Goal: Task Accomplishment & Management: Use online tool/utility

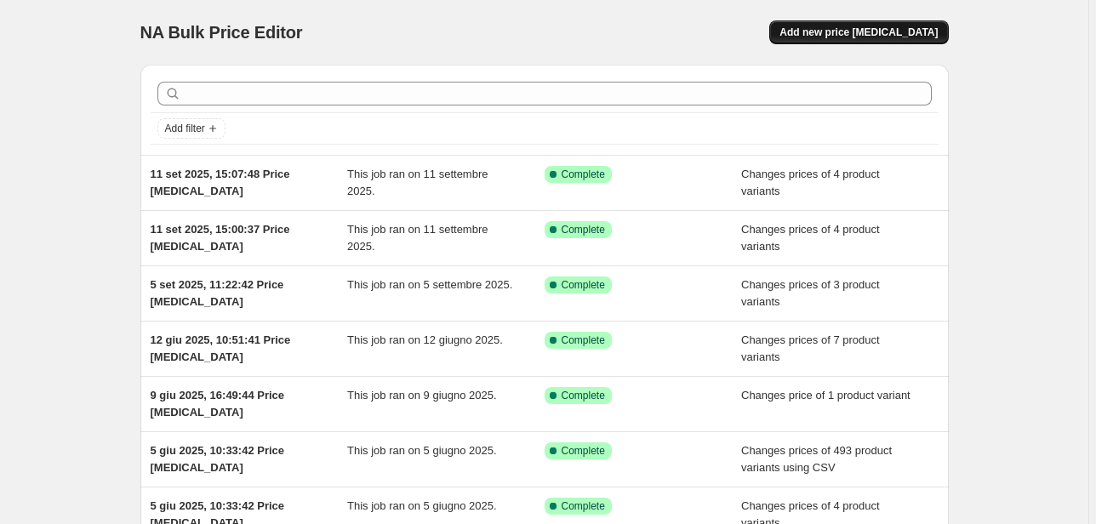
click at [891, 30] on span "Add new price [MEDICAL_DATA]" at bounding box center [858, 33] width 158 height 14
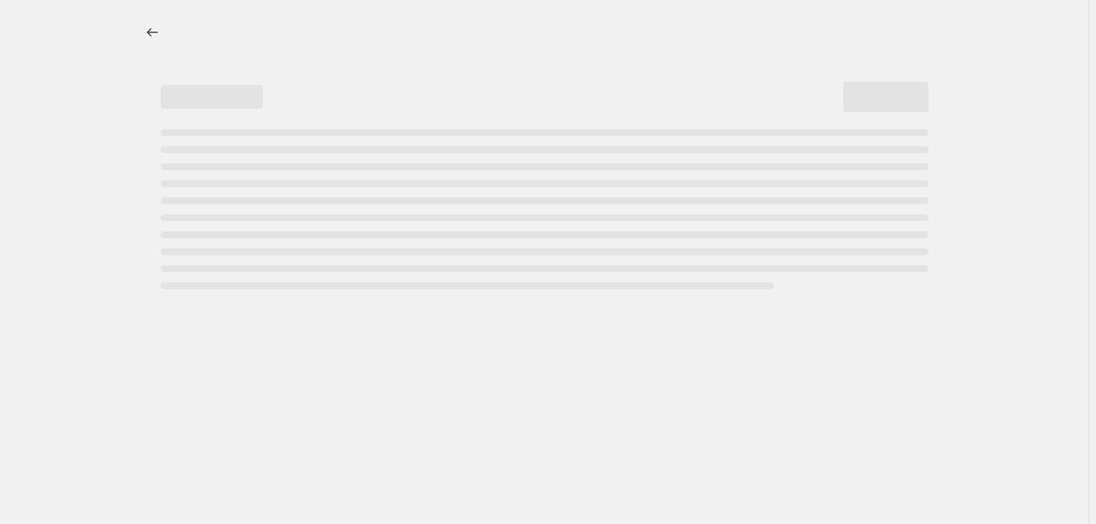
select select "percentage"
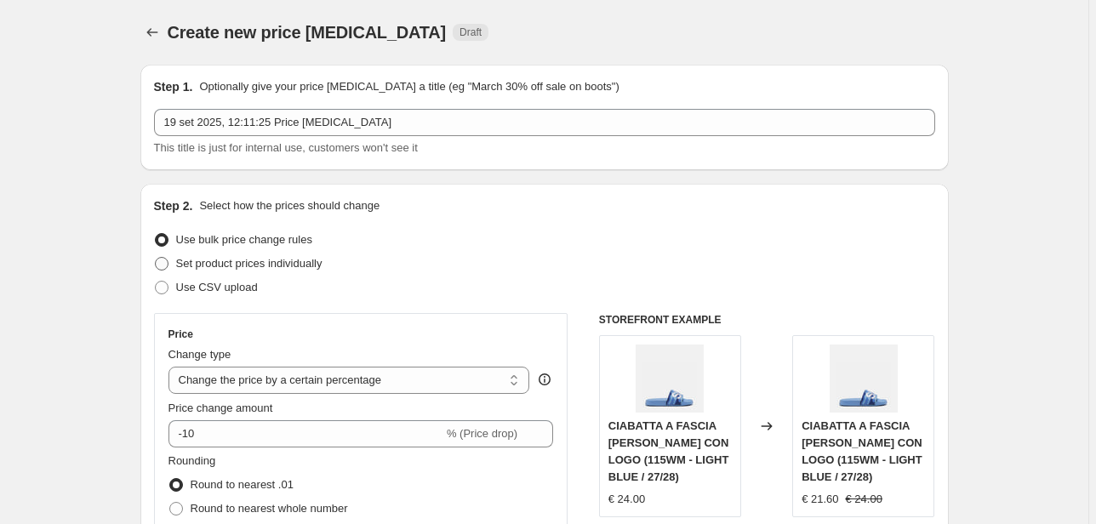
click at [231, 267] on span "Set product prices individually" at bounding box center [249, 263] width 146 height 13
click at [156, 258] on input "Set product prices individually" at bounding box center [155, 257] width 1 height 1
radio input "true"
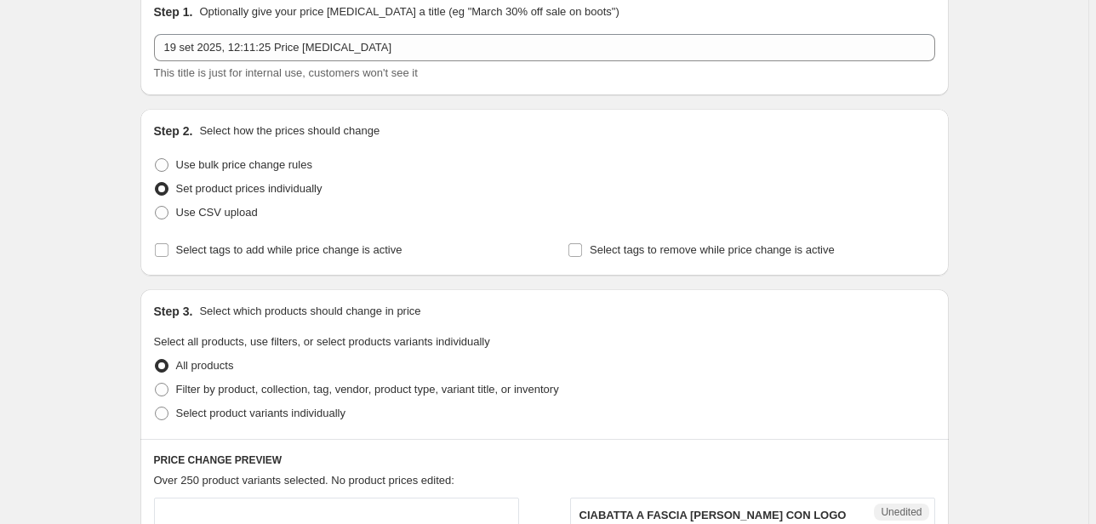
scroll to position [204, 0]
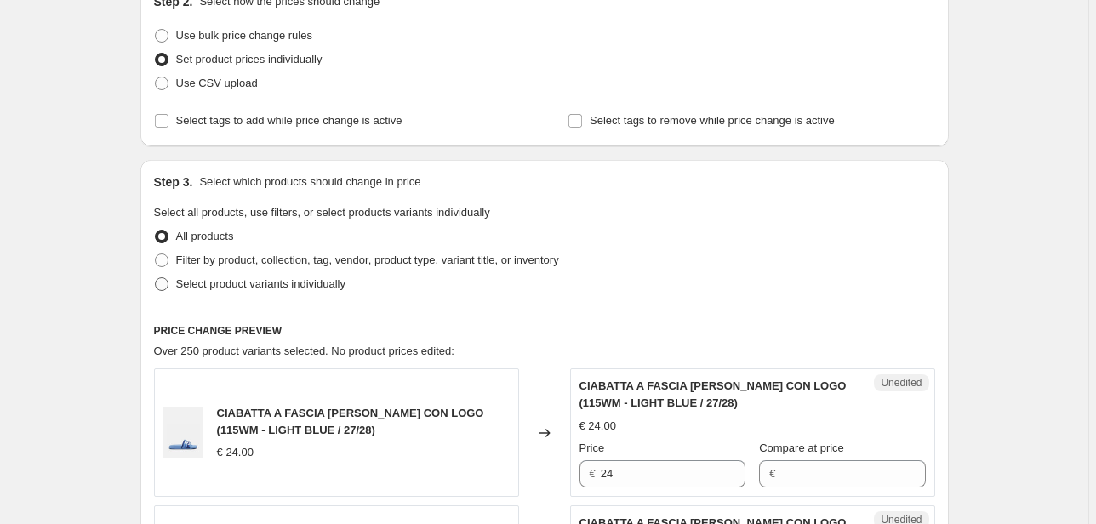
click at [248, 283] on span "Select product variants individually" at bounding box center [260, 283] width 169 height 13
click at [156, 278] on input "Select product variants individually" at bounding box center [155, 277] width 1 height 1
radio input "true"
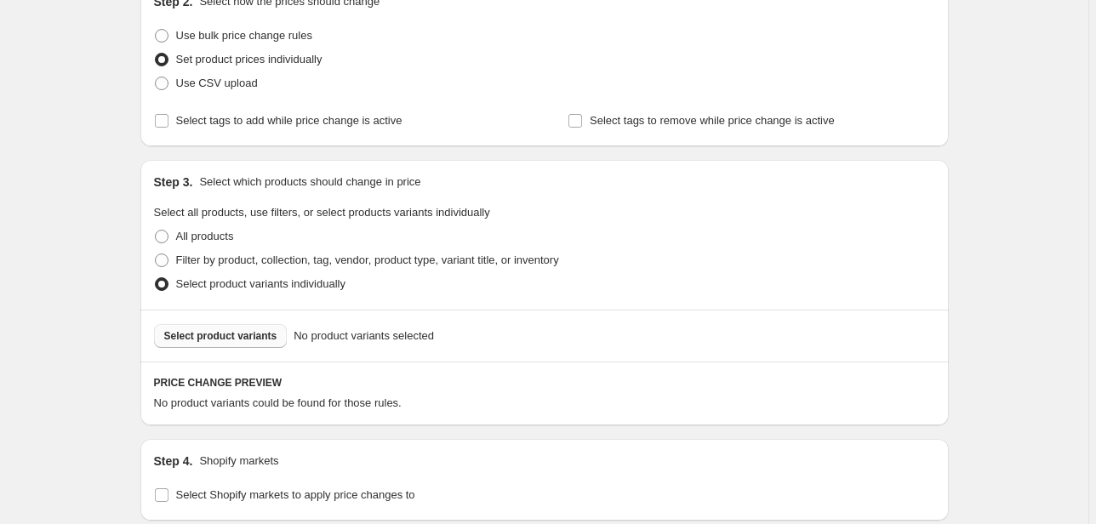
click at [242, 330] on span "Select product variants" at bounding box center [220, 336] width 113 height 14
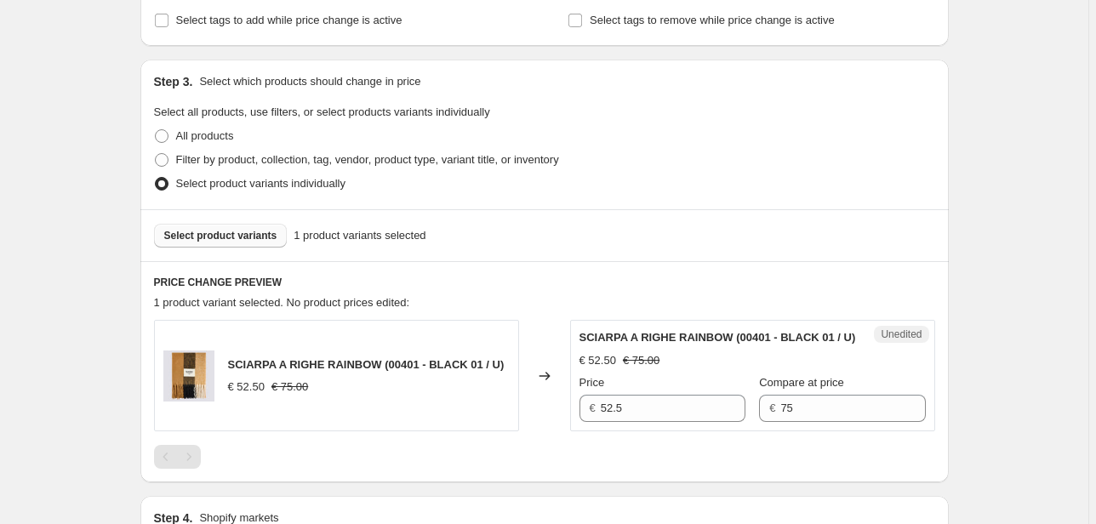
scroll to position [544, 0]
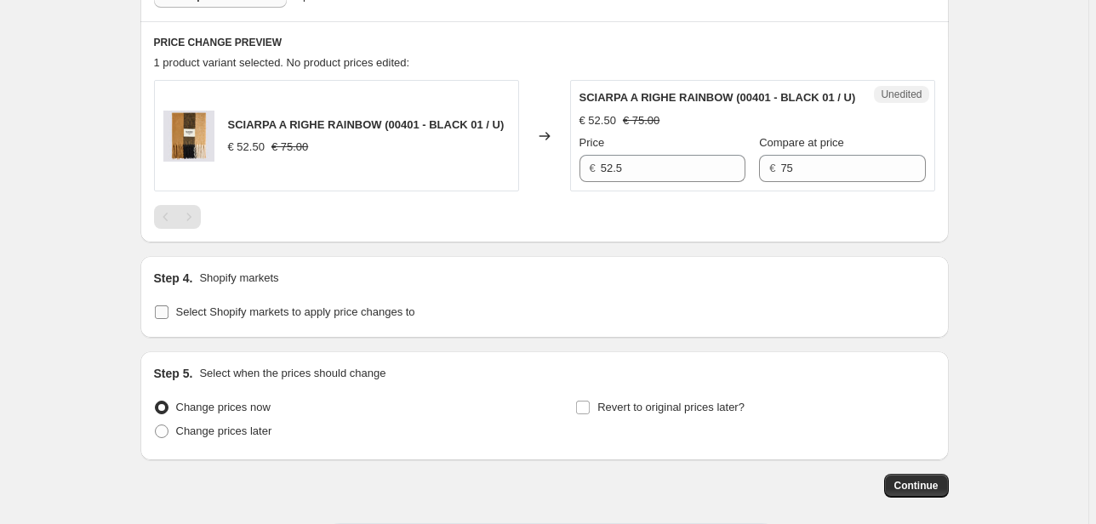
click at [269, 324] on label "Select Shopify markets to apply price changes to" at bounding box center [284, 312] width 261 height 24
click at [168, 319] on input "Select Shopify markets to apply price changes to" at bounding box center [162, 312] width 14 height 14
checkbox input "true"
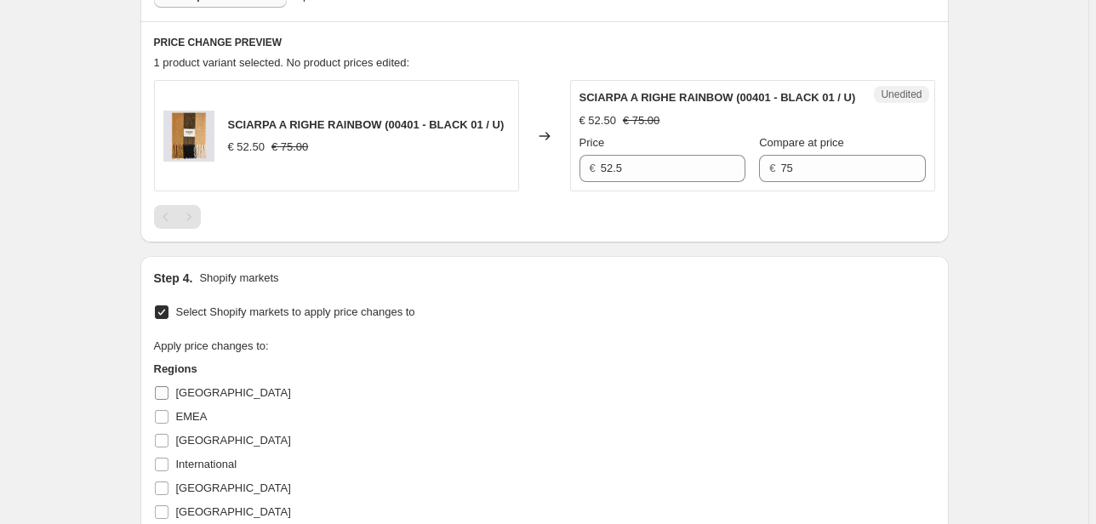
click at [187, 399] on span "[GEOGRAPHIC_DATA]" at bounding box center [233, 392] width 115 height 13
click at [168, 400] on input "[GEOGRAPHIC_DATA]" at bounding box center [162, 393] width 14 height 14
checkbox input "true"
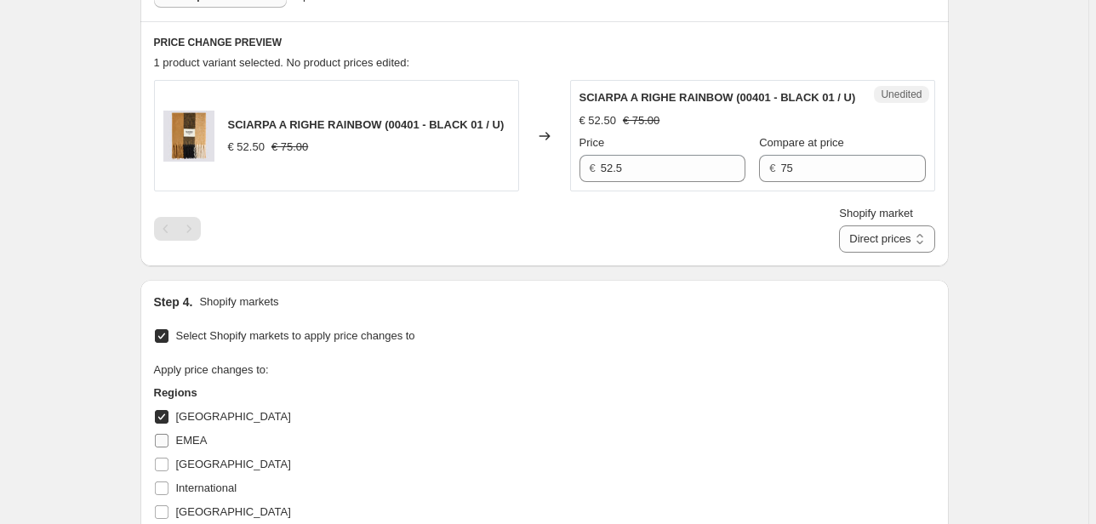
click at [192, 447] on span "EMEA" at bounding box center [191, 440] width 31 height 13
click at [168, 448] on input "EMEA" at bounding box center [162, 441] width 14 height 14
checkbox input "true"
click at [204, 470] on span "[GEOGRAPHIC_DATA]" at bounding box center [233, 464] width 115 height 13
click at [168, 471] on input "[GEOGRAPHIC_DATA]" at bounding box center [162, 465] width 14 height 14
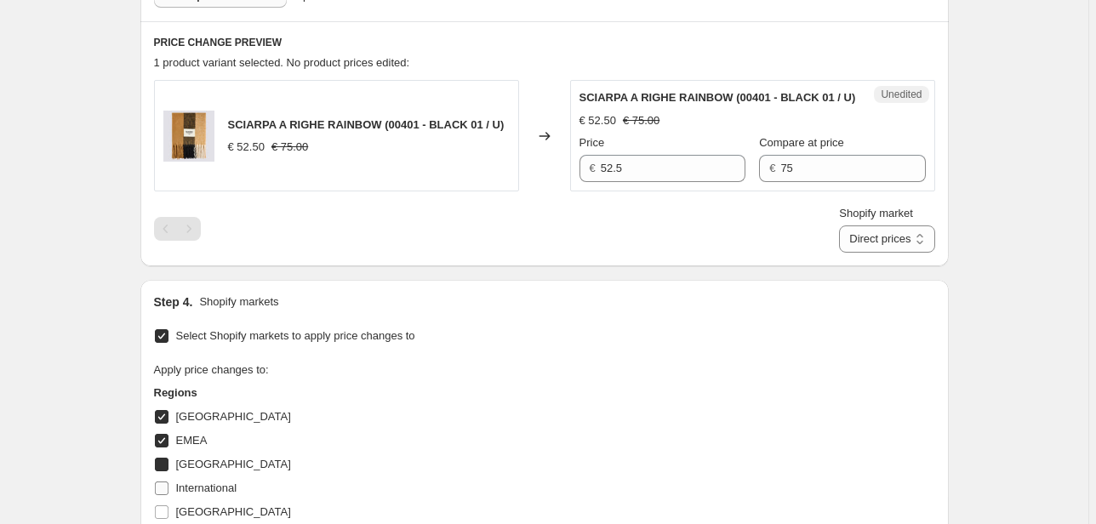
checkbox input "true"
click at [206, 494] on span "International" at bounding box center [206, 488] width 61 height 13
click at [168, 495] on input "International" at bounding box center [162, 489] width 14 height 14
checkbox input "true"
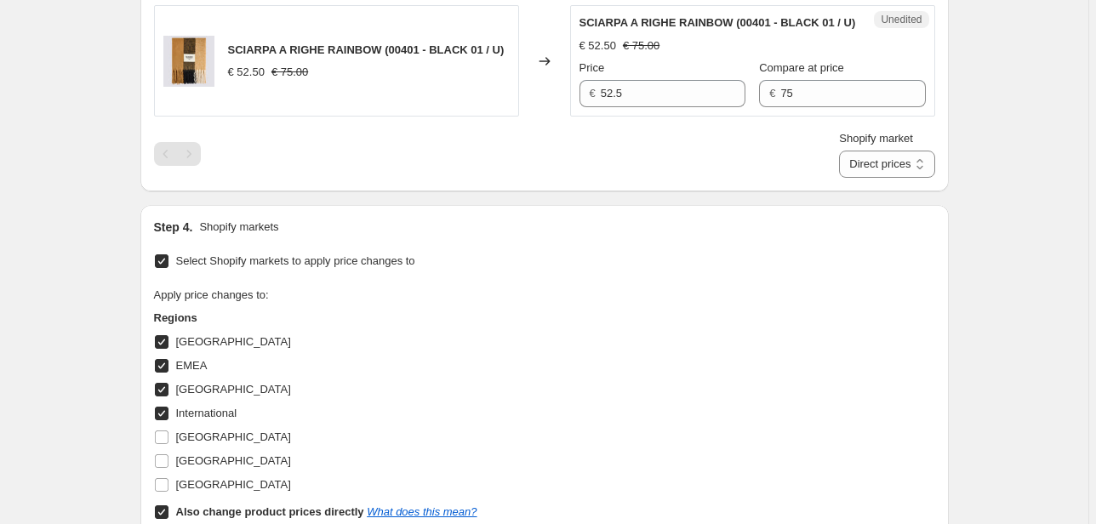
scroll to position [749, 0]
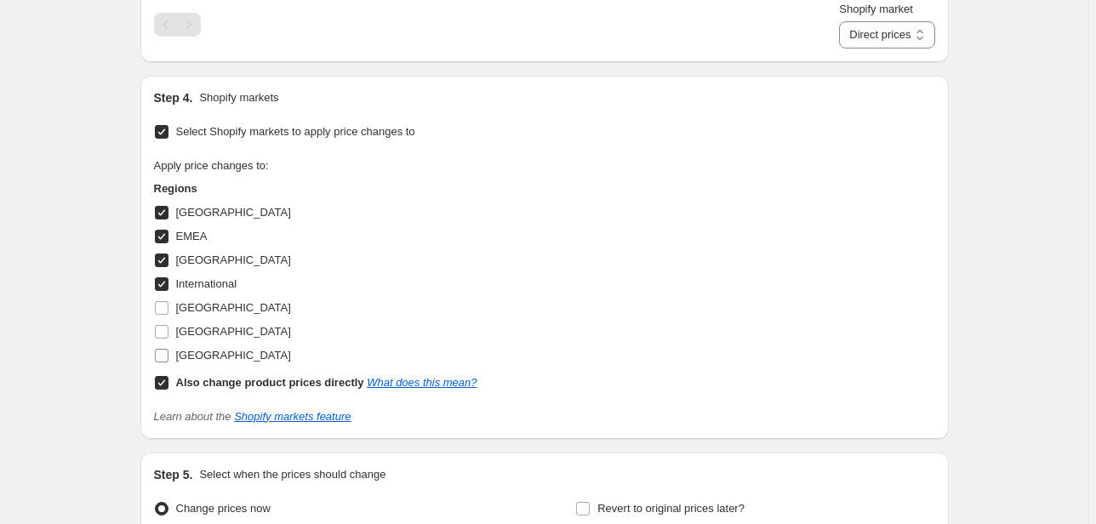
click at [191, 362] on span "[GEOGRAPHIC_DATA]" at bounding box center [233, 355] width 115 height 13
click at [168, 362] on input "[GEOGRAPHIC_DATA]" at bounding box center [162, 356] width 14 height 14
checkbox input "true"
drag, startPoint x: 190, startPoint y: 348, endPoint x: 180, endPoint y: 323, distance: 26.7
click at [190, 338] on span "[GEOGRAPHIC_DATA]" at bounding box center [233, 331] width 115 height 13
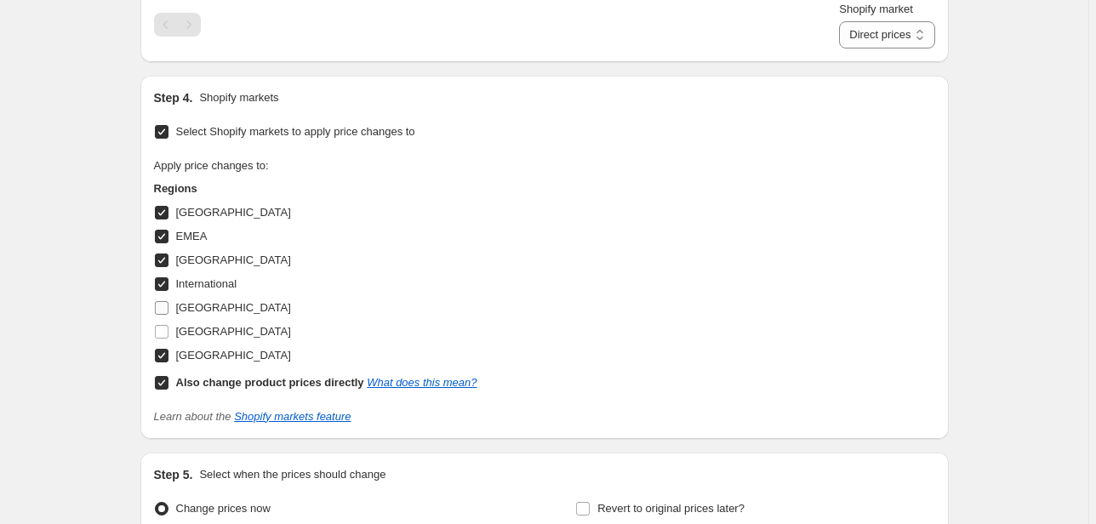
click at [168, 339] on input "[GEOGRAPHIC_DATA]" at bounding box center [162, 332] width 14 height 14
checkbox input "true"
click at [178, 316] on label "[GEOGRAPHIC_DATA]" at bounding box center [222, 308] width 137 height 24
click at [168, 315] on input "[GEOGRAPHIC_DATA]" at bounding box center [162, 308] width 14 height 14
checkbox input "true"
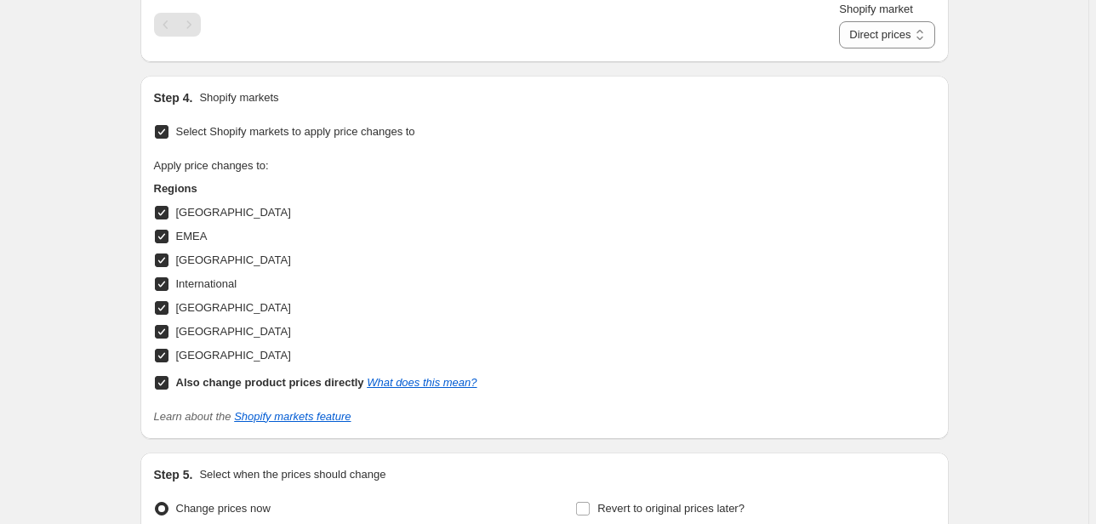
scroll to position [408, 0]
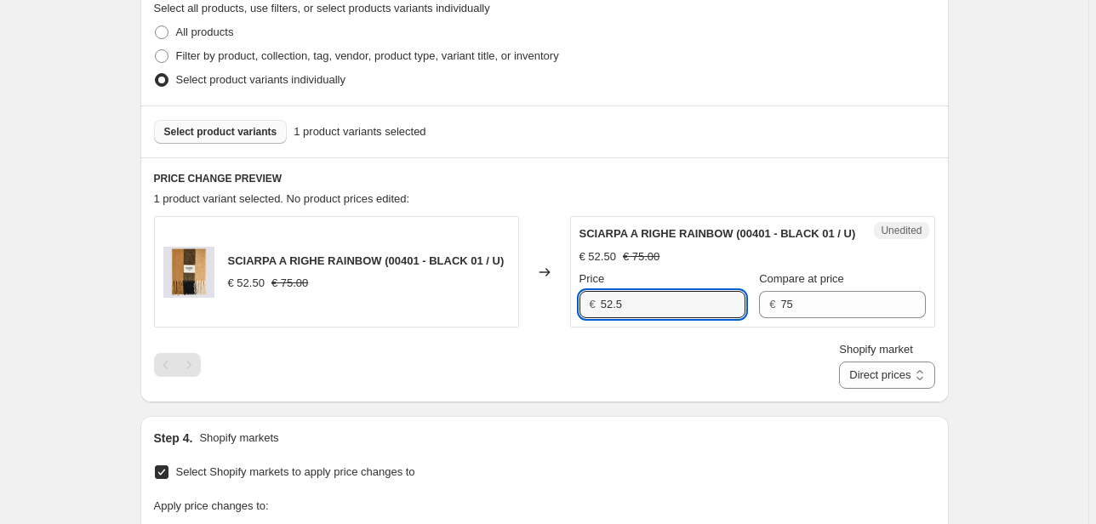
drag, startPoint x: 652, startPoint y: 318, endPoint x: 441, endPoint y: 320, distance: 211.0
click at [441, 320] on div "SCIARPA A RIGHE RAINBOW (00401 - BLACK 01 / U) € 52.50 € 75.00 Changed to Unedi…" at bounding box center [544, 271] width 781 height 111
type input "75"
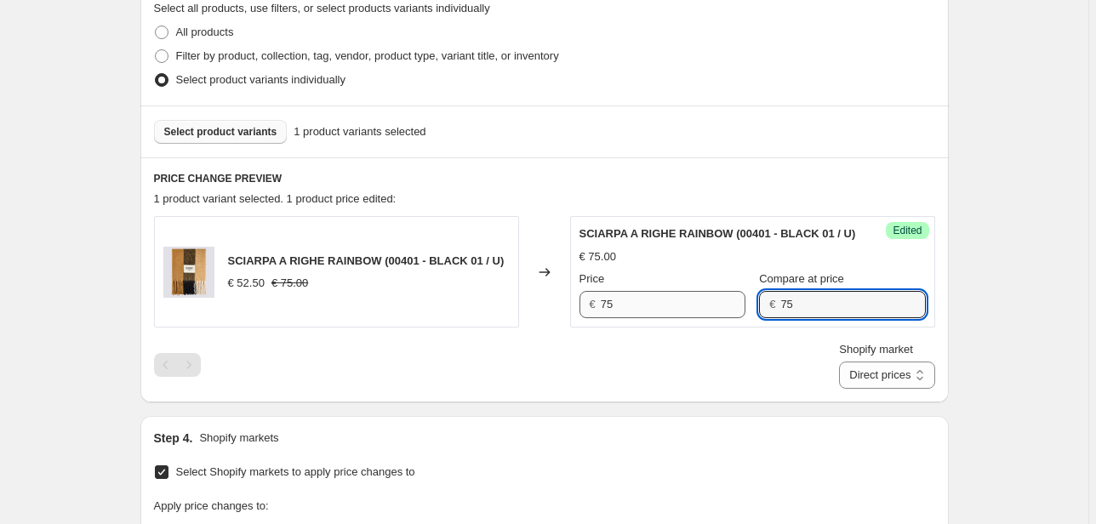
drag, startPoint x: 769, startPoint y: 325, endPoint x: 724, endPoint y: 334, distance: 45.9
click at [724, 318] on div "Price € 75 Compare at price € 75" at bounding box center [752, 295] width 346 height 48
click at [887, 389] on select "Direct prices [GEOGRAPHIC_DATA] EMEA [GEOGRAPHIC_DATA] International [GEOGRAPHI…" at bounding box center [886, 375] width 95 height 27
select select "20828520626"
click at [864, 389] on select "Direct prices [GEOGRAPHIC_DATA] EMEA [GEOGRAPHIC_DATA] International [GEOGRAPHI…" at bounding box center [886, 375] width 95 height 27
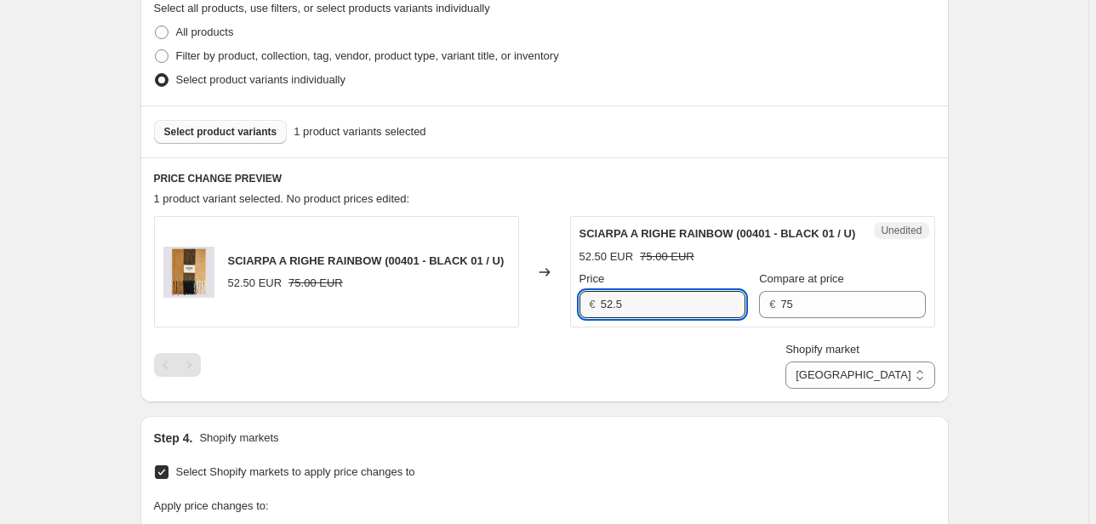
drag, startPoint x: 643, startPoint y: 324, endPoint x: 510, endPoint y: 330, distance: 133.7
click at [510, 328] on div "SCIARPA A RIGHE RAINBOW (00401 - BLACK 01 / U) 52.50 EUR 75.00 EUR Changed to U…" at bounding box center [544, 271] width 781 height 111
type input "75"
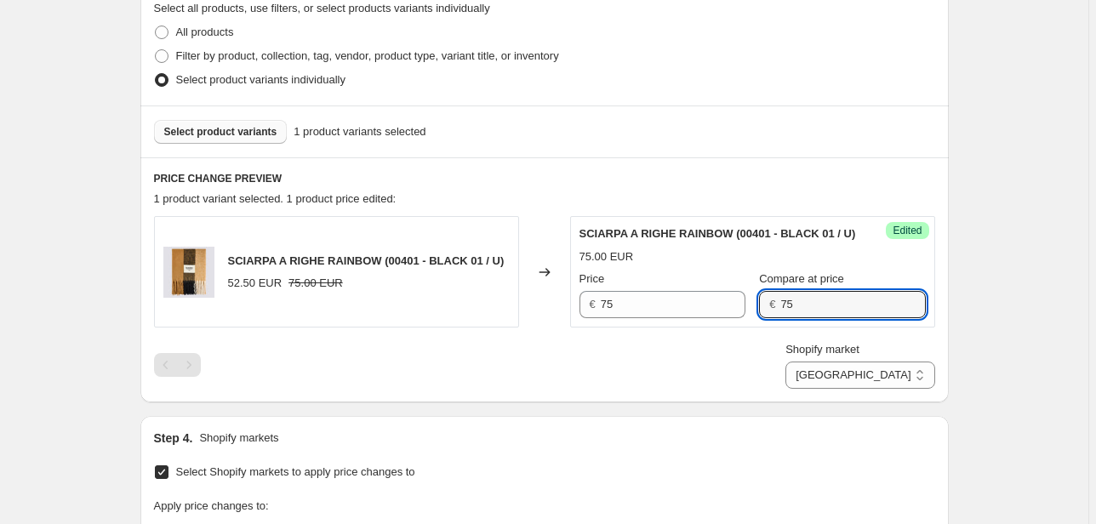
drag, startPoint x: 810, startPoint y: 323, endPoint x: 701, endPoint y: 335, distance: 109.5
click at [703, 328] on div "Success Edited SCIARPA A RIGHE RAINBOW (00401 - BLACK 01 / U) 75.00 EUR Price €…" at bounding box center [752, 271] width 365 height 111
click at [898, 389] on select "Direct prices [GEOGRAPHIC_DATA] EMEA [GEOGRAPHIC_DATA] International [GEOGRAPHI…" at bounding box center [859, 375] width 149 height 27
select select "22555656370"
click at [824, 389] on select "Direct prices [GEOGRAPHIC_DATA] EMEA [GEOGRAPHIC_DATA] International [GEOGRAPHI…" at bounding box center [859, 375] width 149 height 27
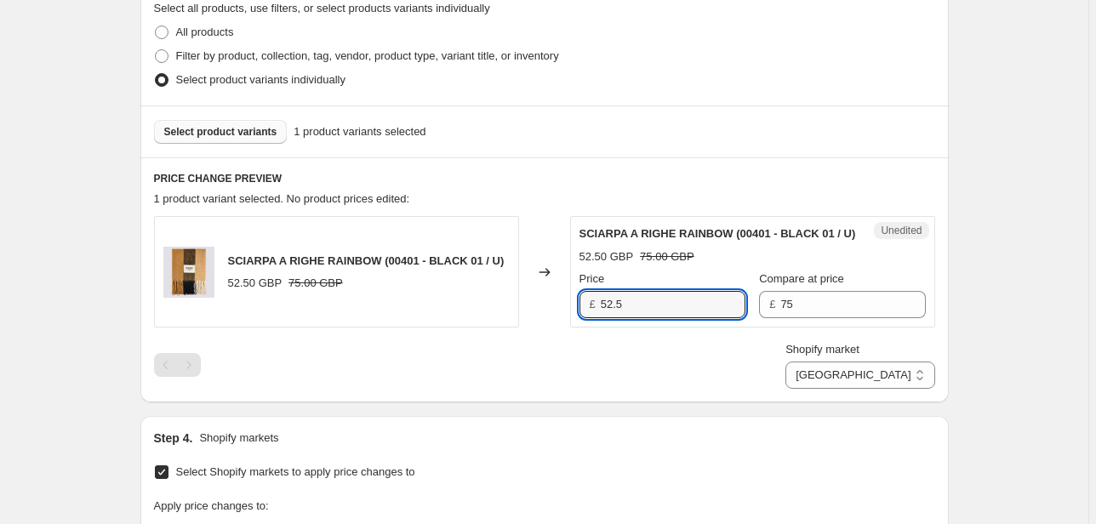
drag, startPoint x: 653, startPoint y: 328, endPoint x: 493, endPoint y: 321, distance: 161.0
click at [505, 321] on div "SCIARPA A RIGHE RAINBOW (00401 - BLACK 01 / U) 52.50 GBP 75.00 GBP Changed to U…" at bounding box center [544, 271] width 781 height 111
type input "75"
drag, startPoint x: 799, startPoint y: 326, endPoint x: 724, endPoint y: 328, distance: 74.9
click at [725, 318] on div "Price £ 75 Compare at price £ 75" at bounding box center [752, 295] width 346 height 48
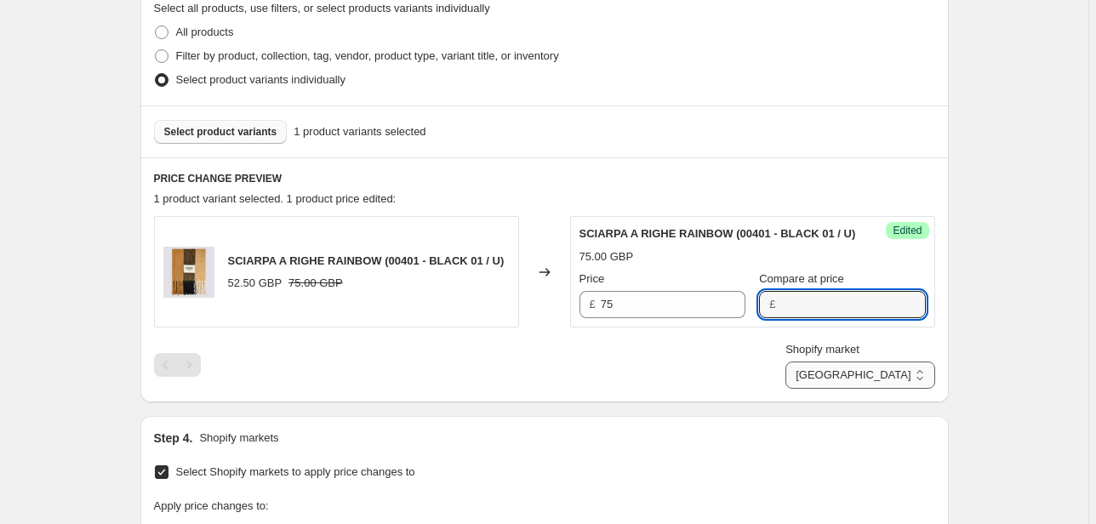
click at [887, 389] on select "Direct prices [GEOGRAPHIC_DATA] EMEA [GEOGRAPHIC_DATA] International [GEOGRAPHI…" at bounding box center [859, 375] width 149 height 27
select select "70015877453"
click at [837, 389] on select "Direct prices [GEOGRAPHIC_DATA] EMEA [GEOGRAPHIC_DATA] International [GEOGRAPHI…" at bounding box center [859, 375] width 149 height 27
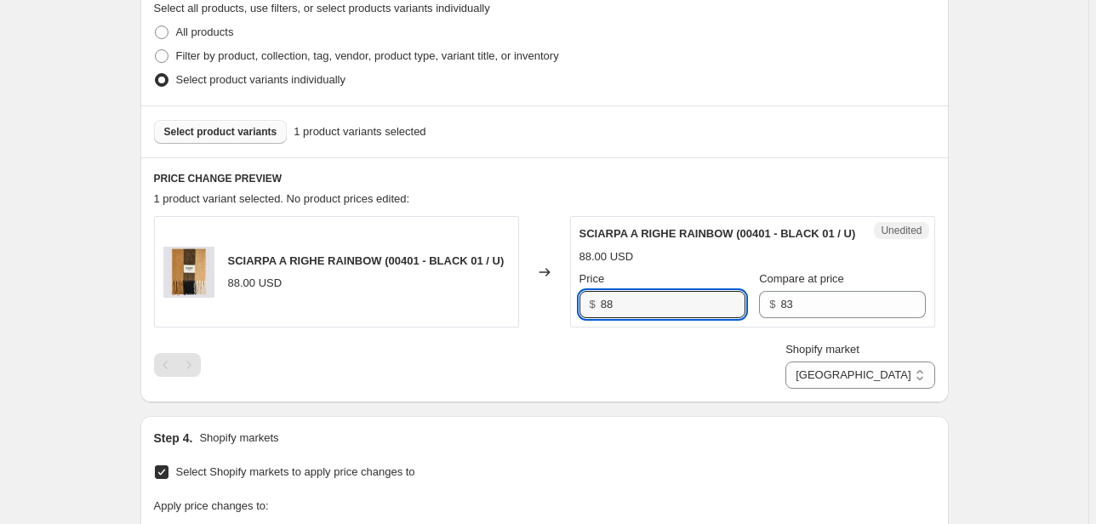
drag, startPoint x: 653, startPoint y: 328, endPoint x: 527, endPoint y: 336, distance: 127.1
click at [527, 328] on div "SCIARPA A RIGHE RAINBOW (00401 - BLACK 01 / U) 88.00 USD Changed to Unedited SC…" at bounding box center [544, 271] width 781 height 111
type input "83"
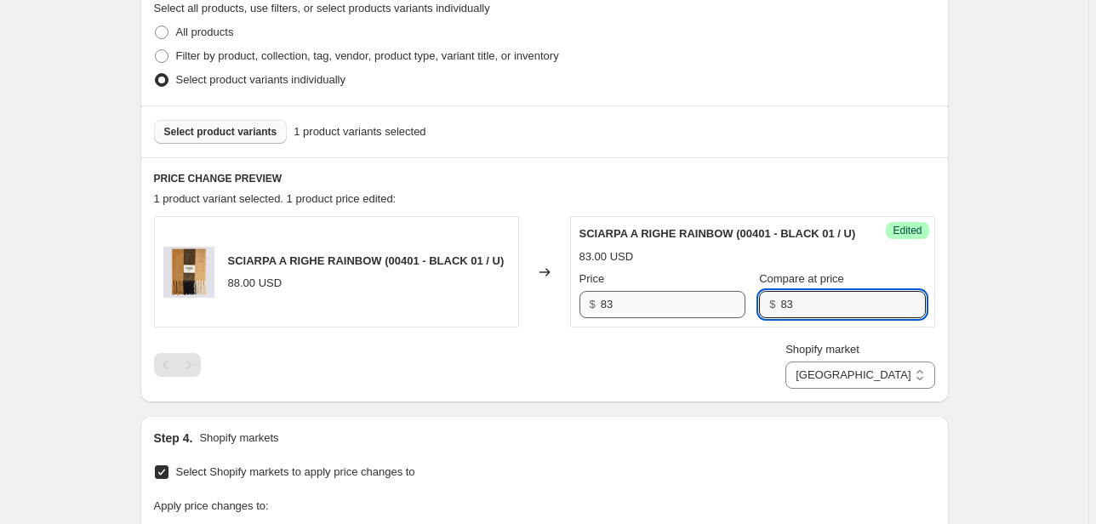
drag, startPoint x: 801, startPoint y: 324, endPoint x: 731, endPoint y: 329, distance: 70.8
click at [731, 318] on div "Price $ 83 Compare at price $ 83" at bounding box center [752, 295] width 346 height 48
click at [886, 389] on select "Direct prices [GEOGRAPHIC_DATA] EMEA [GEOGRAPHIC_DATA] International [GEOGRAPHI…" at bounding box center [859, 375] width 149 height 27
select select "20828553394"
click at [841, 389] on select "Direct prices [GEOGRAPHIC_DATA] EMEA [GEOGRAPHIC_DATA] International [GEOGRAPHI…" at bounding box center [859, 375] width 149 height 27
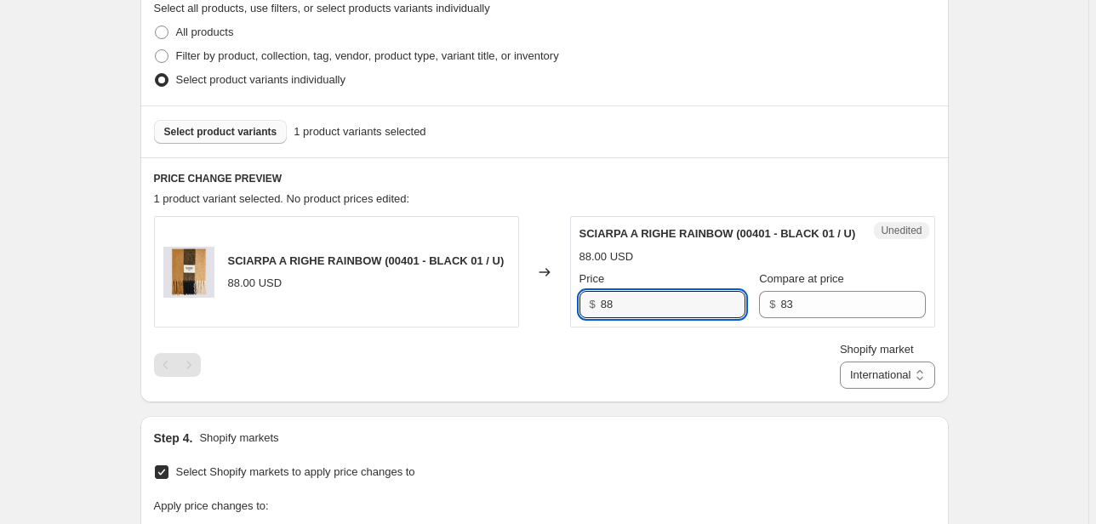
drag, startPoint x: 665, startPoint y: 323, endPoint x: 549, endPoint y: 334, distance: 117.0
click at [549, 328] on div "SCIARPA A RIGHE RAINBOW (00401 - BLACK 01 / U) 88.00 USD Changed to Unedited SC…" at bounding box center [544, 271] width 781 height 111
type input "83"
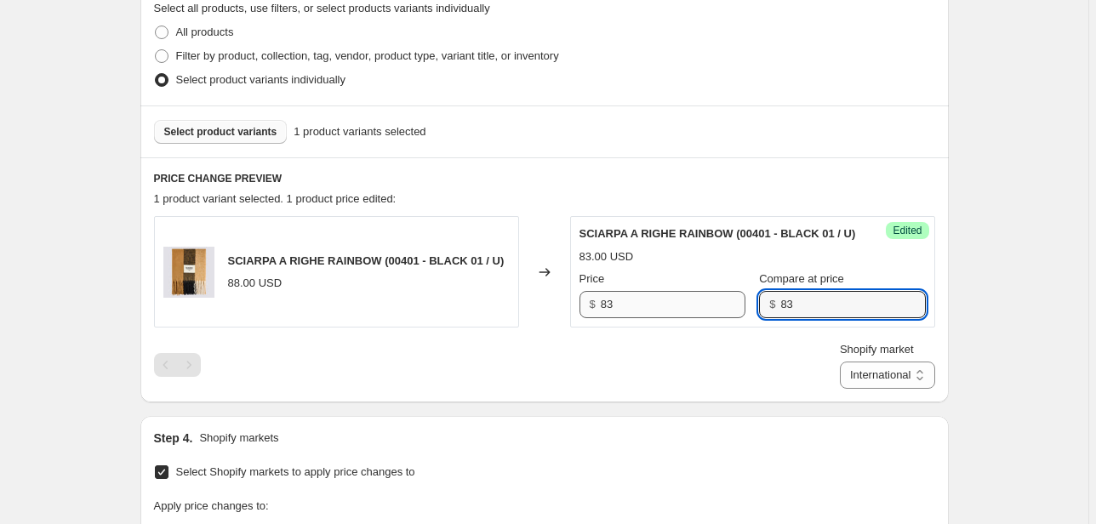
drag, startPoint x: 790, startPoint y: 329, endPoint x: 721, endPoint y: 328, distance: 68.9
click at [722, 318] on div "Price $ 83 Compare at price $ 83" at bounding box center [752, 295] width 346 height 48
click at [883, 389] on select "Direct prices [GEOGRAPHIC_DATA] EMEA [GEOGRAPHIC_DATA] International [GEOGRAPHI…" at bounding box center [887, 375] width 95 height 27
select select "76736364877"
click at [859, 389] on select "Direct prices [GEOGRAPHIC_DATA] EMEA [GEOGRAPHIC_DATA] International [GEOGRAPHI…" at bounding box center [887, 375] width 95 height 27
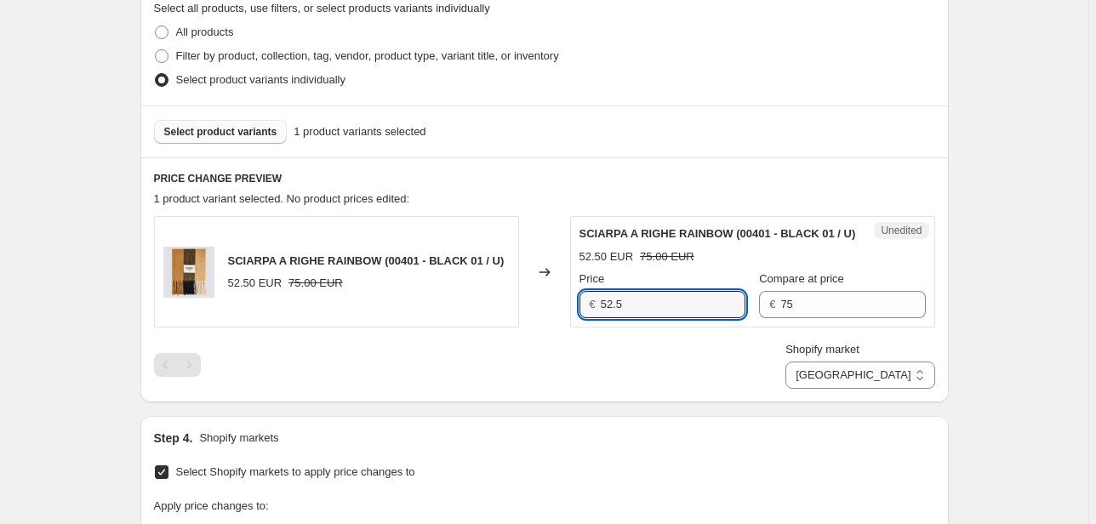
drag, startPoint x: 649, startPoint y: 317, endPoint x: 500, endPoint y: 333, distance: 149.7
click at [504, 328] on div "SCIARPA A RIGHE RAINBOW (00401 - BLACK 01 / U) 52.50 EUR 75.00 EUR Changed to U…" at bounding box center [544, 271] width 781 height 111
type input "75"
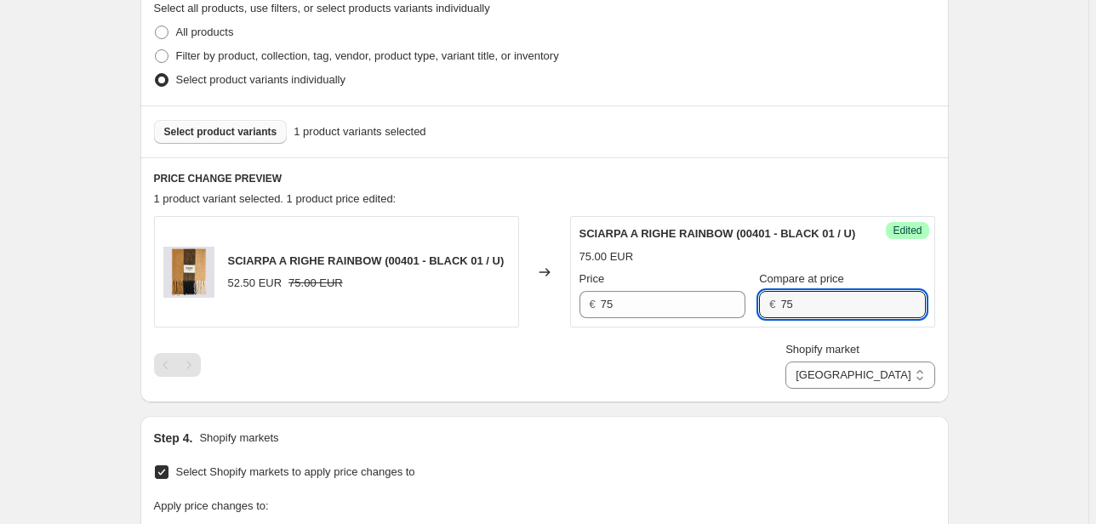
drag, startPoint x: 681, startPoint y: 330, endPoint x: 675, endPoint y: 339, distance: 11.1
click at [656, 328] on div "Success Edited SCIARPA A RIGHE RAINBOW (00401 - BLACK 01 / U) 75.00 EUR Price €…" at bounding box center [752, 271] width 365 height 111
click at [879, 383] on select "Direct prices [GEOGRAPHIC_DATA] EMEA [GEOGRAPHIC_DATA] International [GEOGRAPHI…" at bounding box center [859, 375] width 149 height 27
select select "22555689138"
click at [864, 389] on select "Direct prices [GEOGRAPHIC_DATA] EMEA [GEOGRAPHIC_DATA] International [GEOGRAPHI…" at bounding box center [859, 375] width 149 height 27
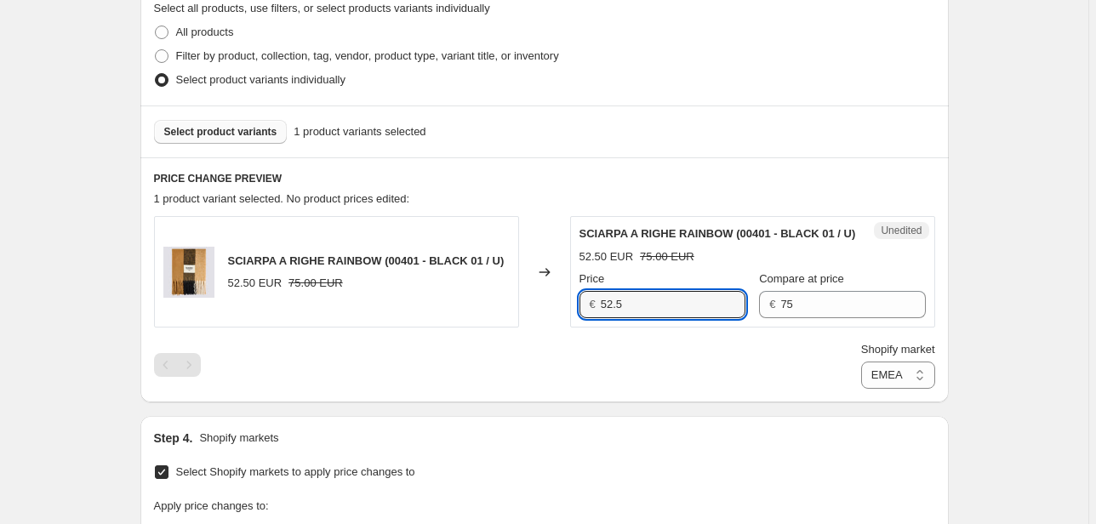
drag, startPoint x: 585, startPoint y: 326, endPoint x: 534, endPoint y: 333, distance: 51.5
click at [533, 328] on div "SCIARPA A RIGHE RAINBOW (00401 - BLACK 01 / U) 52.50 EUR 75.00 EUR Changed to U…" at bounding box center [544, 271] width 781 height 111
type input "75"
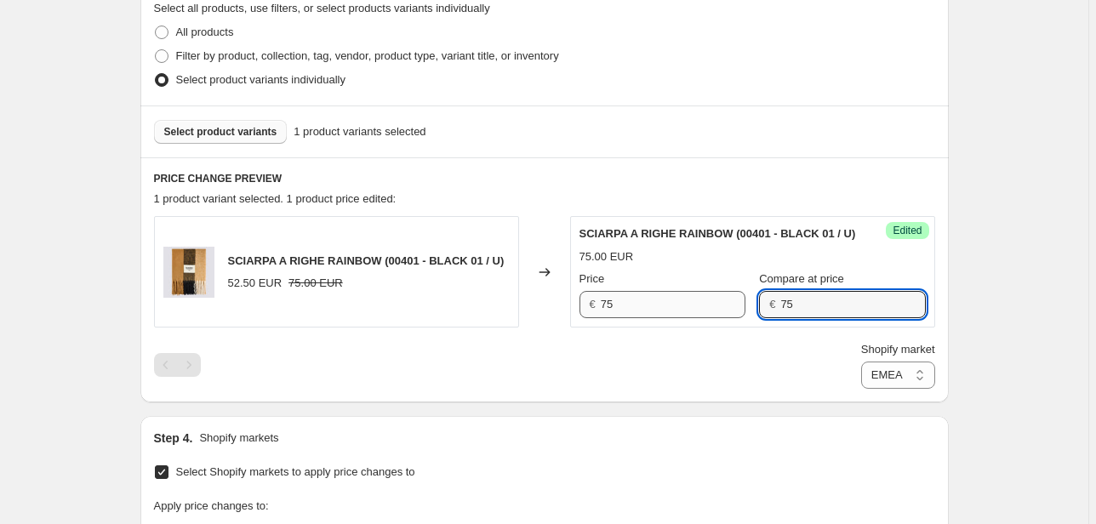
drag, startPoint x: 833, startPoint y: 324, endPoint x: 669, endPoint y: 330, distance: 164.3
click at [669, 318] on div "Price € 75 Compare at price € 75" at bounding box center [752, 295] width 346 height 48
click at [898, 386] on select "Direct prices [GEOGRAPHIC_DATA] EMEA [GEOGRAPHIC_DATA] International [GEOGRAPHI…" at bounding box center [898, 375] width 74 height 27
select select "66305491277"
click at [864, 389] on select "Direct prices [GEOGRAPHIC_DATA] EMEA [GEOGRAPHIC_DATA] International [GEOGRAPHI…" at bounding box center [898, 375] width 74 height 27
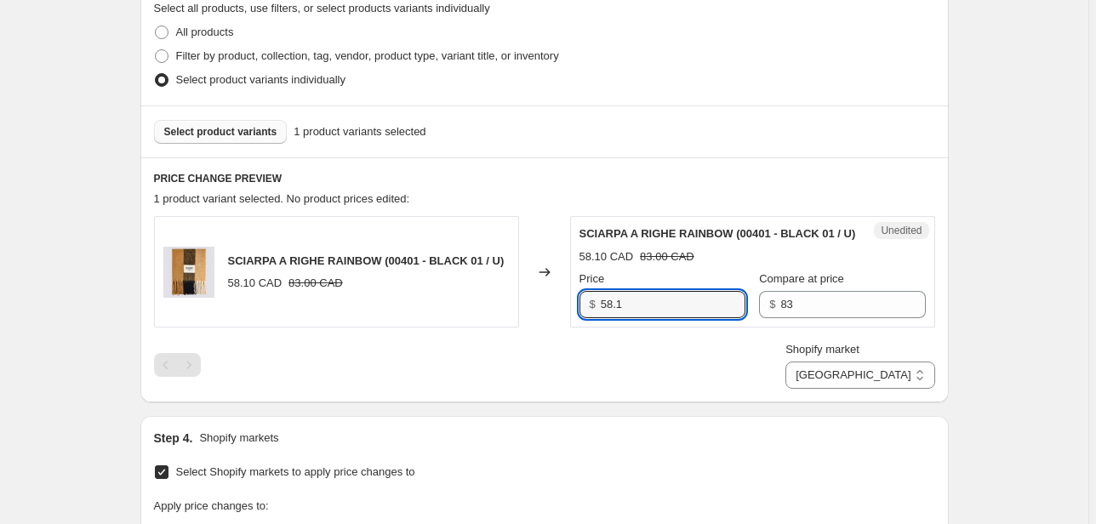
drag, startPoint x: 703, startPoint y: 318, endPoint x: 544, endPoint y: 340, distance: 160.6
click at [544, 328] on div "SCIARPA A RIGHE RAINBOW (00401 - BLACK 01 / U) 58.10 CAD 83.00 CAD Changed to U…" at bounding box center [544, 271] width 781 height 111
type input "83"
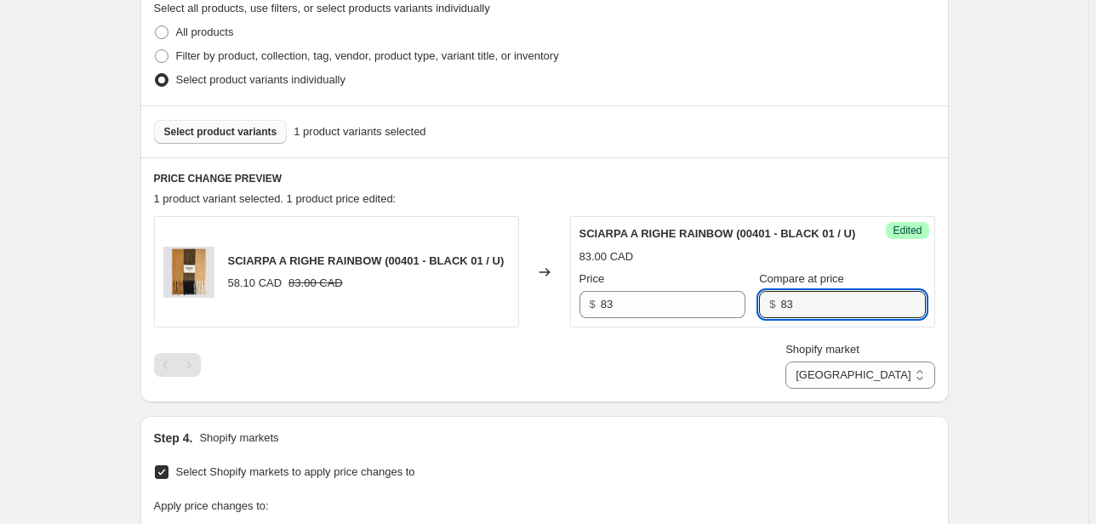
drag, startPoint x: 783, startPoint y: 327, endPoint x: 743, endPoint y: 329, distance: 40.1
click at [744, 318] on div "Price $ 83 Compare at price $ 83" at bounding box center [752, 295] width 346 height 48
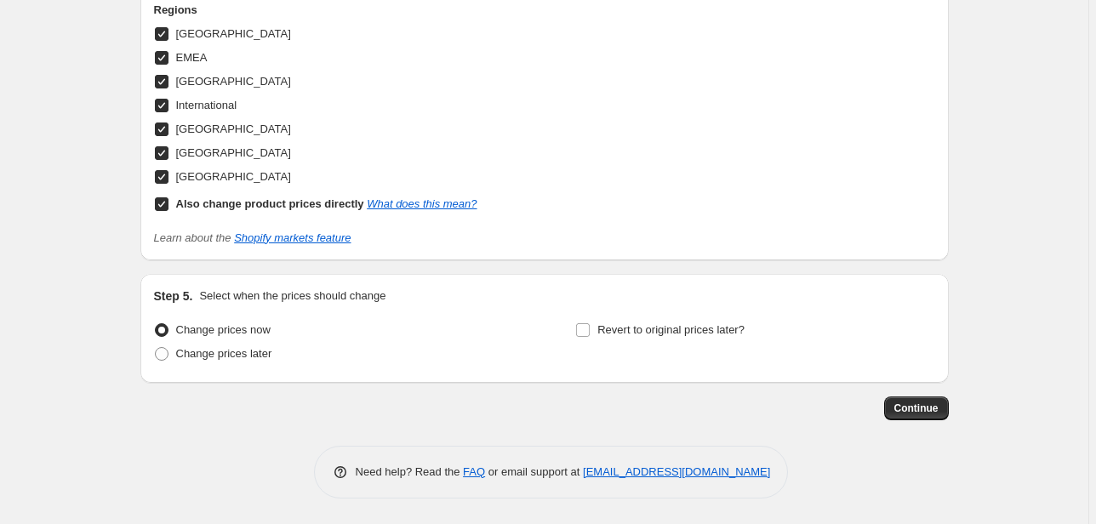
scroll to position [943, 0]
click at [922, 408] on span "Continue" at bounding box center [916, 409] width 44 height 14
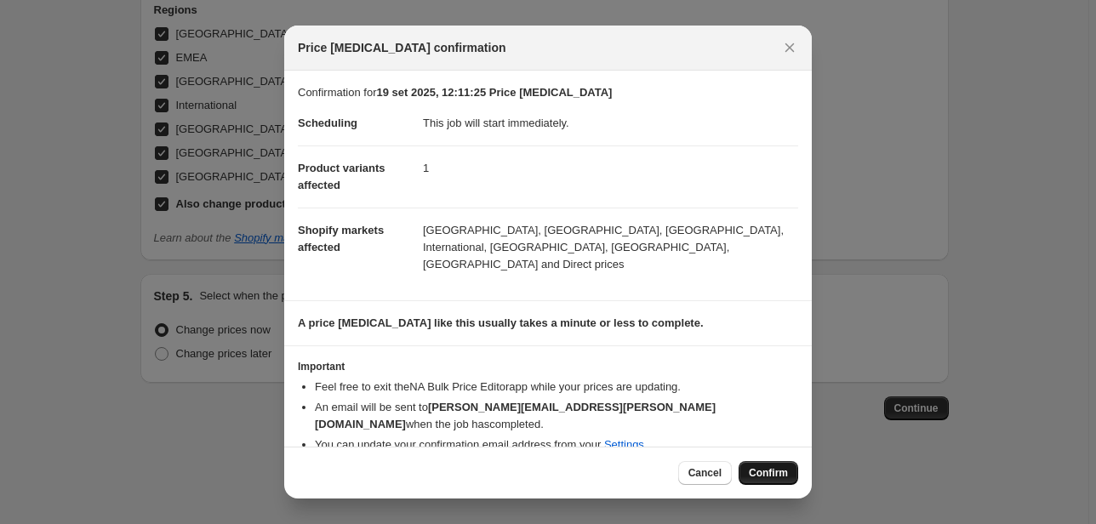
click at [755, 466] on span "Confirm" at bounding box center [768, 473] width 39 height 14
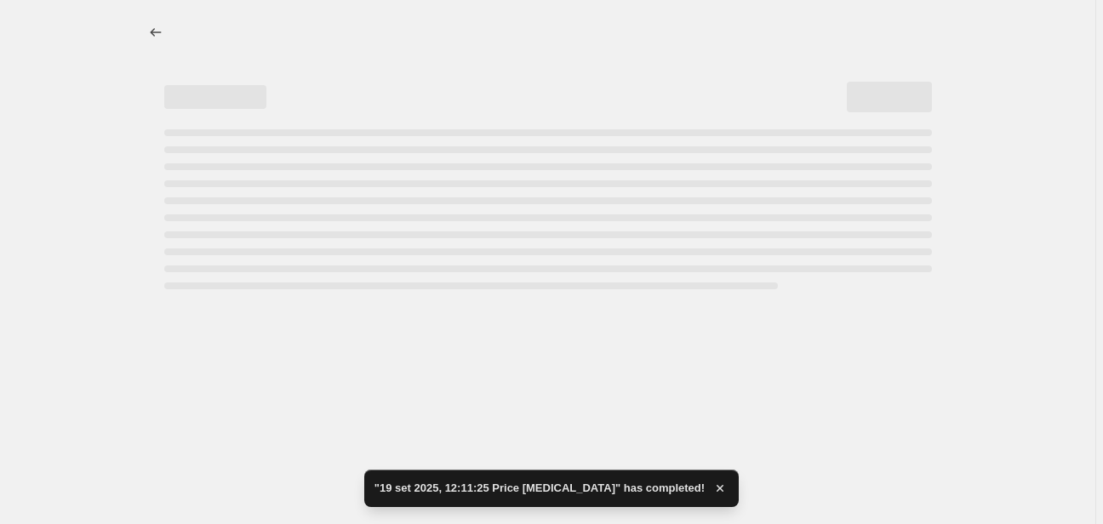
select select "66305491277"
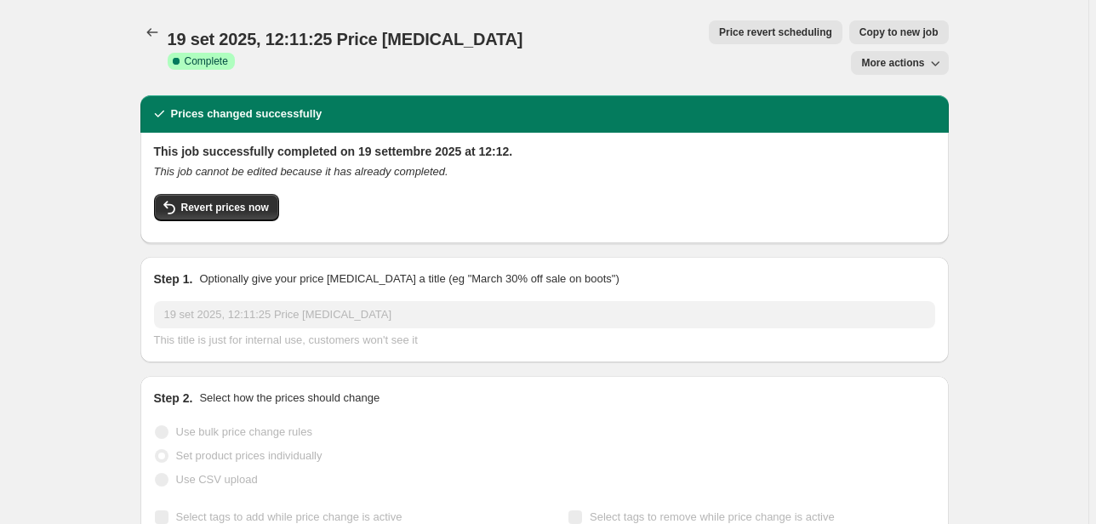
click at [883, 56] on span "More actions" at bounding box center [892, 63] width 63 height 14
click at [151, 30] on icon "Price change jobs" at bounding box center [152, 32] width 17 height 17
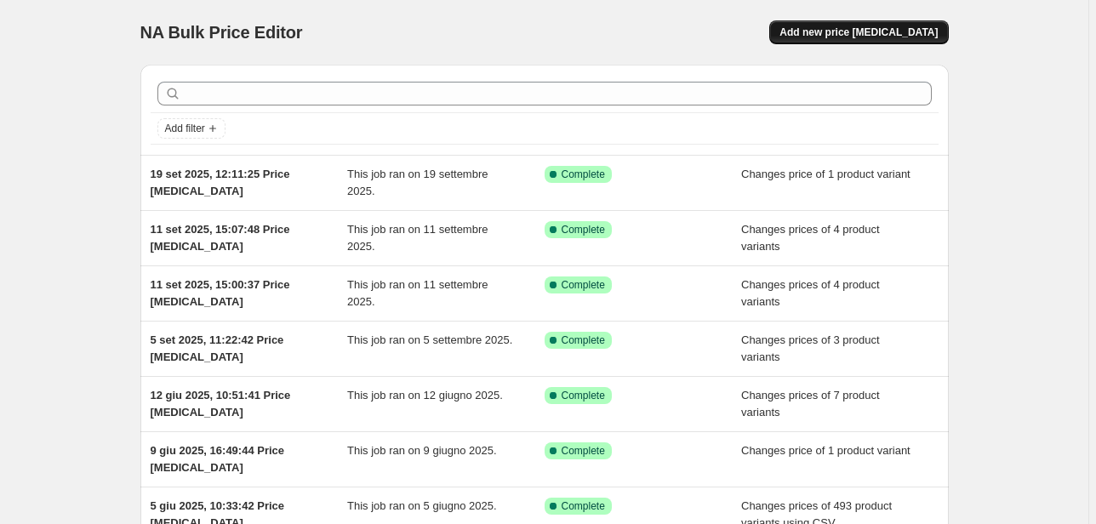
click at [883, 22] on button "Add new price [MEDICAL_DATA]" at bounding box center [858, 32] width 179 height 24
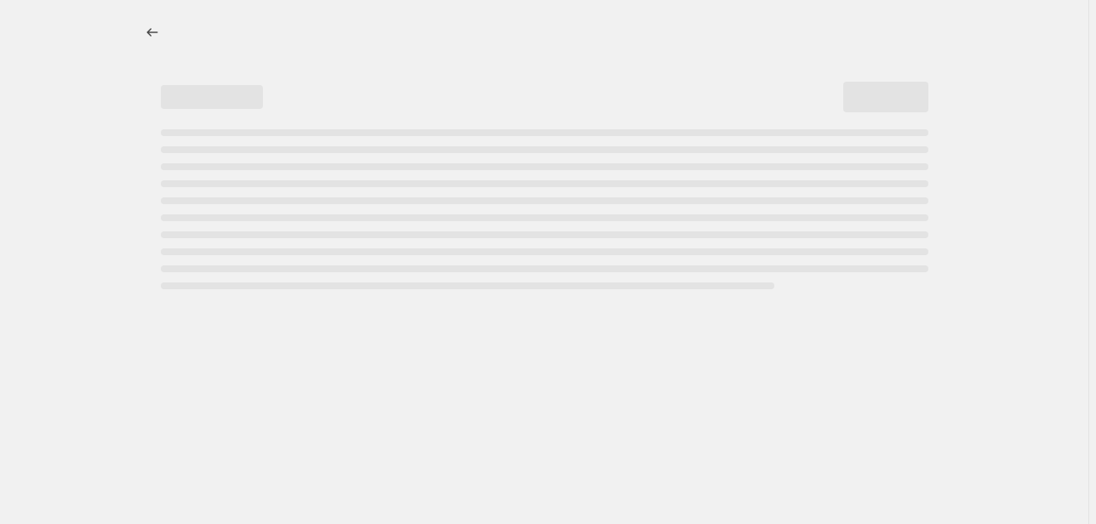
select select "percentage"
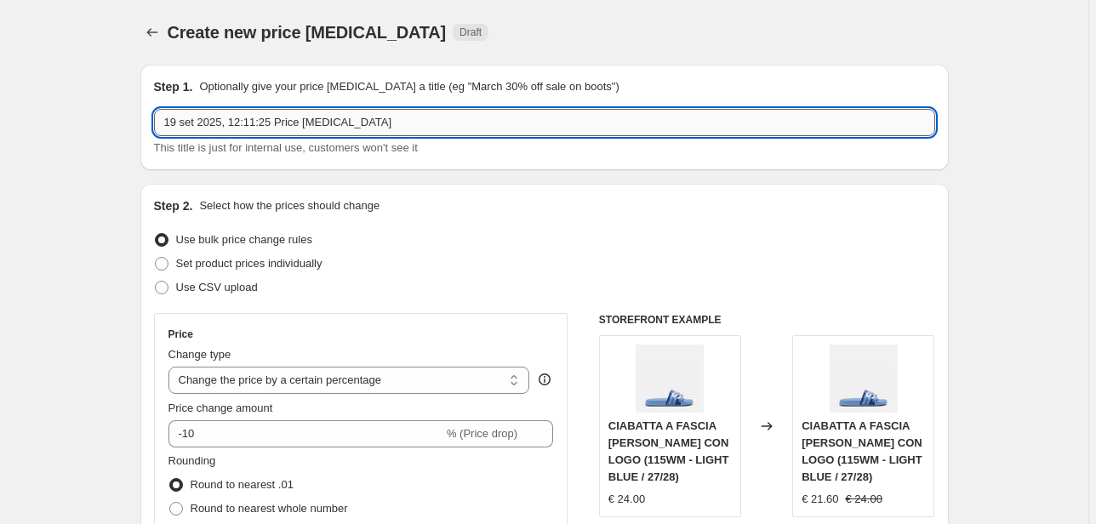
click at [259, 133] on input "19 set 2025, 12:11:25 Price [MEDICAL_DATA]" at bounding box center [544, 122] width 781 height 27
click at [254, 269] on span "Set product prices individually" at bounding box center [249, 263] width 146 height 13
click at [156, 258] on input "Set product prices individually" at bounding box center [155, 257] width 1 height 1
radio input "true"
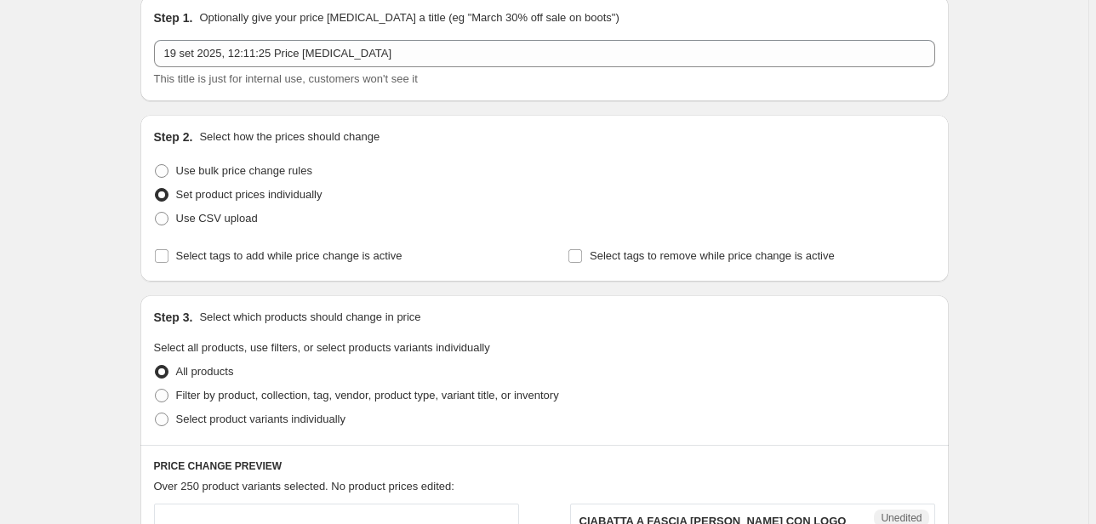
scroll to position [272, 0]
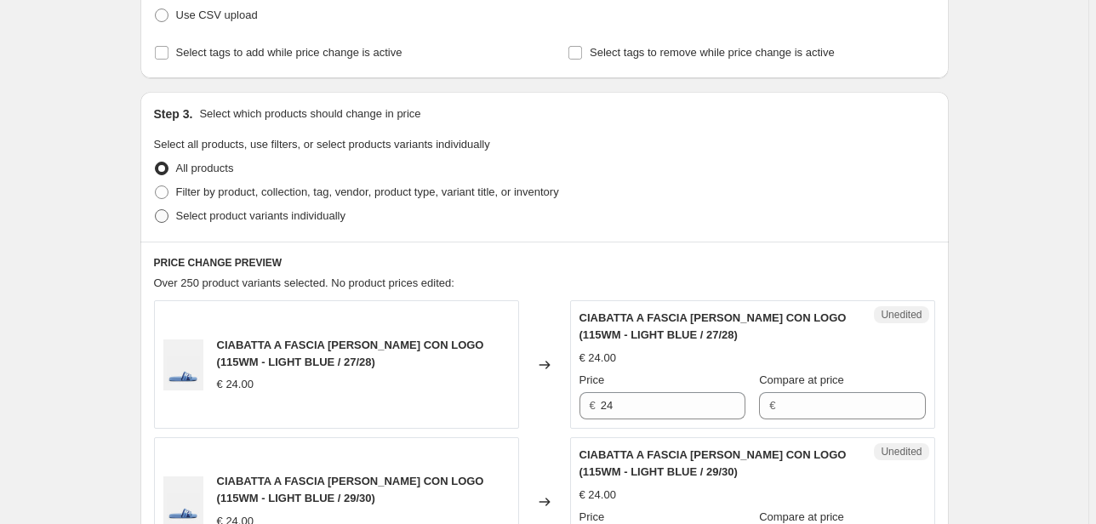
click at [255, 215] on span "Select product variants individually" at bounding box center [260, 215] width 169 height 13
click at [156, 210] on input "Select product variants individually" at bounding box center [155, 209] width 1 height 1
radio input "true"
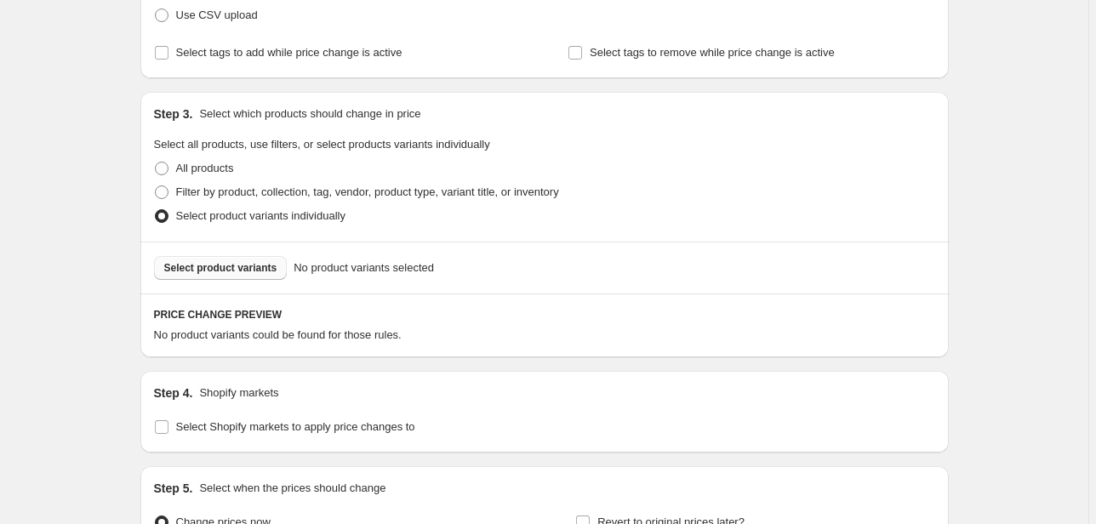
click at [256, 271] on span "Select product variants" at bounding box center [220, 268] width 113 height 14
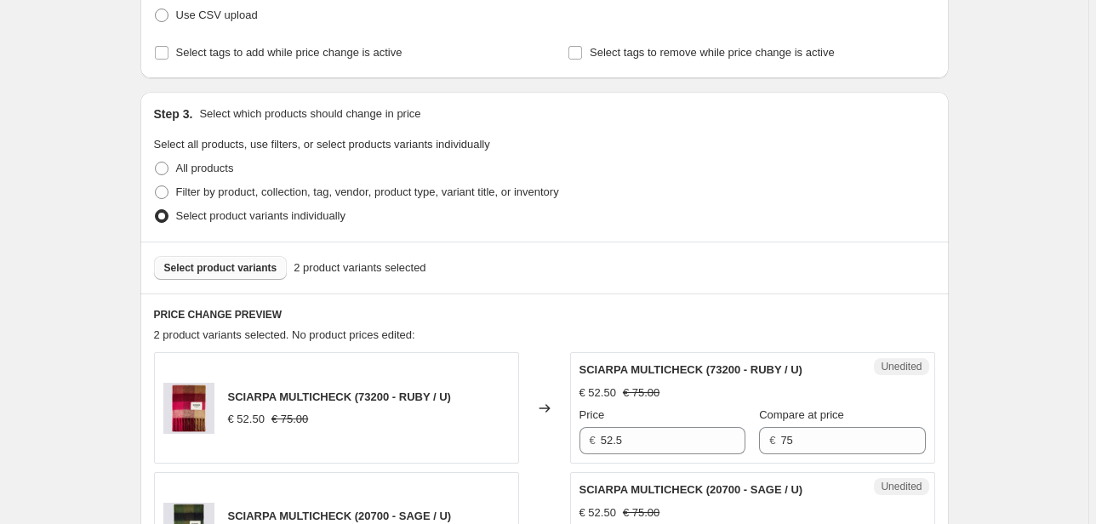
scroll to position [408, 0]
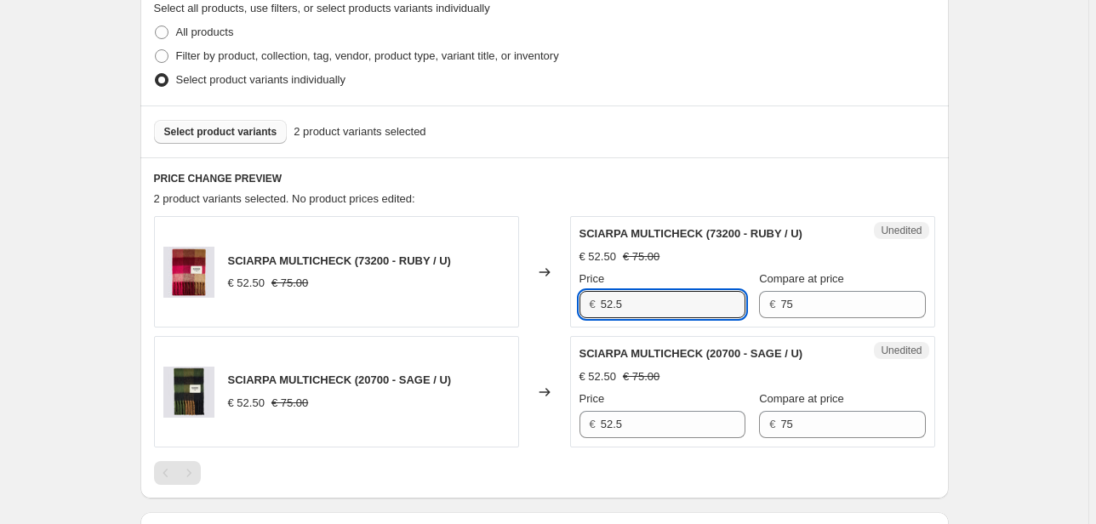
drag, startPoint x: 654, startPoint y: 305, endPoint x: 504, endPoint y: 301, distance: 150.6
click at [504, 301] on div "SCIARPA MULTICHECK (73200 - RUBY / U) € 52.50 € 75.00 Changed to Unedited SCIAR…" at bounding box center [544, 271] width 781 height 111
type input "75"
drag, startPoint x: 813, startPoint y: 305, endPoint x: 720, endPoint y: 311, distance: 93.8
click at [721, 311] on div "Price € 75 Compare at price € 75" at bounding box center [752, 295] width 346 height 48
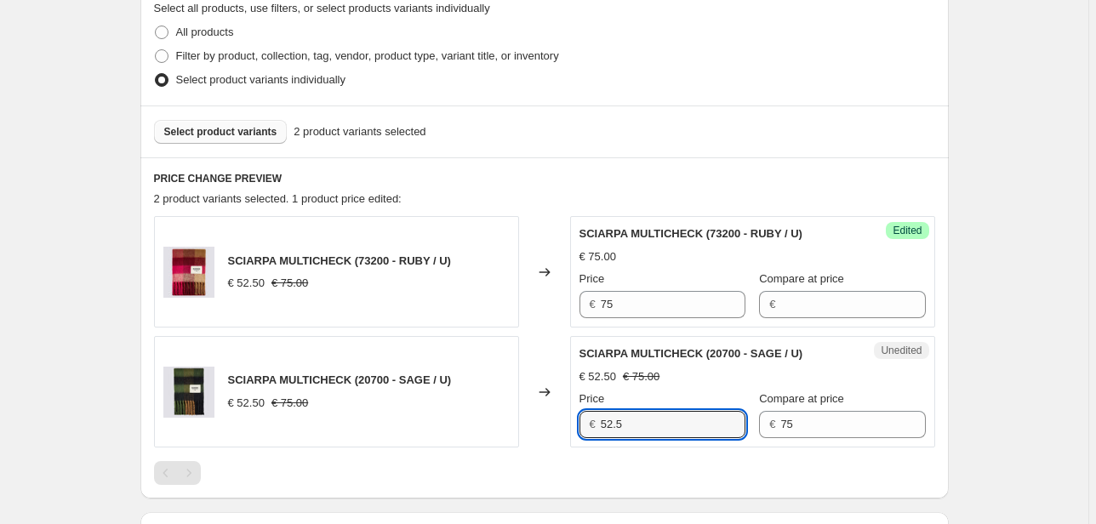
drag, startPoint x: 652, startPoint y: 423, endPoint x: 538, endPoint y: 432, distance: 114.4
click at [540, 431] on div "SCIARPA MULTICHECK (20700 - SAGE / U) € 52.50 € 75.00 Changed to Unedited SCIAR…" at bounding box center [544, 391] width 781 height 111
type input "4"
type input "75"
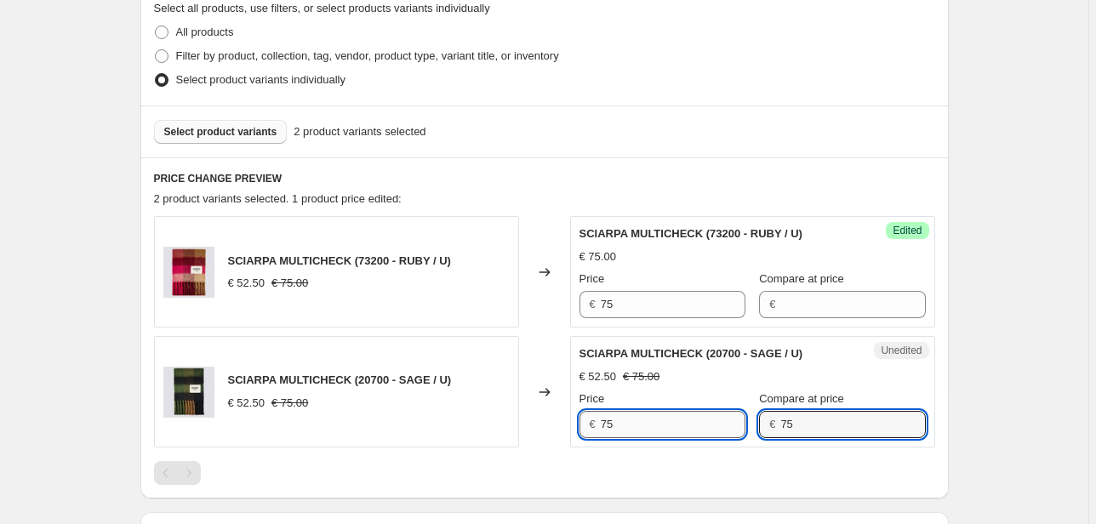
click at [712, 431] on div "Price € 75 Compare at price € 75" at bounding box center [752, 415] width 346 height 48
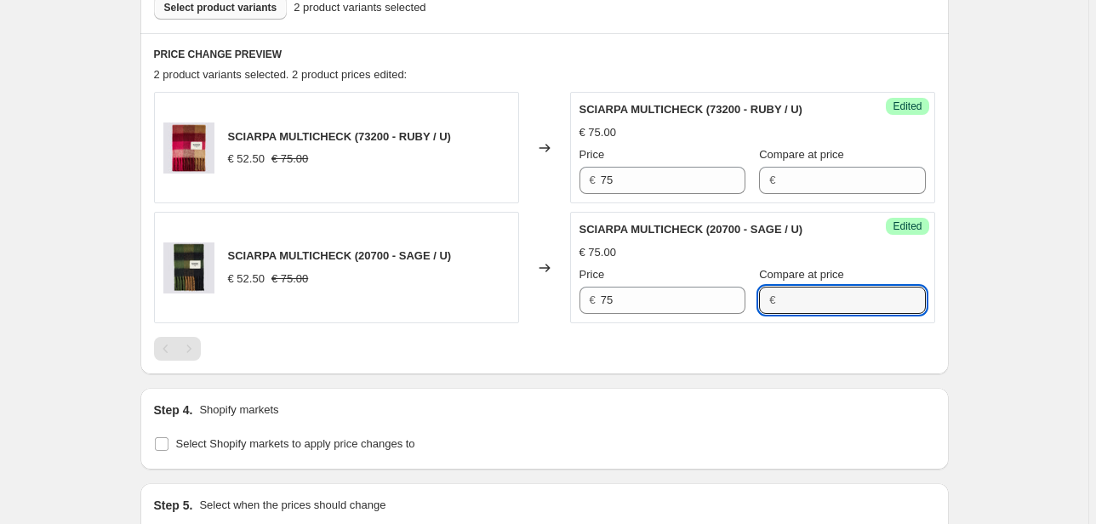
scroll to position [681, 0]
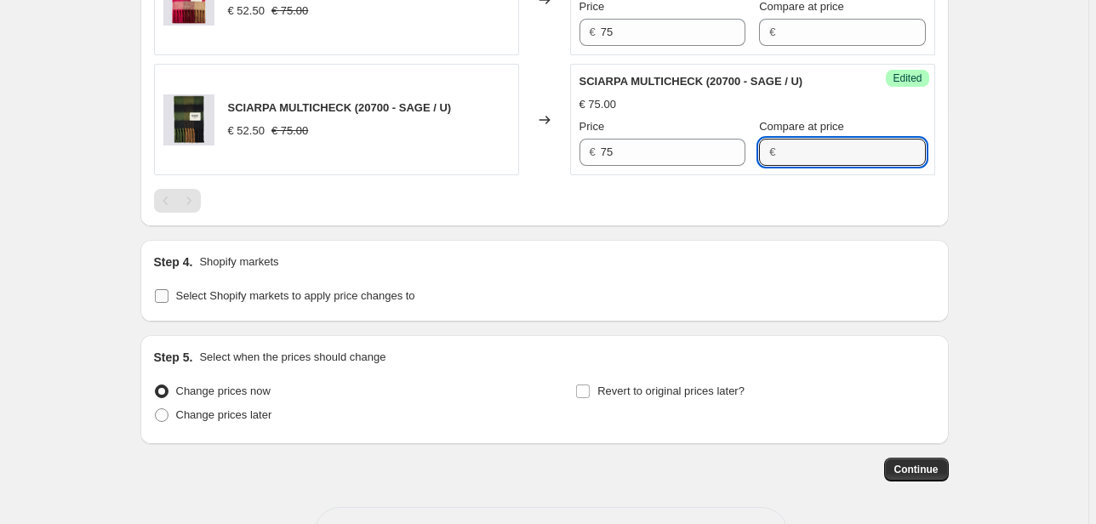
click at [290, 305] on label "Select Shopify markets to apply price changes to" at bounding box center [284, 296] width 261 height 24
click at [168, 303] on input "Select Shopify markets to apply price changes to" at bounding box center [162, 296] width 14 height 14
checkbox input "true"
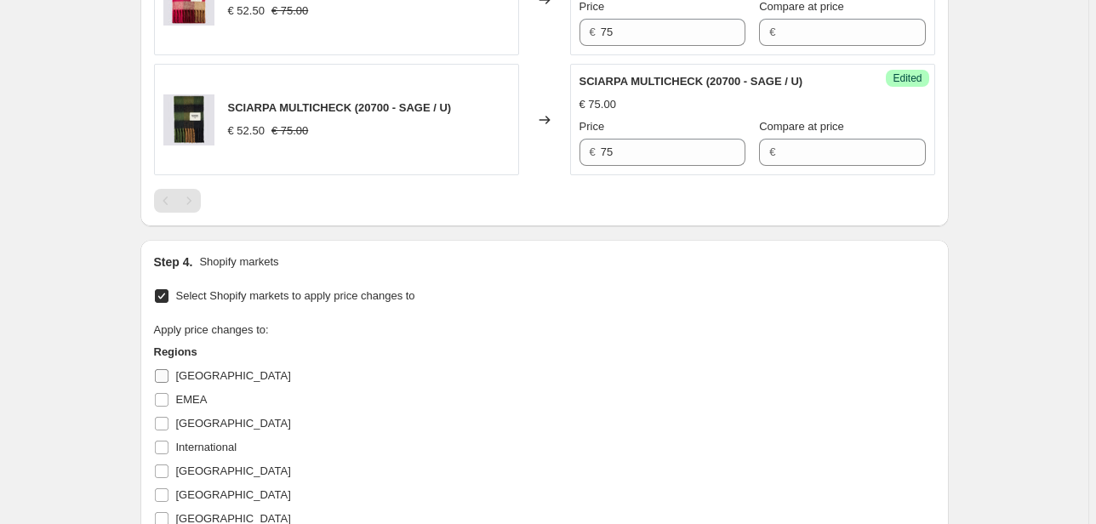
click at [200, 374] on span "[GEOGRAPHIC_DATA]" at bounding box center [233, 375] width 115 height 13
click at [168, 374] on input "[GEOGRAPHIC_DATA]" at bounding box center [162, 376] width 14 height 14
checkbox input "true"
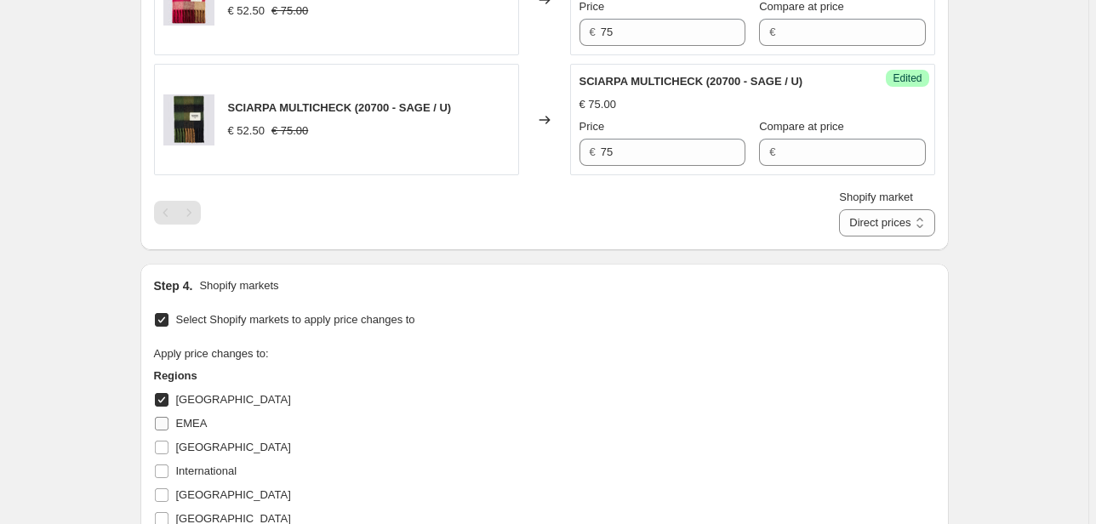
click at [199, 417] on span "EMEA" at bounding box center [191, 423] width 31 height 13
click at [168, 417] on input "EMEA" at bounding box center [162, 424] width 14 height 14
checkbox input "true"
click at [197, 450] on span "[GEOGRAPHIC_DATA]" at bounding box center [233, 447] width 115 height 13
click at [168, 450] on input "[GEOGRAPHIC_DATA]" at bounding box center [162, 448] width 14 height 14
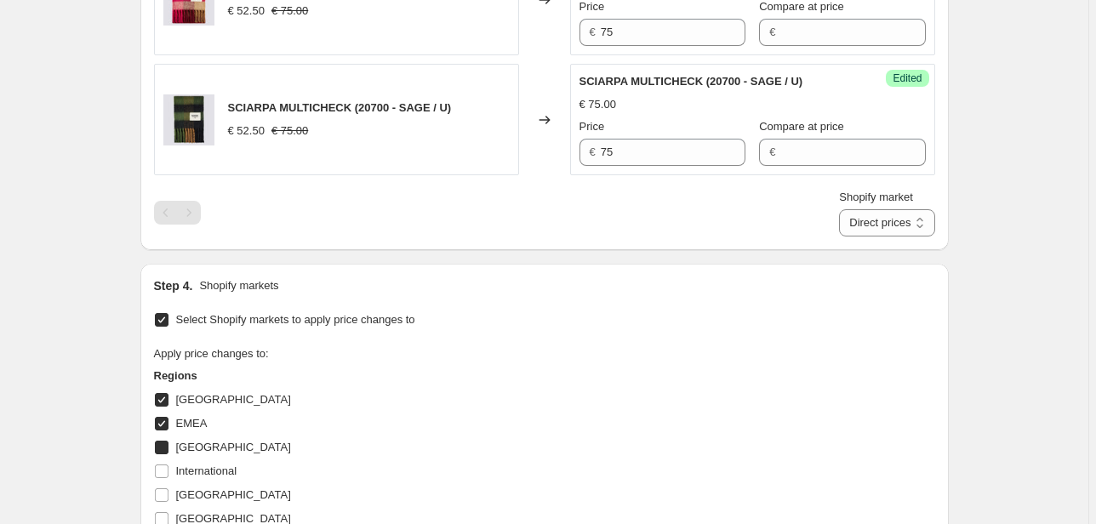
checkbox input "true"
click at [194, 476] on span "International" at bounding box center [206, 471] width 61 height 13
click at [168, 476] on input "International" at bounding box center [162, 472] width 14 height 14
checkbox input "true"
click at [190, 496] on span "[GEOGRAPHIC_DATA]" at bounding box center [233, 494] width 115 height 13
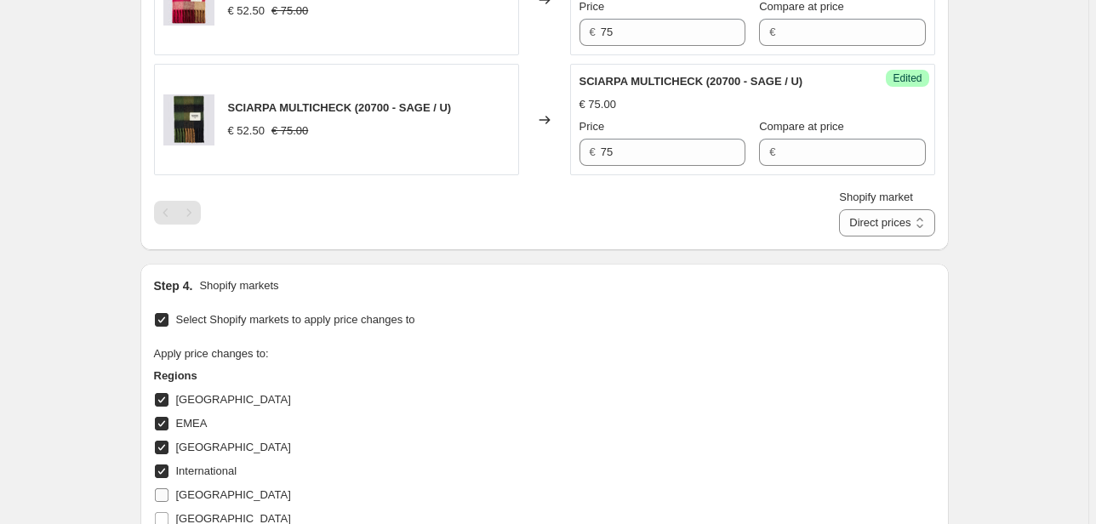
click at [168, 496] on input "[GEOGRAPHIC_DATA]" at bounding box center [162, 495] width 14 height 14
checkbox input "true"
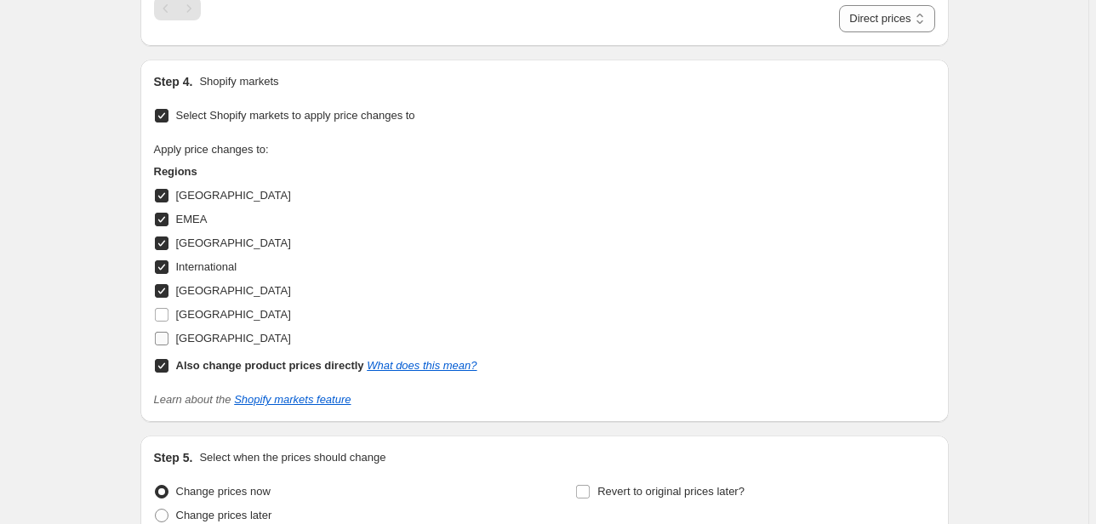
click at [199, 347] on label "[GEOGRAPHIC_DATA]" at bounding box center [222, 339] width 137 height 24
click at [168, 345] on input "[GEOGRAPHIC_DATA]" at bounding box center [162, 339] width 14 height 14
checkbox input "true"
click at [197, 321] on span "[GEOGRAPHIC_DATA]" at bounding box center [233, 314] width 115 height 17
click at [168, 321] on input "[GEOGRAPHIC_DATA]" at bounding box center [162, 315] width 14 height 14
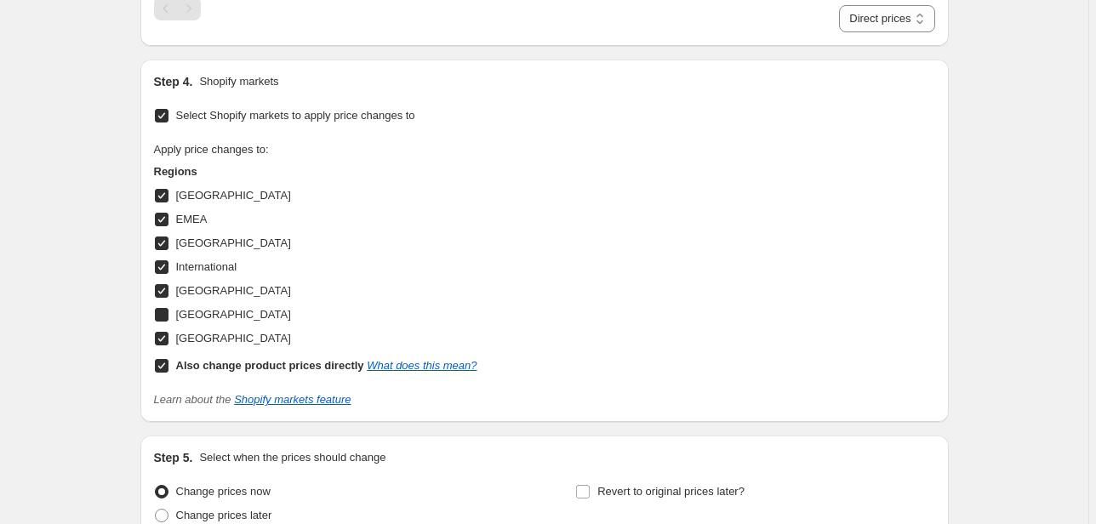
checkbox input "true"
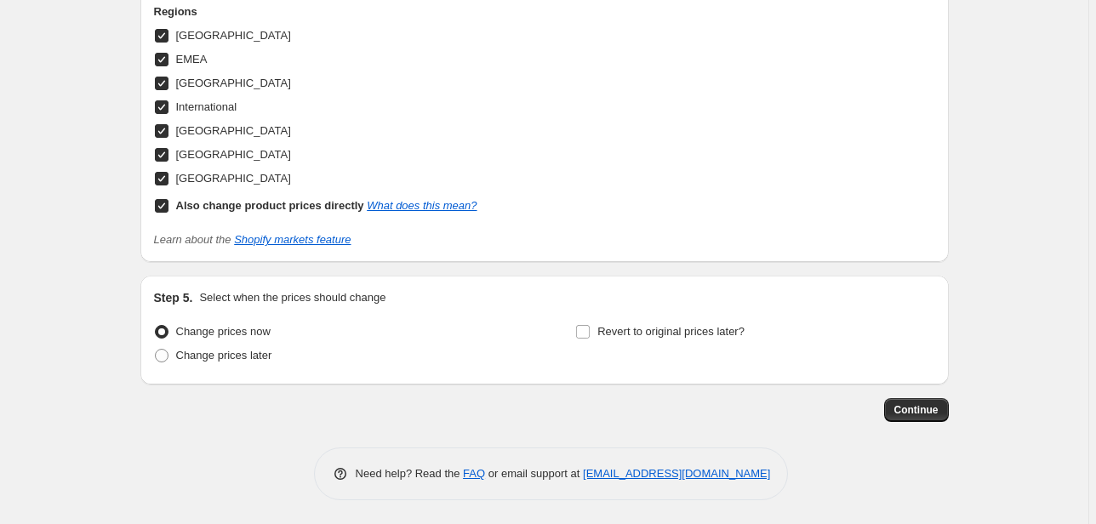
scroll to position [568, 0]
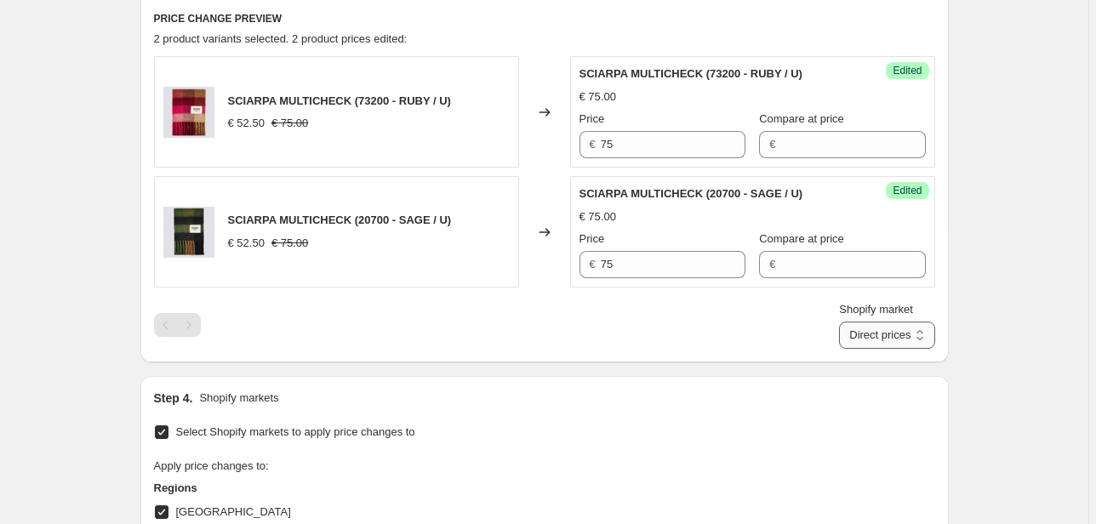
drag, startPoint x: 869, startPoint y: 335, endPoint x: 877, endPoint y: 340, distance: 9.9
click at [869, 335] on select "Direct prices [GEOGRAPHIC_DATA] EMEA [GEOGRAPHIC_DATA] International [GEOGRAPHI…" at bounding box center [886, 335] width 95 height 27
select select "22555689138"
click at [864, 349] on select "Direct prices [GEOGRAPHIC_DATA] EMEA [GEOGRAPHIC_DATA] International [GEOGRAPHI…" at bounding box center [886, 335] width 95 height 27
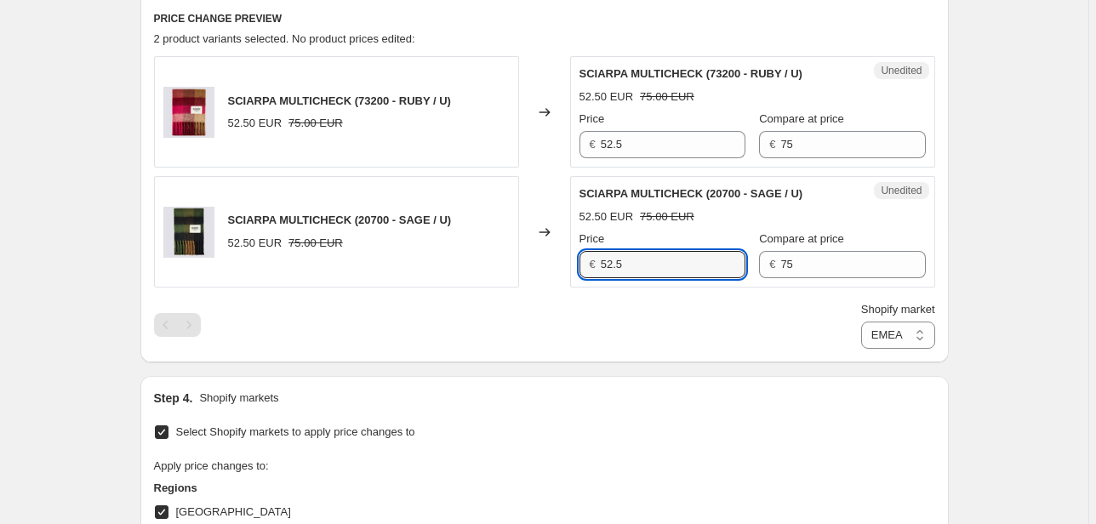
drag, startPoint x: 661, startPoint y: 270, endPoint x: 504, endPoint y: 271, distance: 157.4
click at [517, 271] on div "SCIARPA MULTICHECK (20700 - SAGE / U) 52.50 EUR 75.00 EUR Changed to Unedited S…" at bounding box center [544, 231] width 781 height 111
type input "75"
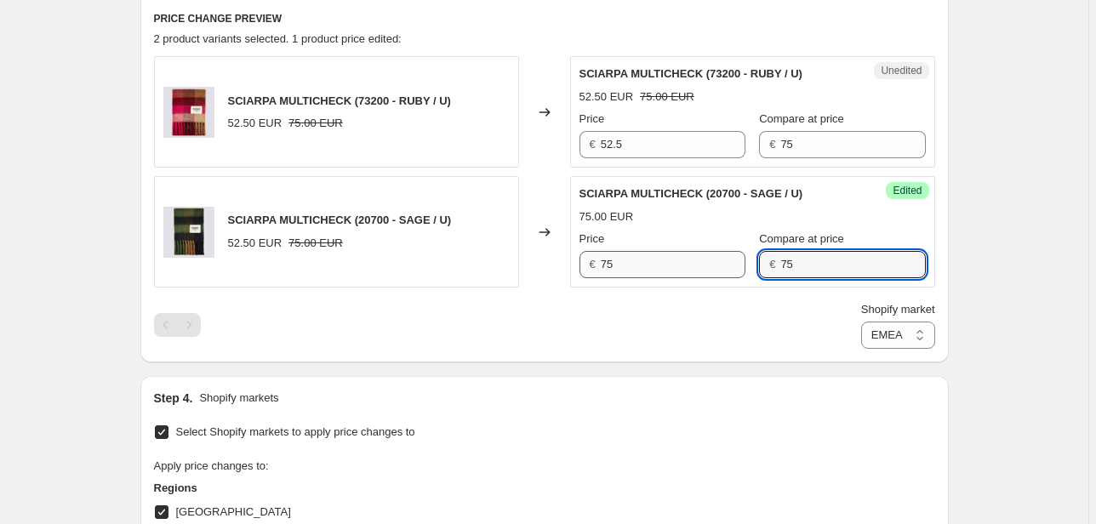
drag, startPoint x: 801, startPoint y: 262, endPoint x: 705, endPoint y: 276, distance: 97.1
click at [706, 276] on div "Price € 75 Compare at price € 75" at bounding box center [752, 255] width 346 height 48
drag, startPoint x: 560, startPoint y: 148, endPoint x: 533, endPoint y: 150, distance: 26.4
click at [541, 148] on div "SCIARPA MULTICHECK (73200 - RUBY / U) 52.50 EUR 75.00 EUR Changed to Unedited S…" at bounding box center [544, 111] width 781 height 111
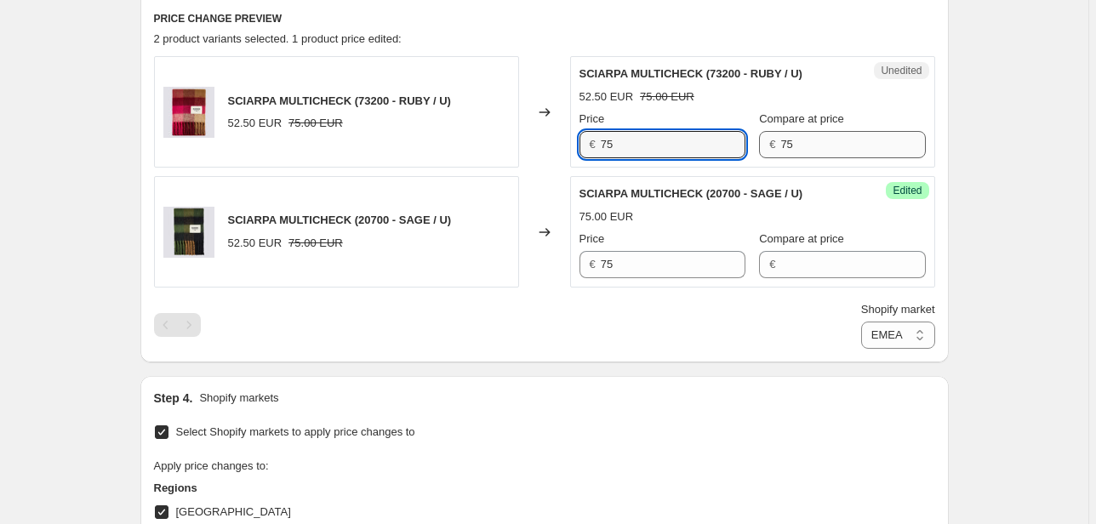
type input "75"
drag, startPoint x: 798, startPoint y: 145, endPoint x: 733, endPoint y: 150, distance: 65.7
click at [733, 150] on div "Price € 75 Compare at price € 75" at bounding box center [752, 135] width 346 height 48
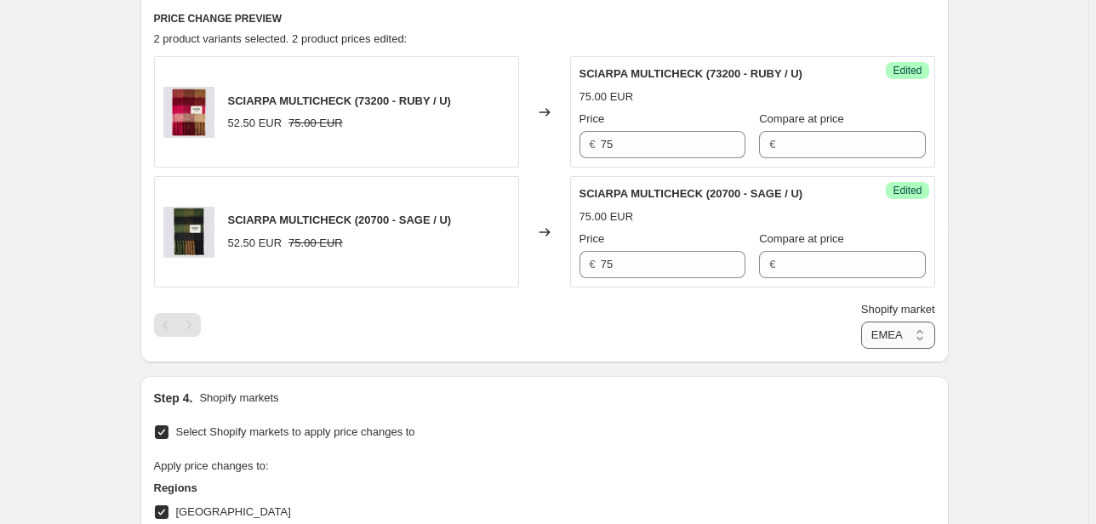
click at [917, 342] on select "Direct prices [GEOGRAPHIC_DATA] EMEA [GEOGRAPHIC_DATA] International [GEOGRAPHI…" at bounding box center [898, 335] width 74 height 27
select select "66305491277"
click at [864, 349] on select "Direct prices [GEOGRAPHIC_DATA] EMEA [GEOGRAPHIC_DATA] International [GEOGRAPHI…" at bounding box center [898, 335] width 74 height 27
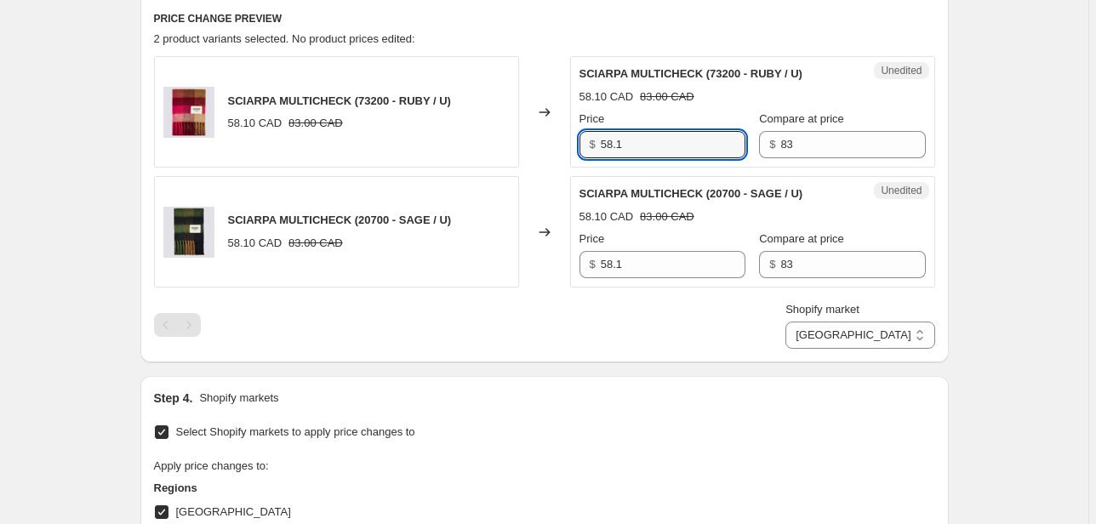
drag, startPoint x: 636, startPoint y: 145, endPoint x: 548, endPoint y: 151, distance: 87.8
click at [548, 151] on div "SCIARPA MULTICHECK (73200 - RUBY / U) 58.10 CAD 83.00 CAD Changed to Unedited S…" at bounding box center [544, 111] width 781 height 111
type input "83"
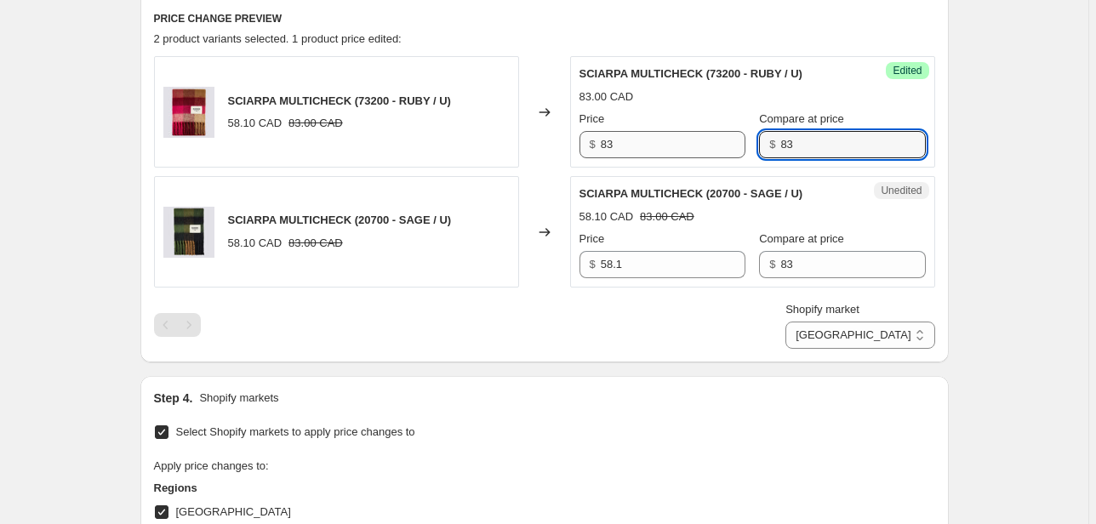
drag, startPoint x: 759, startPoint y: 145, endPoint x: 710, endPoint y: 149, distance: 48.7
click at [710, 149] on div "Price $ 83 Compare at price $ 83" at bounding box center [752, 135] width 346 height 48
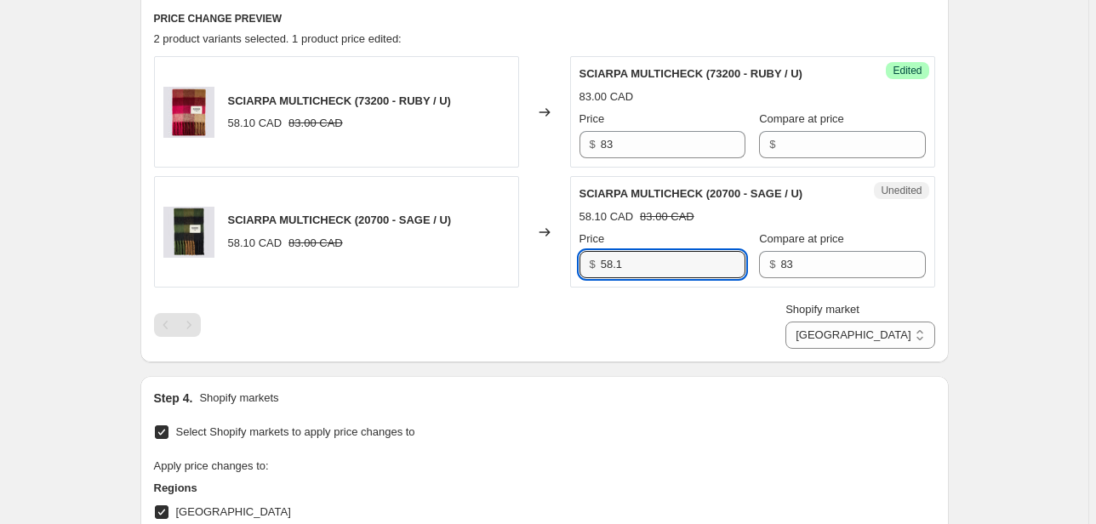
drag, startPoint x: 663, startPoint y: 265, endPoint x: 487, endPoint y: 270, distance: 176.2
click at [497, 272] on div "SCIARPA MULTICHECK (20700 - SAGE / U) 58.10 CAD 83.00 CAD Changed to Unedited S…" at bounding box center [544, 231] width 781 height 111
type input "83"
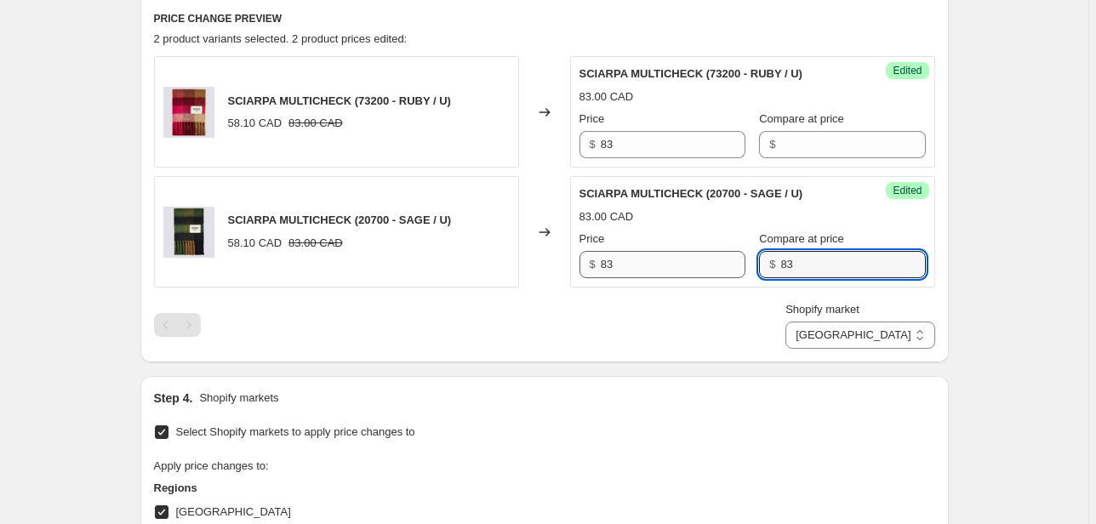
drag, startPoint x: 786, startPoint y: 271, endPoint x: 725, endPoint y: 268, distance: 61.3
click at [728, 269] on div "Price $ 83 Compare at price $ 83" at bounding box center [752, 255] width 346 height 48
click at [895, 335] on select "Direct prices [GEOGRAPHIC_DATA] EMEA [GEOGRAPHIC_DATA] International [GEOGRAPHI…" at bounding box center [859, 335] width 149 height 27
select select "76736364877"
click at [859, 349] on select "Direct prices [GEOGRAPHIC_DATA] EMEA [GEOGRAPHIC_DATA] International [GEOGRAPHI…" at bounding box center [859, 335] width 149 height 27
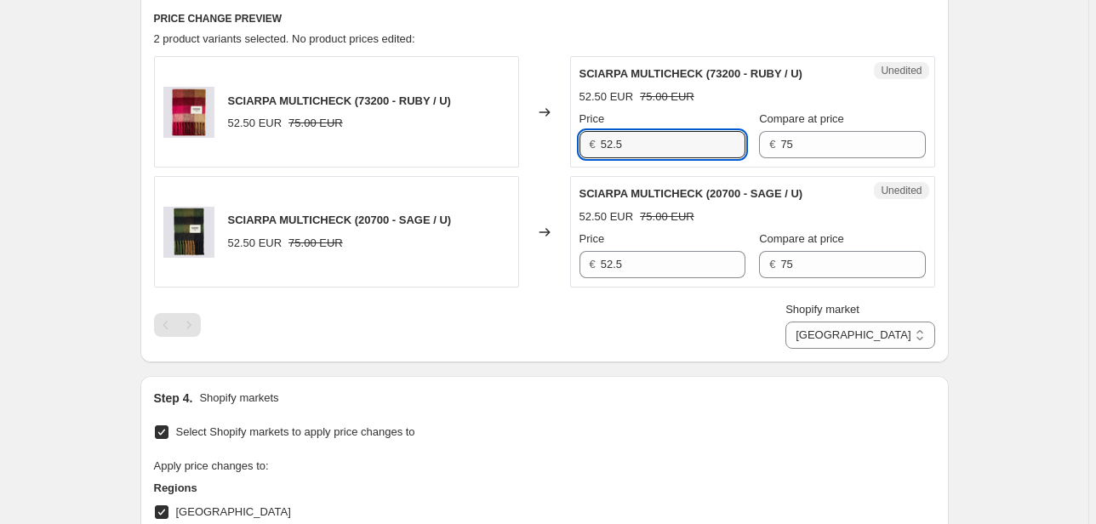
drag, startPoint x: 633, startPoint y: 144, endPoint x: 551, endPoint y: 144, distance: 81.7
click at [551, 144] on div "SCIARPA MULTICHECK (73200 - RUBY / U) 52.50 EUR 75.00 EUR Changed to Unedited S…" at bounding box center [544, 111] width 781 height 111
type input "75"
click at [727, 146] on div "Price € 75 Compare at price € 75" at bounding box center [752, 135] width 346 height 48
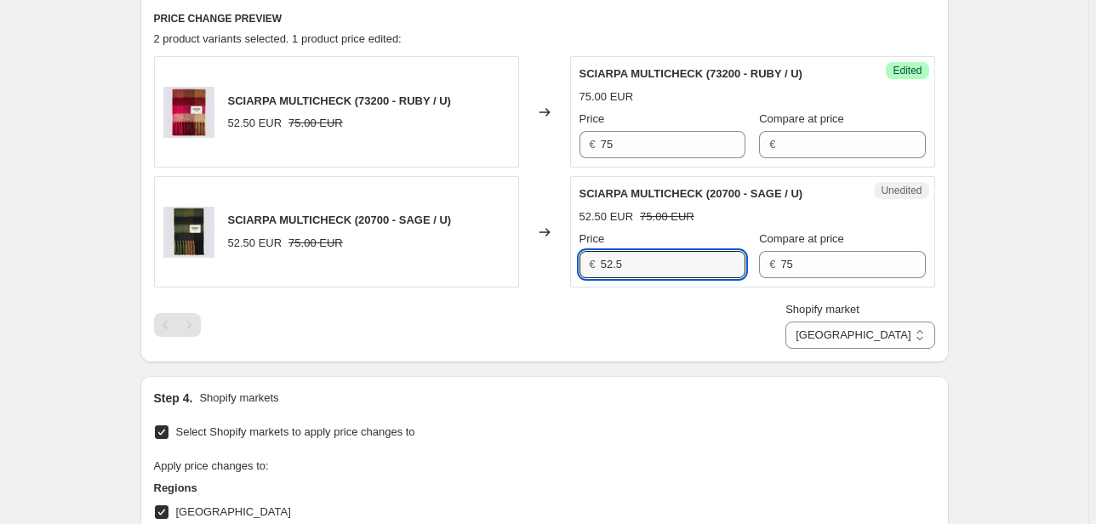
drag, startPoint x: 683, startPoint y: 265, endPoint x: 473, endPoint y: 271, distance: 210.2
click at [450, 273] on div "SCIARPA MULTICHECK (20700 - SAGE / U) 52.50 EUR 75.00 EUR Changed to Unedited S…" at bounding box center [544, 231] width 781 height 111
type input "75"
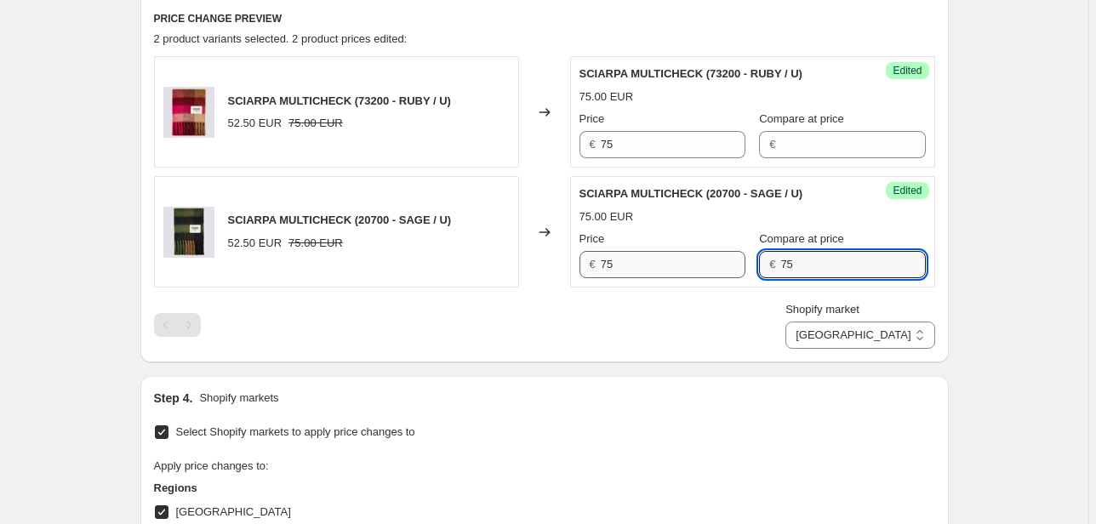
drag, startPoint x: 810, startPoint y: 263, endPoint x: 698, endPoint y: 272, distance: 112.7
click at [698, 272] on div "Price € 75 Compare at price € 75" at bounding box center [752, 255] width 346 height 48
click at [909, 335] on select "Direct prices [GEOGRAPHIC_DATA] EMEA [GEOGRAPHIC_DATA] International [GEOGRAPHI…" at bounding box center [859, 335] width 149 height 27
select select "20828520626"
click at [864, 349] on select "Direct prices [GEOGRAPHIC_DATA] EMEA [GEOGRAPHIC_DATA] International [GEOGRAPHI…" at bounding box center [859, 335] width 149 height 27
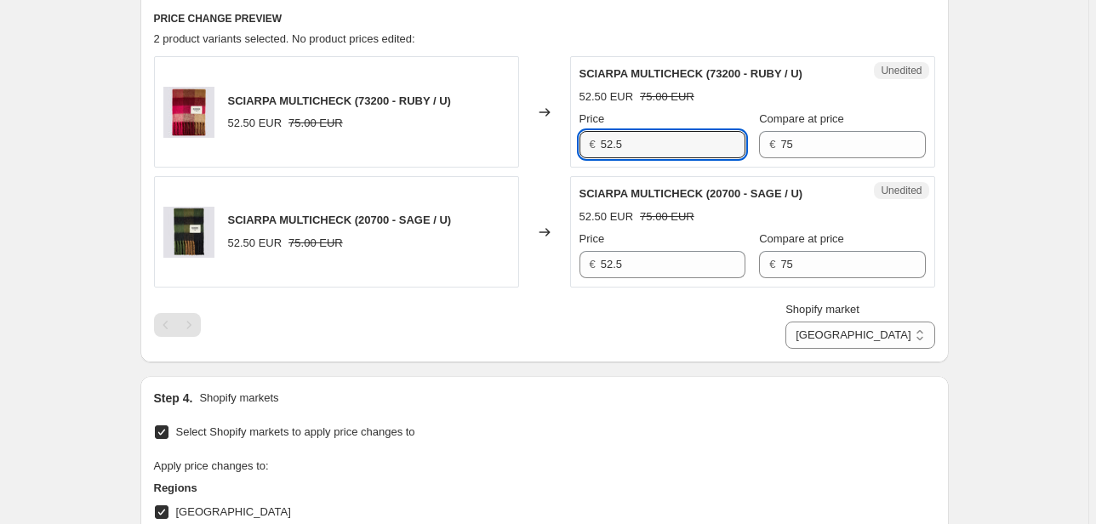
drag, startPoint x: 623, startPoint y: 149, endPoint x: 548, endPoint y: 156, distance: 75.2
click at [548, 155] on div "SCIARPA MULTICHECK (73200 - RUBY / U) 52.50 EUR 75.00 EUR Changed to Unedited S…" at bounding box center [544, 111] width 781 height 111
type input "75"
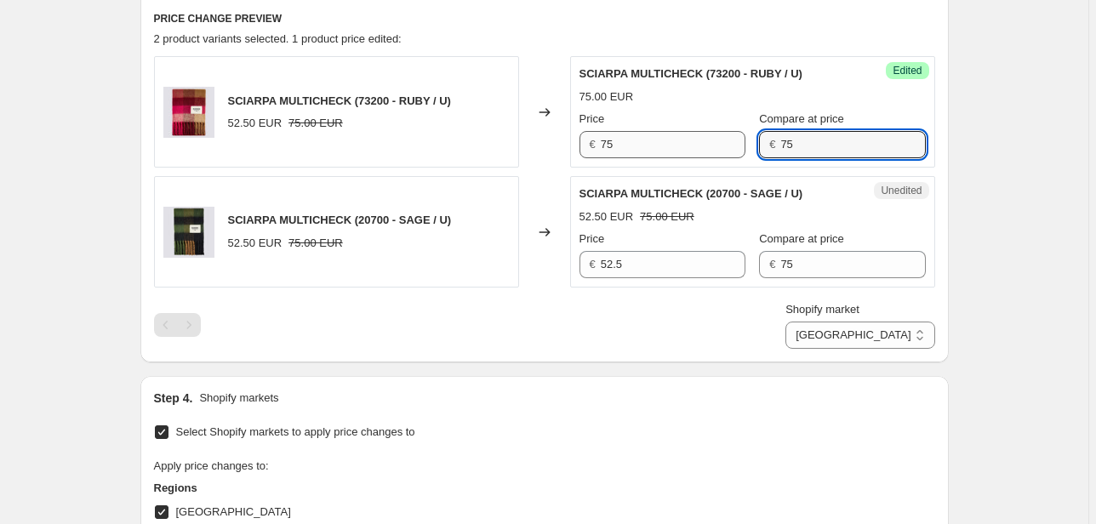
drag, startPoint x: 812, startPoint y: 140, endPoint x: 709, endPoint y: 151, distance: 104.4
click at [709, 151] on div "Price € 75 Compare at price € 75" at bounding box center [752, 135] width 346 height 48
click at [538, 267] on div "SCIARPA MULTICHECK (20700 - SAGE / U) 52.50 EUR 75.00 EUR Changed to Unedited S…" at bounding box center [544, 231] width 781 height 111
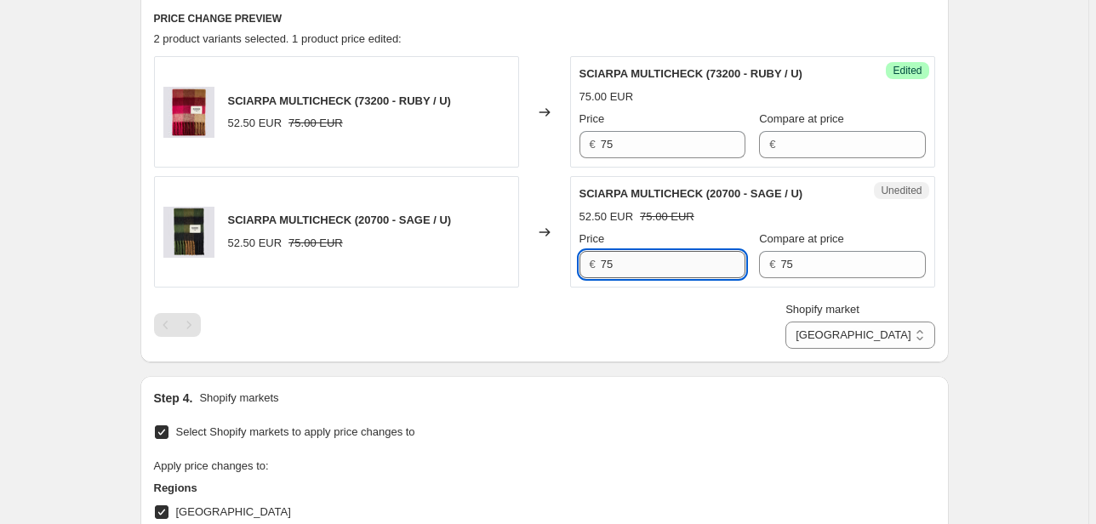
type input "75"
drag, startPoint x: 723, startPoint y: 266, endPoint x: 687, endPoint y: 267, distance: 35.7
click at [687, 267] on div "Price € 75 Compare at price € 75" at bounding box center [752, 255] width 346 height 48
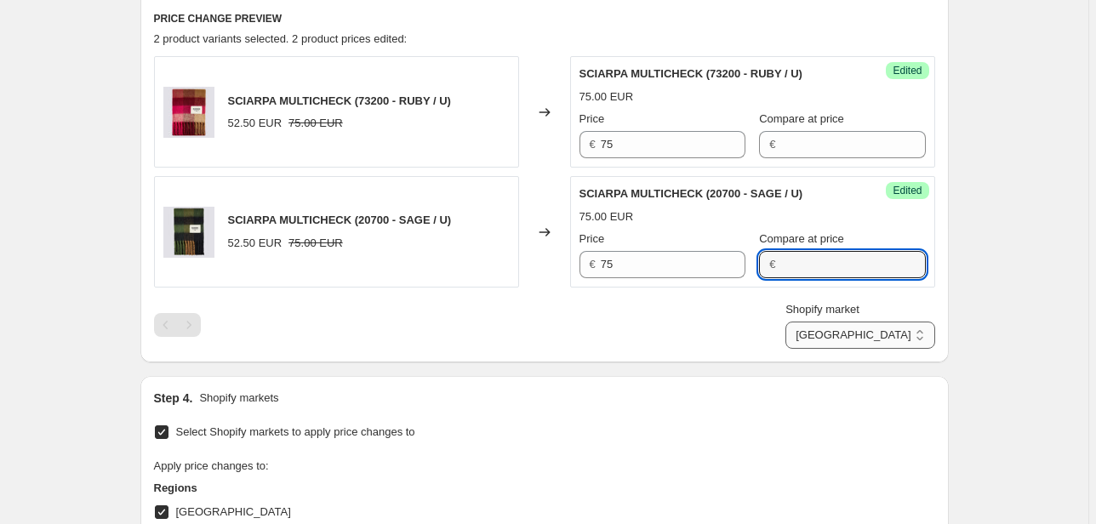
click at [888, 337] on select "Direct prices [GEOGRAPHIC_DATA] EMEA [GEOGRAPHIC_DATA] International [GEOGRAPHI…" at bounding box center [859, 335] width 149 height 27
select select "20828553394"
click at [841, 349] on select "Direct prices [GEOGRAPHIC_DATA] EMEA [GEOGRAPHIC_DATA] International [GEOGRAPHI…" at bounding box center [859, 335] width 149 height 27
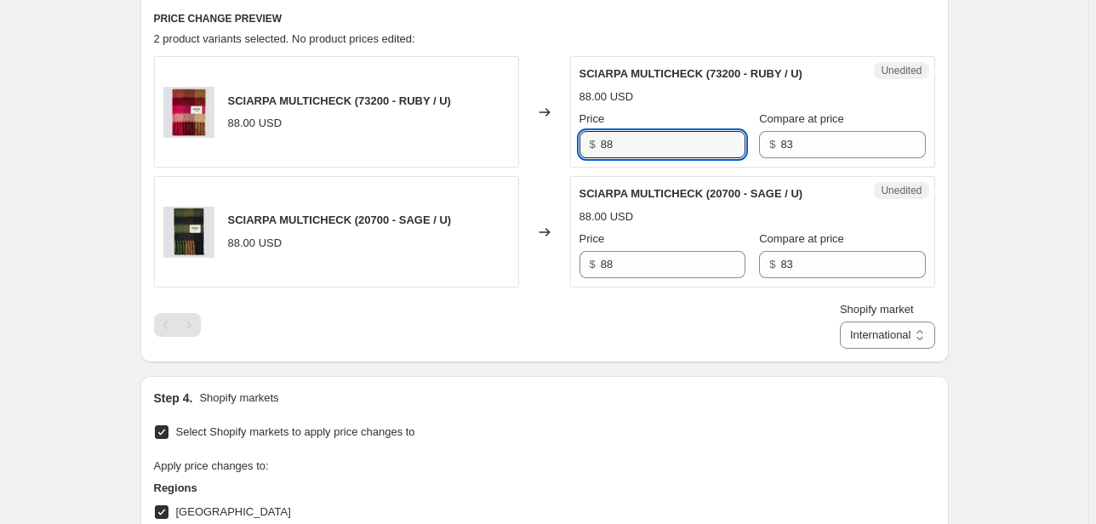
drag, startPoint x: 644, startPoint y: 140, endPoint x: 579, endPoint y: 144, distance: 64.8
click at [579, 144] on div "Unedited SCIARPA MULTICHECK (73200 - RUBY / U) 88.00 USD Price $ 88 Compare at …" at bounding box center [752, 111] width 365 height 111
drag, startPoint x: 793, startPoint y: 147, endPoint x: 718, endPoint y: 147, distance: 74.9
click at [718, 147] on div "Price $ 88 Compare at price $ 83" at bounding box center [752, 135] width 346 height 48
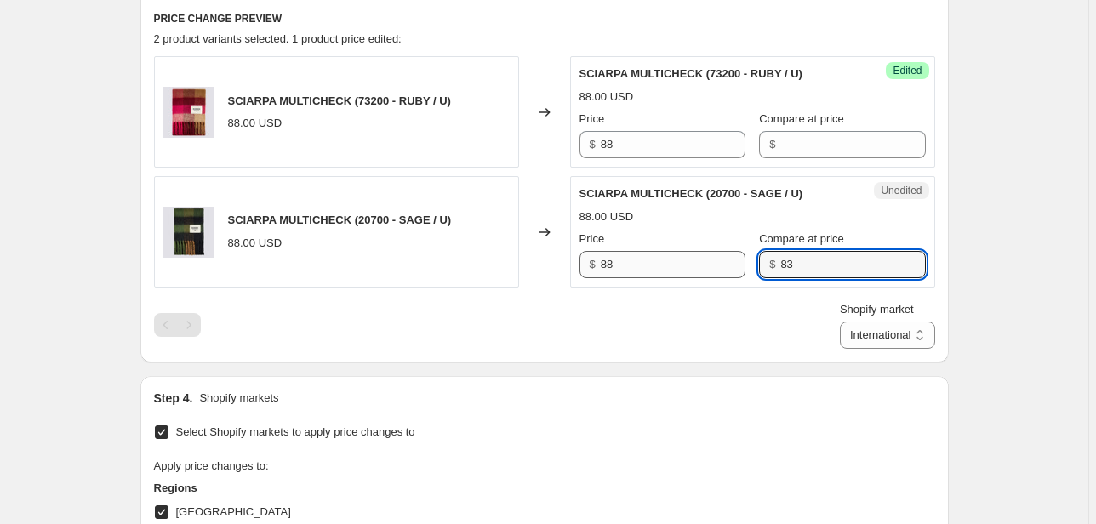
drag, startPoint x: 817, startPoint y: 264, endPoint x: 704, endPoint y: 269, distance: 112.4
click at [706, 269] on div "Price $ 88 Compare at price $ 83" at bounding box center [752, 255] width 346 height 48
click at [913, 338] on select "Direct prices [GEOGRAPHIC_DATA] EMEA [GEOGRAPHIC_DATA] International [GEOGRAPHI…" at bounding box center [887, 335] width 95 height 27
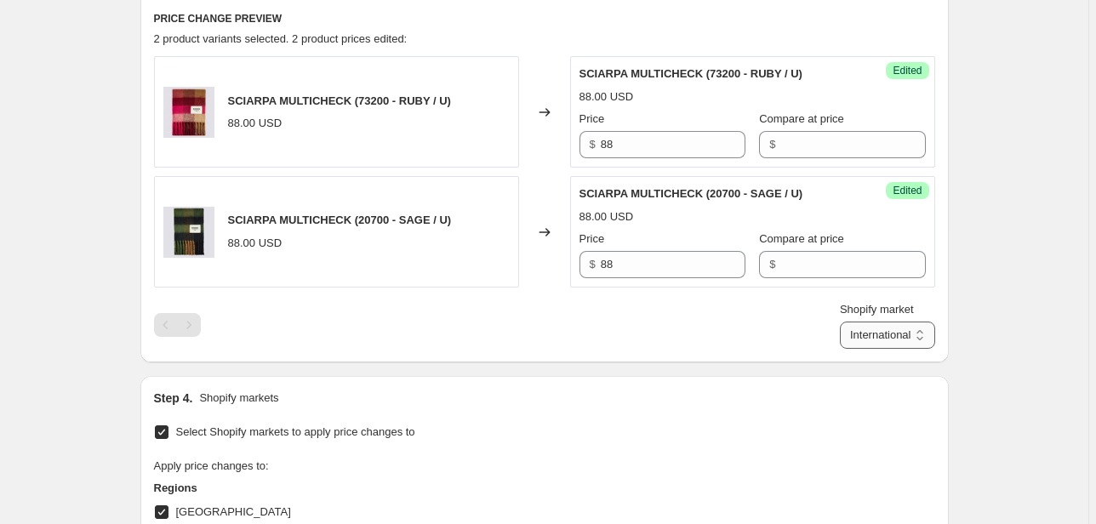
click at [864, 349] on select "Direct prices [GEOGRAPHIC_DATA] EMEA [GEOGRAPHIC_DATA] International [GEOGRAPHI…" at bounding box center [887, 335] width 95 height 27
click at [881, 334] on select "Direct prices [GEOGRAPHIC_DATA] EMEA [GEOGRAPHIC_DATA] International [GEOGRAPHI…" at bounding box center [859, 335] width 149 height 27
select select "70015877453"
click at [837, 349] on select "Direct prices [GEOGRAPHIC_DATA] EMEA [GEOGRAPHIC_DATA] International [GEOGRAPHI…" at bounding box center [859, 335] width 149 height 27
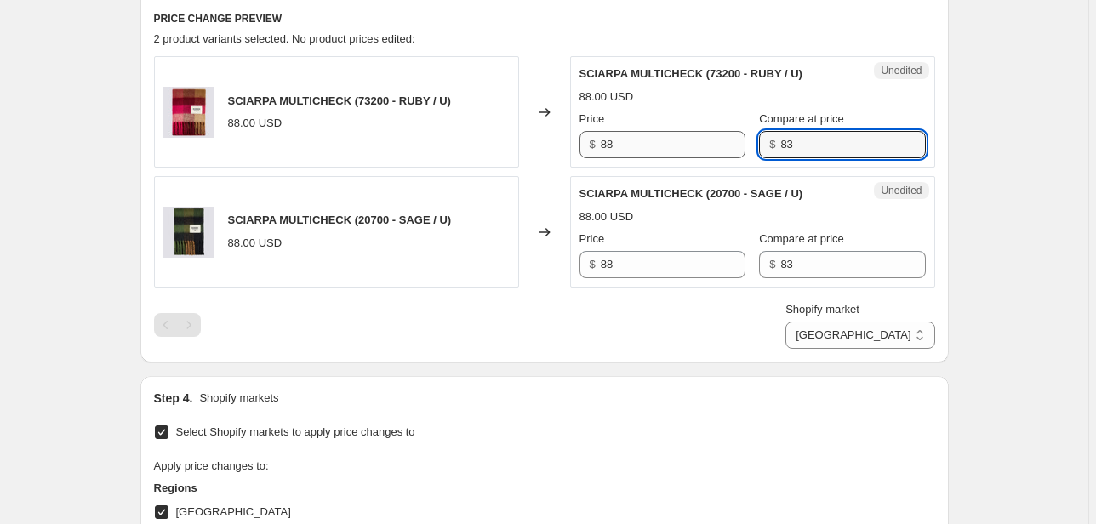
drag, startPoint x: 817, startPoint y: 140, endPoint x: 719, endPoint y: 147, distance: 98.1
click at [719, 146] on div "Price $ 88 Compare at price $ 83" at bounding box center [752, 135] width 346 height 48
drag, startPoint x: 738, startPoint y: 267, endPoint x: 736, endPoint y: 279, distance: 12.2
click at [709, 271] on div "Price $ 88 Compare at price $ 83" at bounding box center [752, 255] width 346 height 48
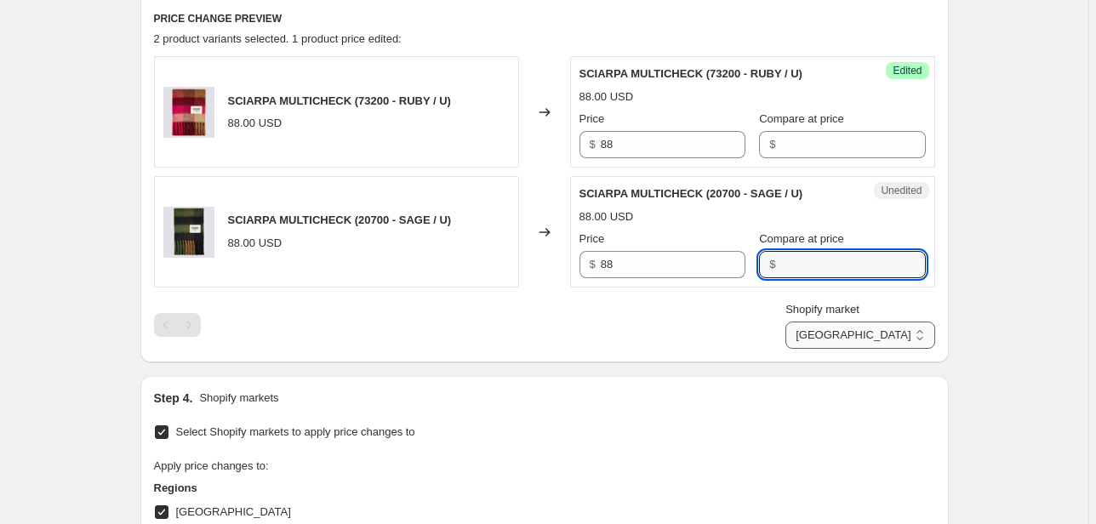
click at [870, 339] on select "Direct prices [GEOGRAPHIC_DATA] EMEA [GEOGRAPHIC_DATA] International [GEOGRAPHI…" at bounding box center [859, 335] width 149 height 27
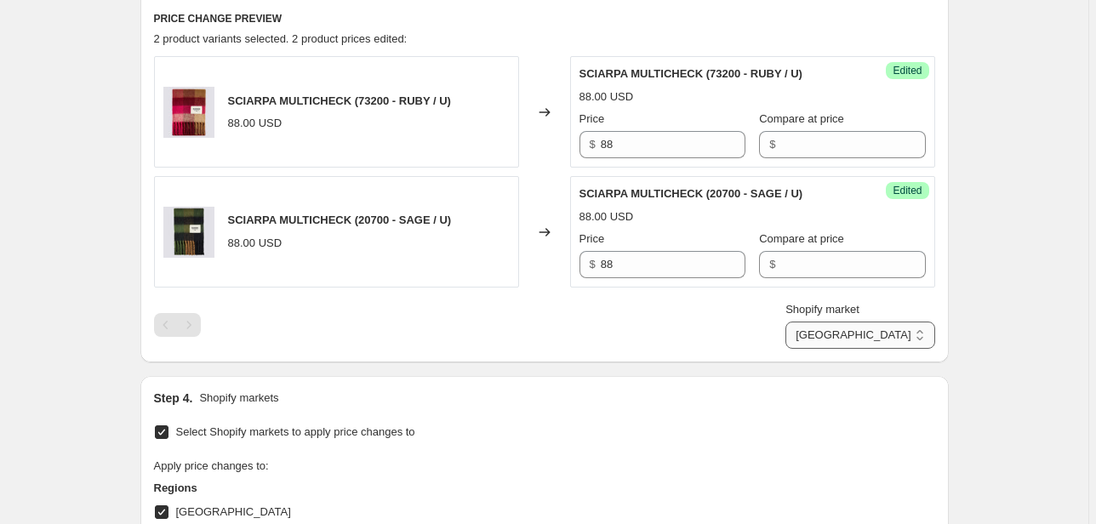
select select "22555656370"
click at [824, 349] on select "Direct prices [GEOGRAPHIC_DATA] EMEA [GEOGRAPHIC_DATA] International [GEOGRAPHI…" at bounding box center [859, 335] width 149 height 27
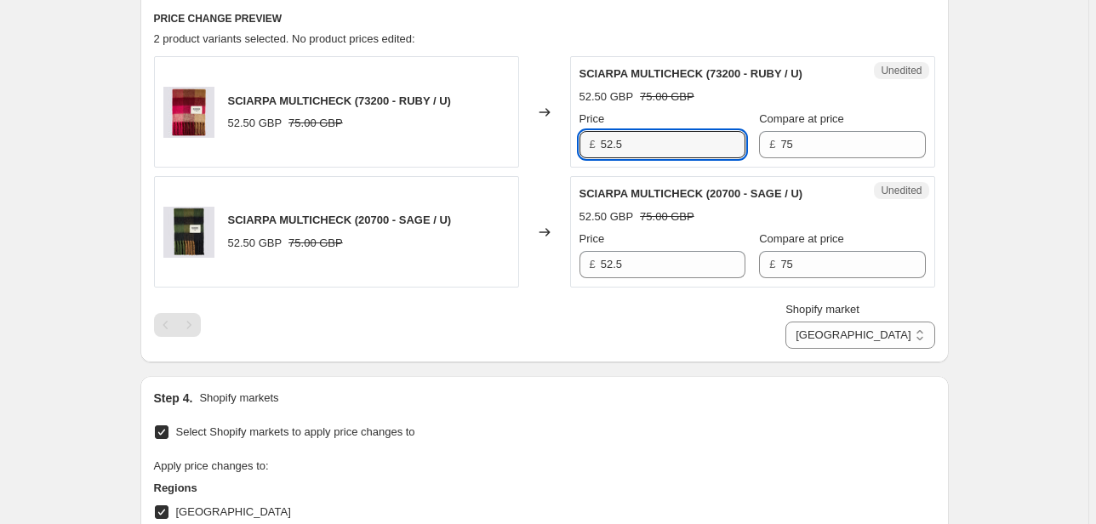
drag, startPoint x: 668, startPoint y: 140, endPoint x: 455, endPoint y: 159, distance: 213.6
click at [465, 159] on div "SCIARPA MULTICHECK (73200 - RUBY / U) 52.50 GBP 75.00 GBP Changed to Unedited S…" at bounding box center [544, 111] width 781 height 111
type input "75"
drag, startPoint x: 818, startPoint y: 148, endPoint x: 718, endPoint y: 150, distance: 100.4
click at [721, 150] on div "Price £ 75 Compare at price £ 75" at bounding box center [752, 135] width 346 height 48
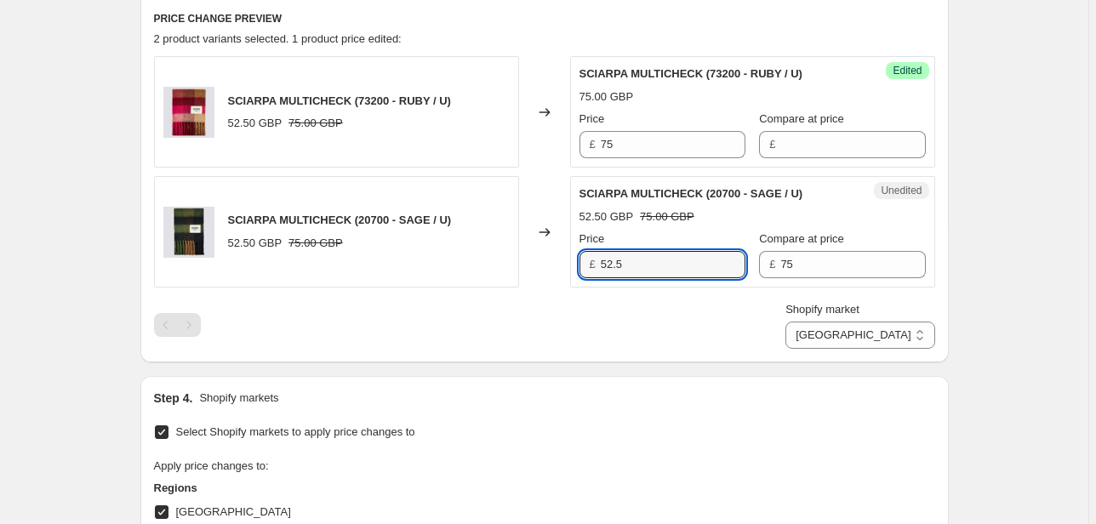
drag, startPoint x: 676, startPoint y: 271, endPoint x: 451, endPoint y: 274, distance: 224.6
click at [451, 274] on div "SCIARPA MULTICHECK (20700 - SAGE / U) 52.50 GBP 75.00 GBP Changed to Unedited S…" at bounding box center [544, 231] width 781 height 111
type input "75"
drag, startPoint x: 777, startPoint y: 265, endPoint x: 641, endPoint y: 283, distance: 136.4
click at [612, 283] on div "Unedited SCIARPA MULTICHECK (20700 - SAGE / U) 52.50 GBP 75.00 GBP Price £ 75 C…" at bounding box center [752, 231] width 365 height 111
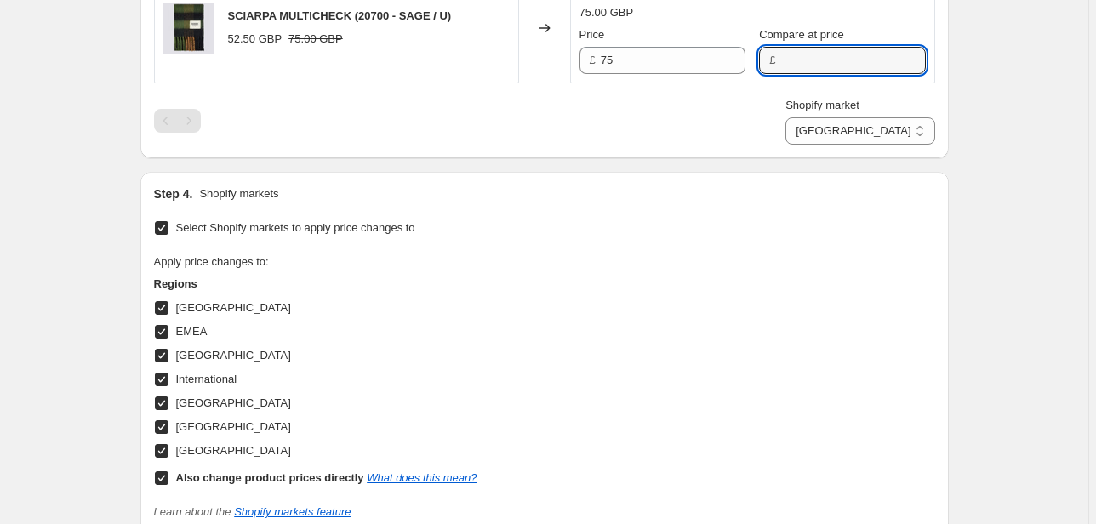
scroll to position [1045, 0]
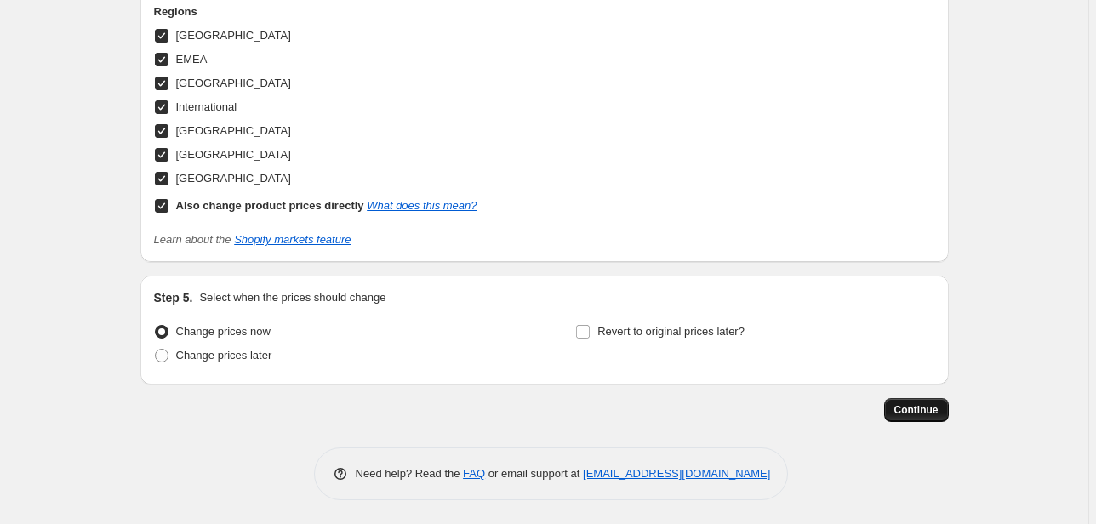
click at [904, 413] on span "Continue" at bounding box center [916, 410] width 44 height 14
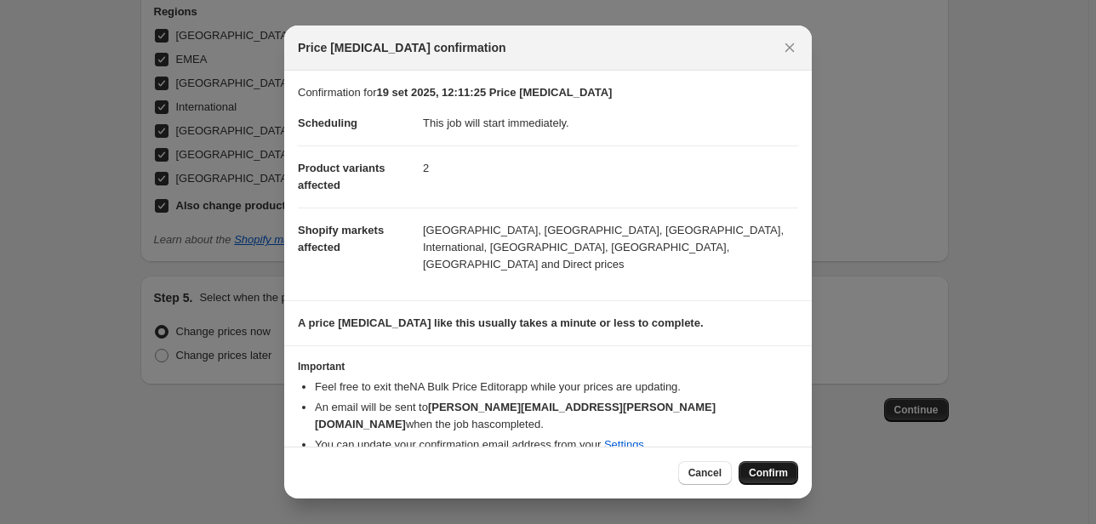
click at [770, 470] on span "Confirm" at bounding box center [768, 473] width 39 height 14
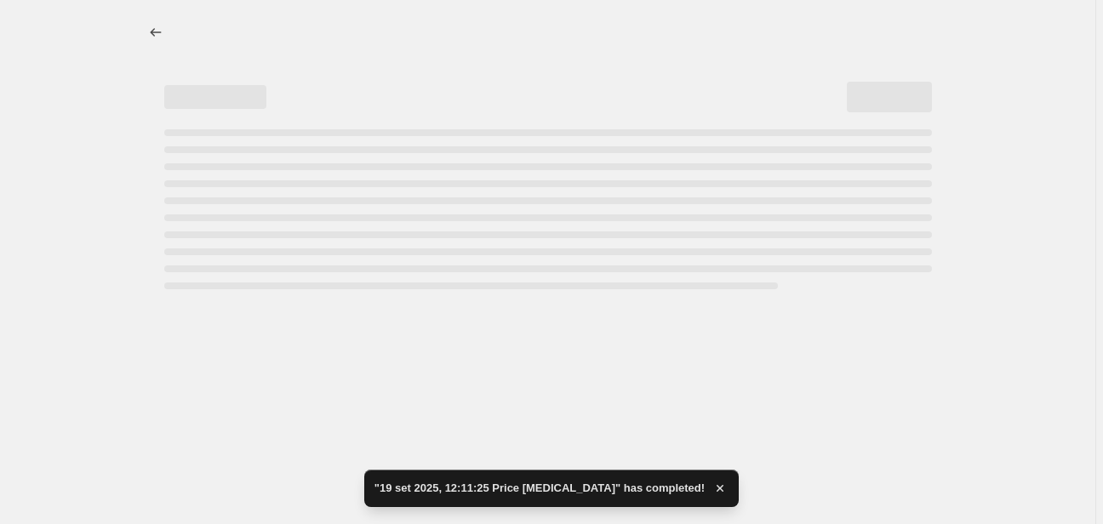
select select "22555656370"
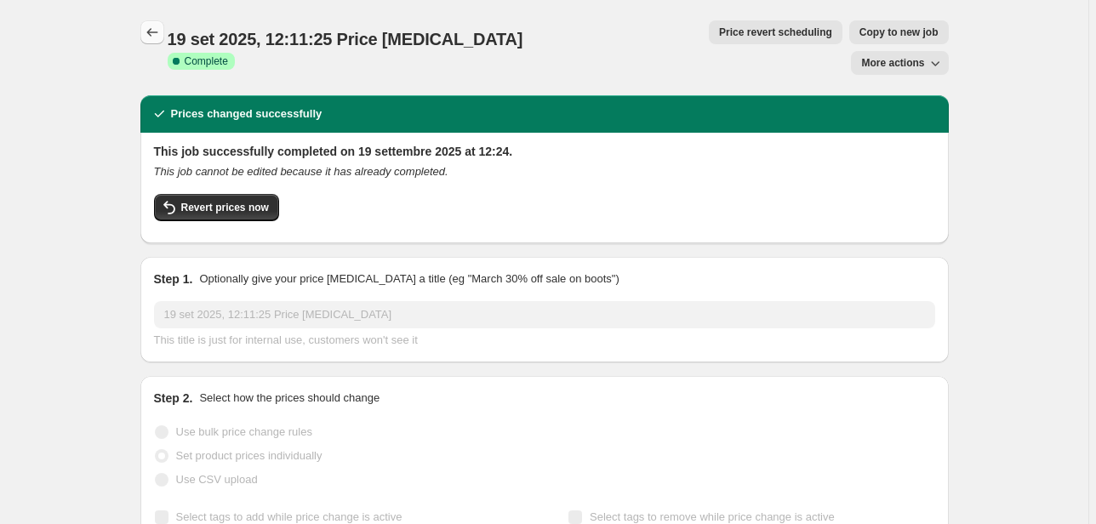
click at [150, 24] on icon "Price change jobs" at bounding box center [152, 32] width 17 height 17
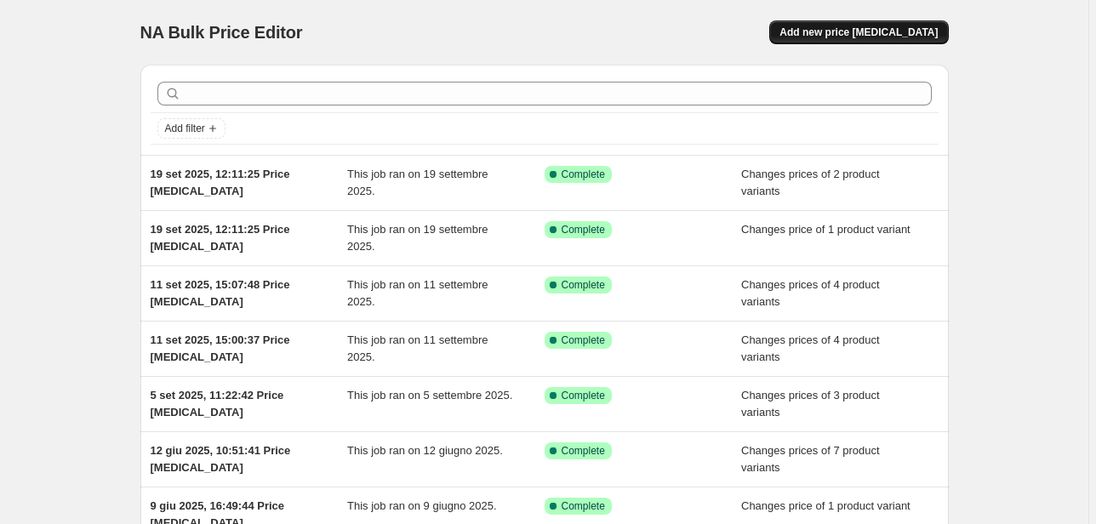
click at [876, 37] on span "Add new price [MEDICAL_DATA]" at bounding box center [858, 33] width 158 height 14
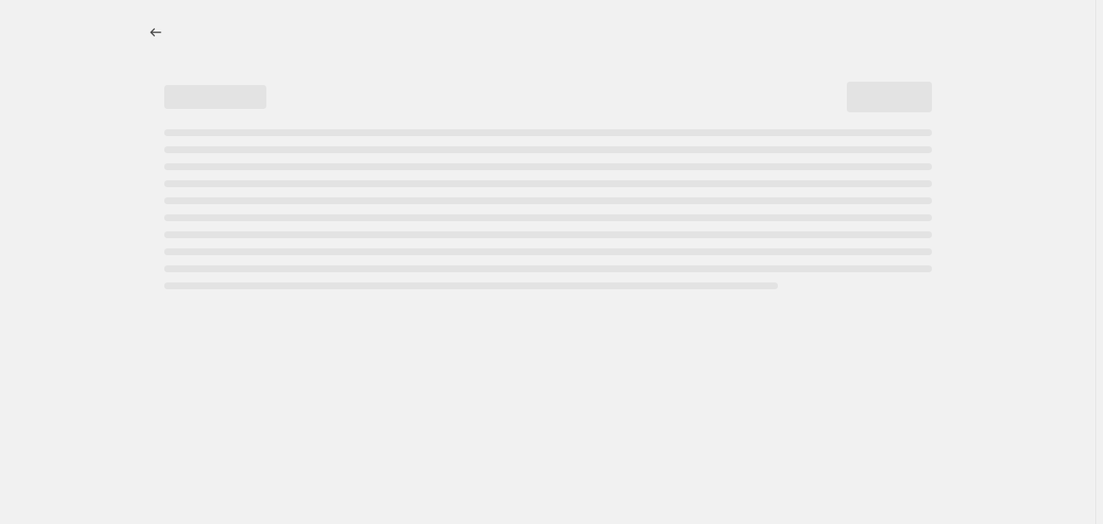
select select "percentage"
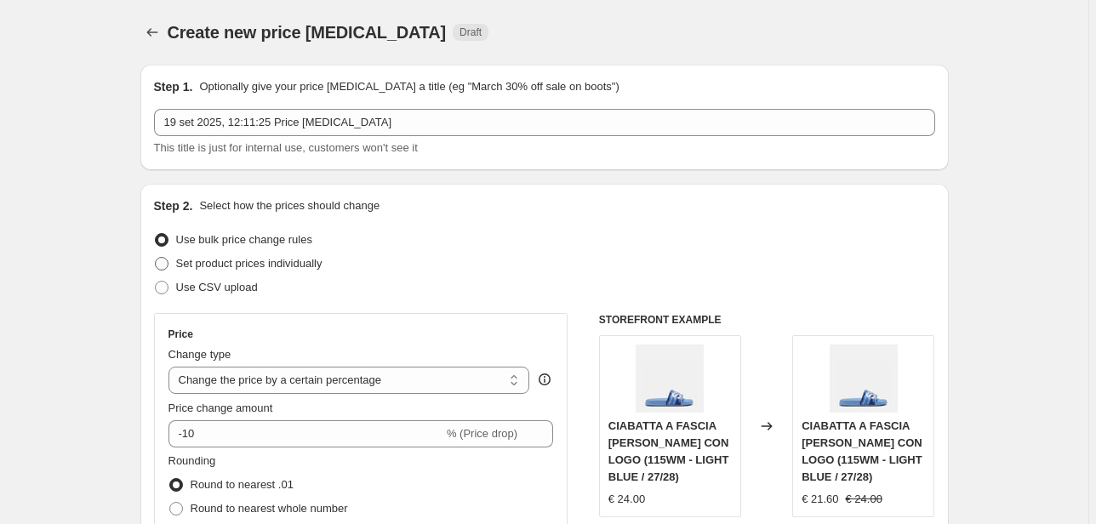
click at [214, 257] on span "Set product prices individually" at bounding box center [249, 263] width 146 height 13
click at [156, 257] on input "Set product prices individually" at bounding box center [155, 257] width 1 height 1
radio input "true"
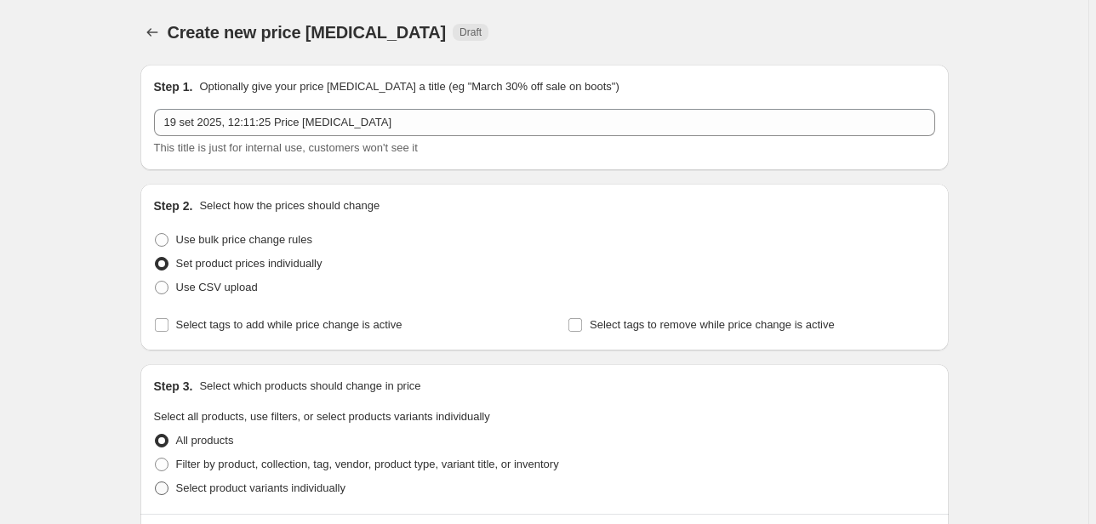
click at [225, 484] on span "Select product variants individually" at bounding box center [260, 488] width 169 height 13
click at [156, 482] on input "Select product variants individually" at bounding box center [155, 482] width 1 height 1
radio input "true"
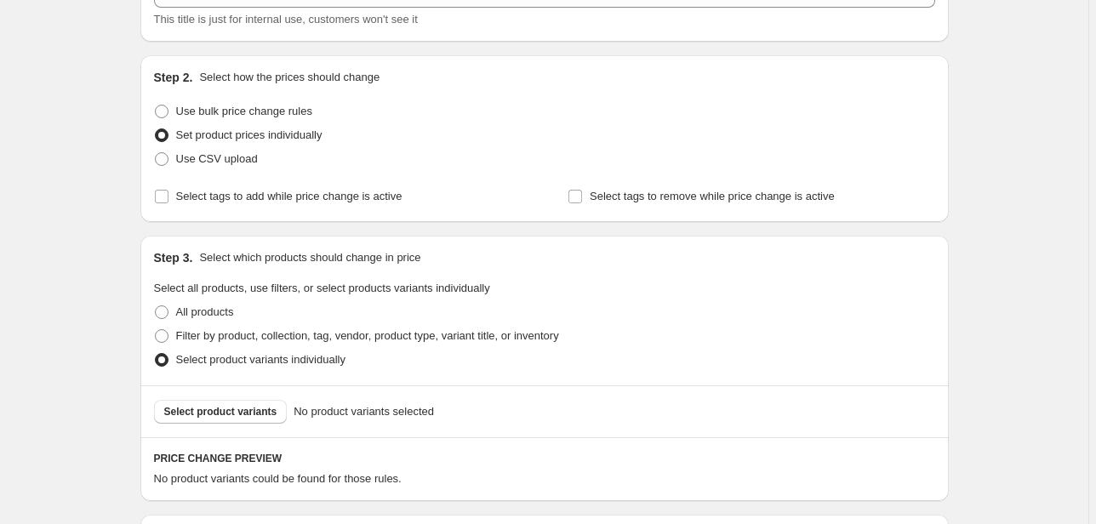
scroll to position [136, 0]
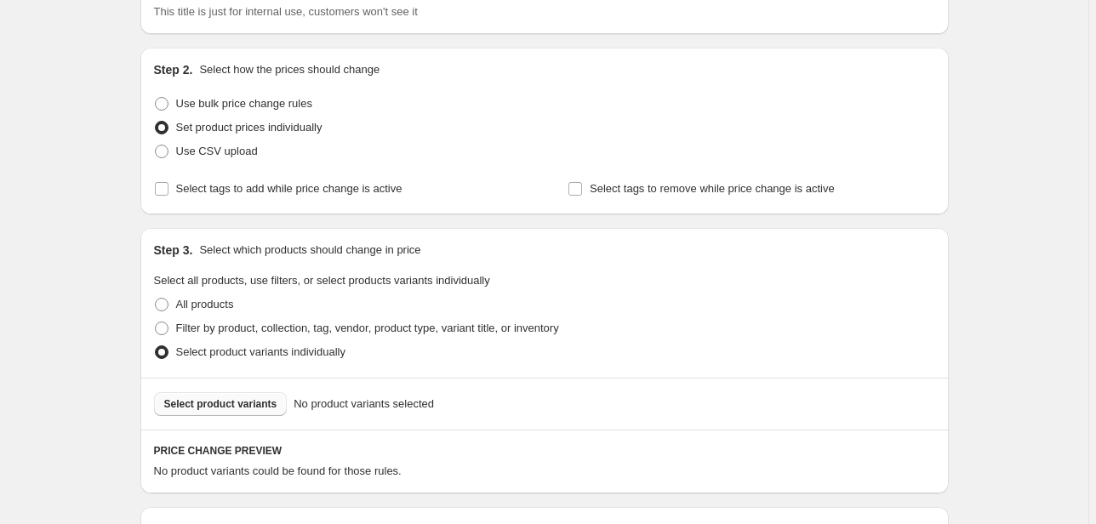
click at [250, 405] on span "Select product variants" at bounding box center [220, 404] width 113 height 14
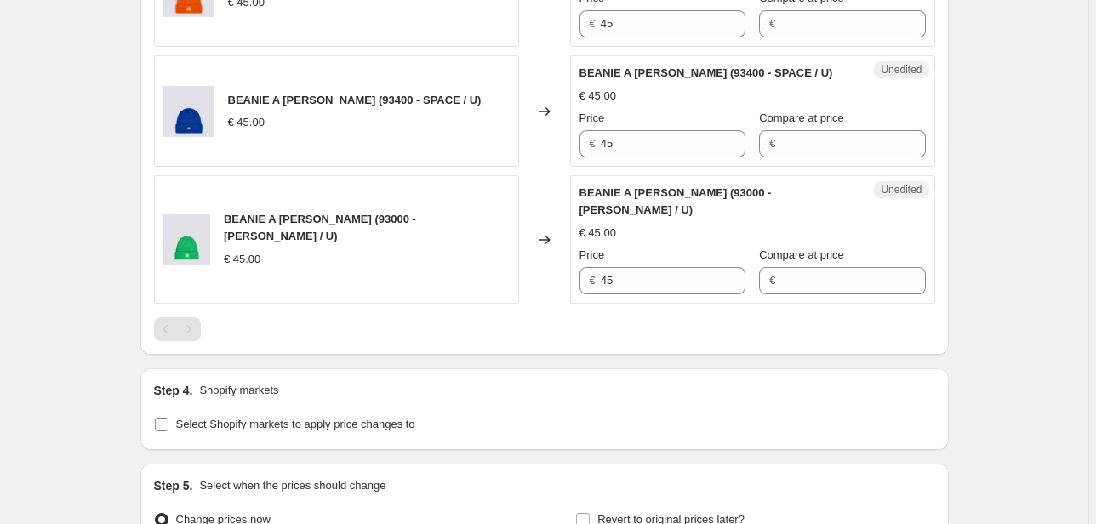
click at [259, 418] on span "Select Shopify markets to apply price changes to" at bounding box center [295, 424] width 239 height 13
click at [168, 418] on input "Select Shopify markets to apply price changes to" at bounding box center [162, 425] width 14 height 14
checkbox input "true"
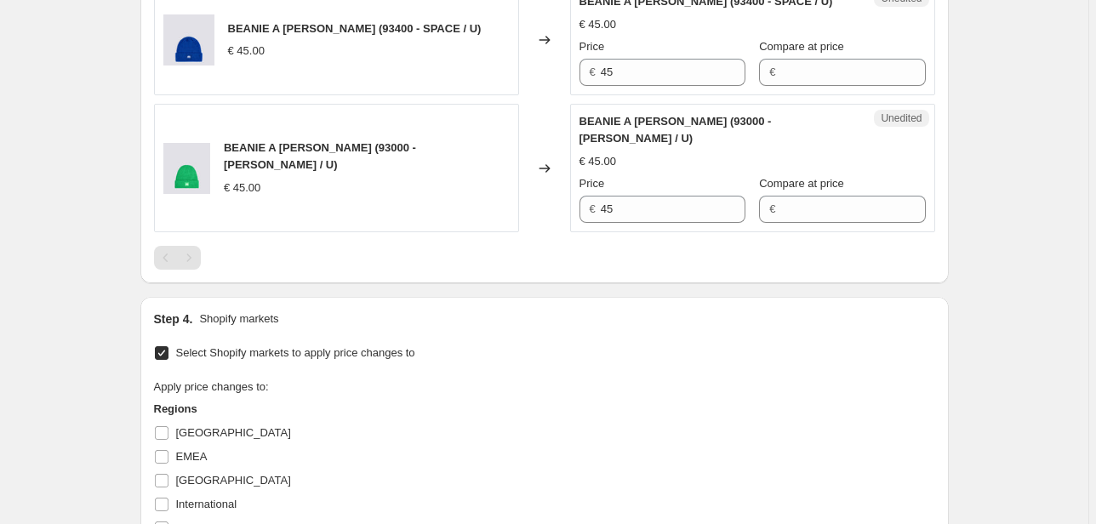
scroll to position [2586, 0]
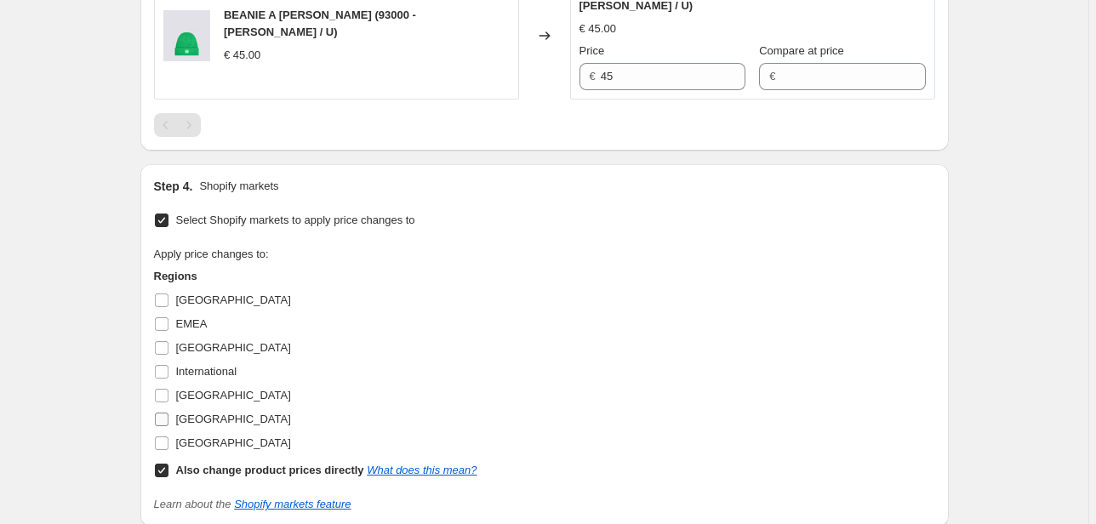
drag, startPoint x: 209, startPoint y: 337, endPoint x: 205, endPoint y: 326, distance: 11.8
click at [208, 436] on span "[GEOGRAPHIC_DATA]" at bounding box center [233, 442] width 115 height 13
click at [168, 436] on input "[GEOGRAPHIC_DATA]" at bounding box center [162, 443] width 14 height 14
checkbox input "true"
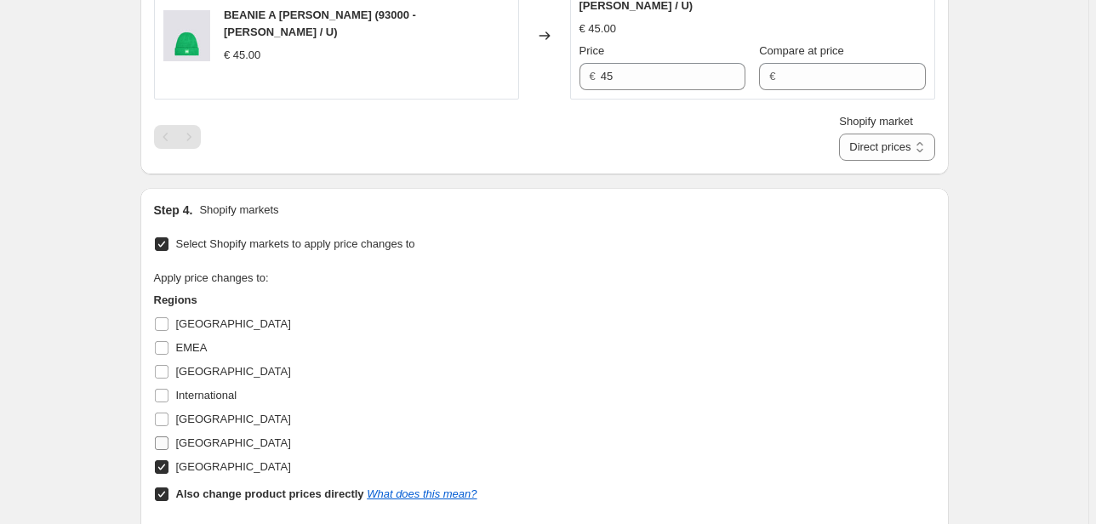
click at [195, 436] on span "[GEOGRAPHIC_DATA]" at bounding box center [233, 442] width 115 height 13
click at [168, 436] on input "[GEOGRAPHIC_DATA]" at bounding box center [162, 443] width 14 height 14
checkbox input "true"
click at [186, 413] on span "[GEOGRAPHIC_DATA]" at bounding box center [233, 419] width 115 height 13
click at [168, 413] on input "[GEOGRAPHIC_DATA]" at bounding box center [162, 420] width 14 height 14
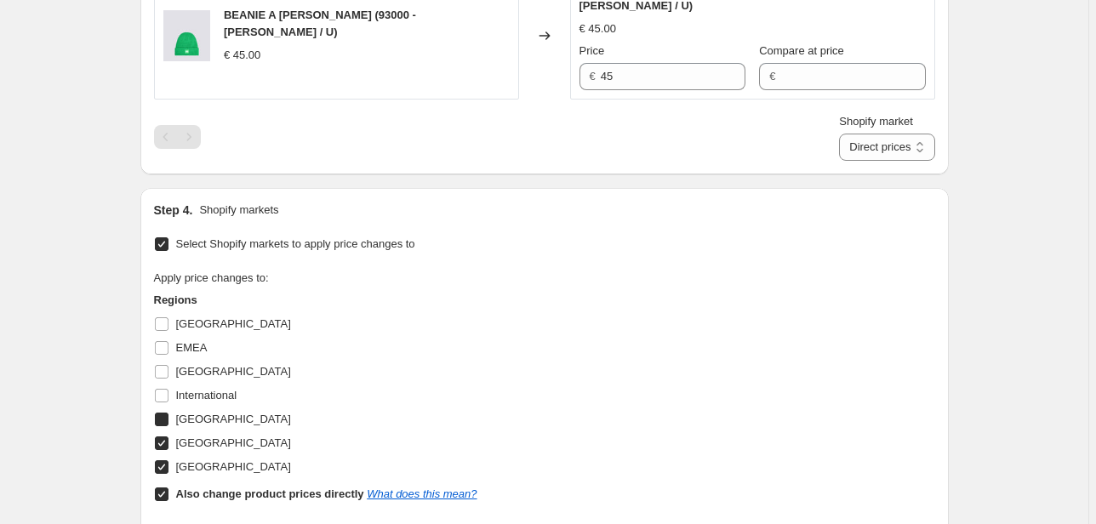
checkbox input "true"
click at [189, 389] on span "International" at bounding box center [206, 395] width 61 height 13
click at [168, 389] on input "International" at bounding box center [162, 396] width 14 height 14
checkbox input "true"
click at [191, 365] on span "[GEOGRAPHIC_DATA]" at bounding box center [233, 371] width 115 height 13
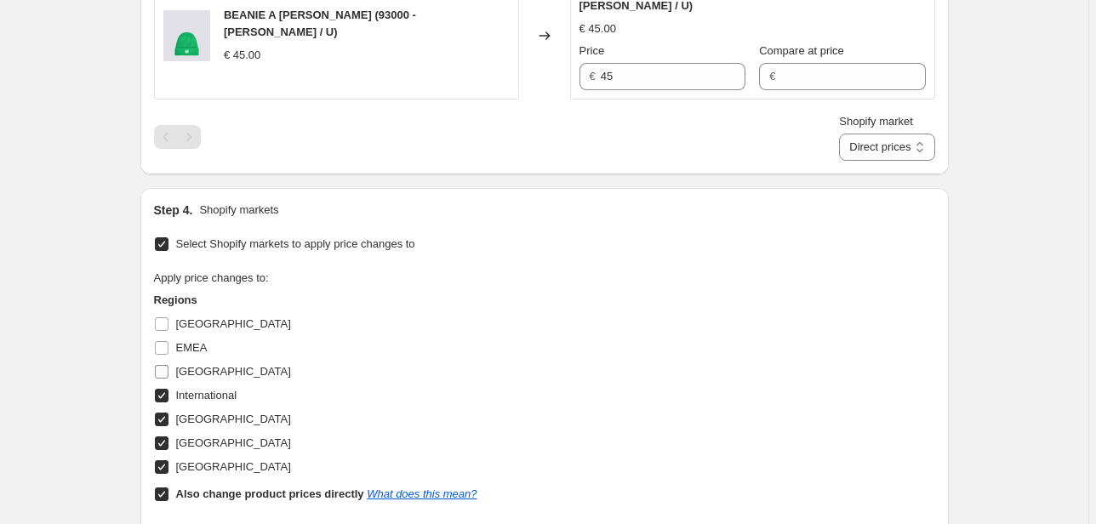
click at [168, 365] on input "[GEOGRAPHIC_DATA]" at bounding box center [162, 372] width 14 height 14
checkbox input "true"
click at [193, 341] on span "EMEA" at bounding box center [191, 347] width 31 height 13
click at [168, 341] on input "EMEA" at bounding box center [162, 348] width 14 height 14
checkbox input "true"
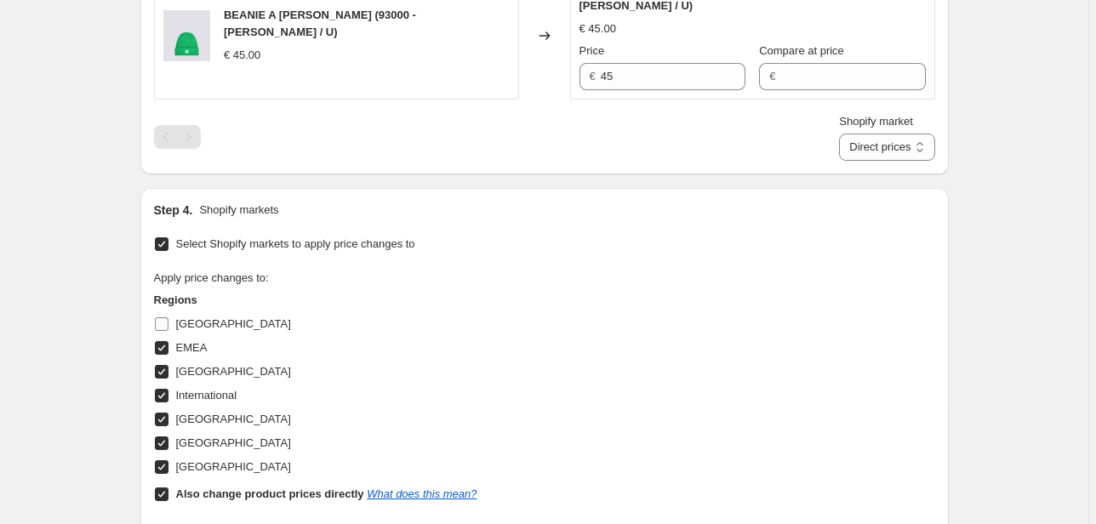
click at [196, 317] on span "[GEOGRAPHIC_DATA]" at bounding box center [233, 323] width 115 height 13
click at [168, 317] on input "[GEOGRAPHIC_DATA]" at bounding box center [162, 324] width 14 height 14
checkbox input "true"
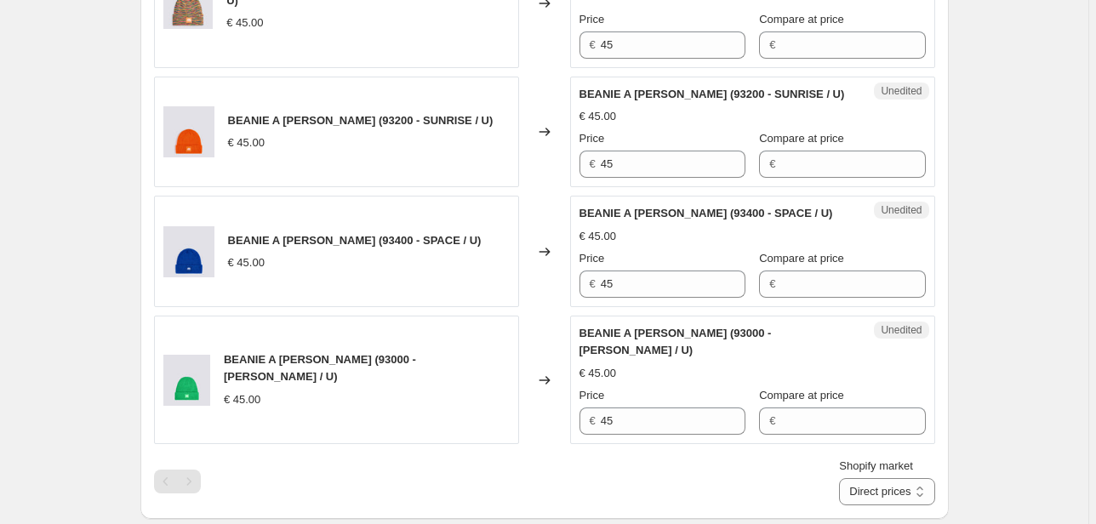
scroll to position [2382, 0]
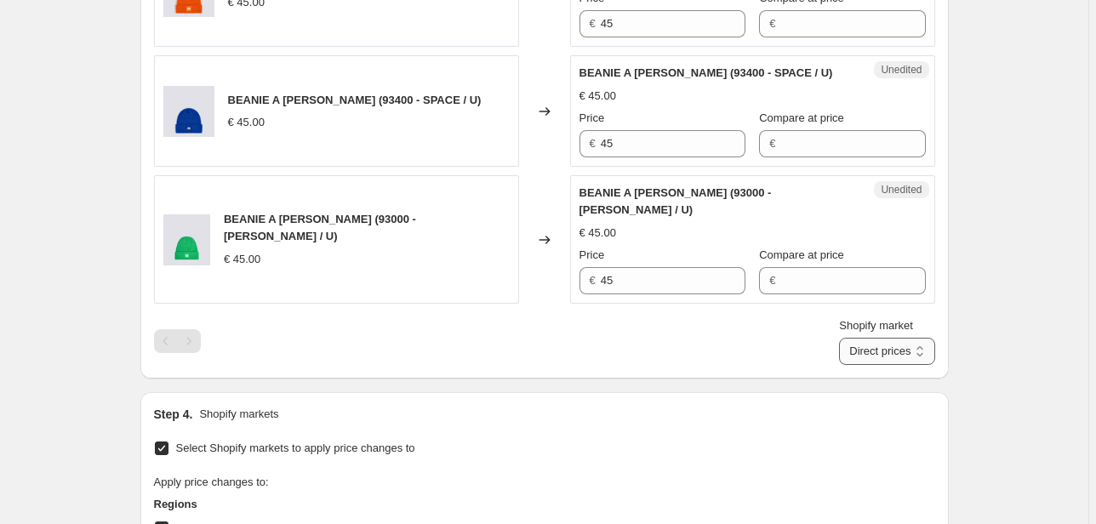
drag, startPoint x: 919, startPoint y: 242, endPoint x: 919, endPoint y: 254, distance: 11.9
click at [919, 338] on select "Direct prices [GEOGRAPHIC_DATA] EMEA [GEOGRAPHIC_DATA] International [GEOGRAPHI…" at bounding box center [886, 351] width 95 height 27
select select "20828520626"
click at [864, 365] on select "Direct prices [GEOGRAPHIC_DATA] EMEA [GEOGRAPHIC_DATA] International [GEOGRAPHI…" at bounding box center [886, 351] width 95 height 27
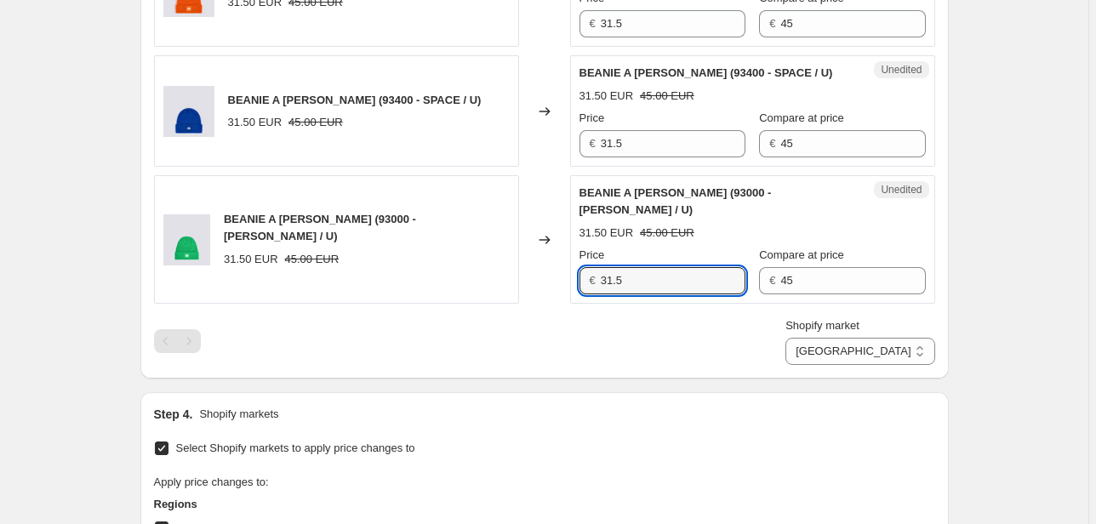
drag, startPoint x: 643, startPoint y: 178, endPoint x: 556, endPoint y: 189, distance: 88.3
click at [556, 189] on div "BEANIE A [PERSON_NAME] (93000 - [PERSON_NAME] / U) 31.50 EUR 45.00 EUR Changed …" at bounding box center [544, 239] width 781 height 128
type input "45"
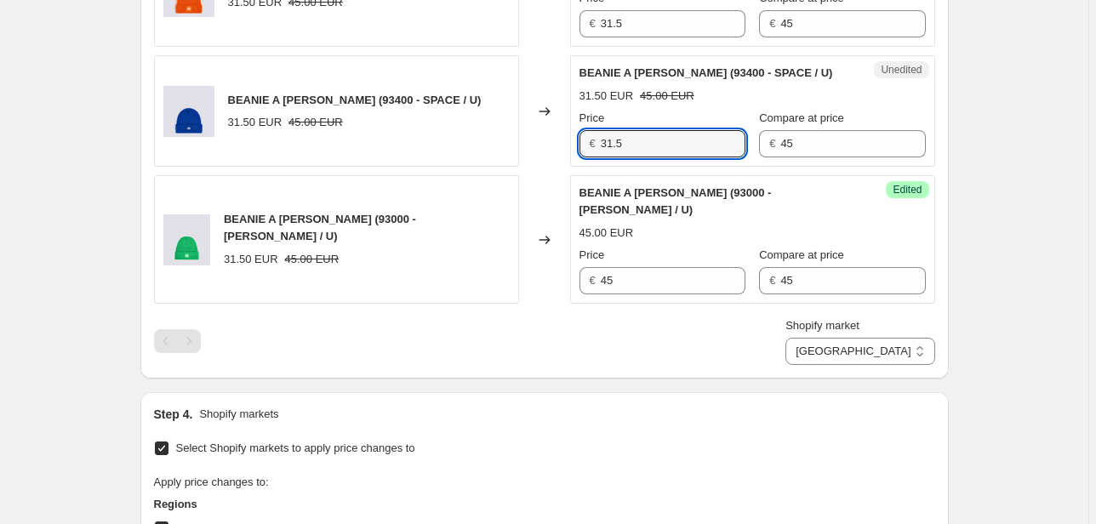
drag, startPoint x: 635, startPoint y: 55, endPoint x: 562, endPoint y: 61, distance: 73.4
click at [562, 61] on div "BEANIE A [PERSON_NAME] (93400 - SPACE / U) 31.50 EUR 45.00 EUR Changed to Unedi…" at bounding box center [544, 110] width 781 height 111
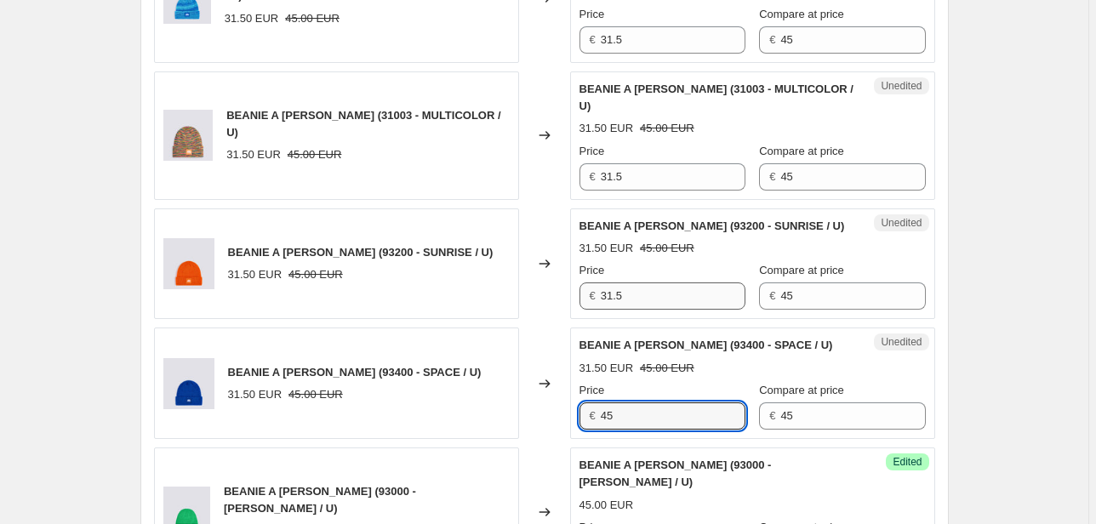
type input "45"
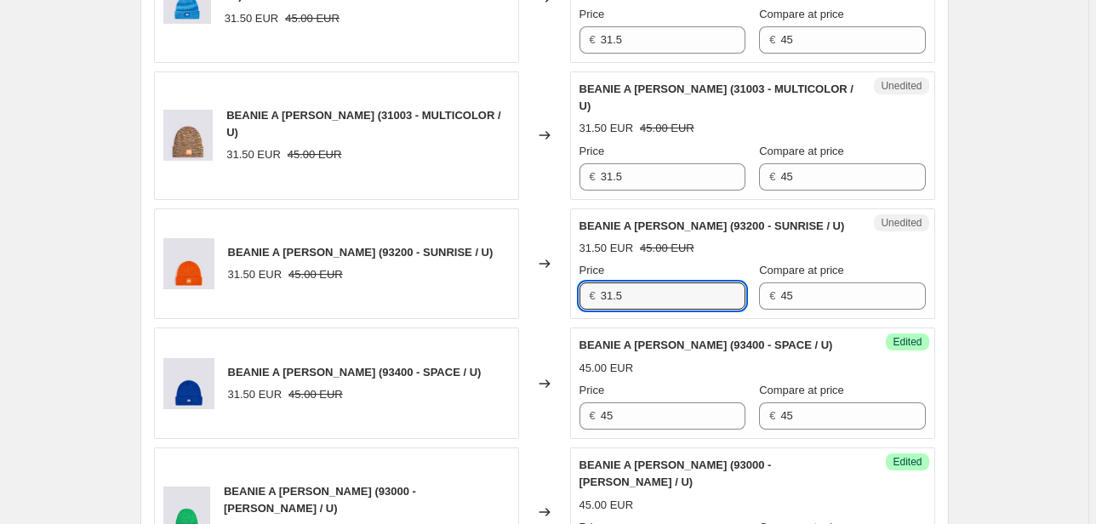
drag, startPoint x: 656, startPoint y: 208, endPoint x: 574, endPoint y: 208, distance: 81.7
click at [575, 208] on div "Unedited BEANIE A [PERSON_NAME] (93200 - SUNRISE / U) 31.50 EUR 45.00 EUR Price…" at bounding box center [752, 263] width 365 height 111
type input "45"
drag, startPoint x: 640, startPoint y: 91, endPoint x: 600, endPoint y: 98, distance: 40.6
click at [600, 163] on div "€ 31.5" at bounding box center [662, 176] width 166 height 27
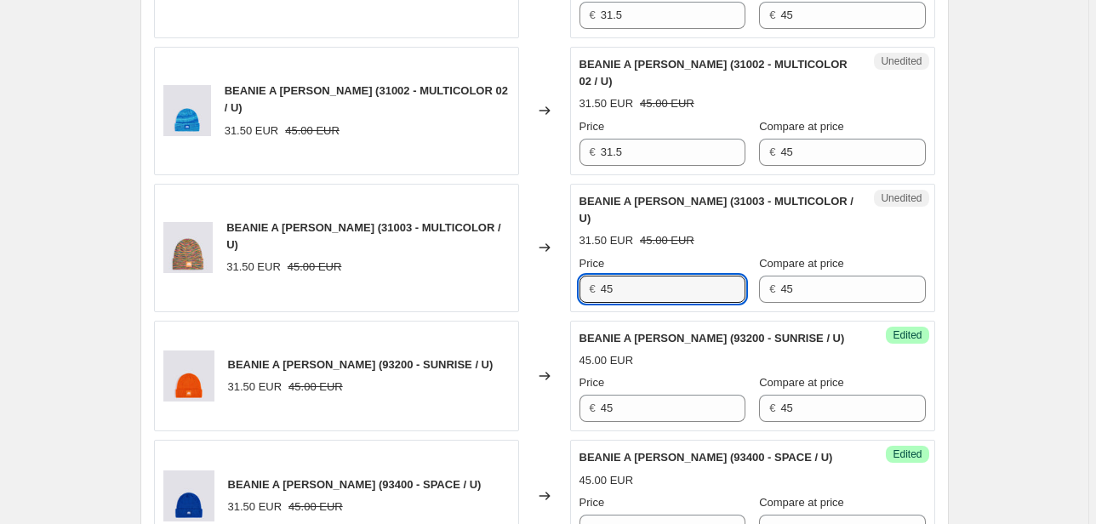
scroll to position [1906, 0]
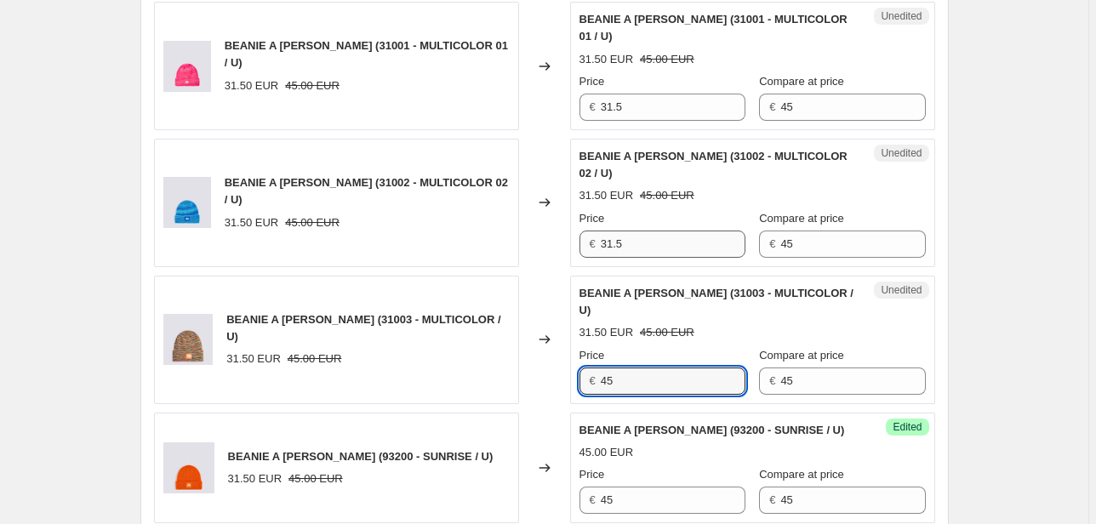
type input "45"
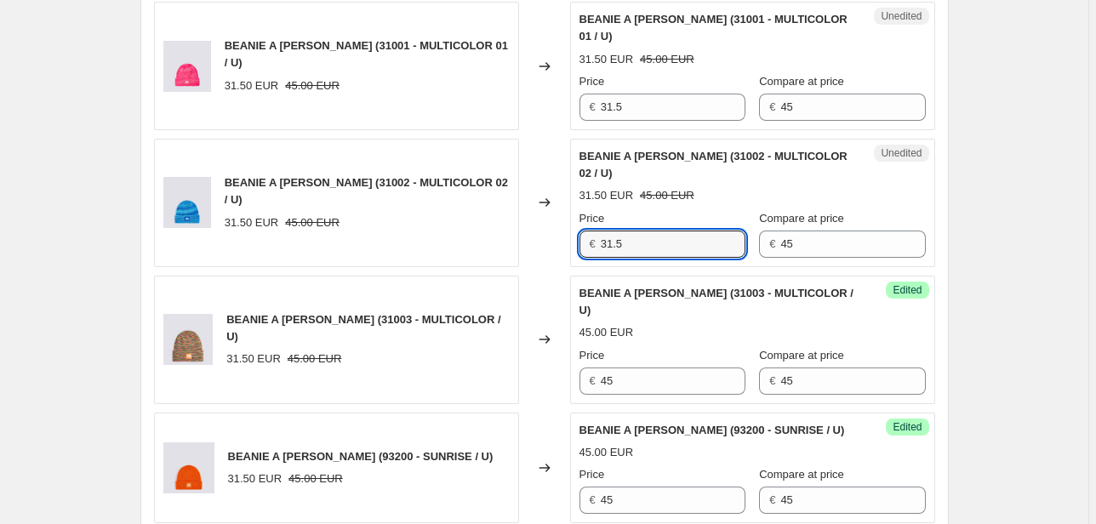
drag, startPoint x: 650, startPoint y: 176, endPoint x: 546, endPoint y: 182, distance: 104.0
click at [567, 182] on div "BEANIE A [PERSON_NAME] (31002 - MULTICOLOR 02 / U) 31.50 EUR 45.00 EUR Changed …" at bounding box center [544, 203] width 781 height 128
type input "45"
click at [564, 50] on div "BEANIE A [PERSON_NAME] (31001 - MULTICOLOR 01 / U) 31.50 EUR 45.00 EUR Changed …" at bounding box center [544, 66] width 781 height 128
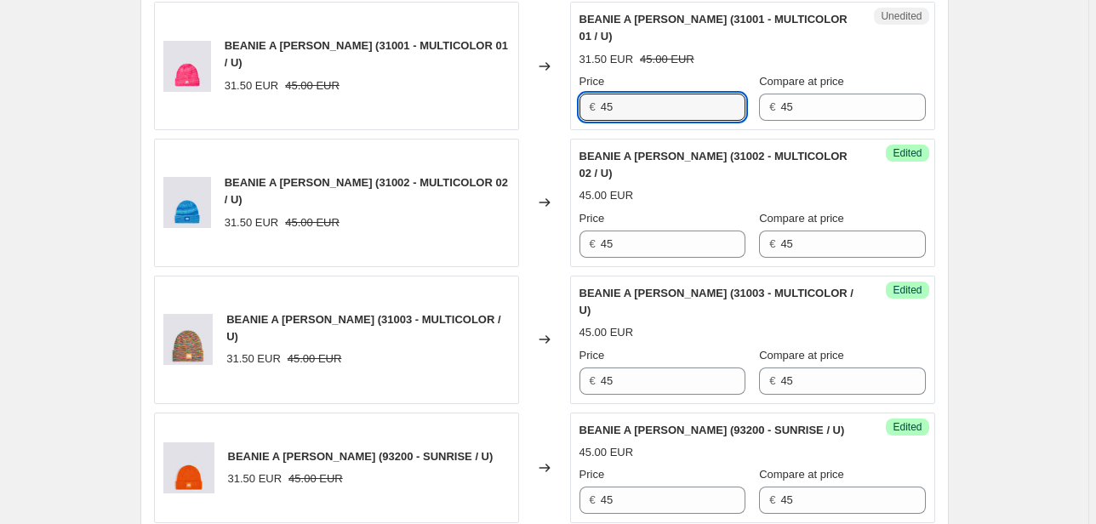
scroll to position [1702, 0]
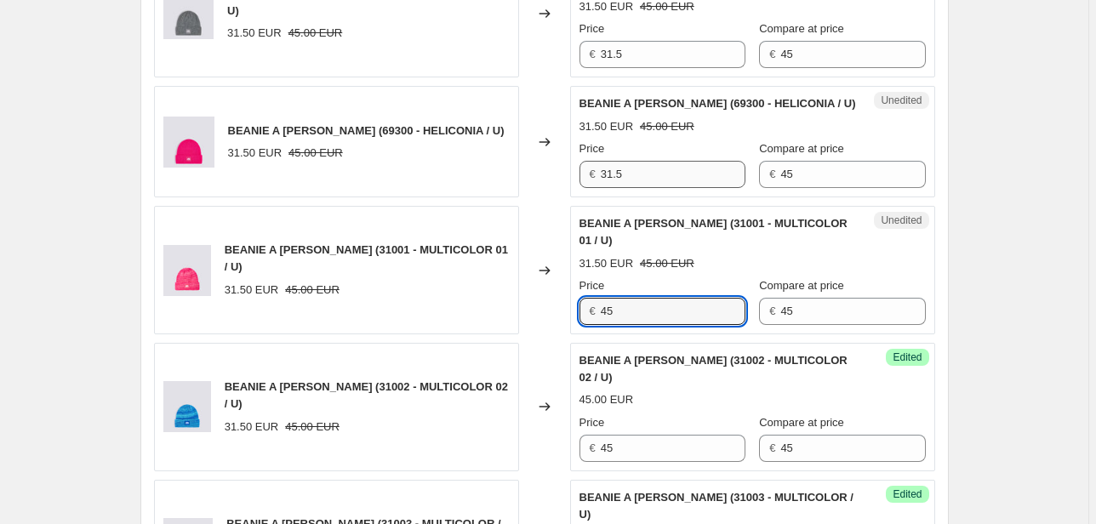
type input "45"
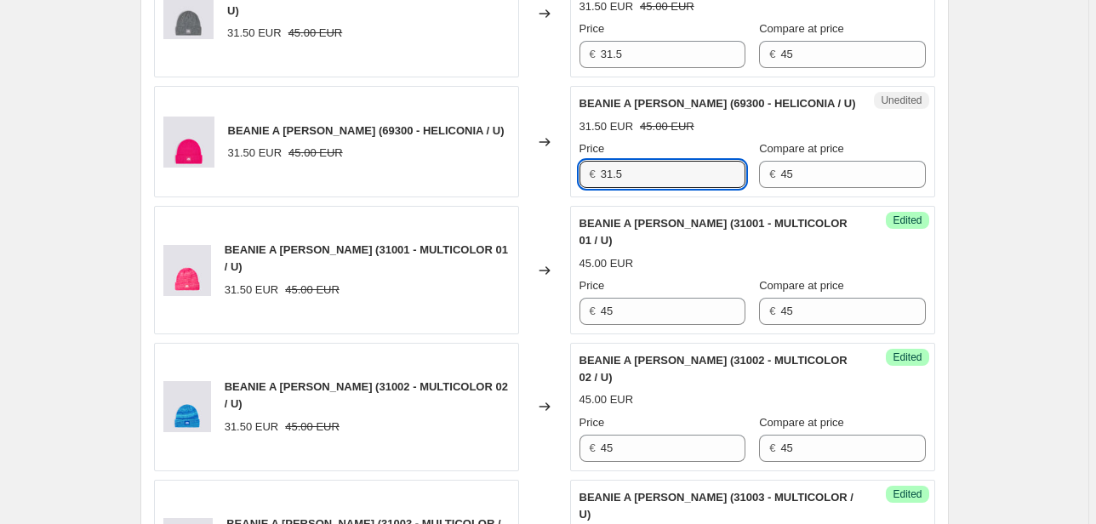
drag, startPoint x: 639, startPoint y: 105, endPoint x: 584, endPoint y: 113, distance: 55.0
click at [596, 161] on div "€ 31.5" at bounding box center [662, 174] width 166 height 27
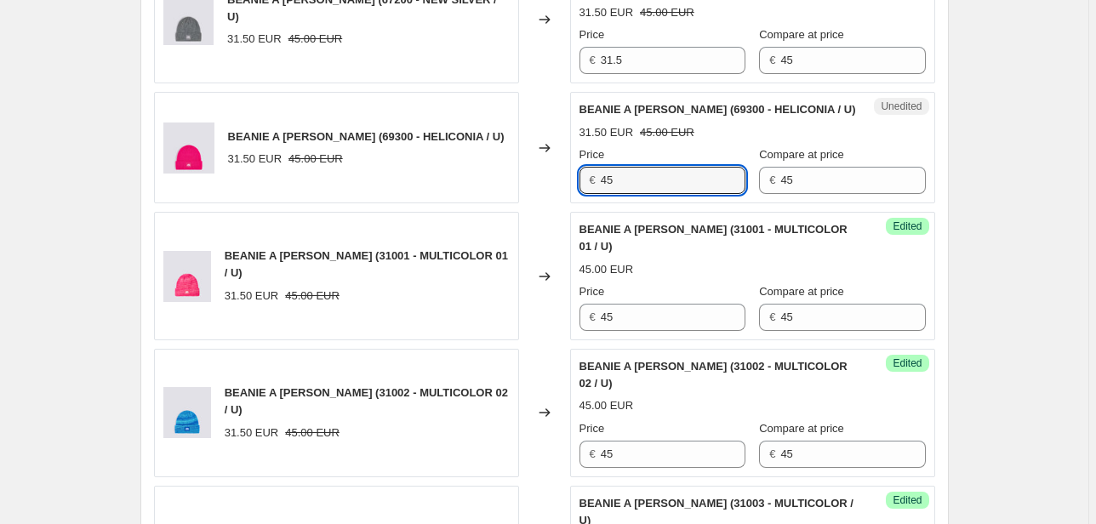
scroll to position [1497, 0]
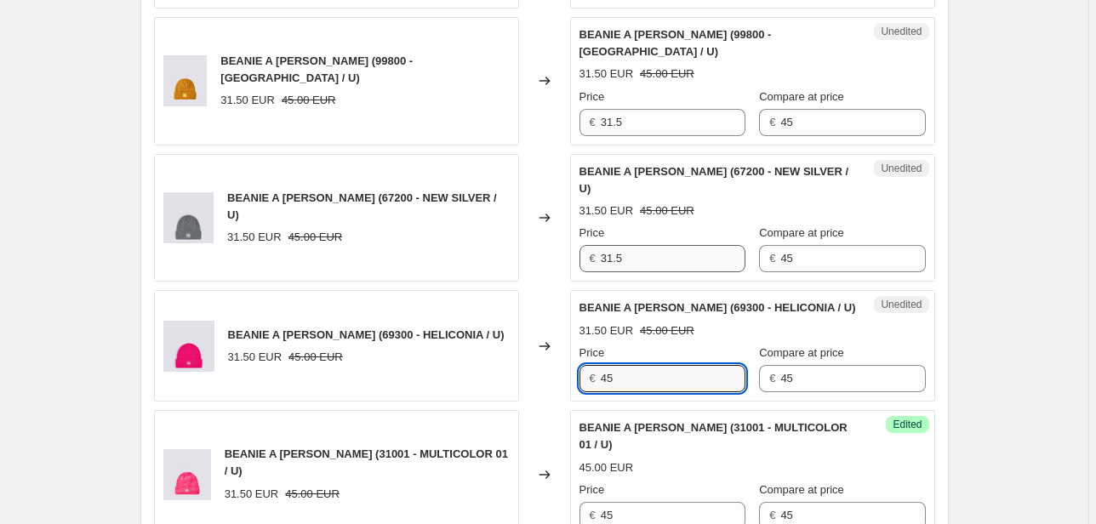
type input "45"
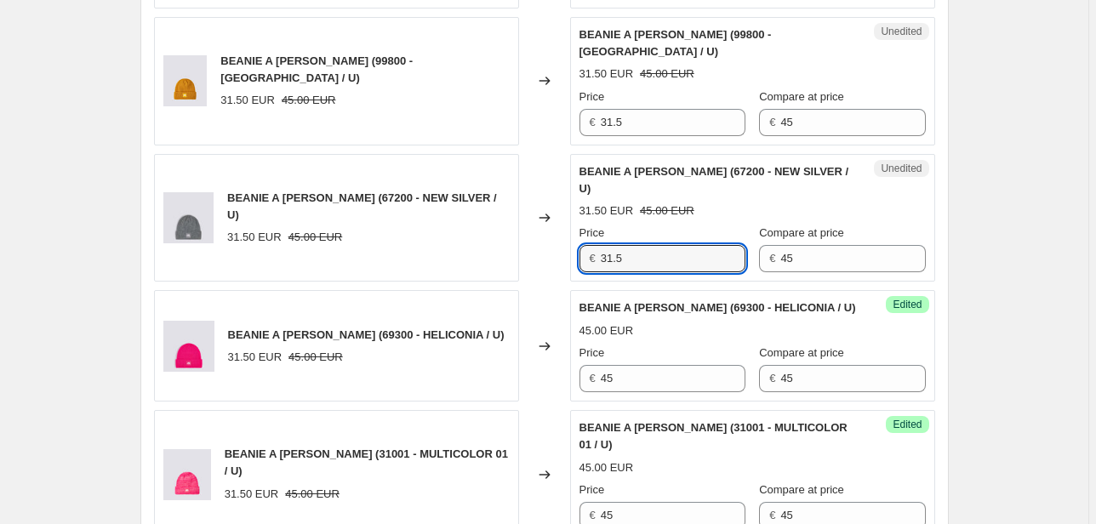
drag, startPoint x: 628, startPoint y: 187, endPoint x: 577, endPoint y: 191, distance: 51.2
click at [573, 197] on div "Unedited BEANIE A [PERSON_NAME] (67200 - NEW SILVER / U) 31.50 EUR 45.00 EUR Pr…" at bounding box center [752, 218] width 365 height 128
type input "45"
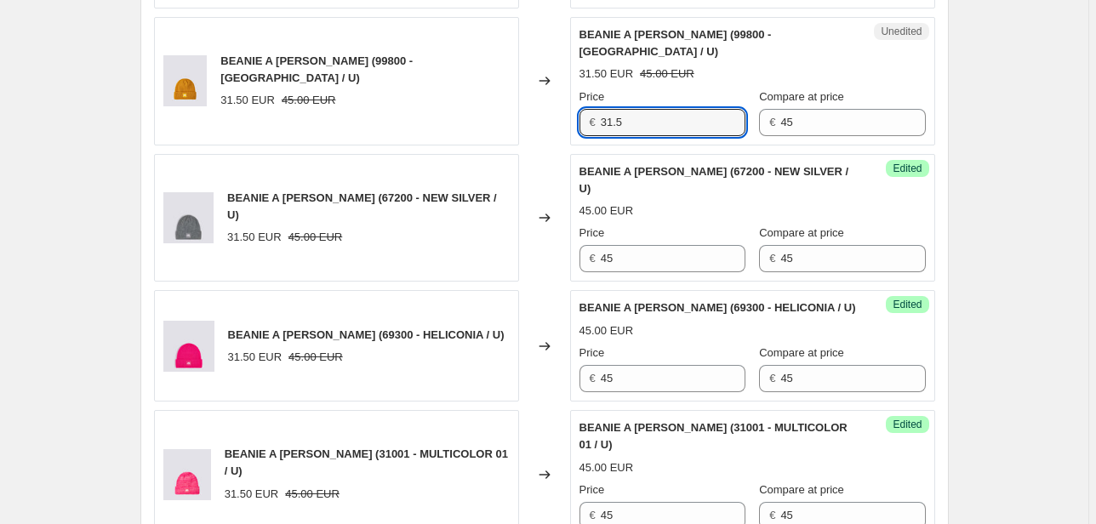
drag, startPoint x: 637, startPoint y: 72, endPoint x: 610, endPoint y: 99, distance: 37.9
click at [556, 78] on div "BEANIE A [PERSON_NAME] (99800 - [GEOGRAPHIC_DATA] / U) 31.50 EUR 45.00 EUR Chan…" at bounding box center [544, 81] width 781 height 128
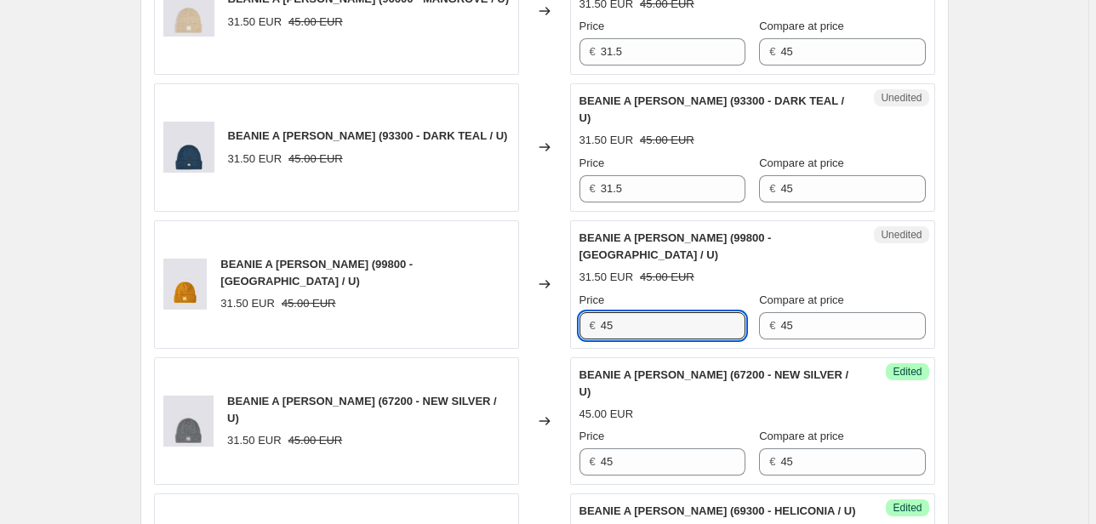
scroll to position [1293, 0]
type input "45"
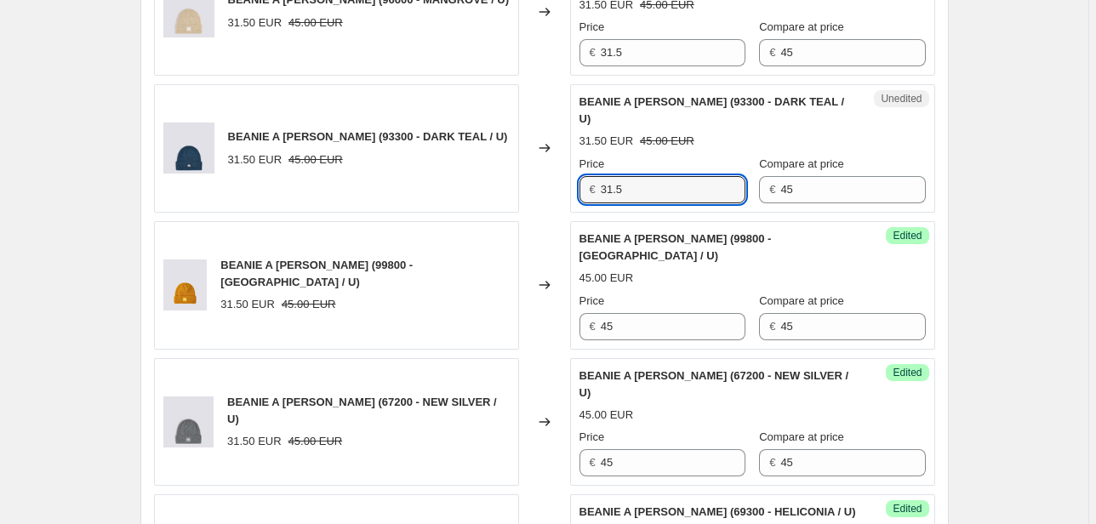
drag, startPoint x: 653, startPoint y: 145, endPoint x: 574, endPoint y: 162, distance: 80.8
click at [571, 164] on div "BEANIE A [PERSON_NAME] (93300 - DARK TEAL / U) 31.50 EUR 45.00 EUR Changed to U…" at bounding box center [544, 148] width 781 height 128
type input "45"
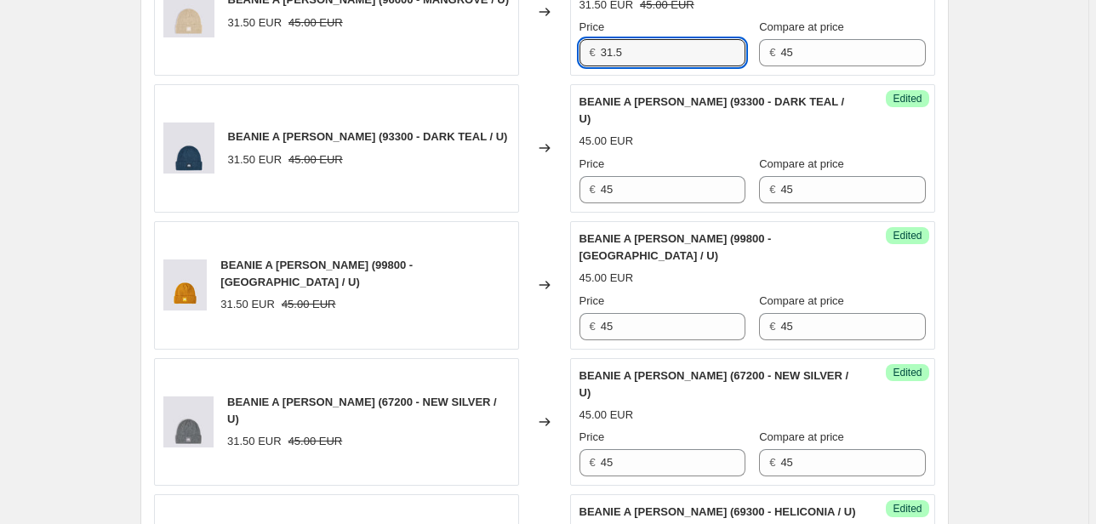
drag, startPoint x: 640, startPoint y: 38, endPoint x: 563, endPoint y: 39, distance: 76.6
click at [569, 40] on div "BEANIE A [PERSON_NAME] (96600 - MANGROVE / U) 31.50 EUR 45.00 EUR Changed to Un…" at bounding box center [544, 11] width 781 height 128
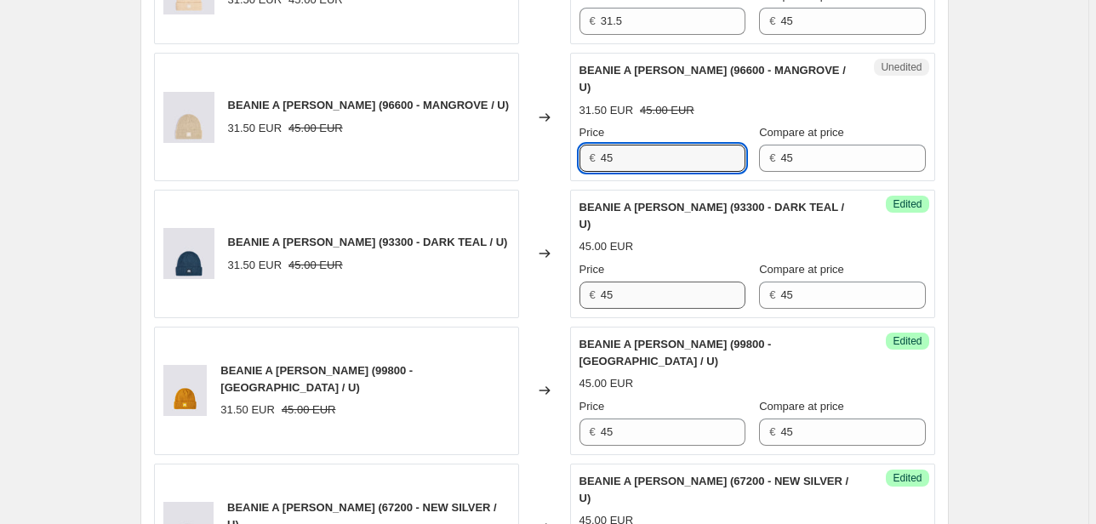
scroll to position [1089, 0]
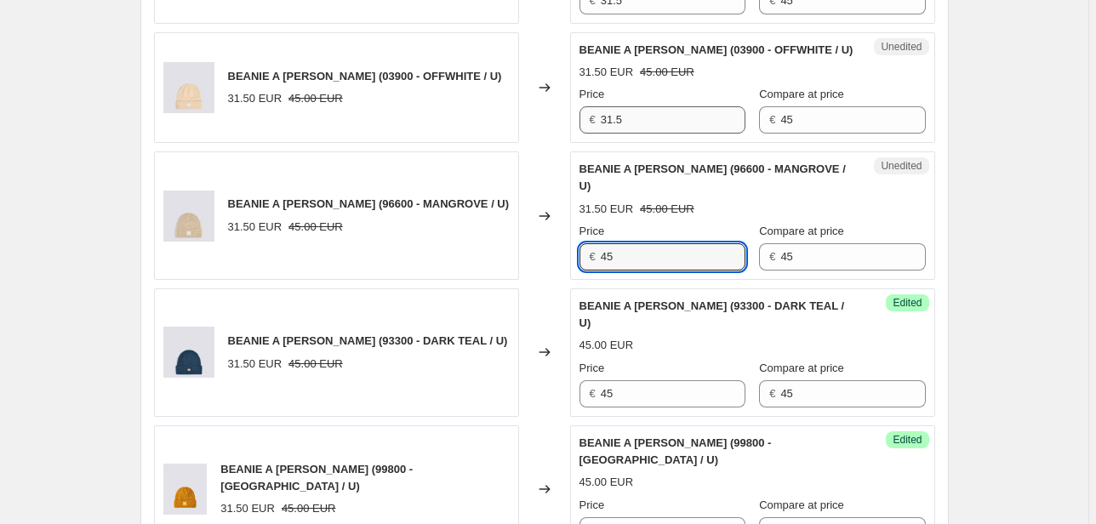
type input "45"
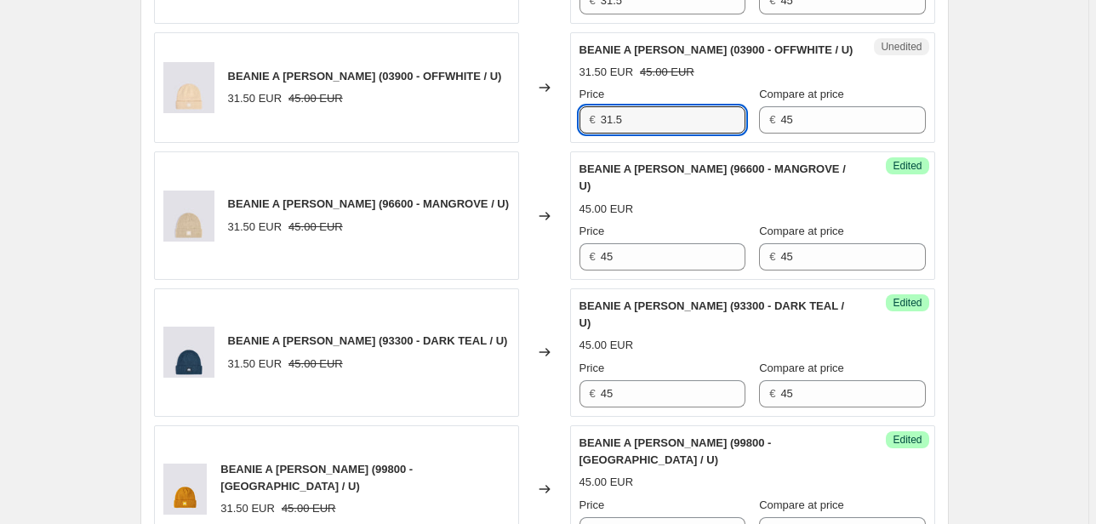
drag, startPoint x: 635, startPoint y: 117, endPoint x: 550, endPoint y: 126, distance: 84.7
click at [555, 123] on div "BEANIE A [PERSON_NAME] (03900 - OFFWHITE / U) 31.50 EUR 45.00 EUR Changed to Un…" at bounding box center [544, 87] width 781 height 111
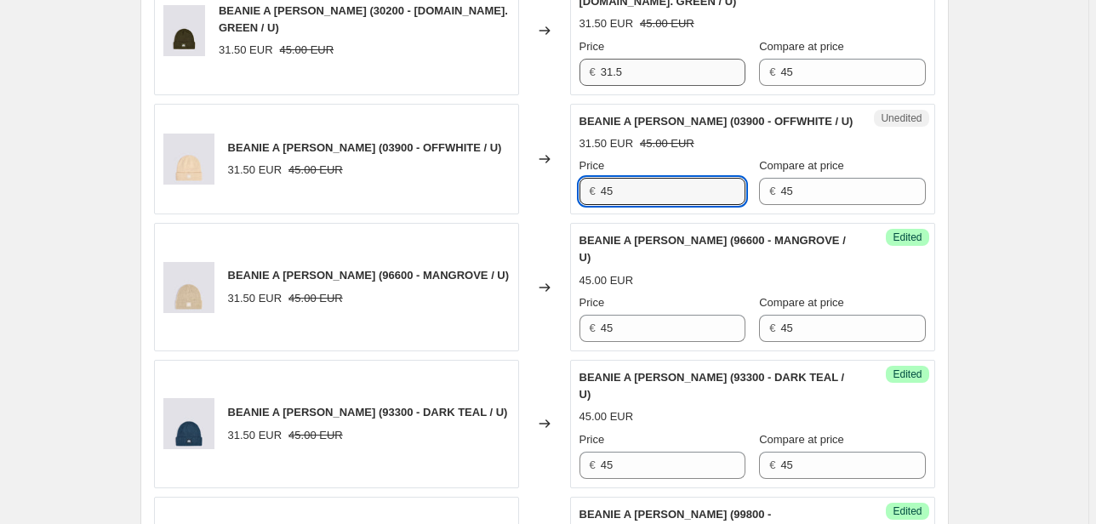
scroll to position [885, 0]
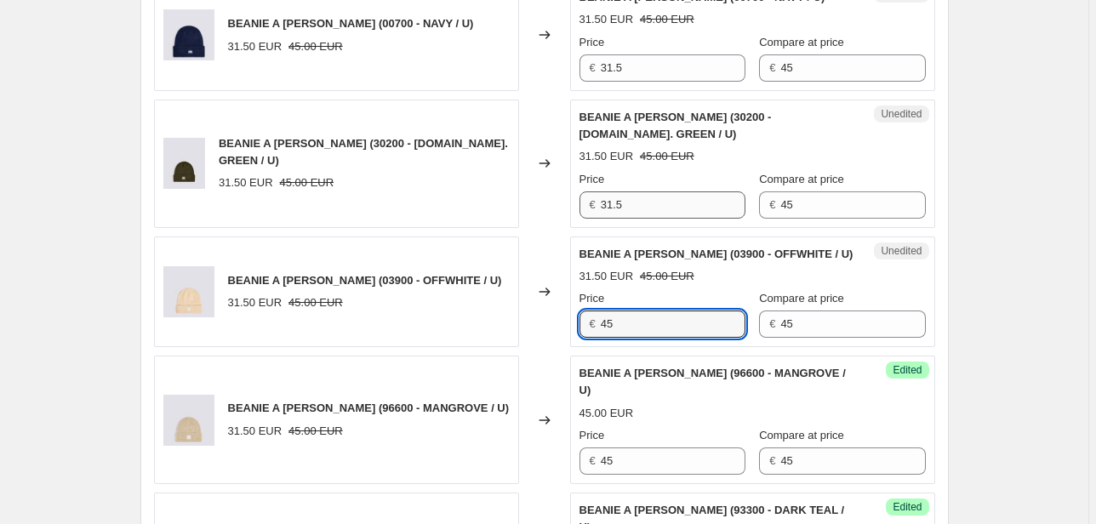
type input "45"
drag, startPoint x: 641, startPoint y: 191, endPoint x: 533, endPoint y: 202, distance: 107.7
click at [533, 202] on div "BEANIE A [PERSON_NAME] (30200 - [DOMAIN_NAME]. GREEN / U) 31.50 EUR 45.00 EUR C…" at bounding box center [544, 164] width 781 height 128
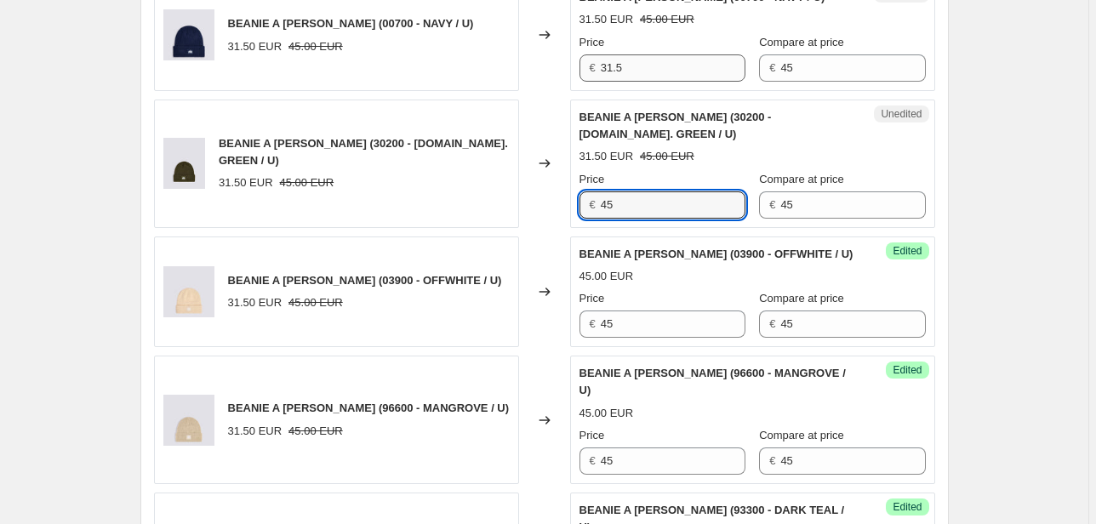
type input "45"
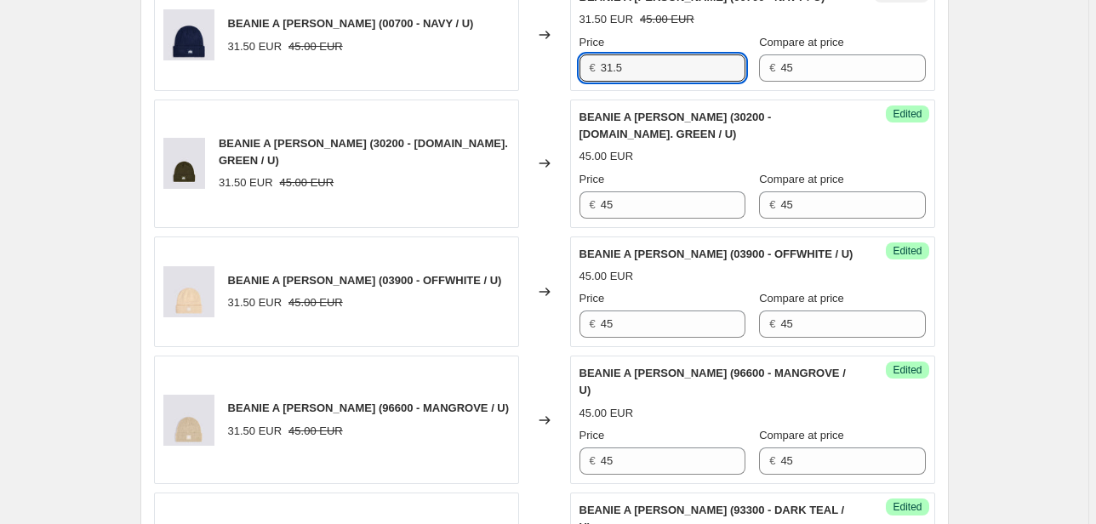
drag, startPoint x: 635, startPoint y: 71, endPoint x: 544, endPoint y: 77, distance: 91.2
click at [555, 77] on div "BEANIE A [PERSON_NAME] (00700 - NAVY / U) 31.50 EUR 45.00 EUR Changed to Unedit…" at bounding box center [544, 35] width 781 height 111
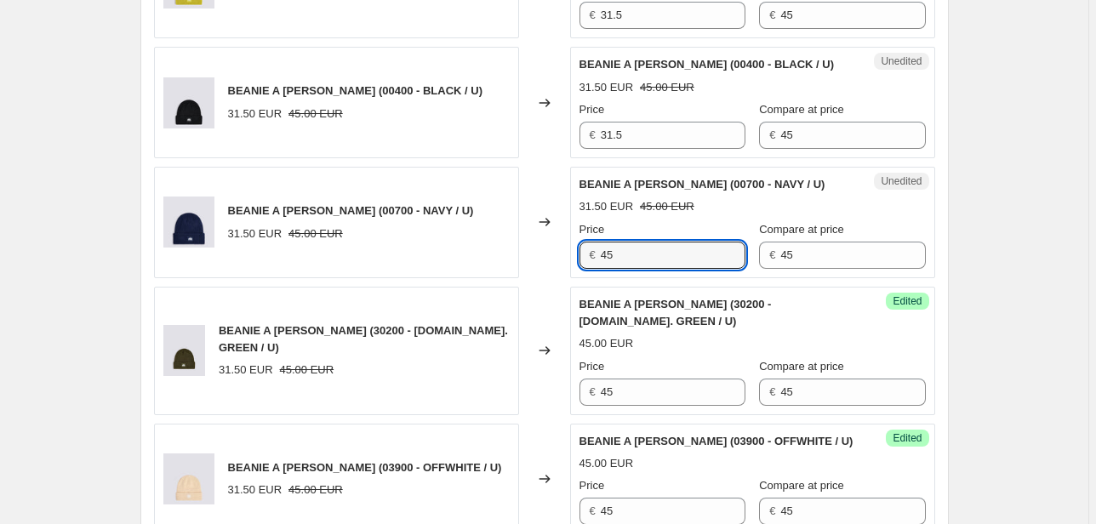
scroll to position [681, 0]
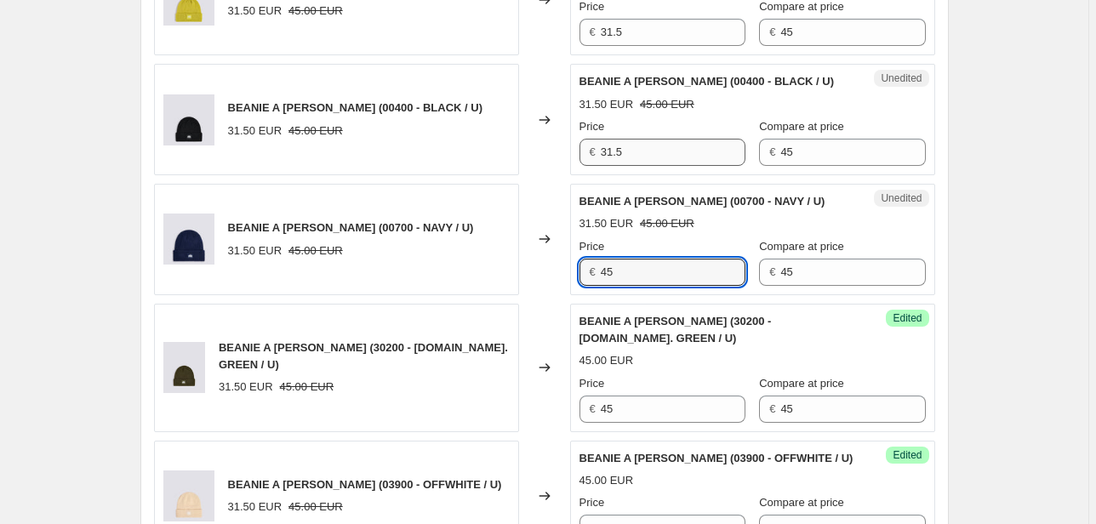
type input "45"
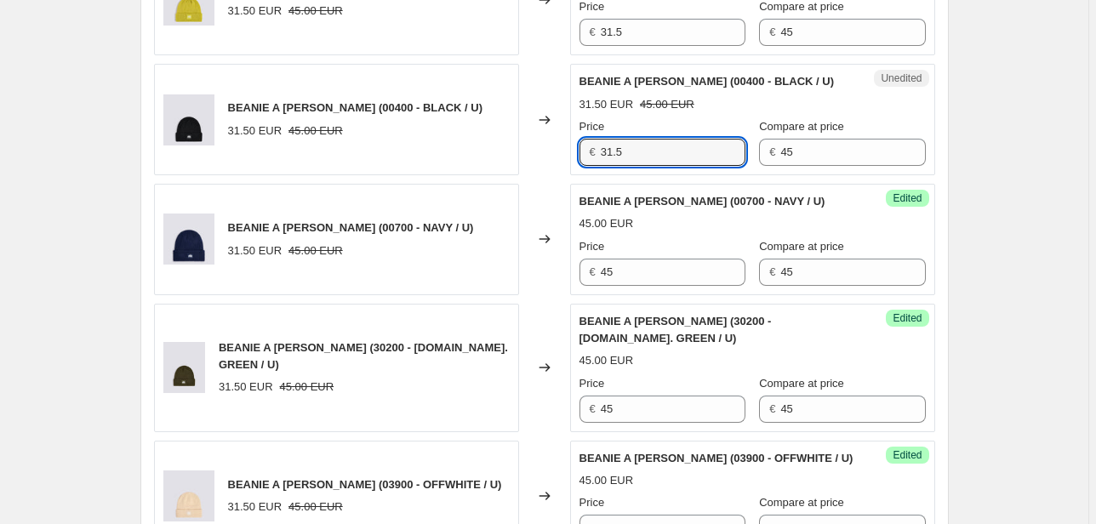
drag, startPoint x: 626, startPoint y: 157, endPoint x: 573, endPoint y: 157, distance: 53.6
click at [573, 157] on div "Unedited BEANIE A [PERSON_NAME] (00400 - BLACK / U) 31.50 EUR 45.00 EUR Price €…" at bounding box center [752, 119] width 365 height 111
type input "45"
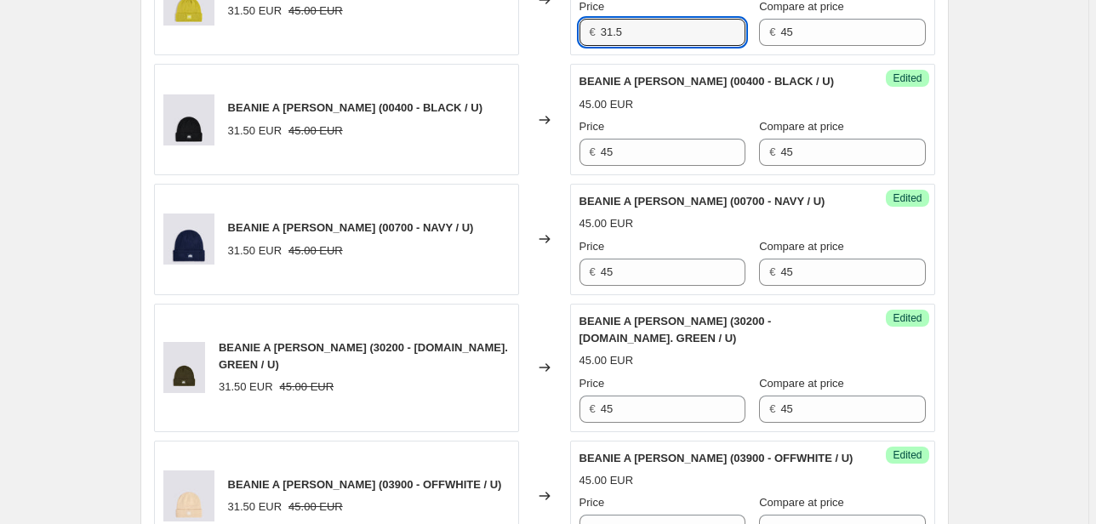
drag, startPoint x: 630, startPoint y: 36, endPoint x: 596, endPoint y: 85, distance: 60.4
click at [579, 36] on div "Unedited BEANIE A [PERSON_NAME] (73600 - SULFUR / U) 31.50 EUR 45.00 EUR Price …" at bounding box center [752, -1] width 365 height 111
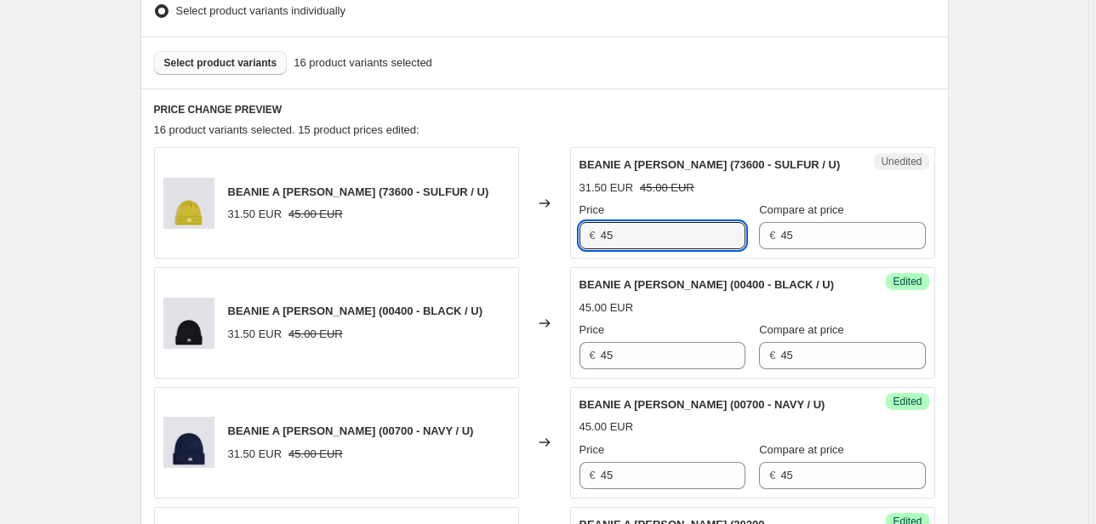
scroll to position [476, 0]
type input "45"
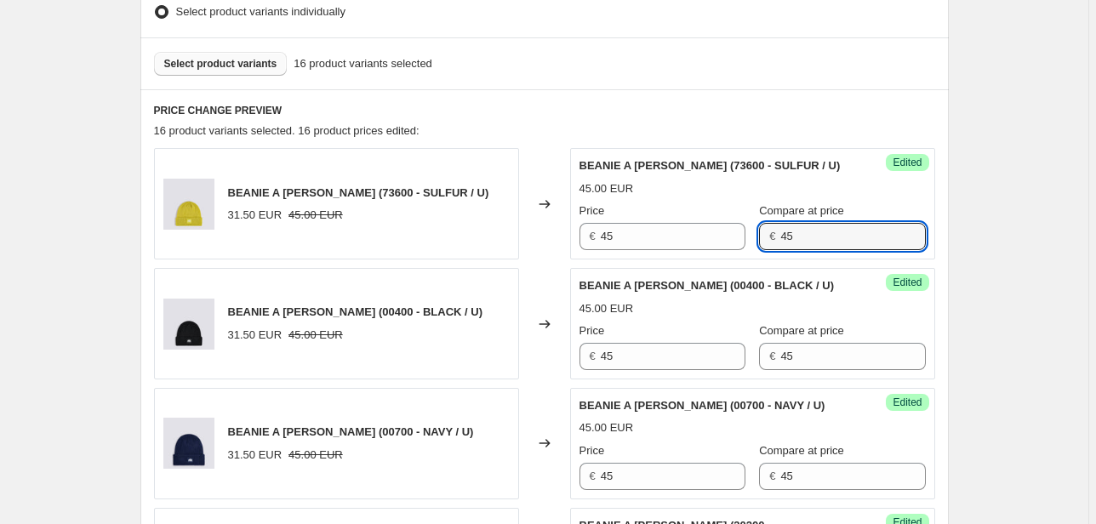
drag, startPoint x: 785, startPoint y: 242, endPoint x: 738, endPoint y: 252, distance: 48.7
click at [738, 252] on div "Success Edited BEANIE A [PERSON_NAME] (73600 - SULFUR / U) 45.00 EUR Price € 45…" at bounding box center [752, 203] width 365 height 111
click at [676, 362] on div "Price € 45 Compare at price € 45" at bounding box center [752, 346] width 346 height 48
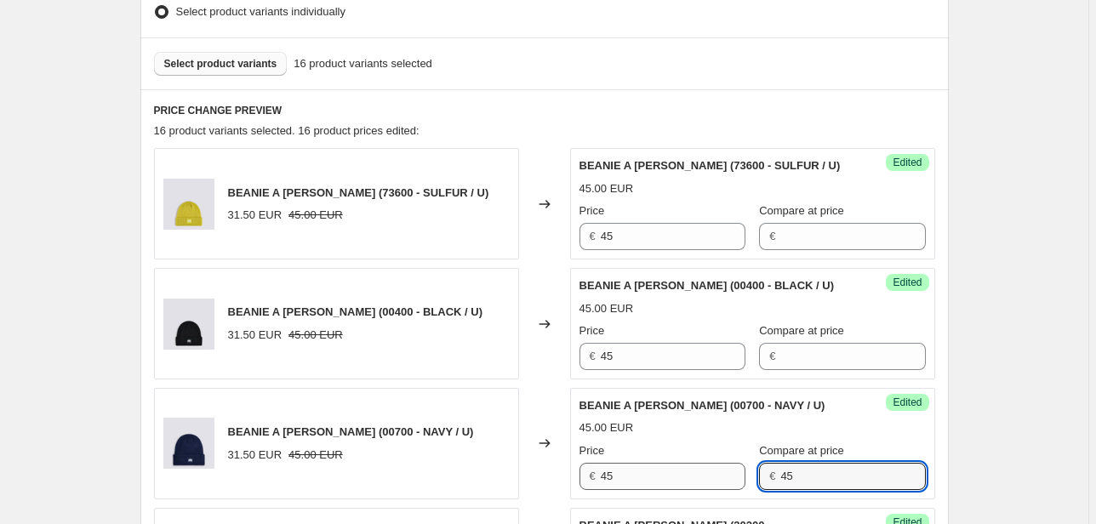
drag, startPoint x: 796, startPoint y: 481, endPoint x: 662, endPoint y: 481, distance: 134.4
click at [653, 485] on div "Price € 45 Compare at price € 45" at bounding box center [752, 466] width 346 height 48
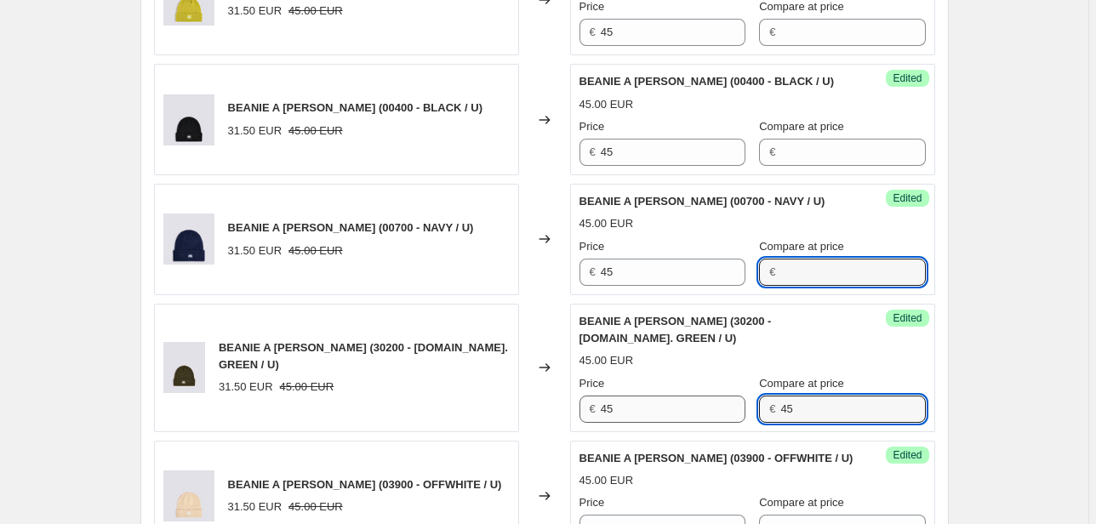
drag, startPoint x: 776, startPoint y: 409, endPoint x: 708, endPoint y: 412, distance: 68.1
click at [759, 411] on div "€ 45" at bounding box center [842, 409] width 166 height 27
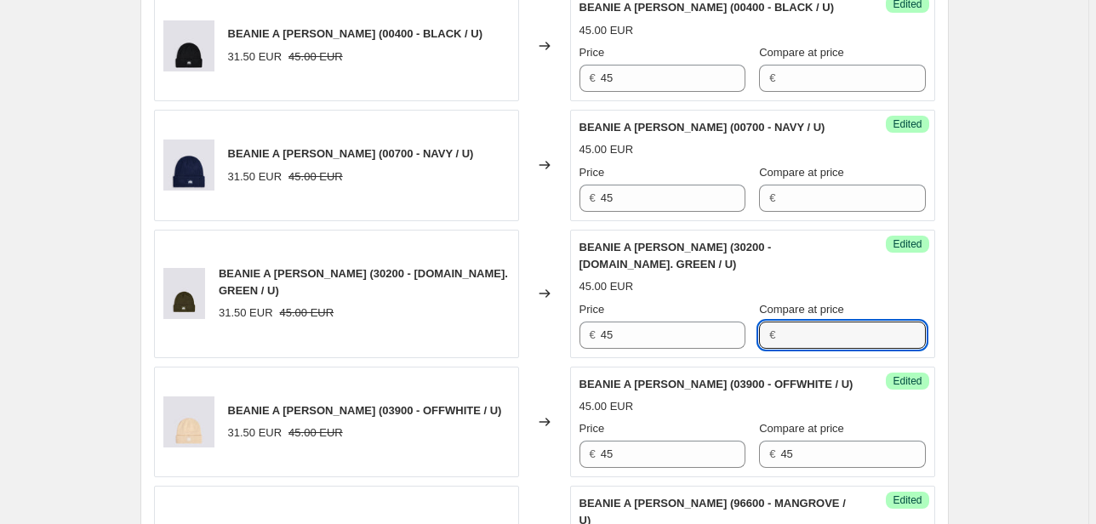
scroll to position [817, 0]
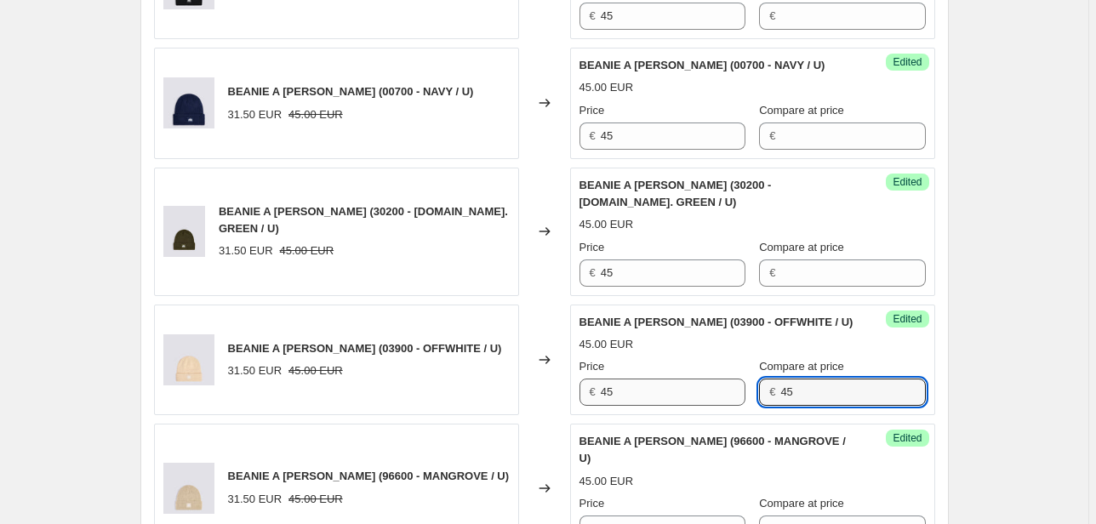
drag, startPoint x: 820, startPoint y: 402, endPoint x: 708, endPoint y: 399, distance: 112.3
click at [711, 399] on div "Price € 45 Compare at price € 45" at bounding box center [752, 382] width 346 height 48
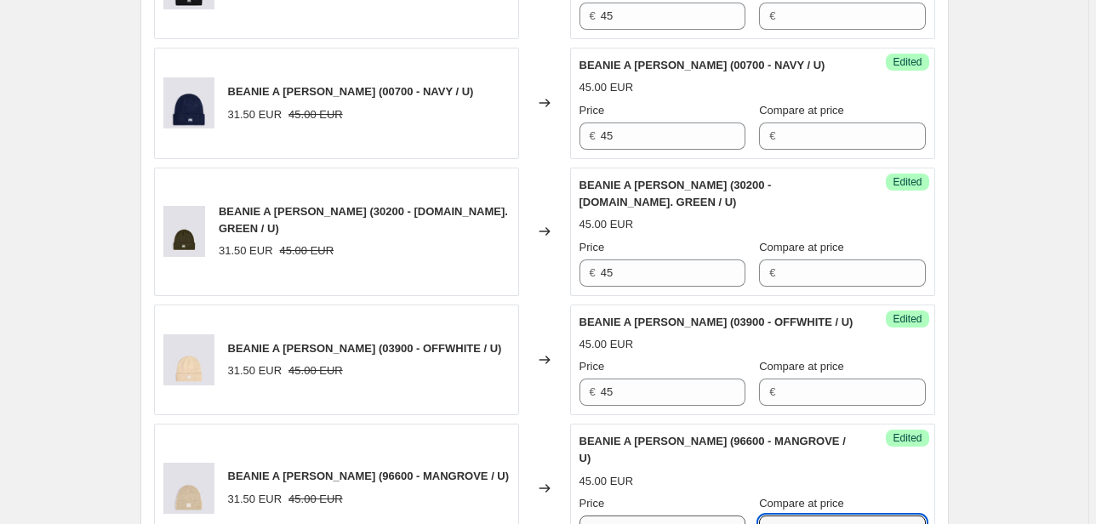
drag, startPoint x: 796, startPoint y: 503, endPoint x: 719, endPoint y: 510, distance: 77.7
click at [719, 510] on div "Price € 45 Compare at price € 45" at bounding box center [752, 519] width 346 height 48
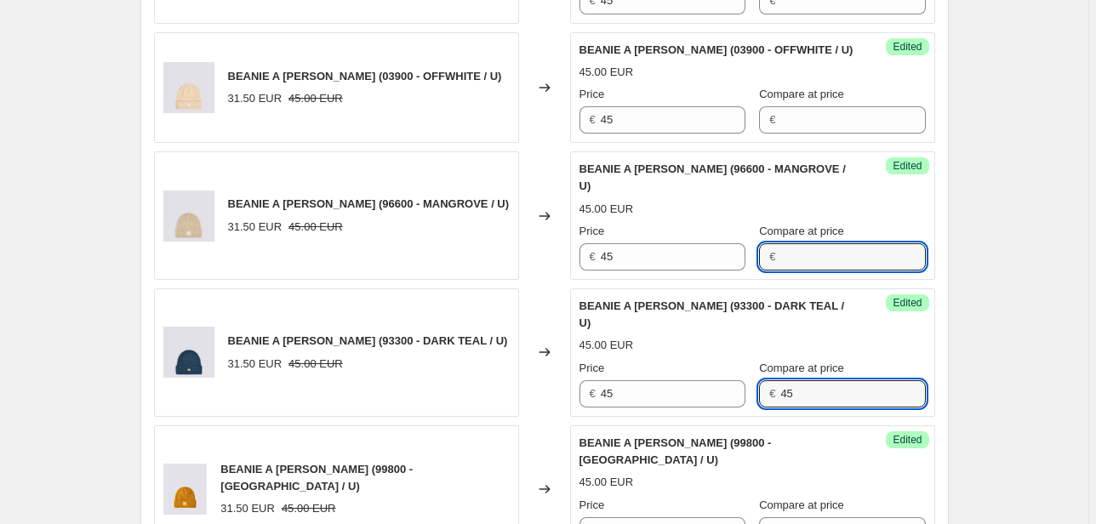
drag, startPoint x: 791, startPoint y: 354, endPoint x: 766, endPoint y: 356, distance: 25.7
click at [766, 380] on div "€ 45" at bounding box center [842, 393] width 166 height 27
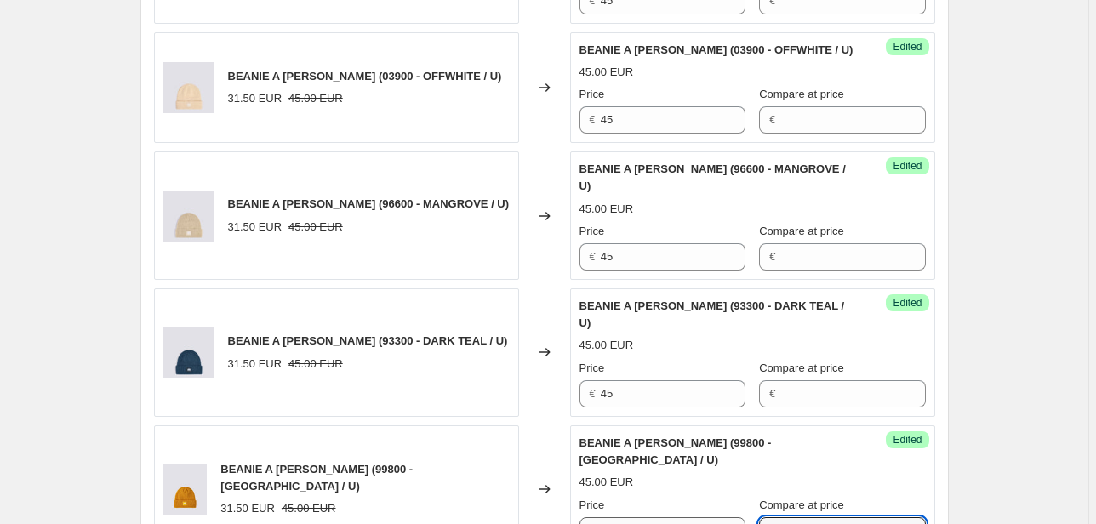
drag, startPoint x: 807, startPoint y: 466, endPoint x: 711, endPoint y: 473, distance: 95.5
click at [712, 497] on div "Price € 45 Compare at price € 45" at bounding box center [752, 521] width 346 height 48
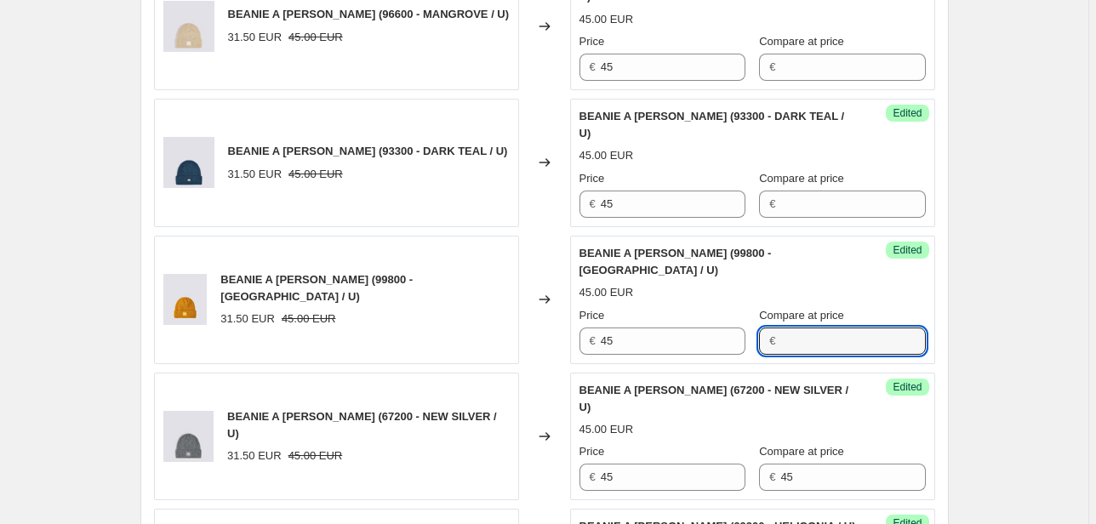
scroll to position [1293, 0]
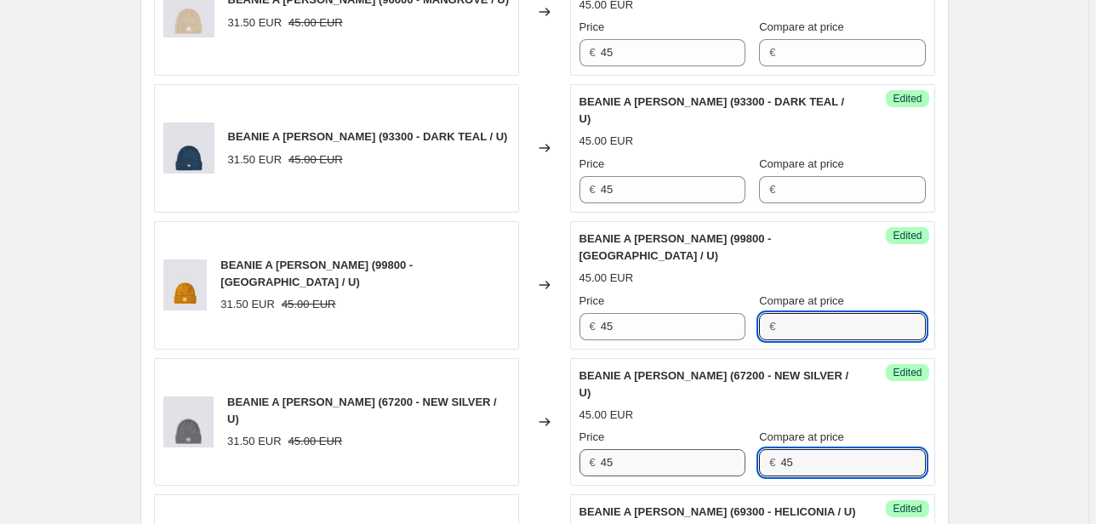
drag, startPoint x: 796, startPoint y: 397, endPoint x: 713, endPoint y: 396, distance: 83.4
click at [728, 429] on div "Price € 45 Compare at price € 45" at bounding box center [752, 453] width 346 height 48
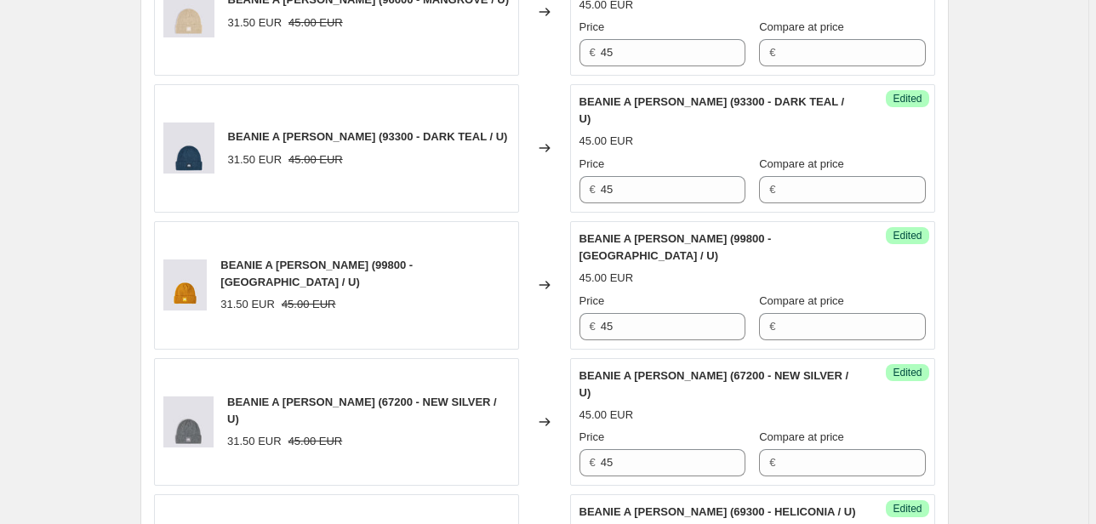
drag, startPoint x: 792, startPoint y: 514, endPoint x: 708, endPoint y: 508, distance: 84.4
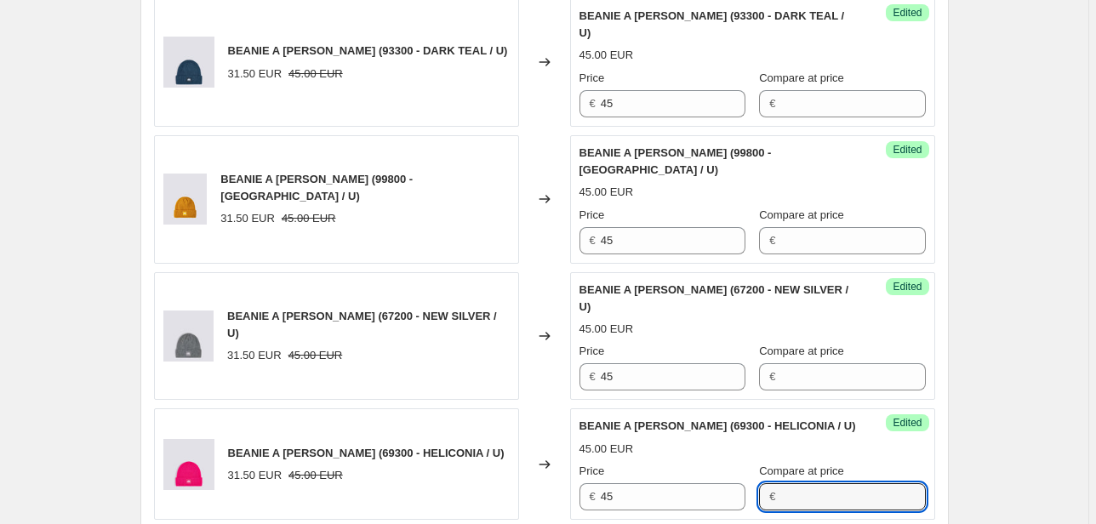
scroll to position [1508, 0]
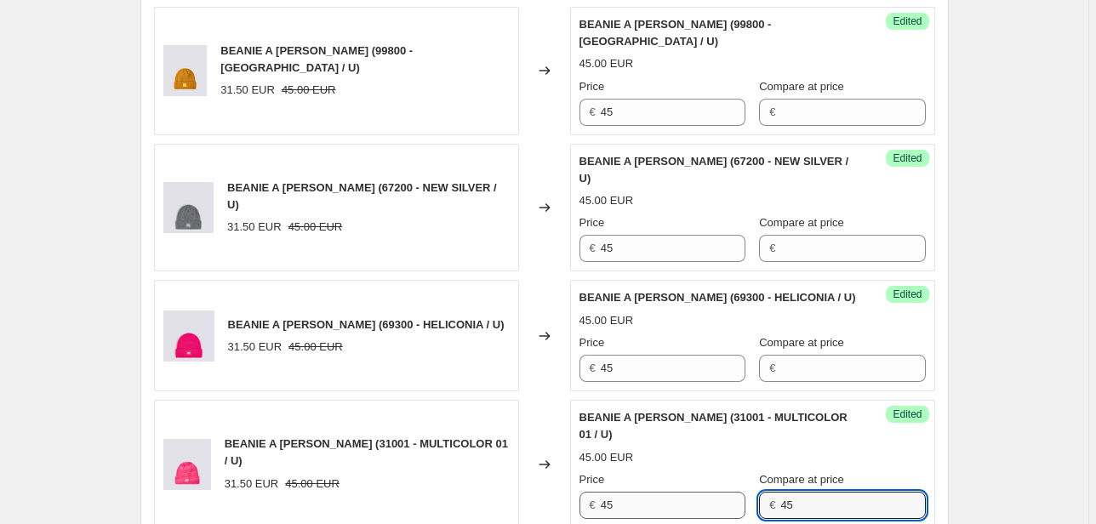
drag, startPoint x: 787, startPoint y: 433, endPoint x: 720, endPoint y: 434, distance: 67.2
click at [727, 471] on div "Price € 45 Compare at price € 45" at bounding box center [752, 495] width 346 height 48
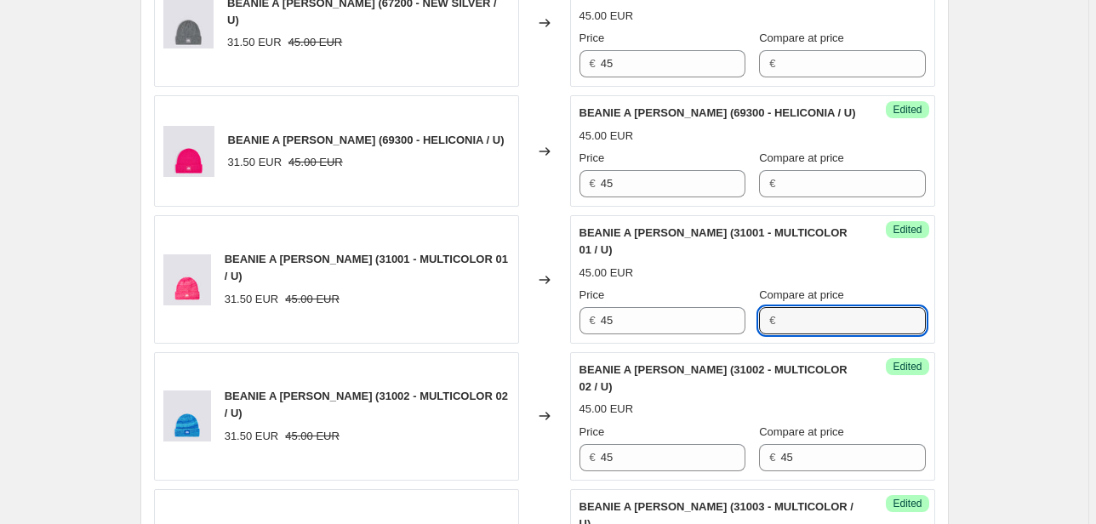
scroll to position [1712, 0]
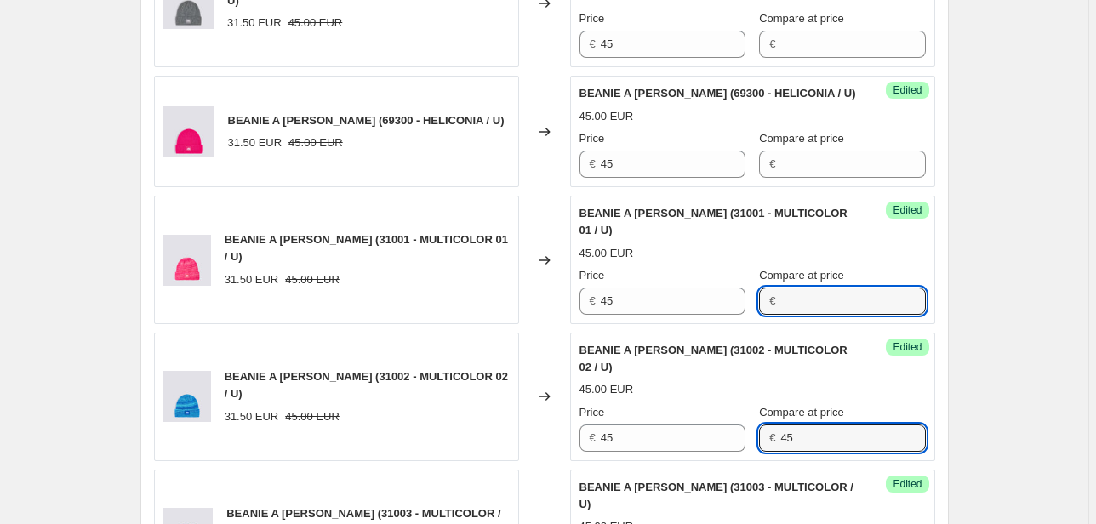
drag, startPoint x: 799, startPoint y: 373, endPoint x: 733, endPoint y: 374, distance: 66.4
click at [739, 404] on div "Price € 45 Compare at price € 45" at bounding box center [752, 428] width 346 height 48
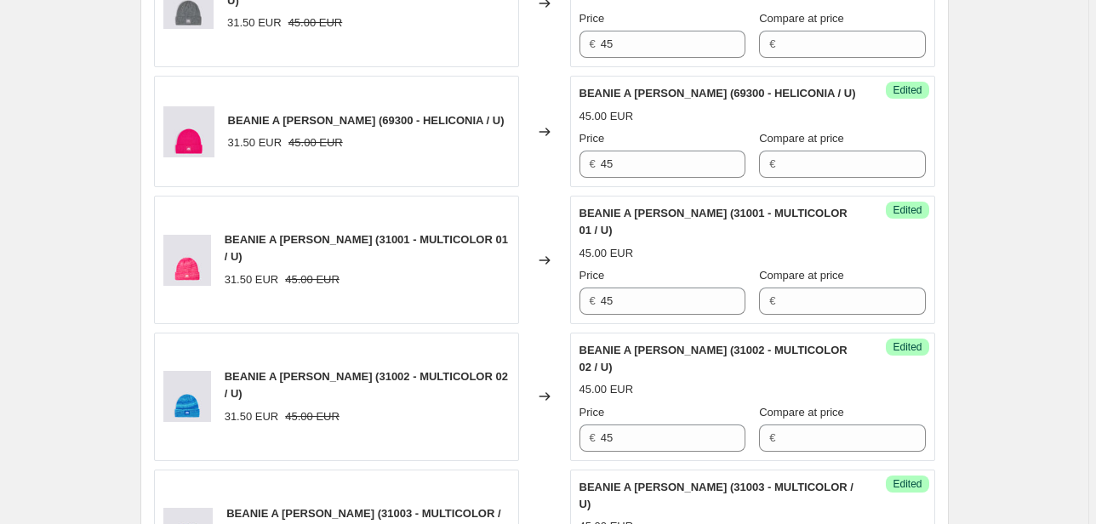
drag, startPoint x: 790, startPoint y: 480, endPoint x: 704, endPoint y: 482, distance: 85.9
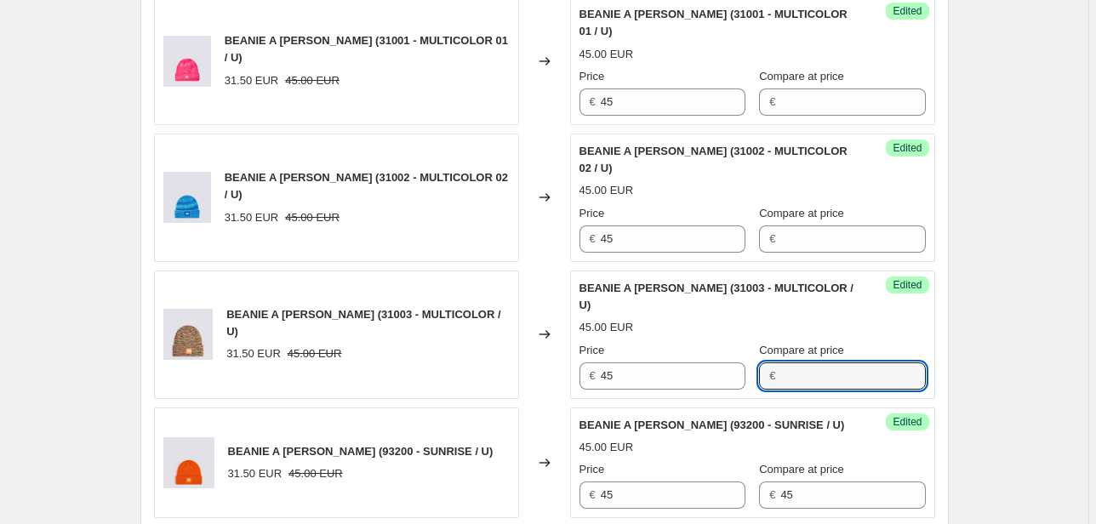
scroll to position [1916, 0]
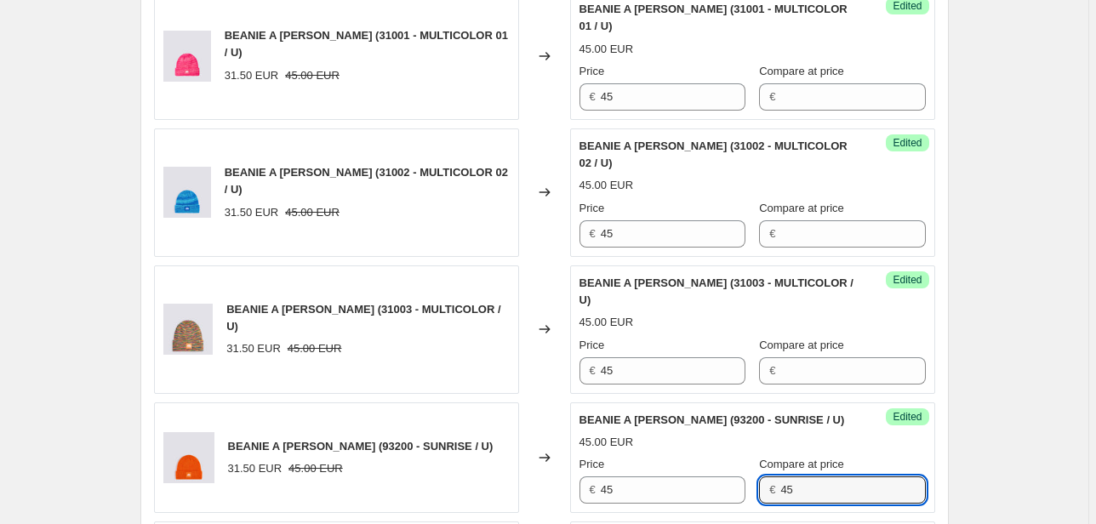
drag, startPoint x: 804, startPoint y: 408, endPoint x: 738, endPoint y: 408, distance: 65.5
click at [741, 456] on div "Price € 45 Compare at price € 45" at bounding box center [752, 480] width 346 height 48
drag
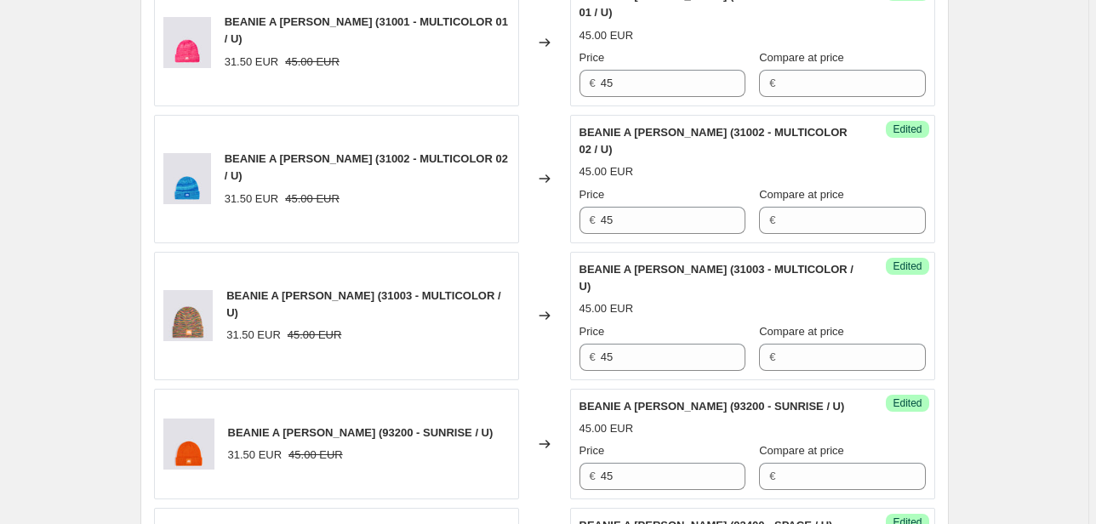
scroll to position [2134, 0]
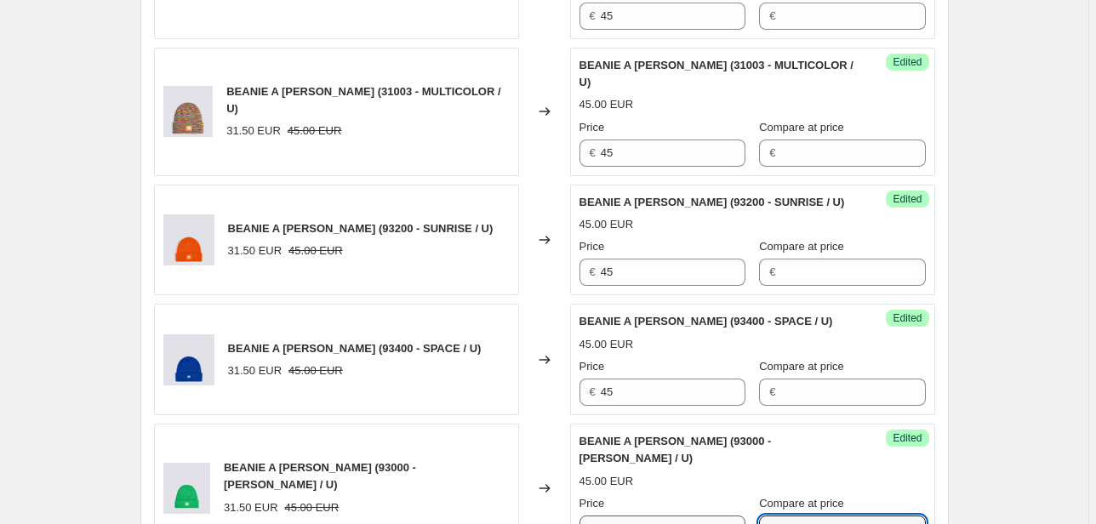
click at [715, 495] on div "Price € 45 Compare at price € 45" at bounding box center [752, 519] width 346 height 48
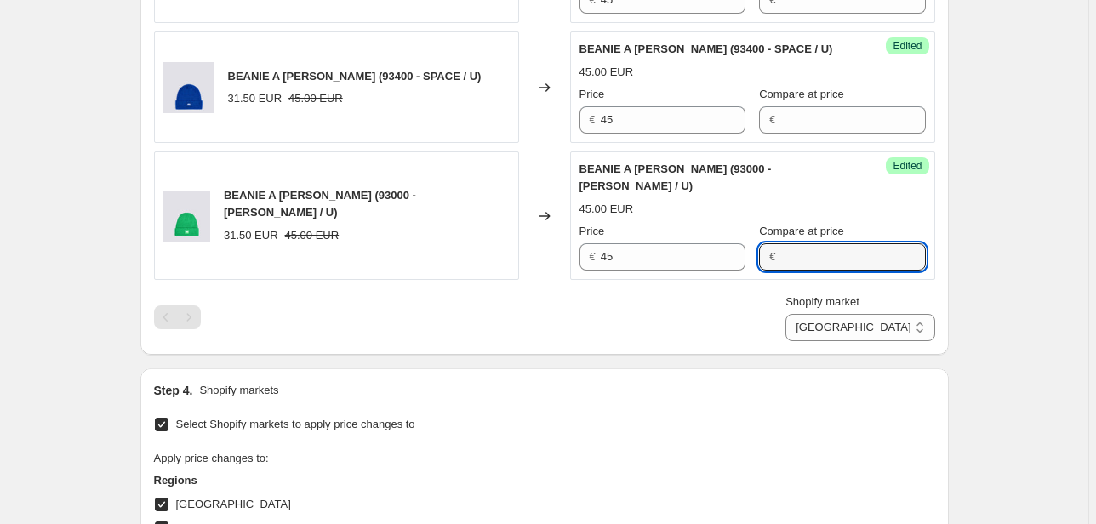
scroll to position [2202, 0]
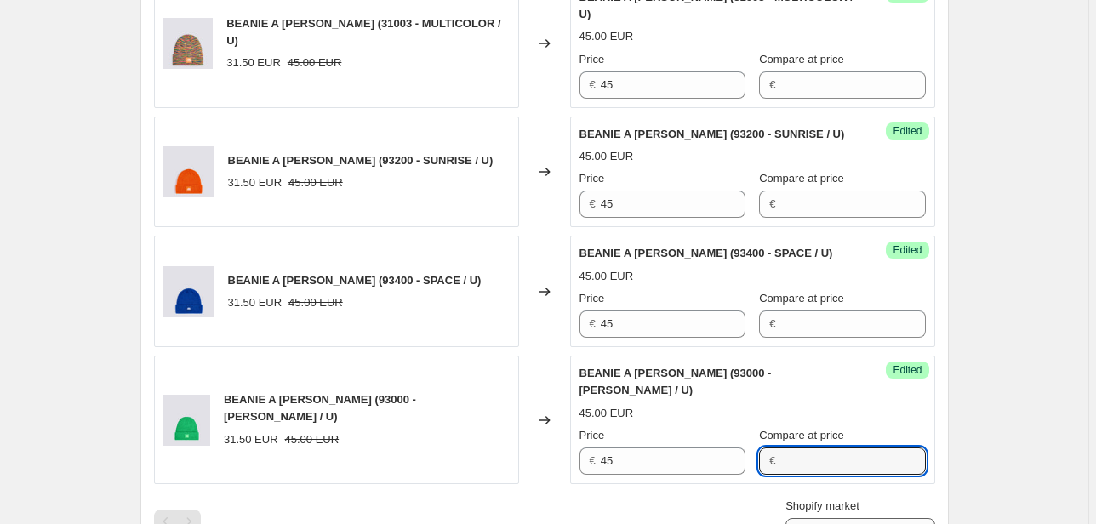
click at [881, 518] on select "Direct prices [GEOGRAPHIC_DATA] EMEA [GEOGRAPHIC_DATA] International [GEOGRAPHI…" at bounding box center [859, 531] width 149 height 27
select select "22555656370"
click at [824, 523] on select "Direct prices [GEOGRAPHIC_DATA] EMEA [GEOGRAPHIC_DATA] International [GEOGRAPHI…" at bounding box center [859, 531] width 149 height 27
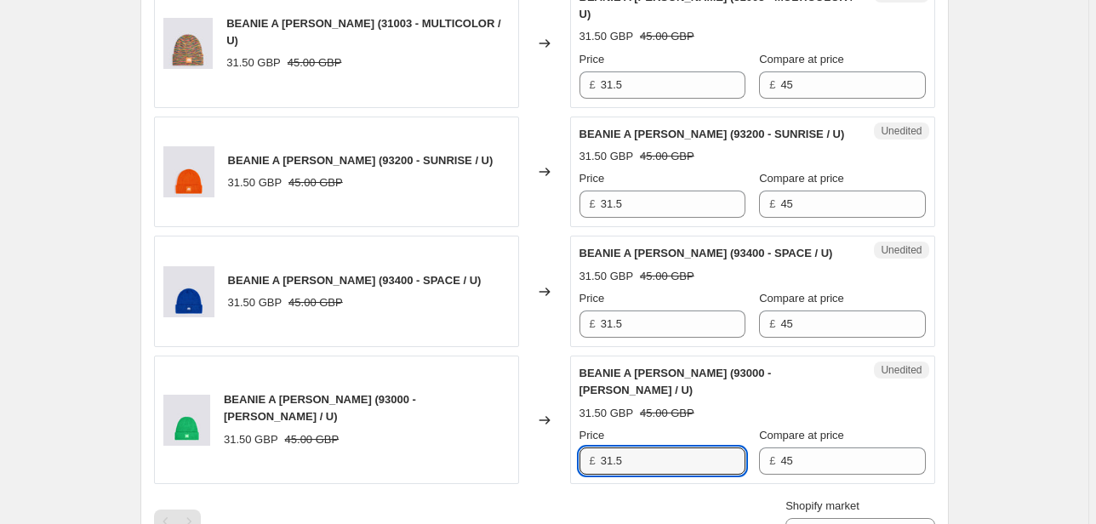
click at [570, 360] on div "BEANIE A [PERSON_NAME] (93000 - [PERSON_NAME] / U) 31.50 GBP 45.00 GBP Changed …" at bounding box center [544, 420] width 781 height 128
type input "45"
click at [568, 240] on div "BEANIE A [PERSON_NAME] (93400 - SPACE / U) 31.50 GBP 45.00 GBP Changed to Unedi…" at bounding box center [544, 291] width 781 height 111
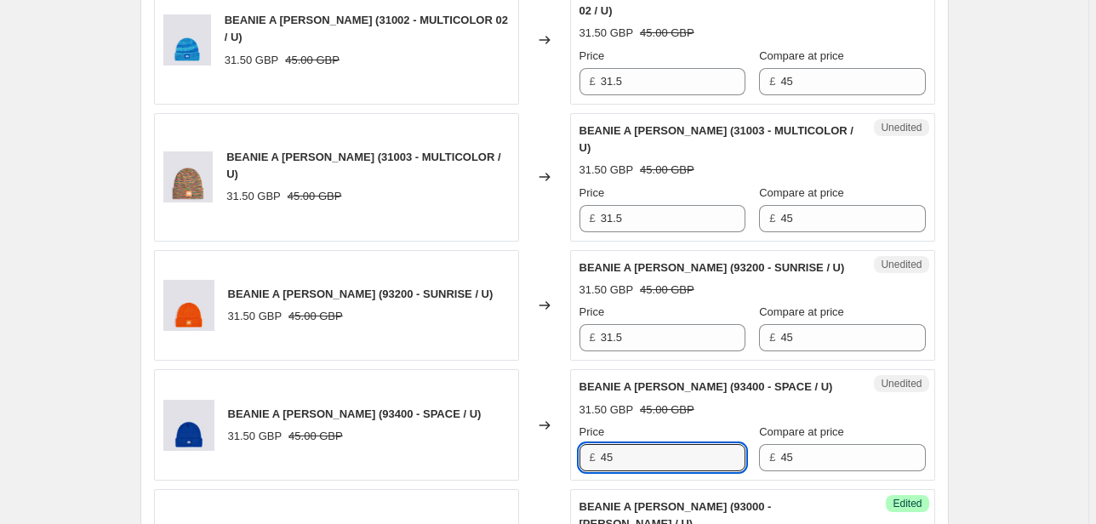
scroll to position [2066, 0]
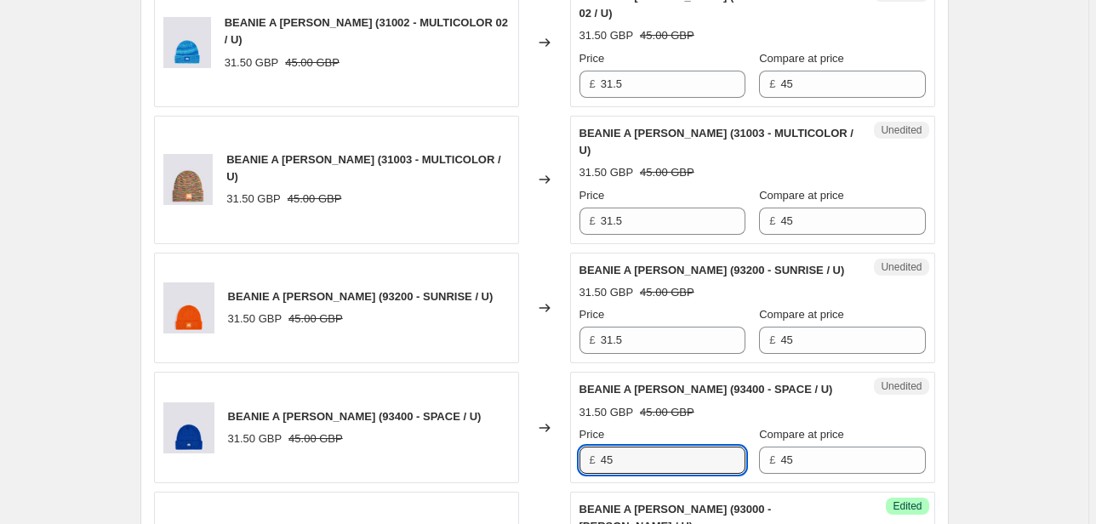
type input "45"
click at [579, 258] on div "Unedited BEANIE A [PERSON_NAME] (93200 - SUNRISE / U) 31.50 GBP 45.00 GBP Price…" at bounding box center [752, 308] width 365 height 111
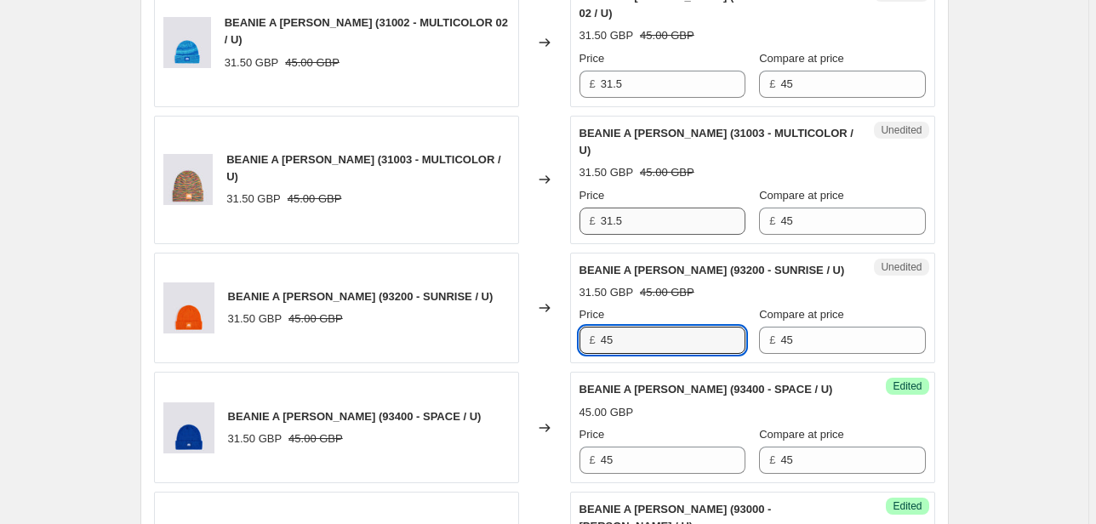
type input "45"
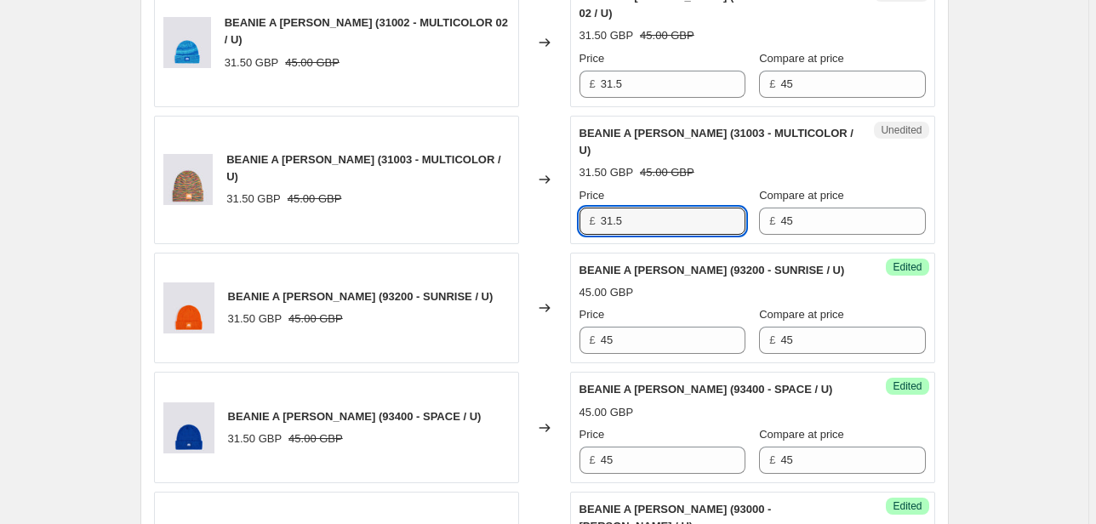
click at [575, 133] on div "Unedited BEANIE A [PERSON_NAME] (31003 - MULTICOLOR / U) 31.50 GBP 45.00 GBP Pr…" at bounding box center [752, 180] width 365 height 128
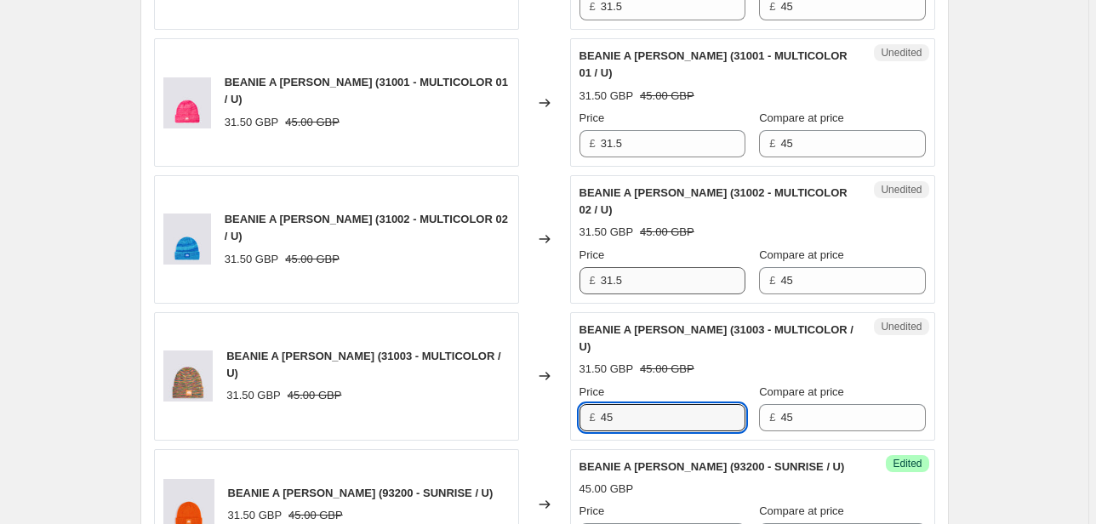
scroll to position [1861, 0]
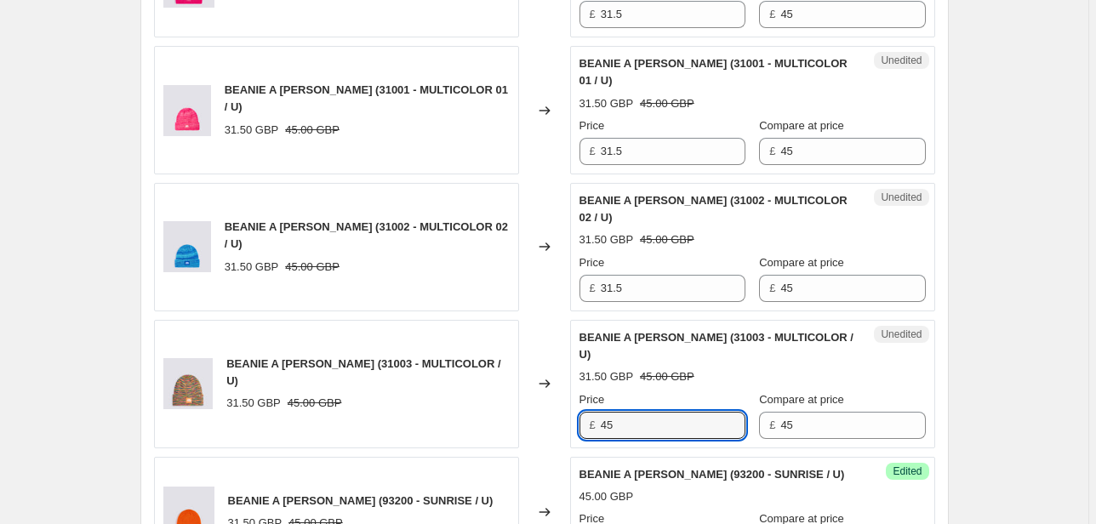
type input "45"
click at [575, 221] on div "Unedited BEANIE A [PERSON_NAME] (31002 - MULTICOLOR 02 / U) 31.50 GBP 45.00 GBP…" at bounding box center [752, 247] width 365 height 128
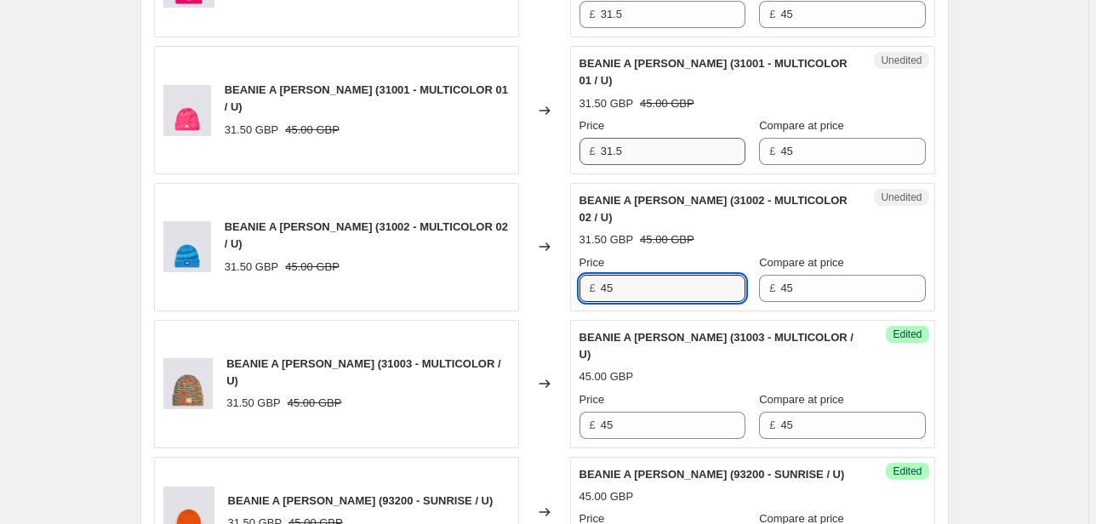
type input "45"
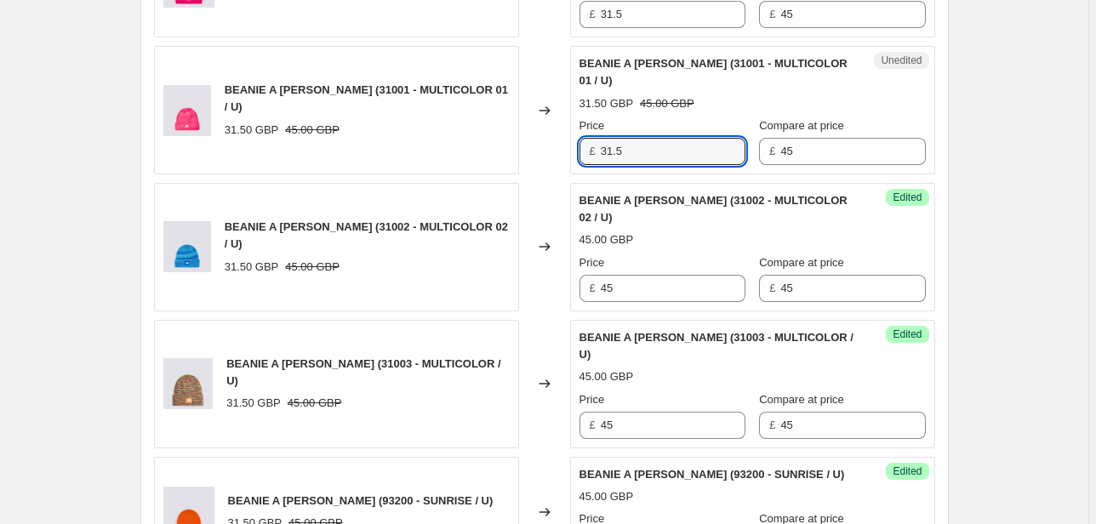
click at [594, 138] on div "£ 31.5" at bounding box center [662, 151] width 166 height 27
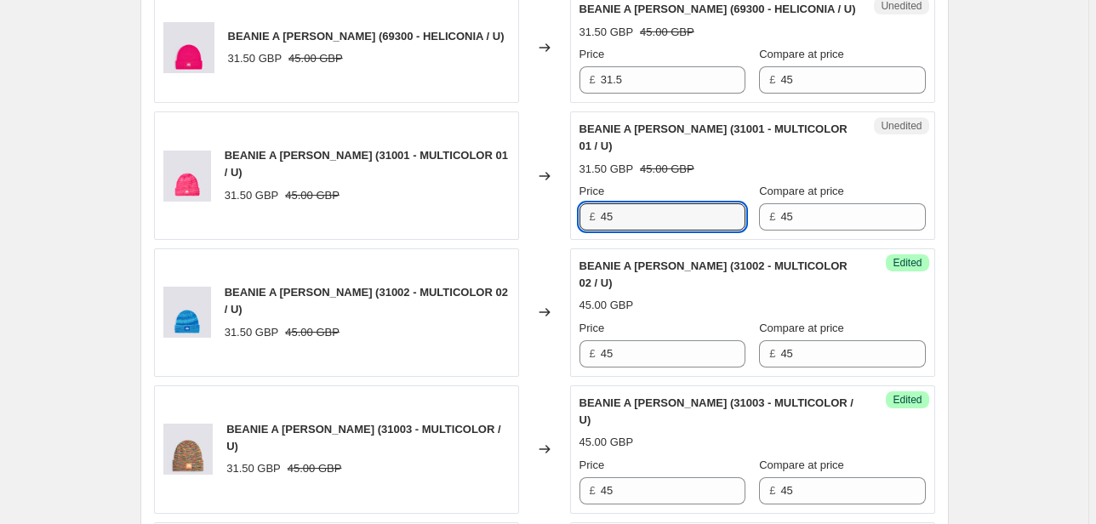
scroll to position [1657, 0]
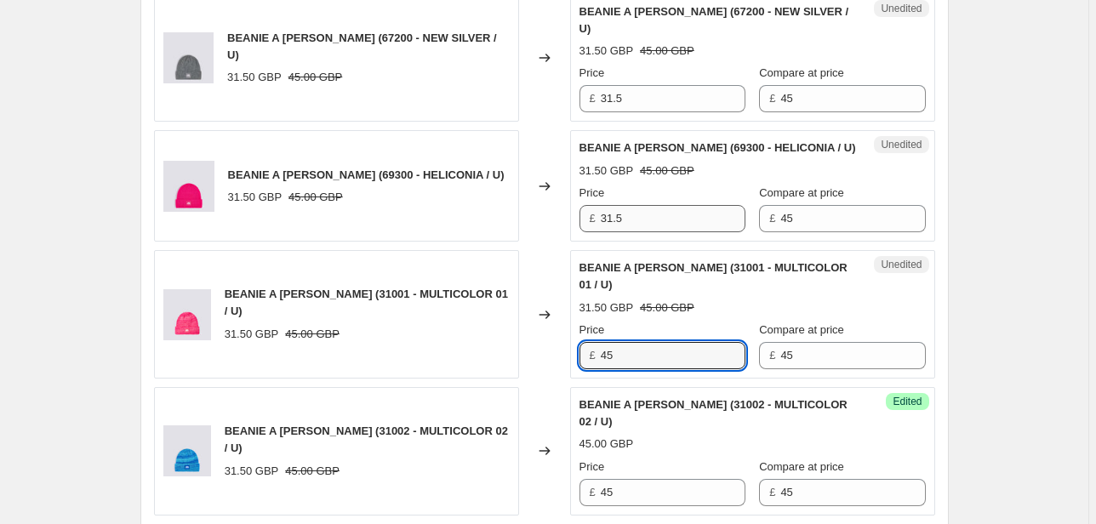
type input "45"
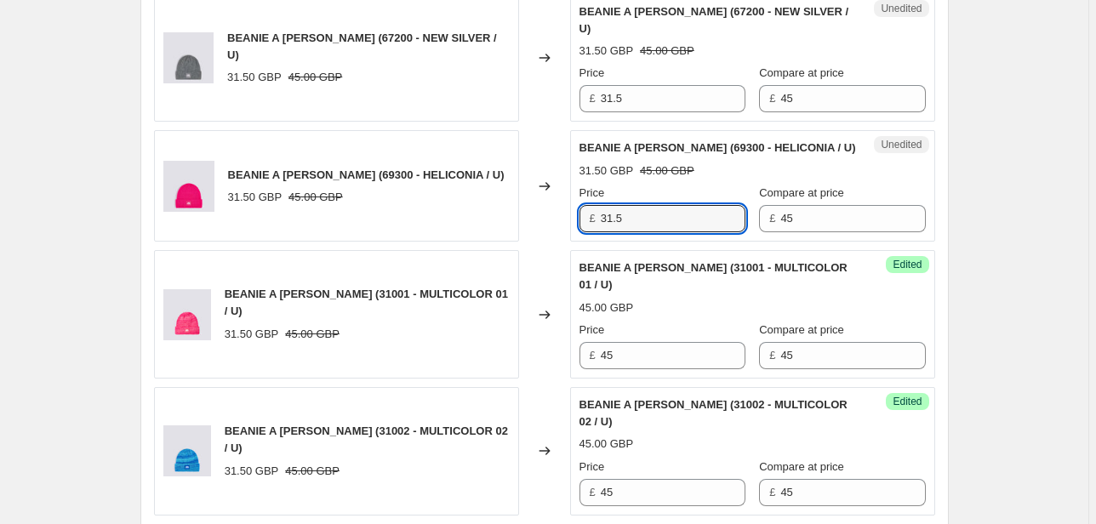
click at [568, 151] on div "BEANIE A [PERSON_NAME] (69300 - HELICONIA / U) 31.50 GBP 45.00 GBP Changed to U…" at bounding box center [544, 185] width 781 height 111
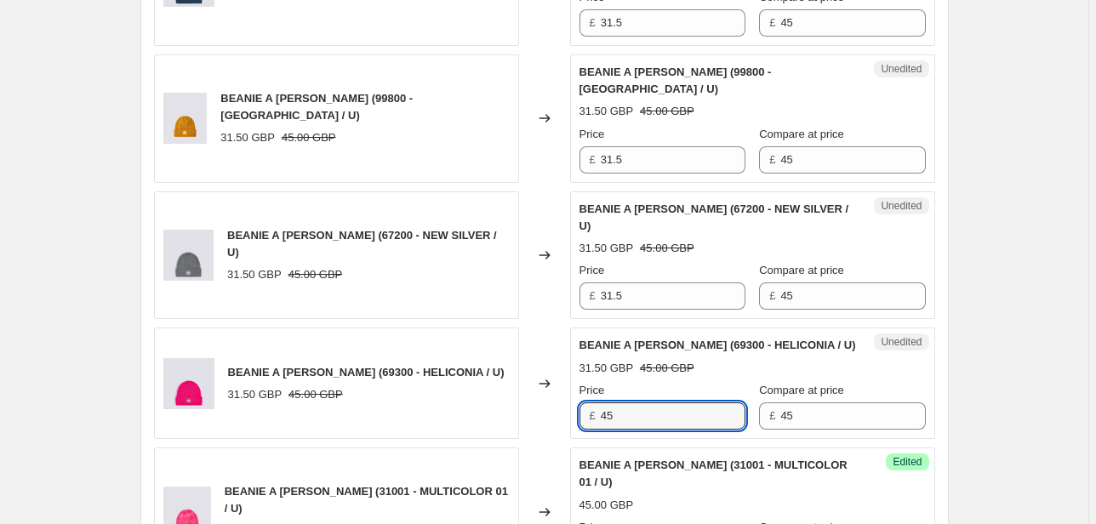
scroll to position [1453, 0]
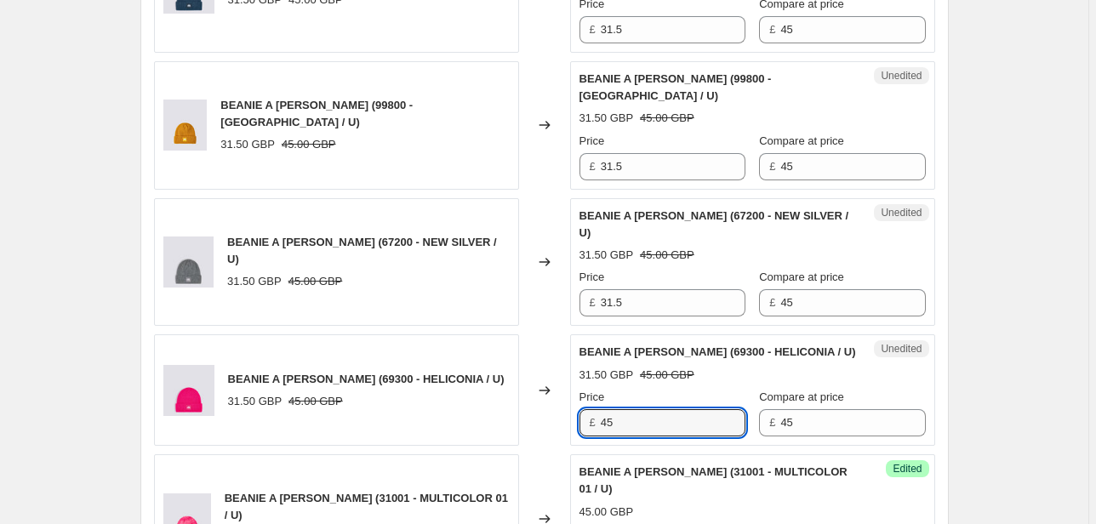
type input "45"
click at [588, 289] on div "£ 31.5" at bounding box center [662, 302] width 166 height 27
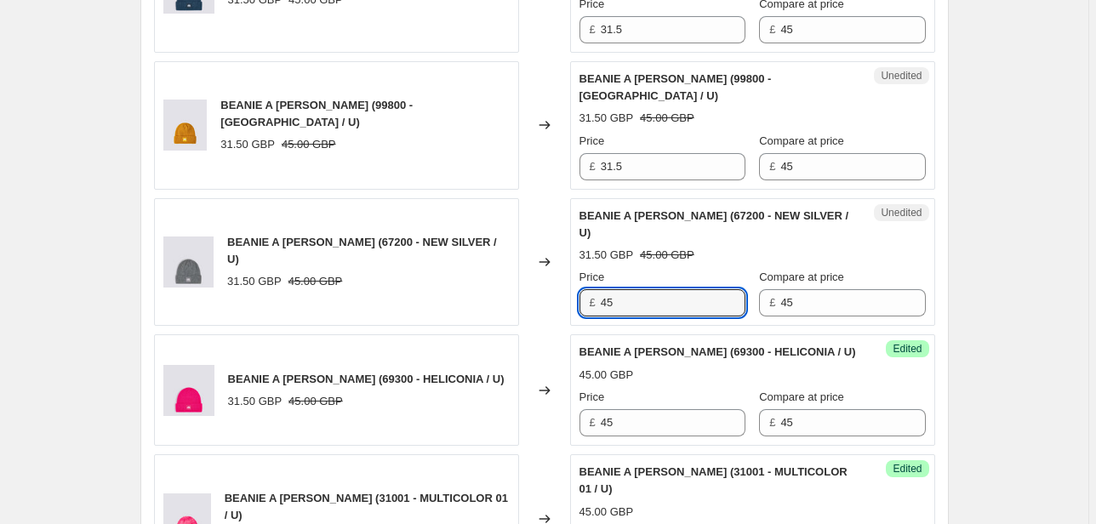
scroll to position [1249, 0]
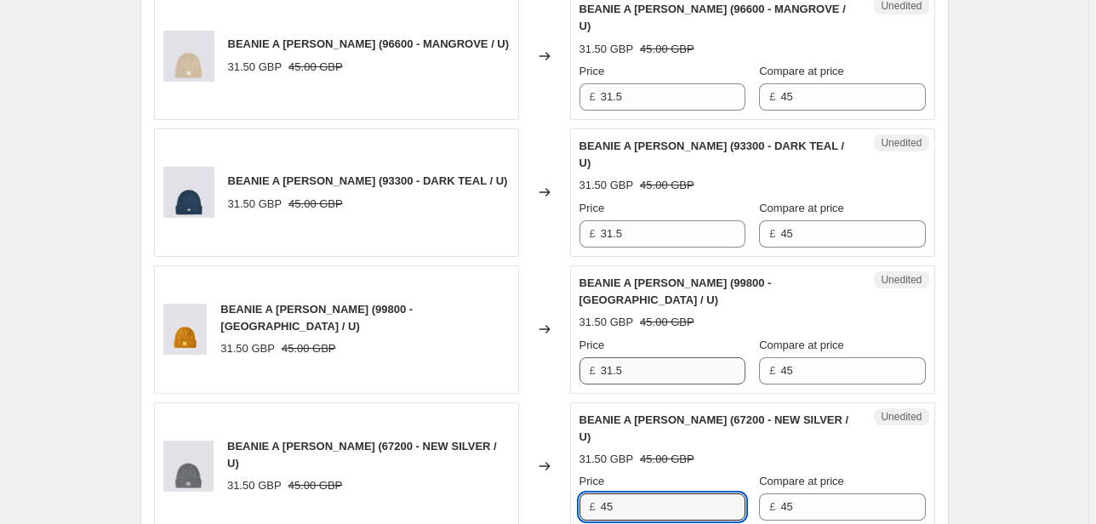
type input "45"
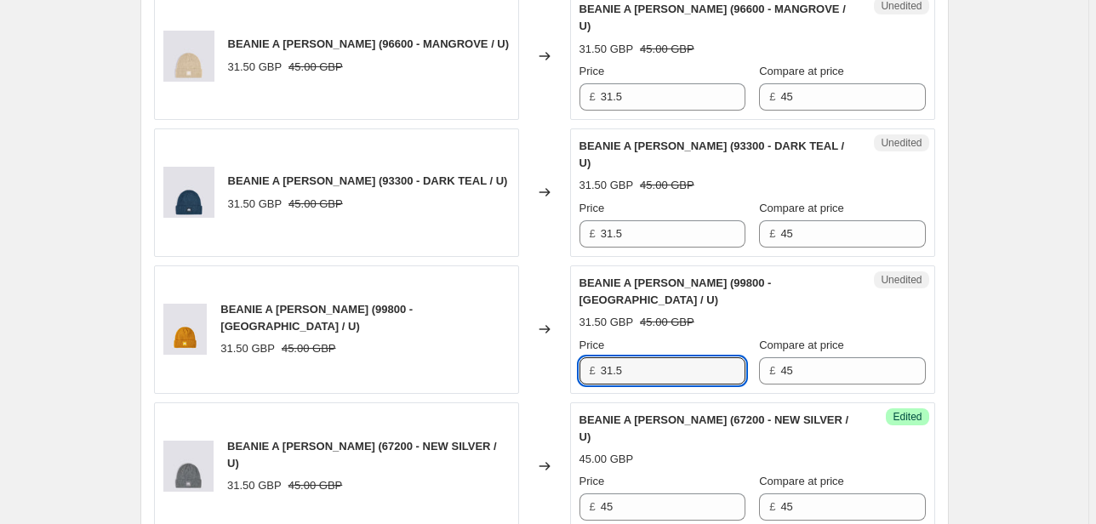
click at [539, 323] on div "BEANIE A [PERSON_NAME] (99800 - [GEOGRAPHIC_DATA] / U) 31.50 GBP 45.00 GBP Chan…" at bounding box center [544, 329] width 781 height 128
type input "45"
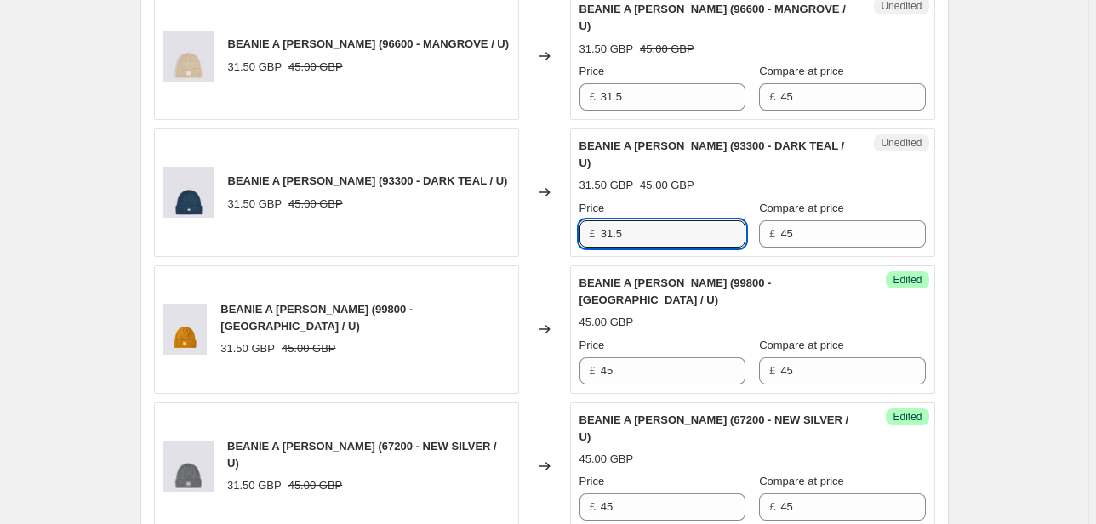
click at [568, 203] on div "BEANIE A [PERSON_NAME] (93300 - DARK TEAL / U) 31.50 GBP 45.00 GBP Changed to U…" at bounding box center [544, 192] width 781 height 128
type input "45"
click at [533, 82] on div "BEANIE A [PERSON_NAME] (96600 - MANGROVE / U) 31.50 GBP 45.00 GBP Changed to Un…" at bounding box center [544, 55] width 781 height 128
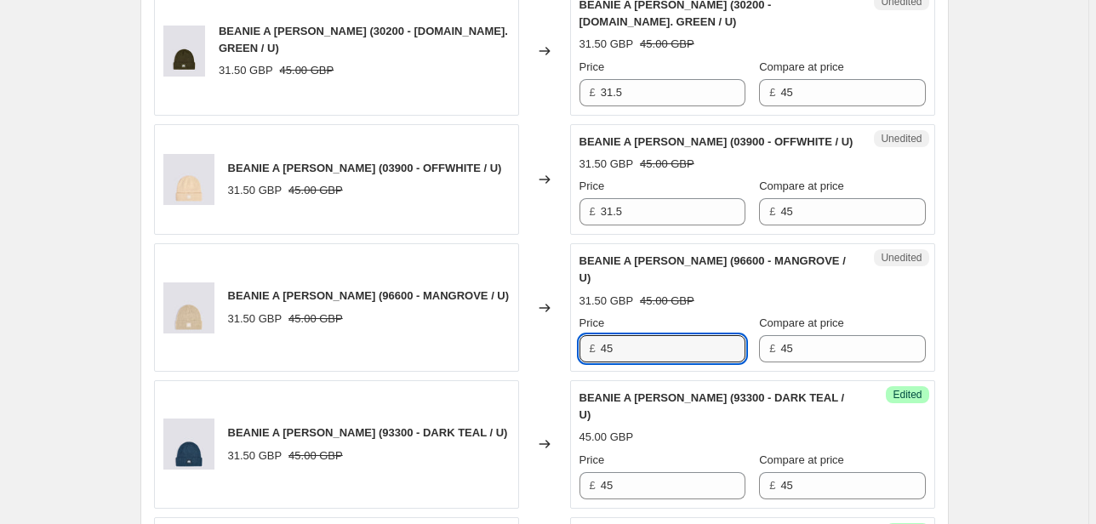
scroll to position [977, 0]
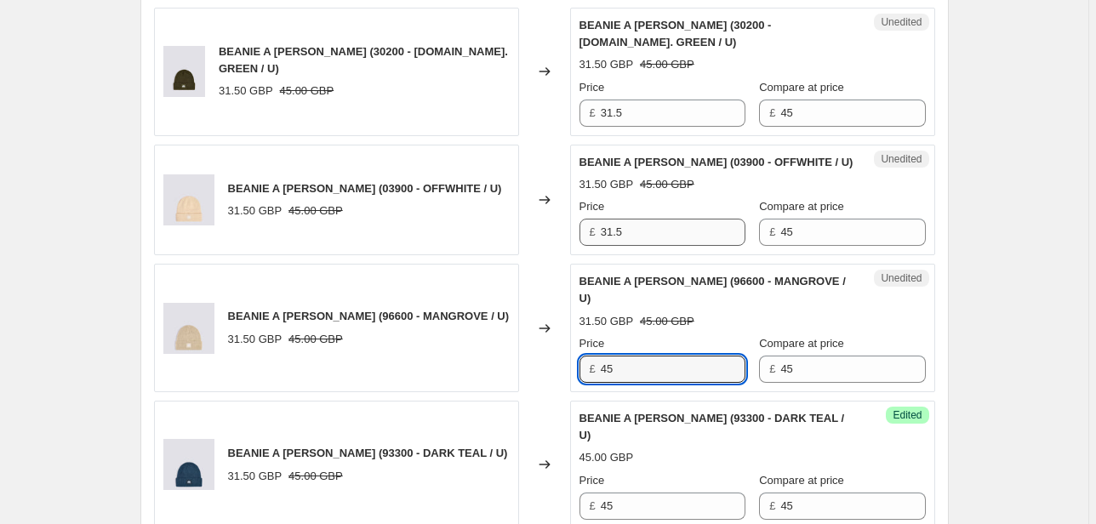
type input "45"
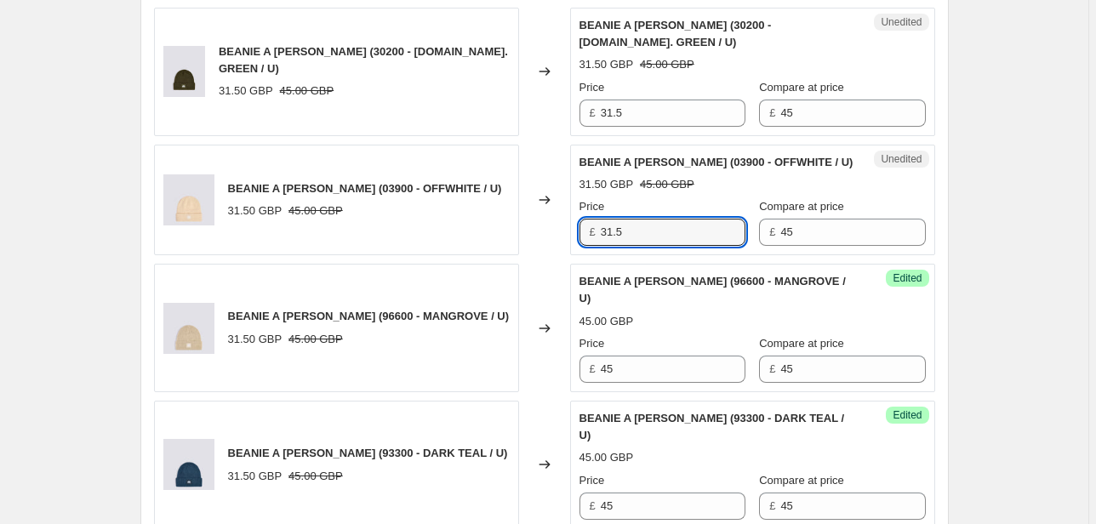
click at [560, 235] on div "BEANIE A [PERSON_NAME] (03900 - OFFWHITE / U) 31.50 GBP 45.00 GBP Changed to Un…" at bounding box center [544, 200] width 781 height 111
type input "45"
click at [558, 111] on div "BEANIE A [PERSON_NAME] (30200 - [DOMAIN_NAME]. GREEN / U) 31.50 GBP 45.00 GBP C…" at bounding box center [544, 72] width 781 height 128
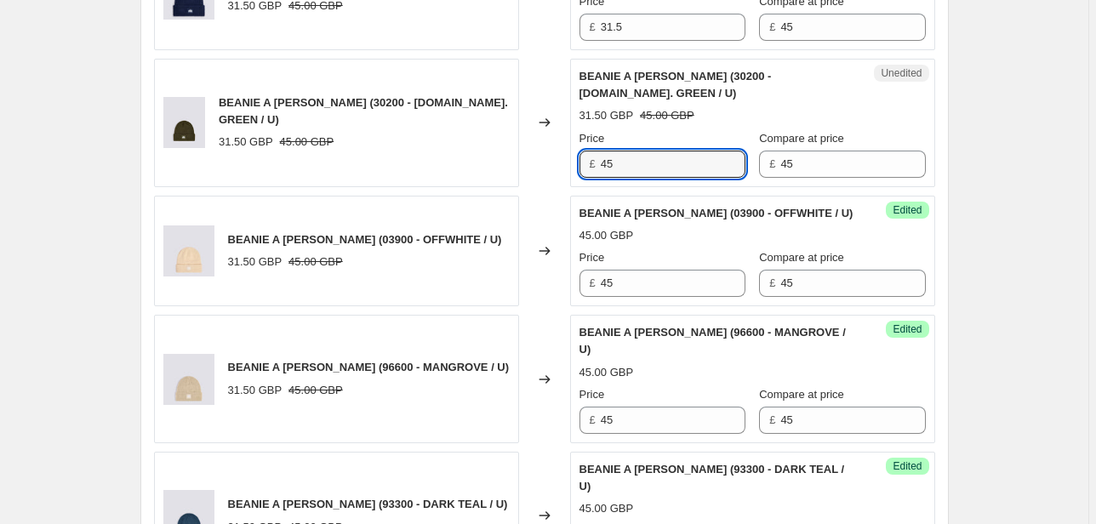
scroll to position [773, 0]
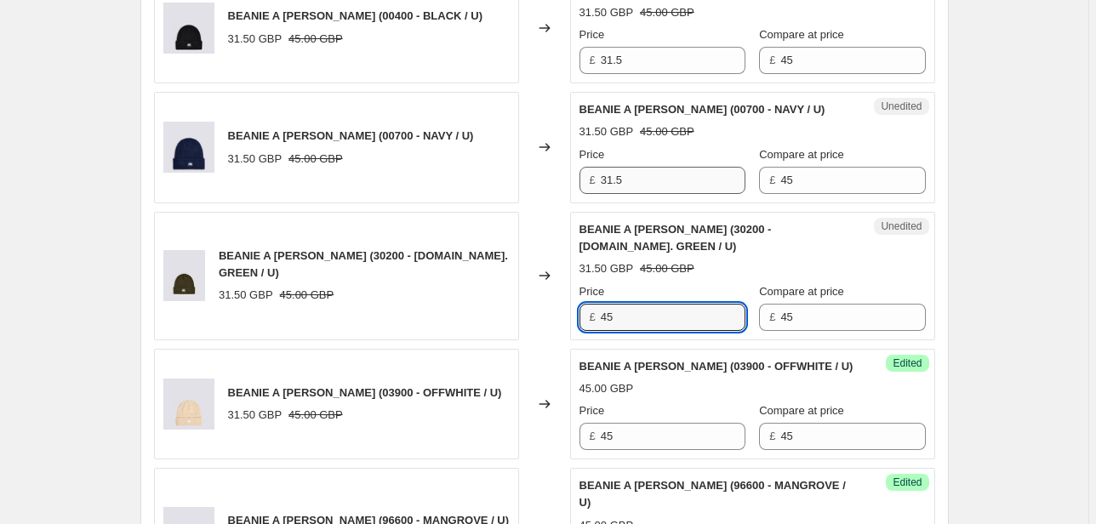
type input "45"
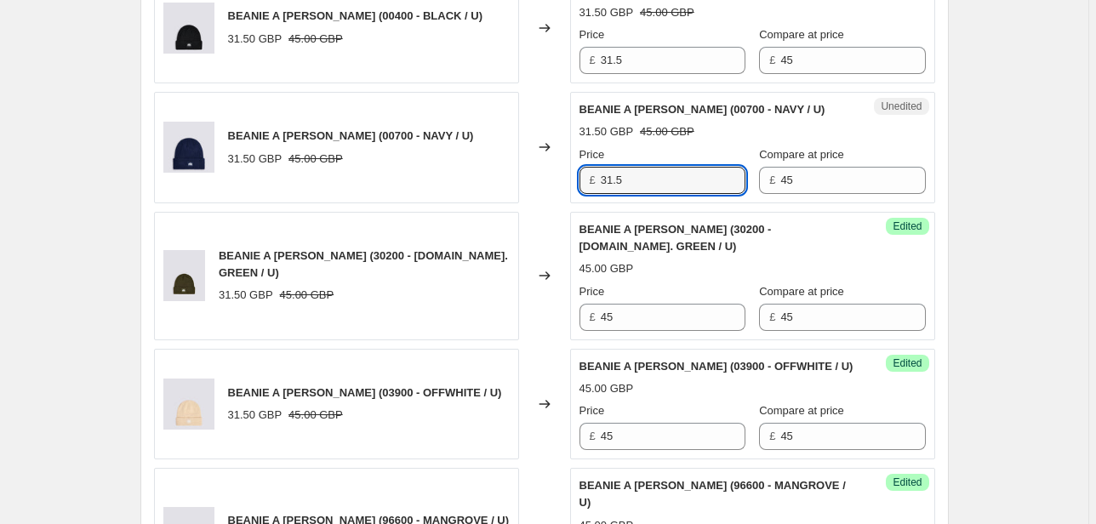
click at [533, 177] on div "BEANIE A [PERSON_NAME] (00700 - NAVY / U) 31.50 GBP 45.00 GBP Changed to Unedit…" at bounding box center [544, 147] width 781 height 111
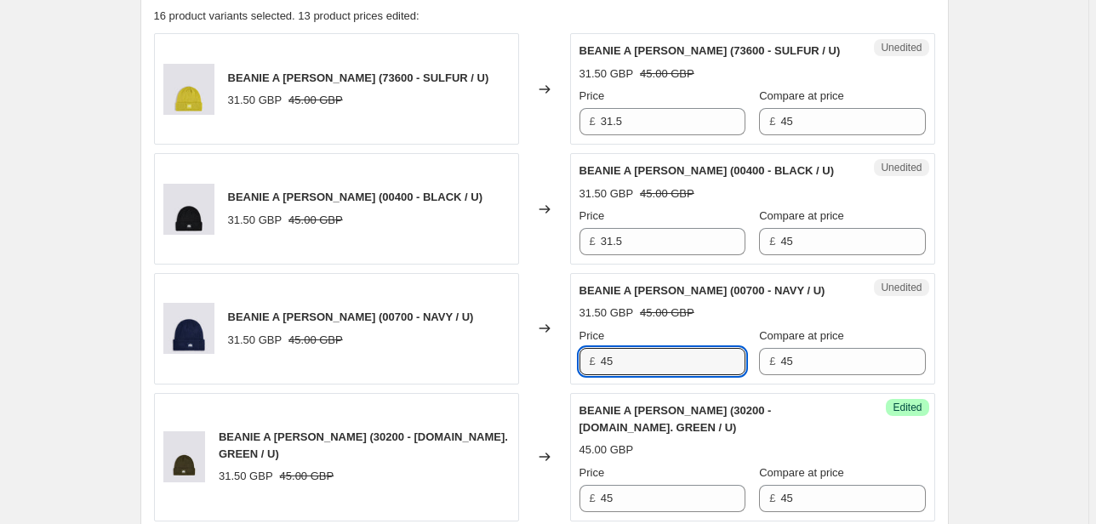
scroll to position [568, 0]
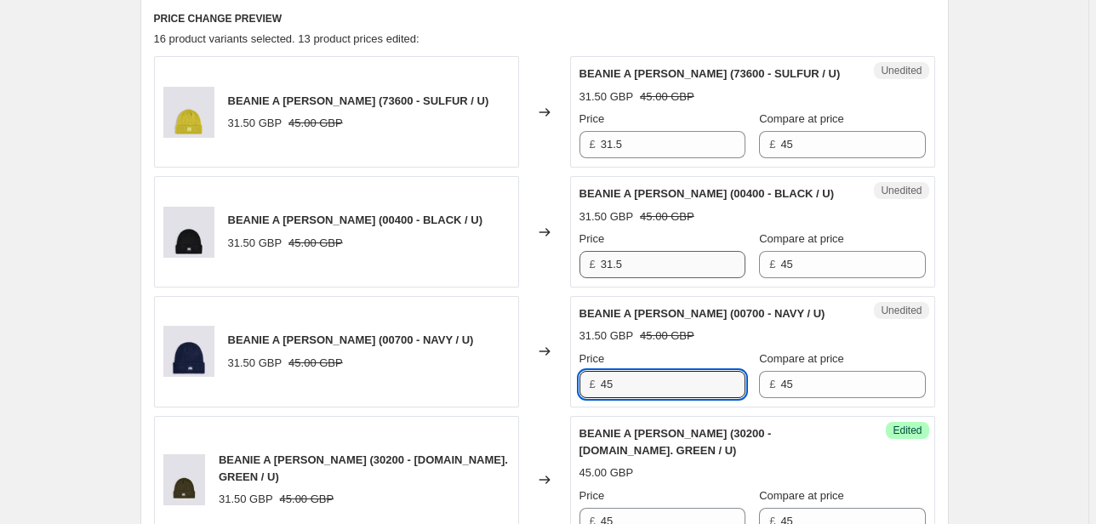
type input "45"
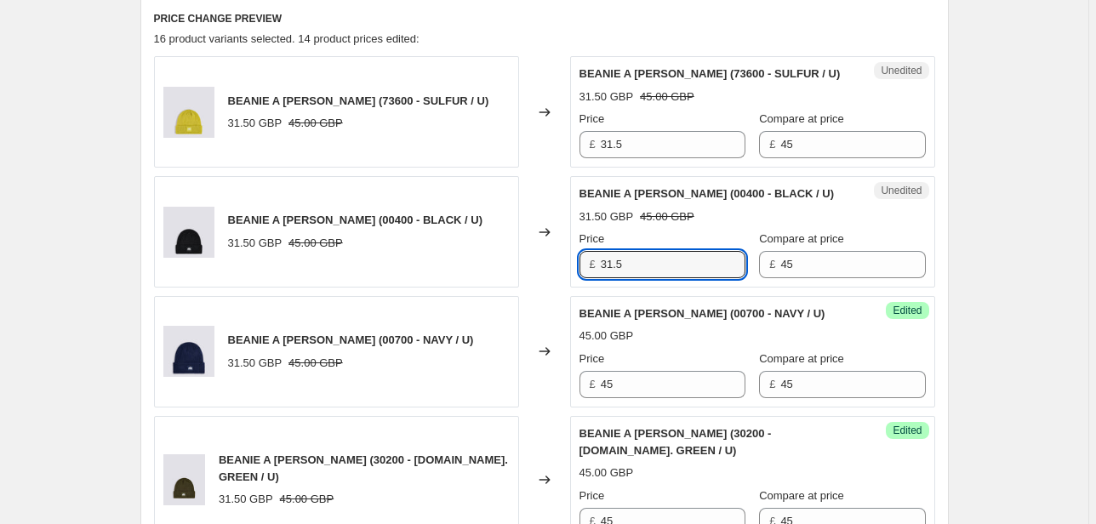
click at [563, 265] on div "BEANIE A [PERSON_NAME] (00400 - BLACK / U) 31.50 GBP 45.00 GBP Changed to Unedi…" at bounding box center [544, 231] width 781 height 111
type input "45"
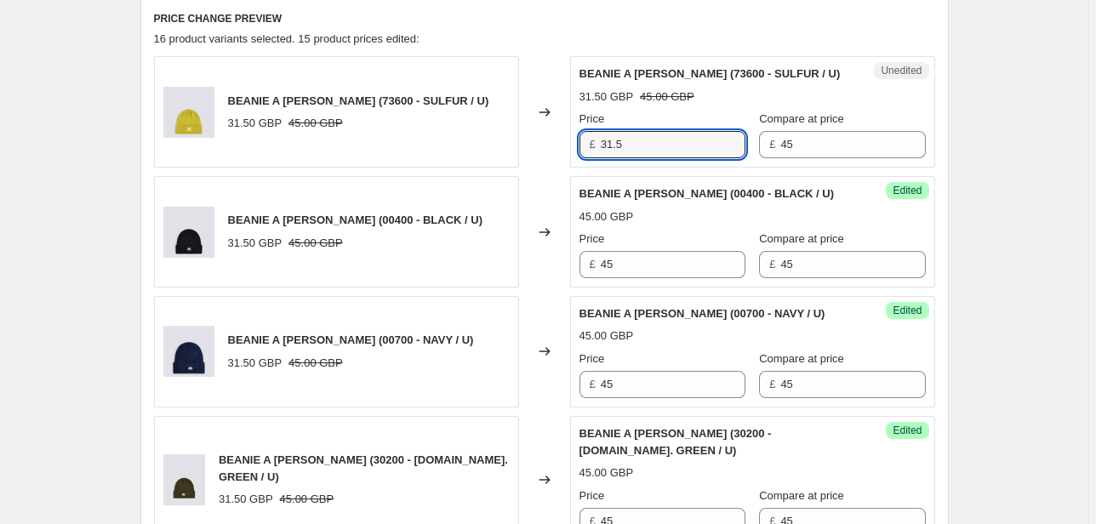
click at [586, 141] on div "£ 31.5" at bounding box center [662, 144] width 166 height 27
type input "45"
click at [718, 155] on div "Unedited BEANIE A [PERSON_NAME] (73600 - SULFUR / U) 31.50 GBP 45.00 GBP Price …" at bounding box center [752, 111] width 365 height 111
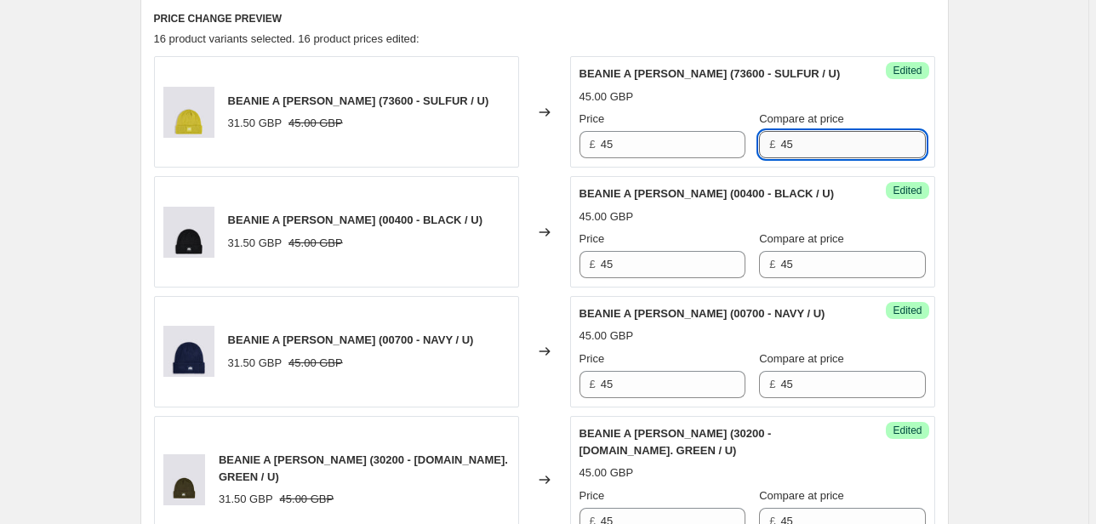
click at [783, 144] on input "45" at bounding box center [852, 144] width 145 height 27
click at [720, 149] on div "Price £ 45 Compare at price £ 45" at bounding box center [752, 135] width 346 height 48
click at [711, 271] on div "Price £ 45 Compare at price £ 45" at bounding box center [752, 255] width 346 height 48
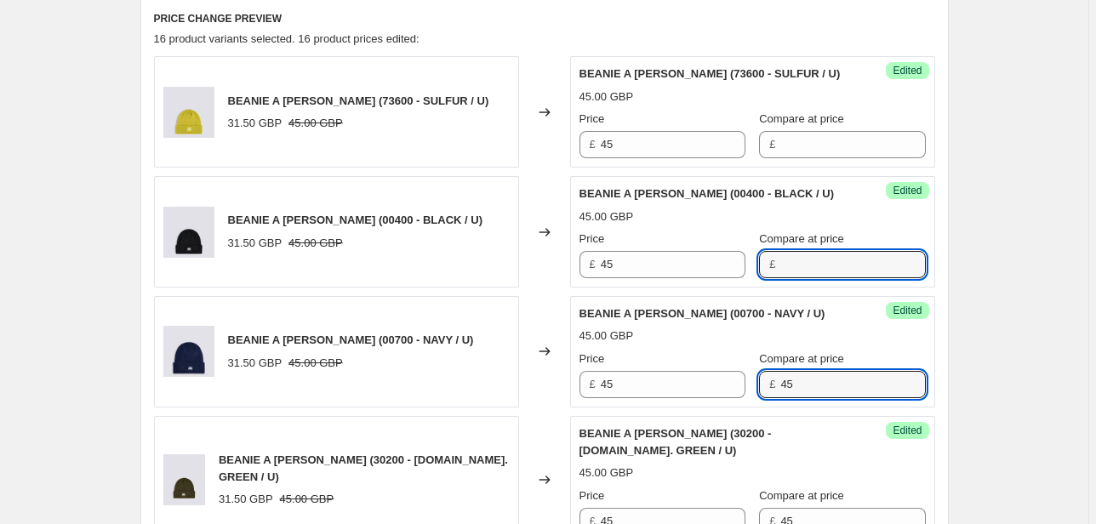
click at [725, 398] on div "Success Edited BEANIE A [PERSON_NAME] (00700 - NAVY / U) 45.00 GBP Price £ 45 C…" at bounding box center [752, 351] width 365 height 111
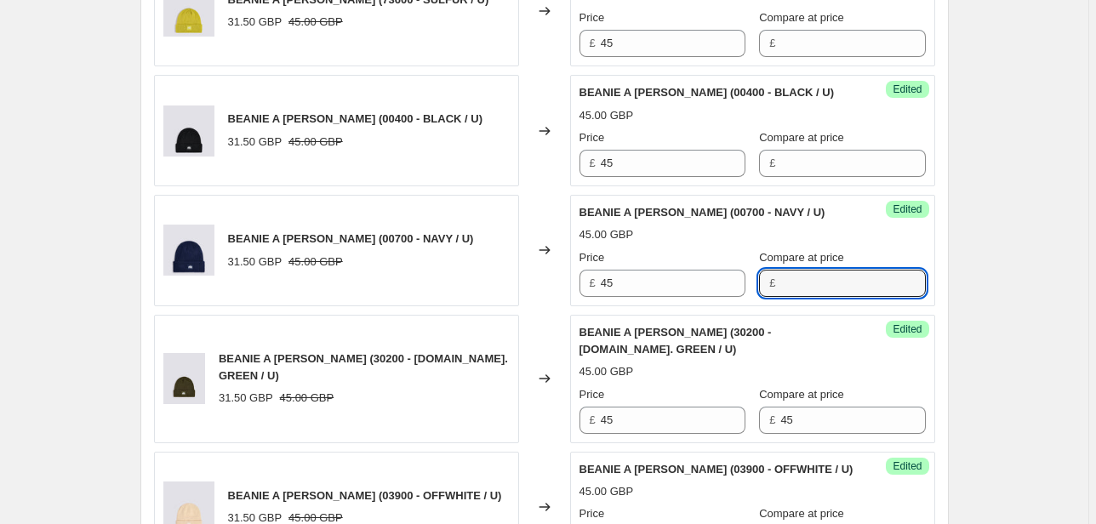
scroll to position [773, 0]
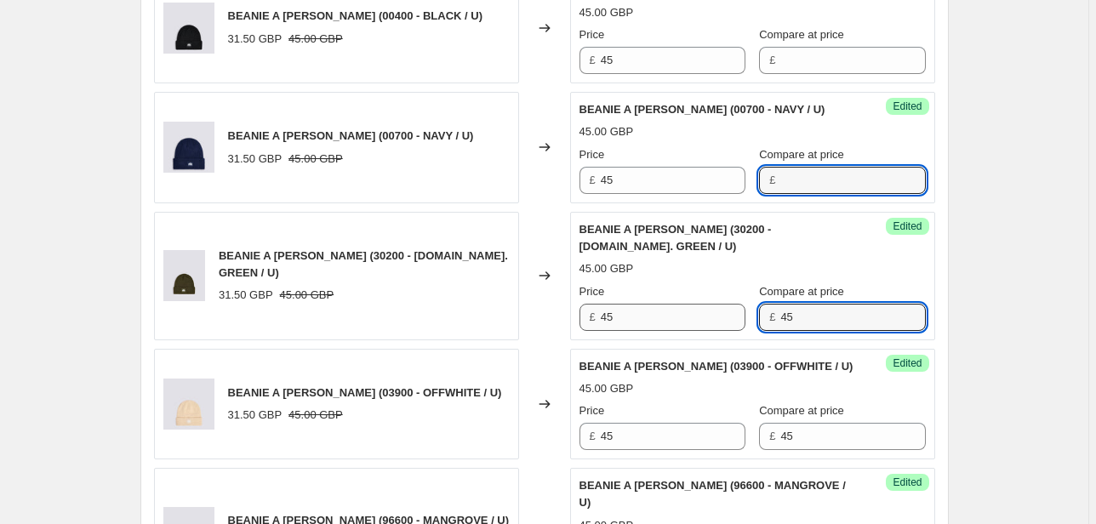
click at [729, 316] on div "Price £ 45 Compare at price £ 45" at bounding box center [752, 307] width 346 height 48
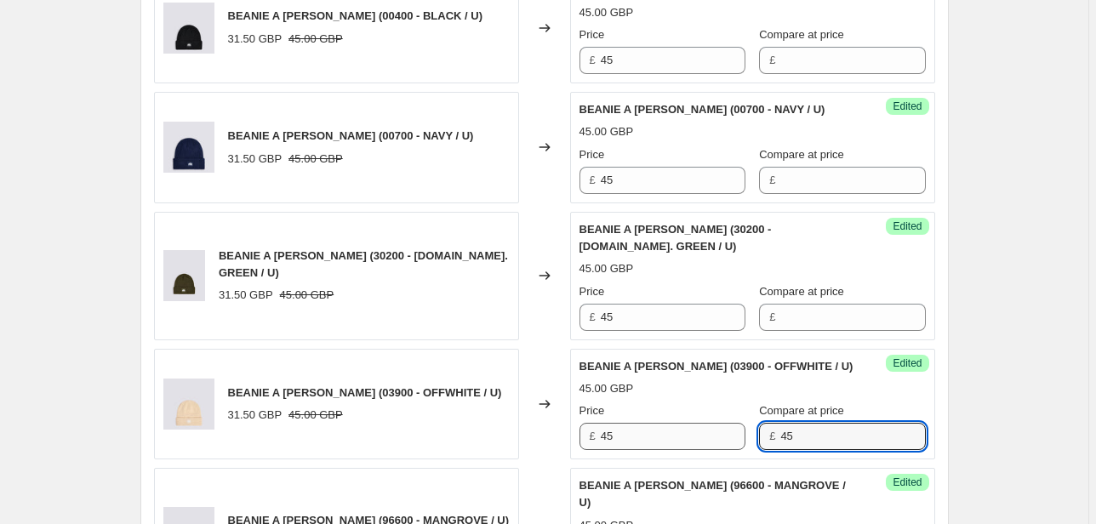
click at [723, 442] on div "Price £ 45 Compare at price £ 45" at bounding box center [752, 426] width 346 height 48
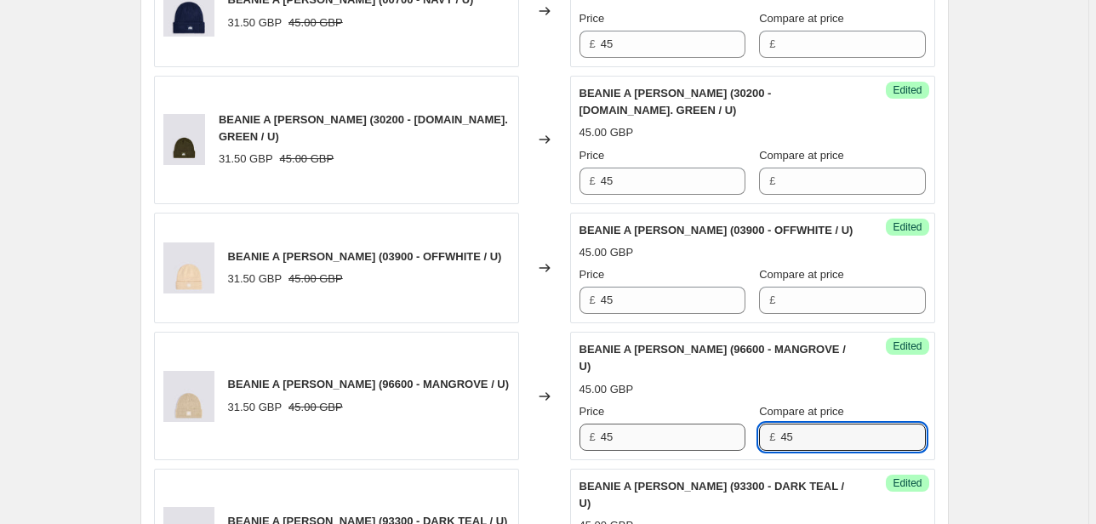
click at [715, 430] on div "Price £ 45 Compare at price £ 45" at bounding box center [752, 427] width 346 height 48
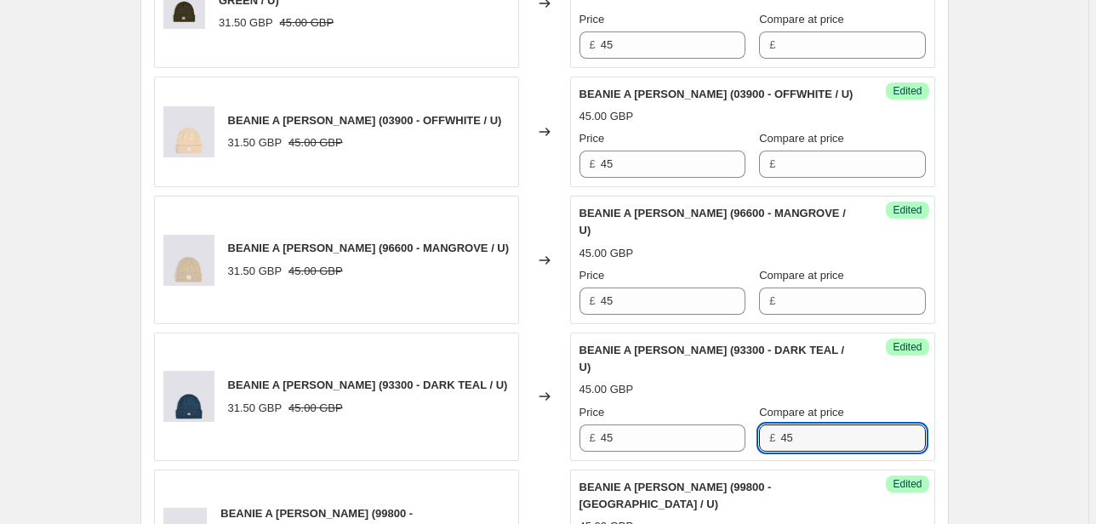
click at [759, 425] on div "£ 45" at bounding box center [842, 438] width 166 height 27
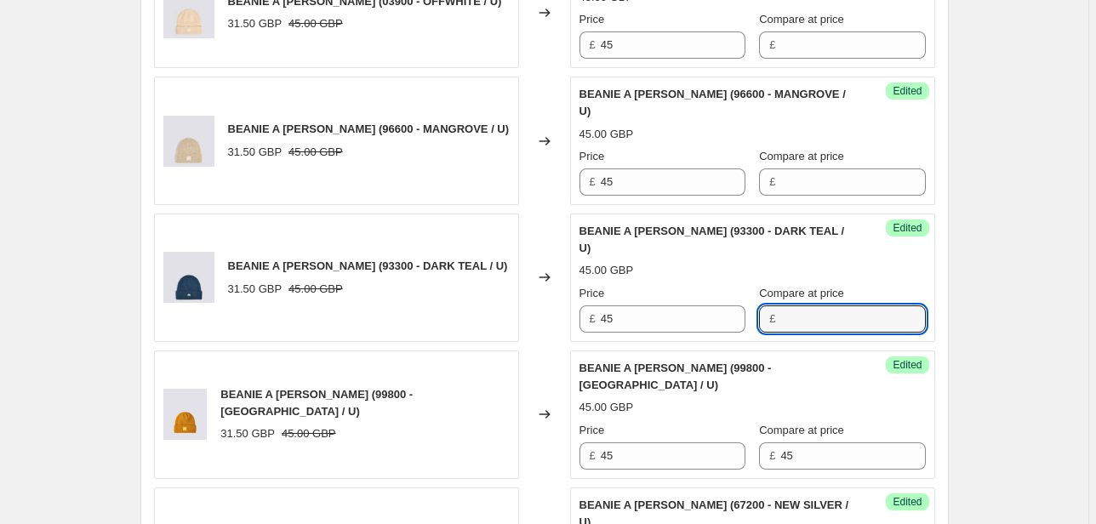
scroll to position [1181, 0]
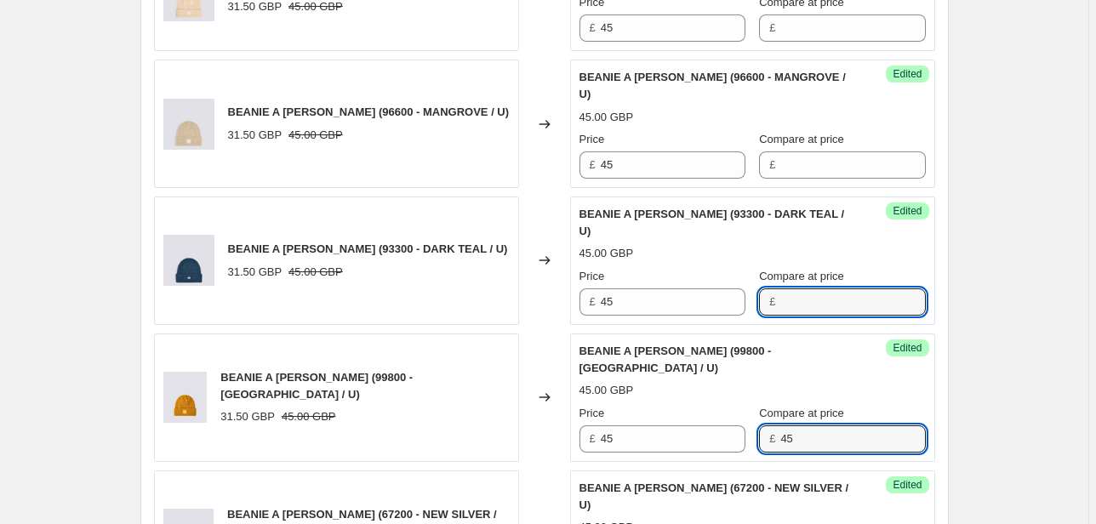
click at [759, 425] on div "£ 45" at bounding box center [842, 438] width 166 height 27
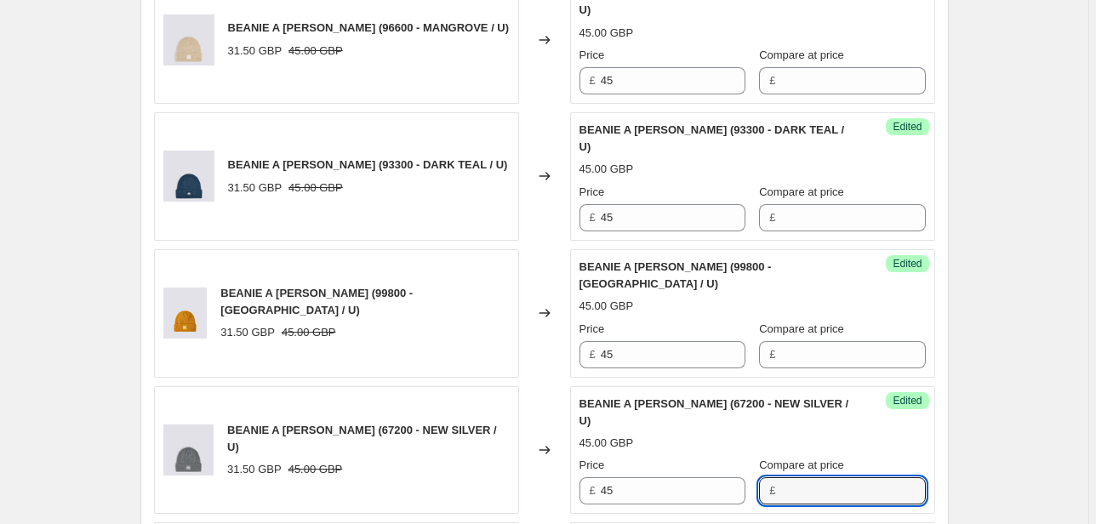
scroll to position [1385, 0]
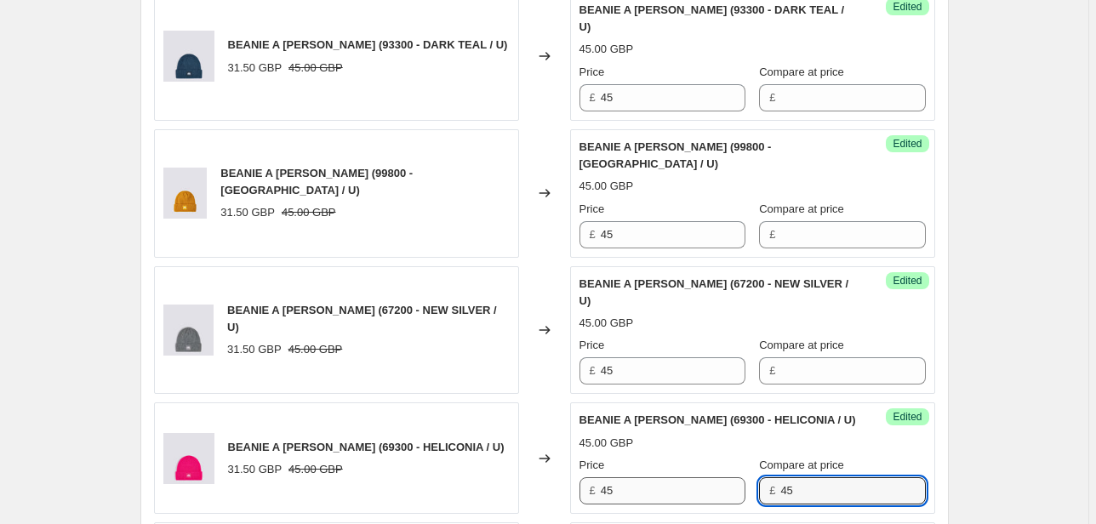
click at [737, 457] on div "Price £ 45 Compare at price £ 45" at bounding box center [752, 481] width 346 height 48
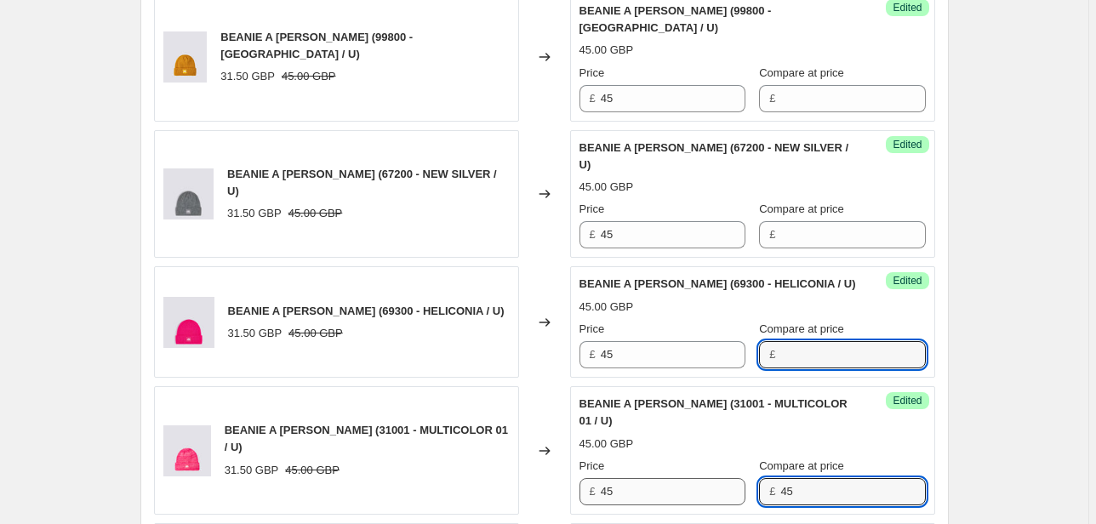
click at [727, 458] on div "Price £ 45 Compare at price £ 45" at bounding box center [752, 482] width 346 height 48
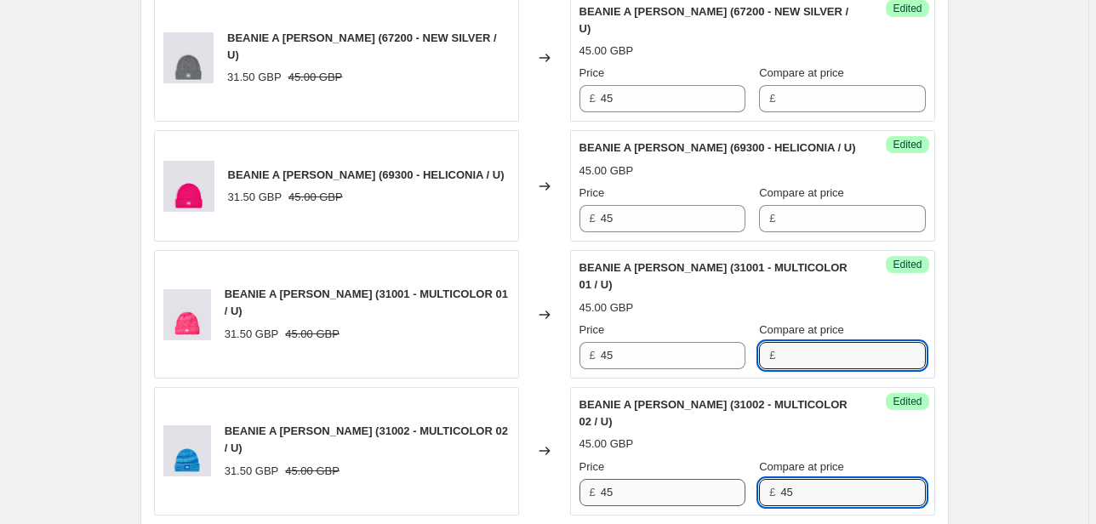
click at [733, 459] on div "Price £ 45 Compare at price £ 45" at bounding box center [752, 483] width 346 height 48
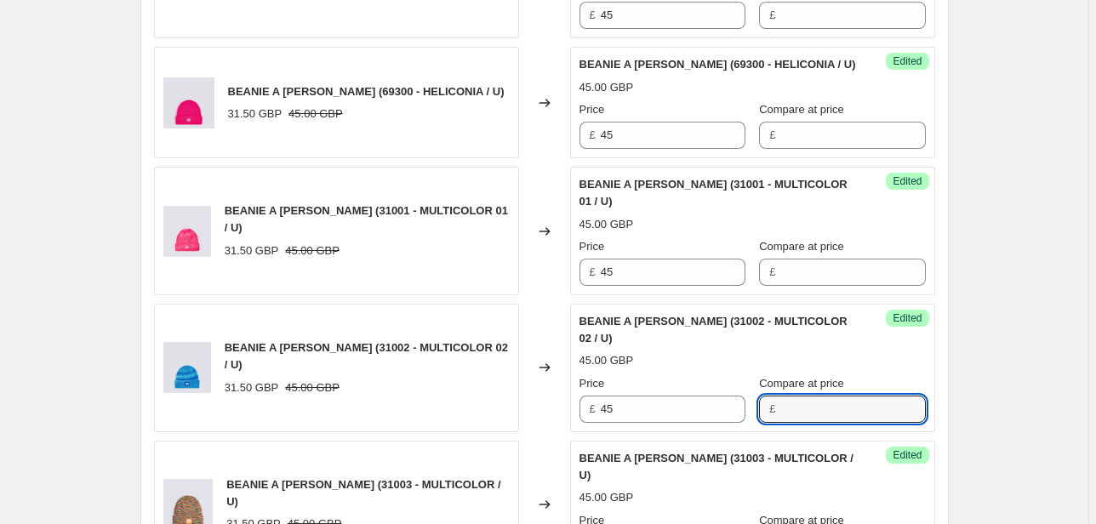
scroll to position [1861, 0]
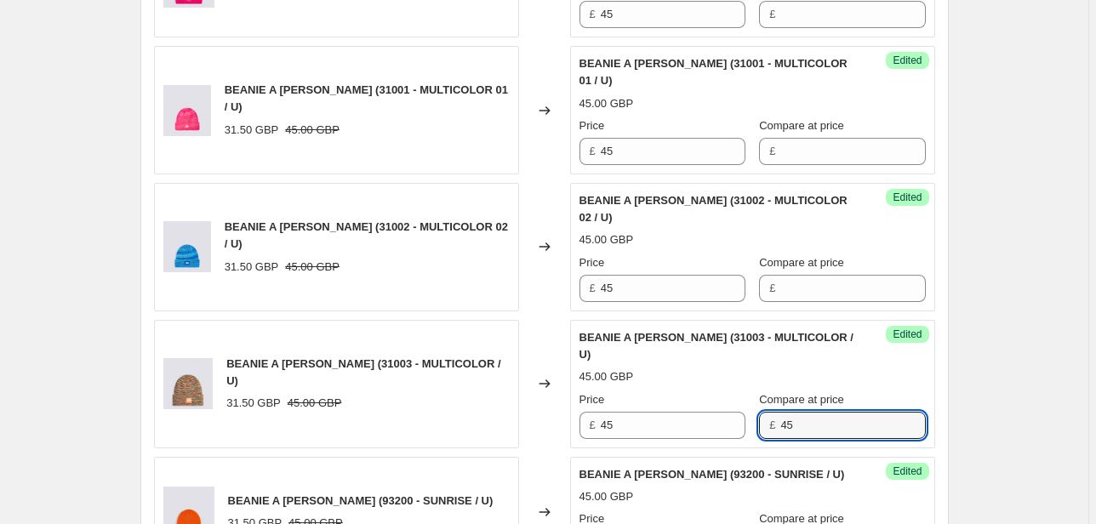
click at [743, 391] on div "Price £ 45 Compare at price £ 45" at bounding box center [752, 415] width 346 height 48
click at [742, 510] on div "Price £ 45 Compare at price £ 45" at bounding box center [752, 534] width 346 height 48
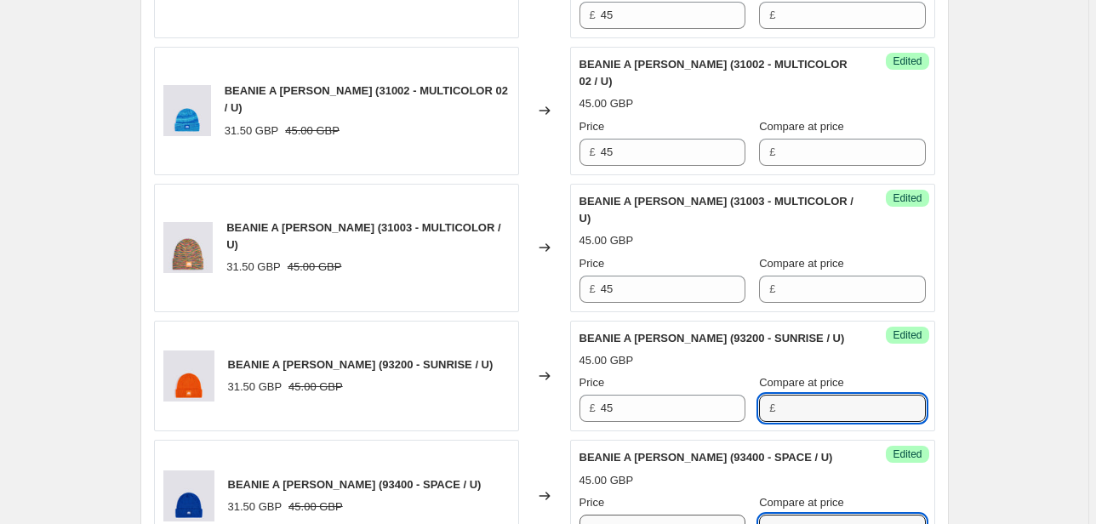
click at [715, 494] on div "Price £ 45 Compare at price £ 45" at bounding box center [752, 518] width 346 height 48
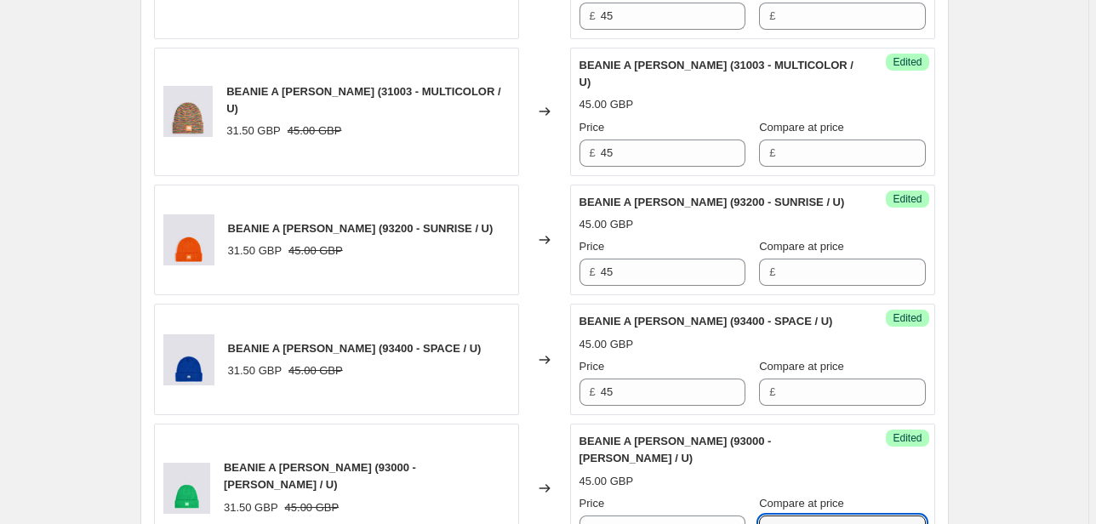
click at [744, 495] on div "Price £ 45 Compare at price £ 45" at bounding box center [752, 519] width 346 height 48
select select "76736364877"
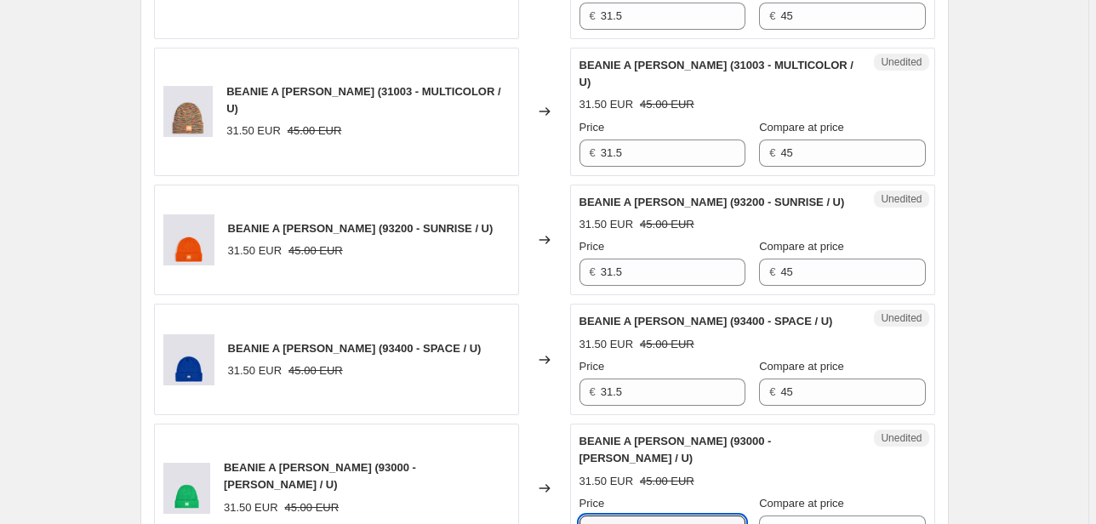
click at [497, 428] on div "BEANIE A [PERSON_NAME] (93000 - [PERSON_NAME] / U) 31.50 EUR 45.00 EUR Changed …" at bounding box center [544, 488] width 781 height 128
type input "45"
click at [523, 306] on div "BEANIE A [PERSON_NAME] (93400 - SPACE / U) 31.50 EUR 45.00 EUR Changed to Unedi…" at bounding box center [544, 359] width 781 height 111
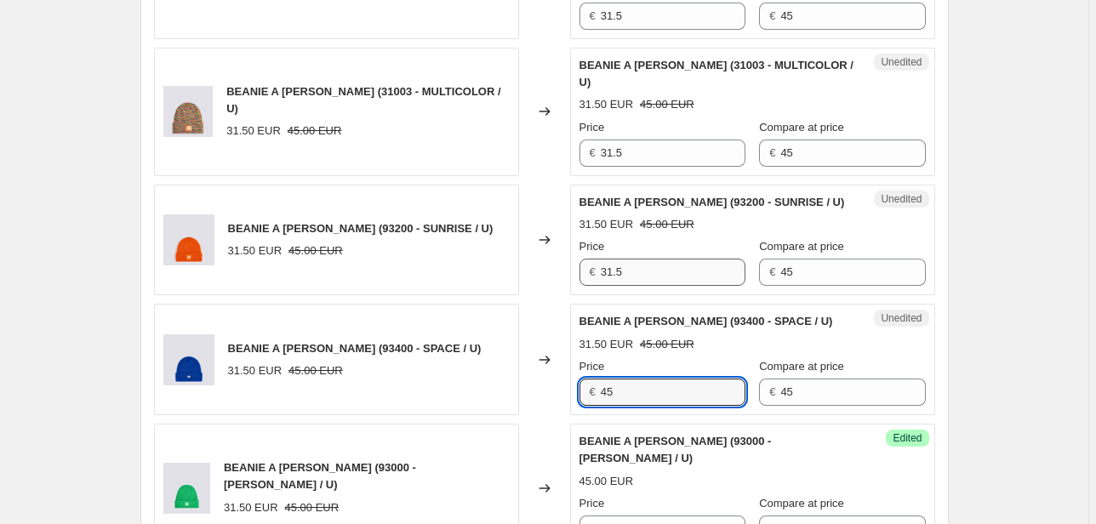
type input "45"
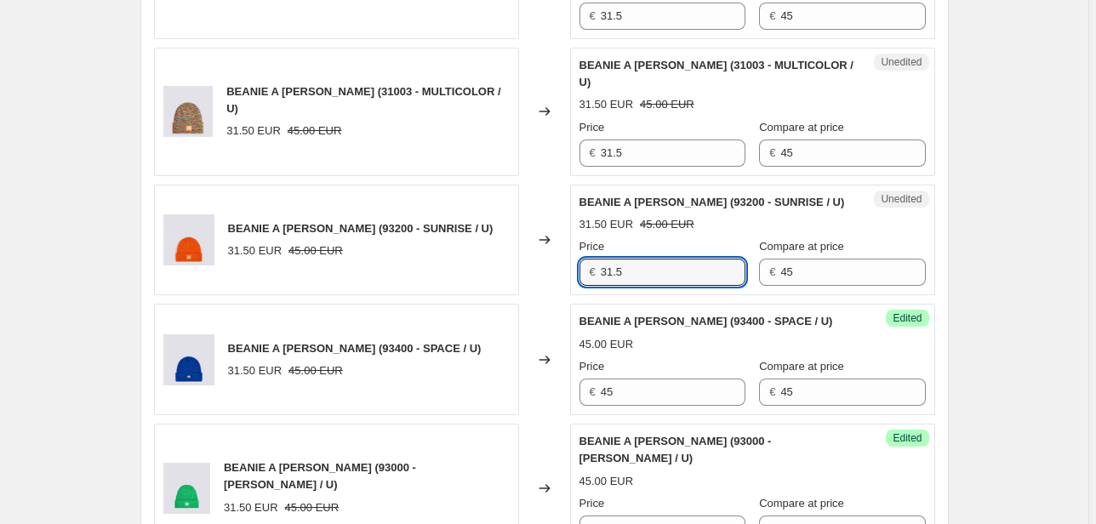
click at [544, 189] on div "BEANIE A [PERSON_NAME] (93200 - SUNRISE / U) 31.50 EUR 45.00 EUR Changed to Une…" at bounding box center [544, 240] width 781 height 111
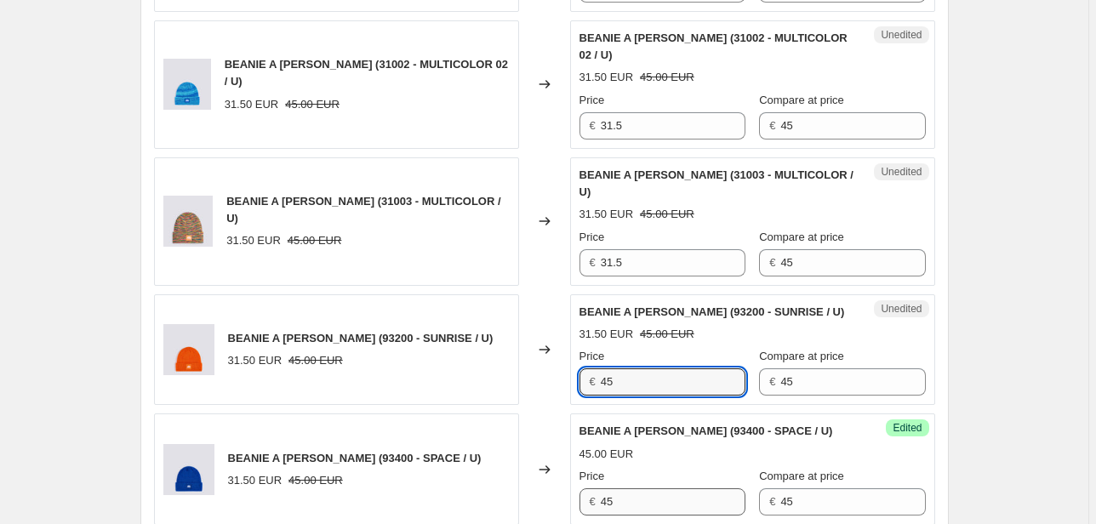
scroll to position [1930, 0]
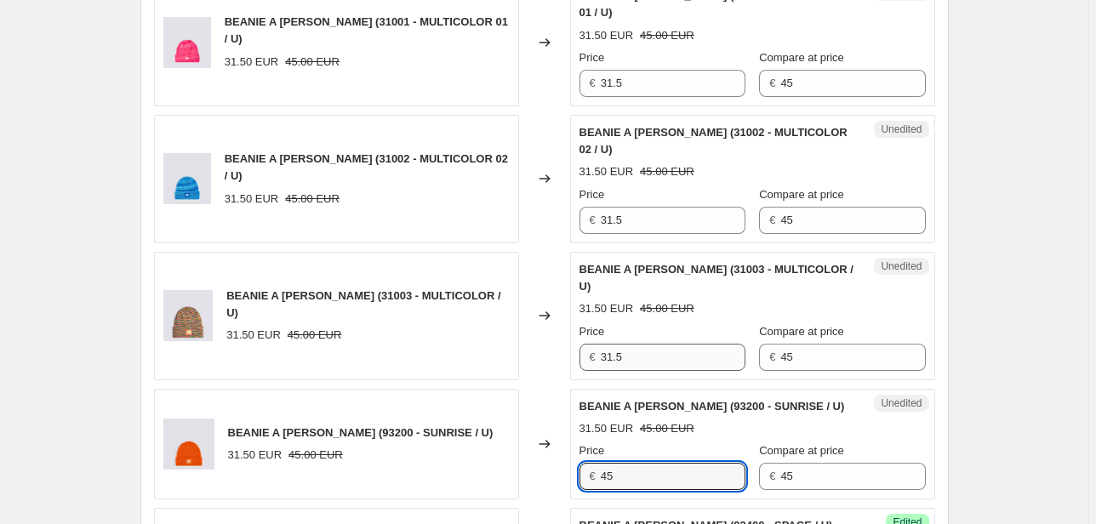
type input "45"
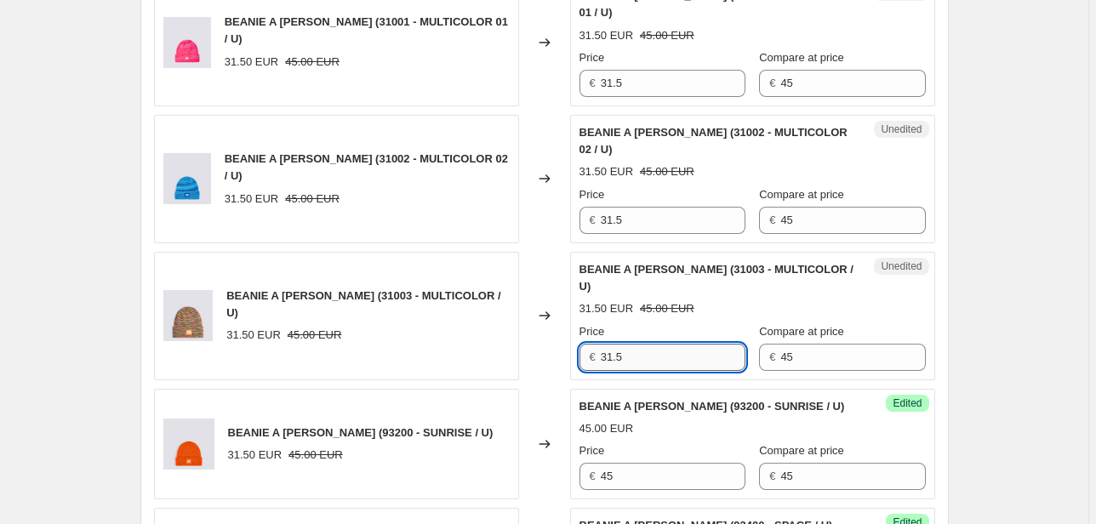
click at [565, 265] on div "BEANIE A [PERSON_NAME] (31003 - MULTICOLOR / U) 31.50 EUR 45.00 EUR Changed to …" at bounding box center [544, 316] width 781 height 128
type input "45"
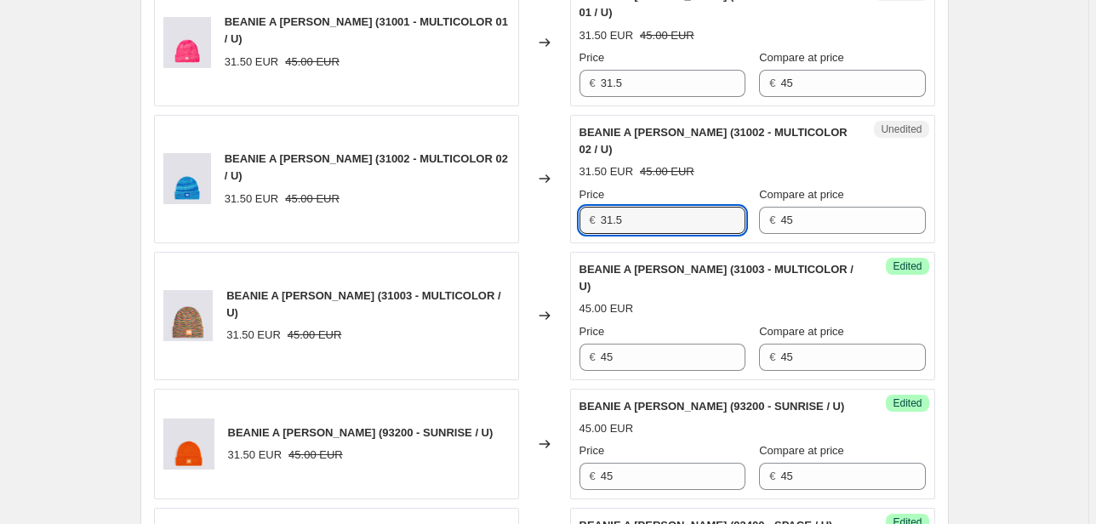
click at [576, 151] on div "Unedited BEANIE A [PERSON_NAME] (31002 - MULTICOLOR 02 / U) 31.50 EUR 45.00 EUR…" at bounding box center [752, 179] width 365 height 128
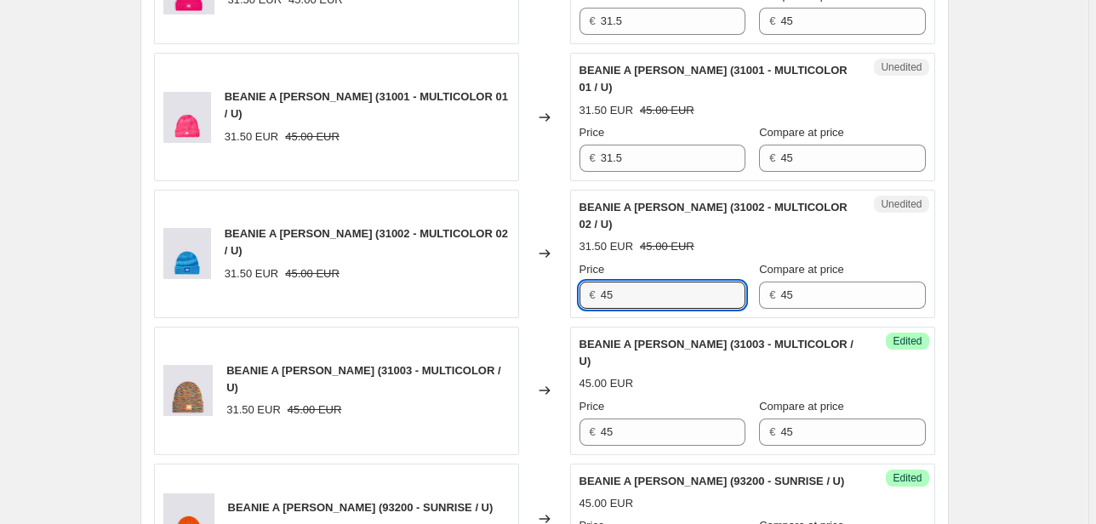
scroll to position [1725, 0]
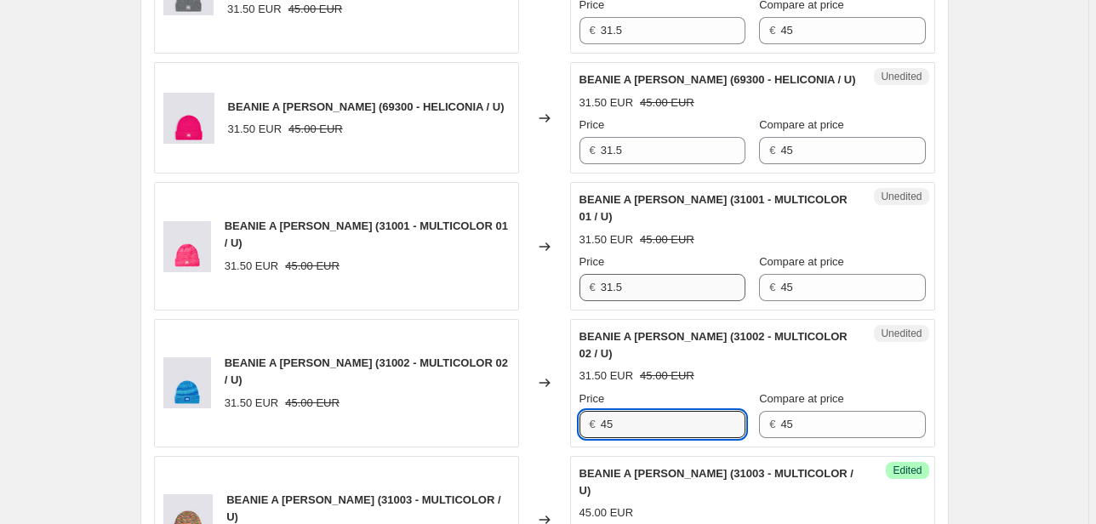
type input "45"
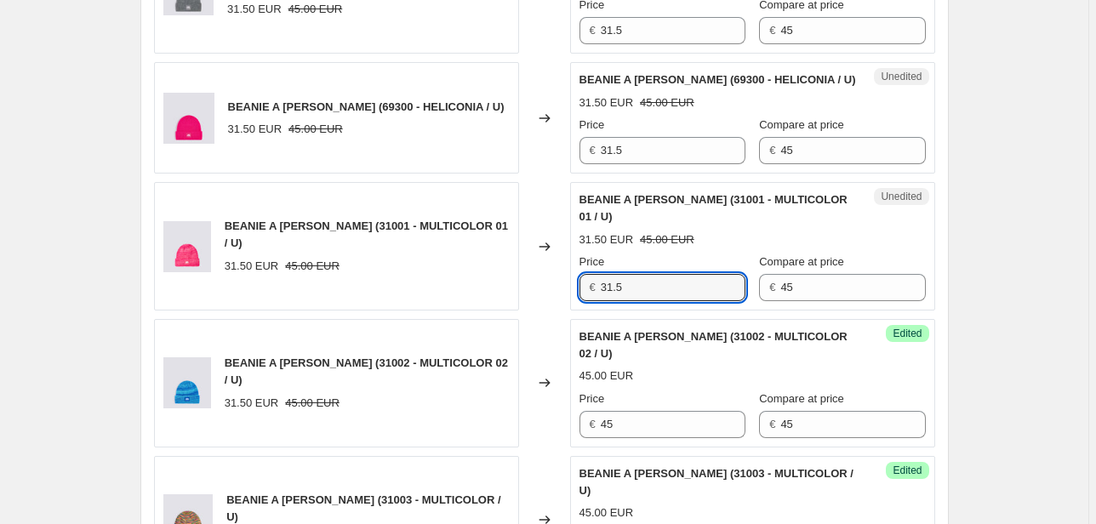
click at [556, 212] on div "BEANIE A [PERSON_NAME] (31001 - MULTICOLOR 01 / U) 31.50 EUR 45.00 EUR Changed …" at bounding box center [544, 246] width 781 height 128
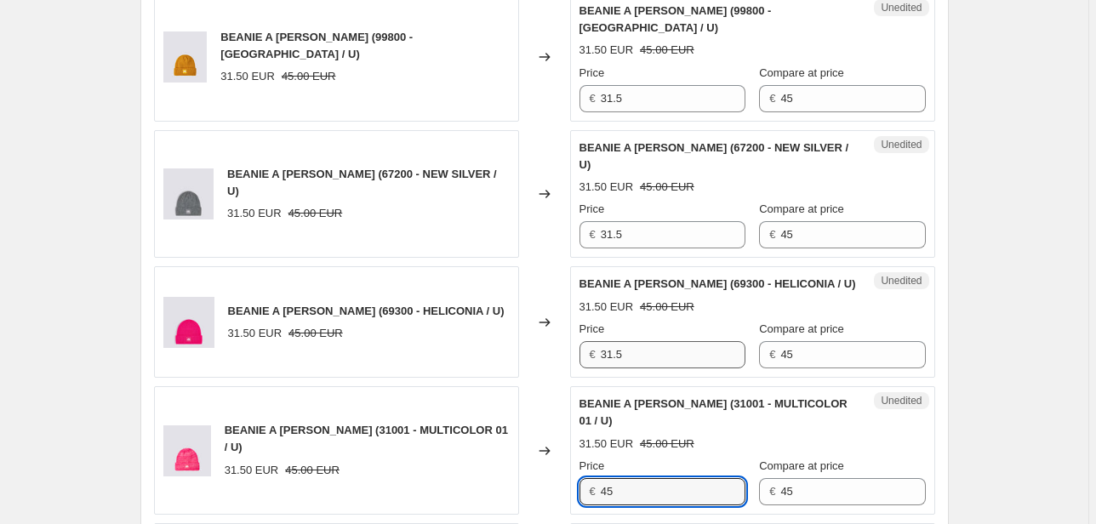
type input "45"
click at [568, 284] on div "BEANIE A [PERSON_NAME] (69300 - HELICONIA / U) 31.50 EUR 45.00 EUR Changed to U…" at bounding box center [544, 321] width 781 height 111
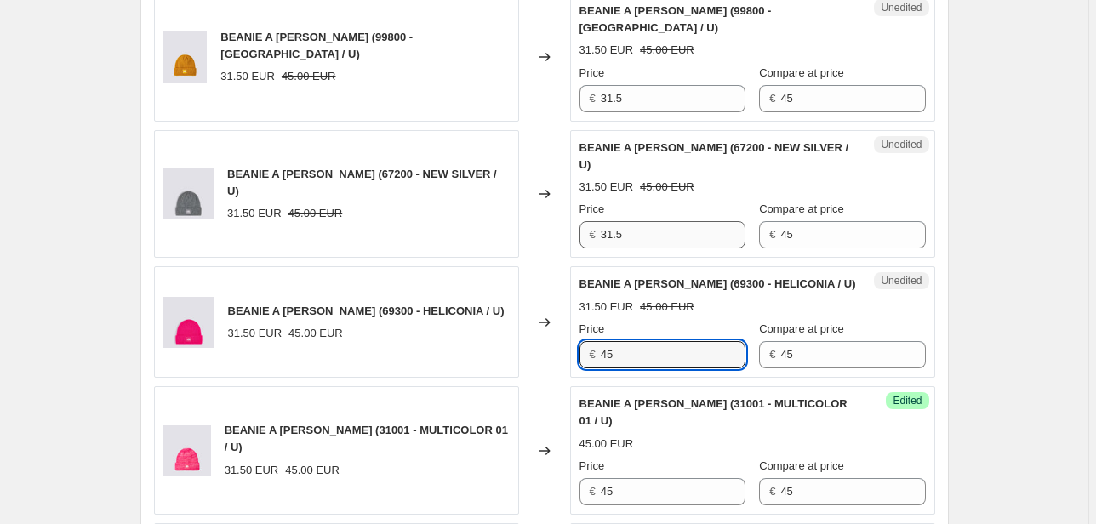
type input "45"
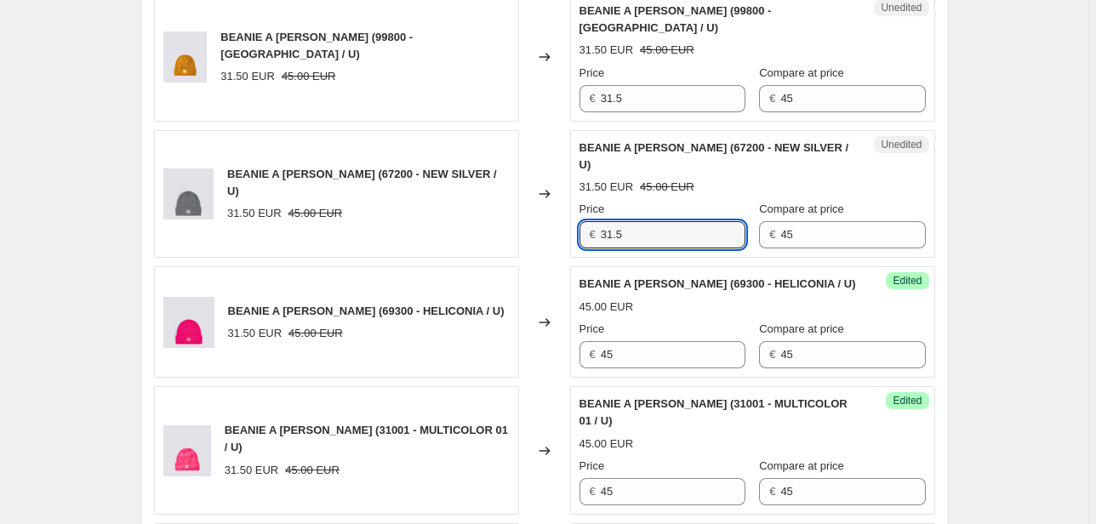
click at [548, 165] on div "BEANIE A [PERSON_NAME] (67200 - NEW SILVER / U) 31.50 EUR 45.00 EUR Changed to …" at bounding box center [544, 194] width 781 height 128
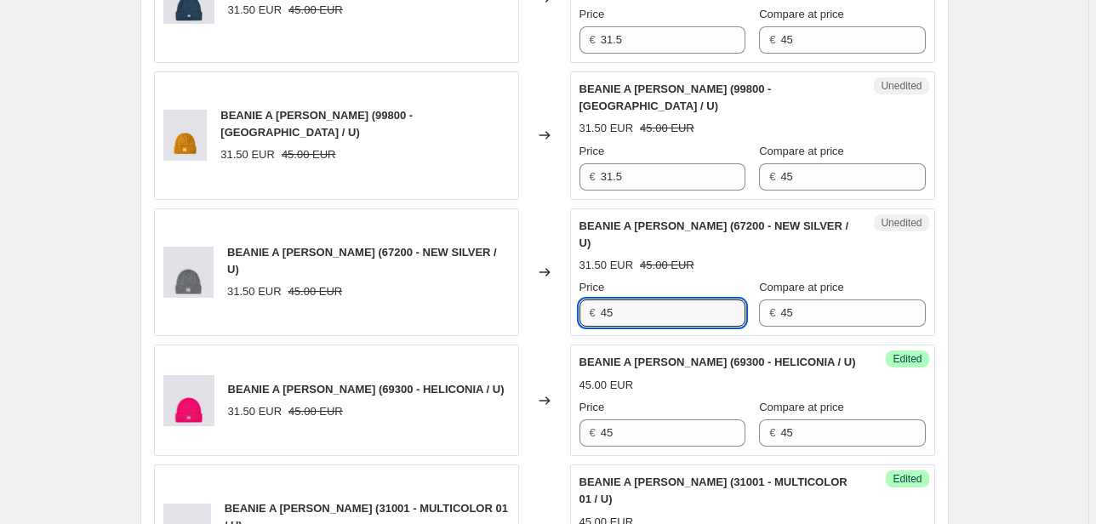
scroll to position [1317, 0]
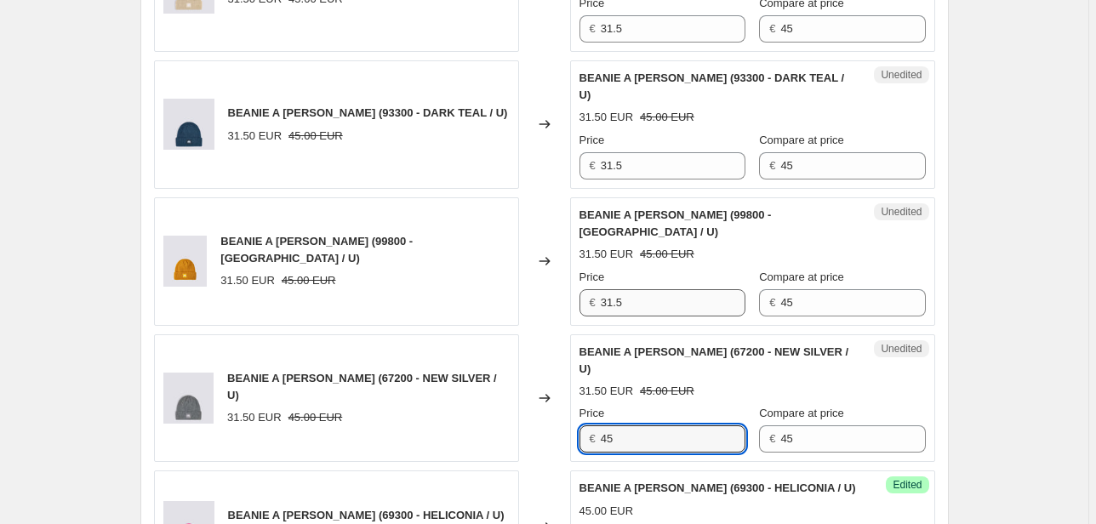
type input "45"
click at [562, 252] on div "BEANIE A [PERSON_NAME] (99800 - [GEOGRAPHIC_DATA] / U) 31.50 EUR 45.00 EUR Chan…" at bounding box center [544, 261] width 781 height 128
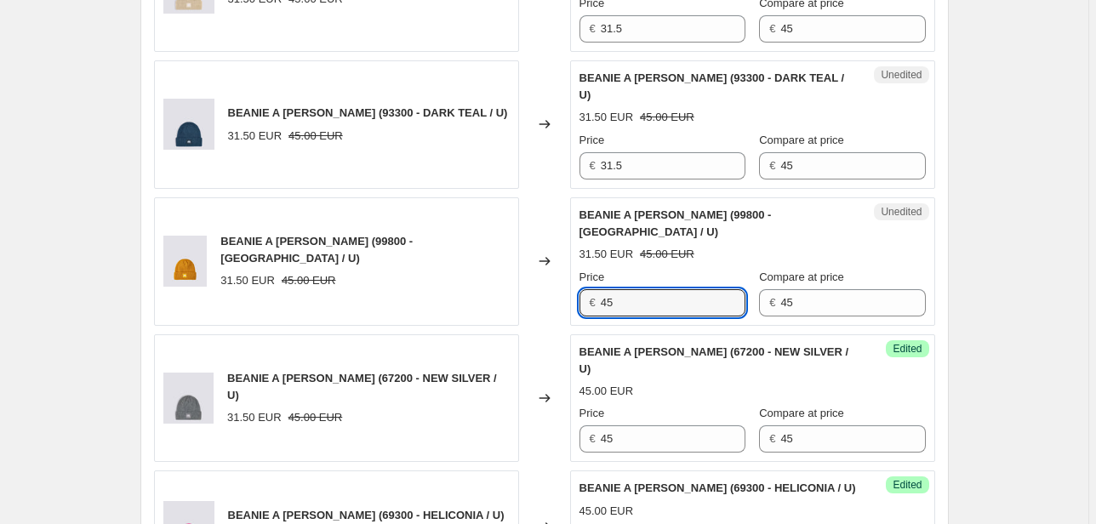
scroll to position [1113, 0]
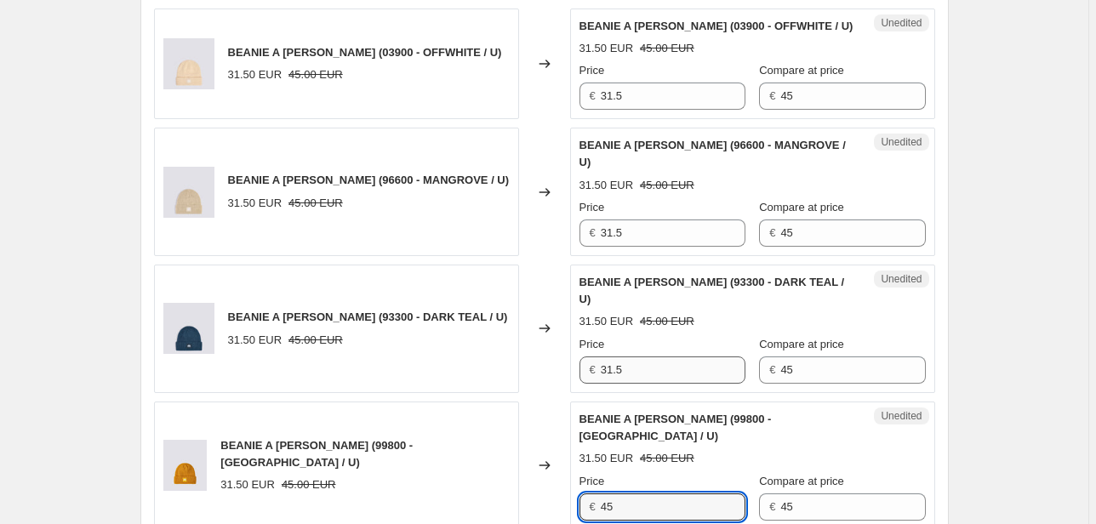
type input "45"
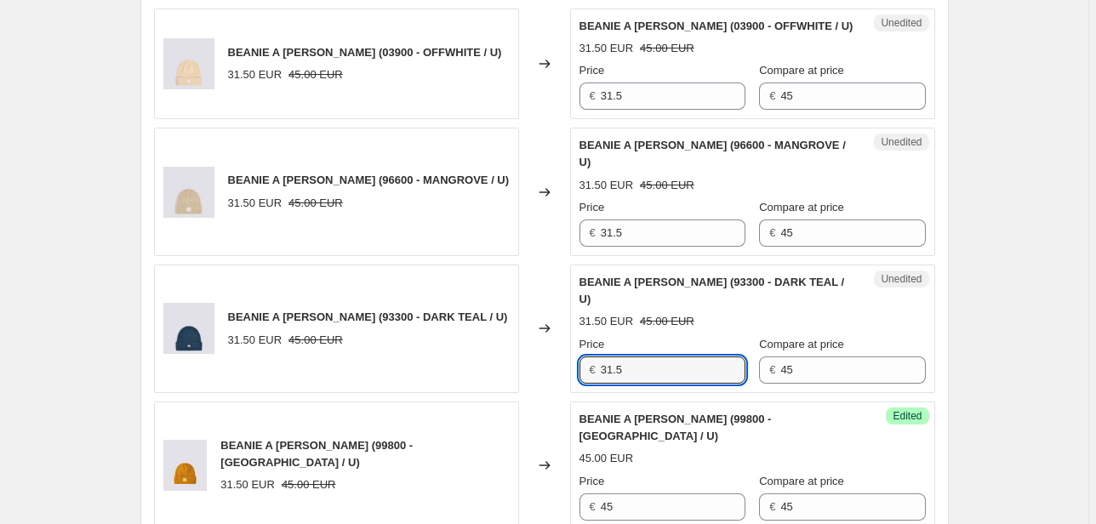
click at [560, 345] on div "BEANIE A [PERSON_NAME] (93300 - DARK TEAL / U) 31.50 EUR 45.00 EUR Changed to U…" at bounding box center [544, 329] width 781 height 128
type input "45"
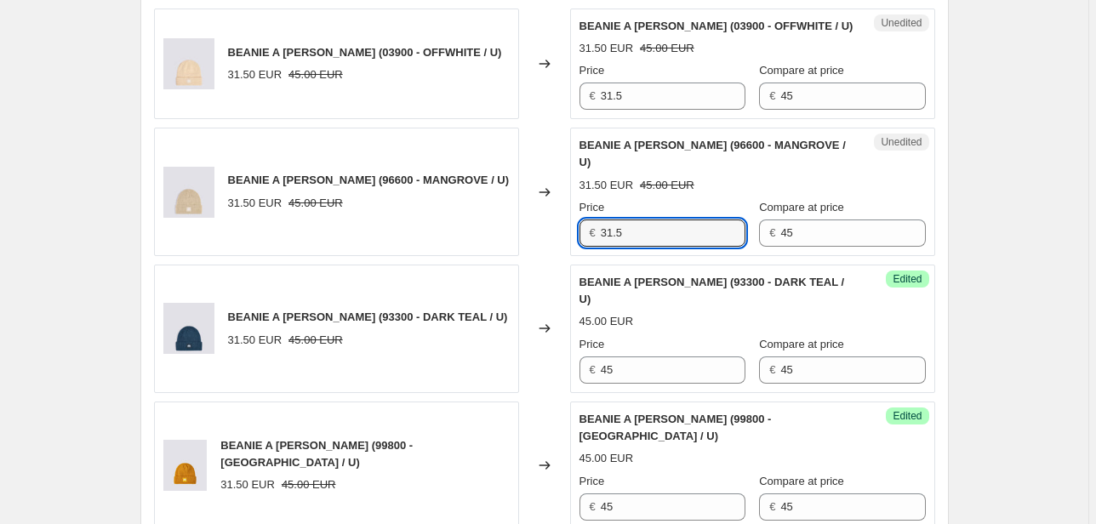
click at [533, 225] on div "BEANIE A [PERSON_NAME] (96600 - MANGROVE / U) 31.50 EUR 45.00 EUR Changed to Un…" at bounding box center [544, 192] width 781 height 128
type input "45"
click at [559, 100] on div "BEANIE A [PERSON_NAME] (03900 - OFFWHITE / U) 31.50 EUR 45.00 EUR Changed to Un…" at bounding box center [544, 64] width 781 height 111
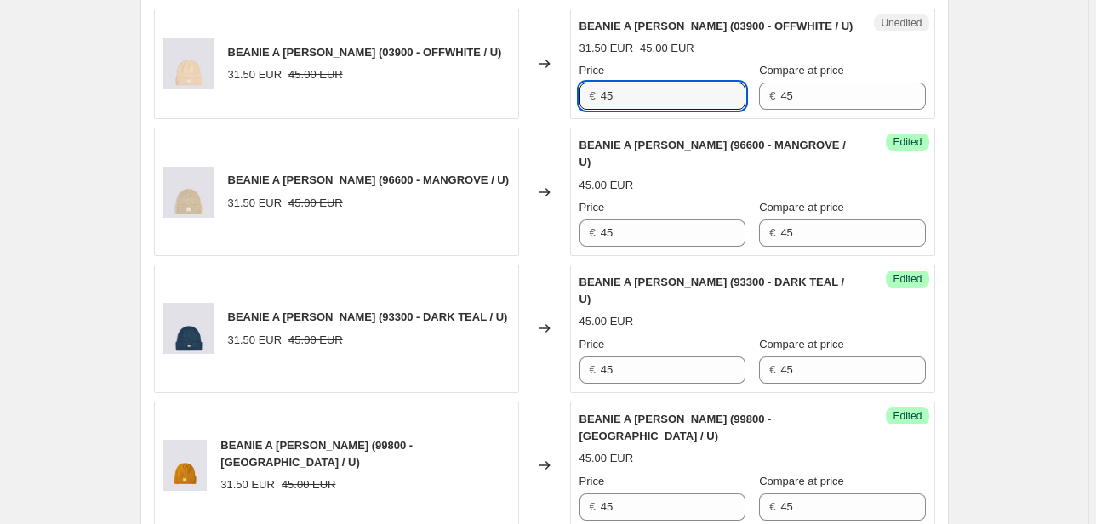
scroll to position [909, 0]
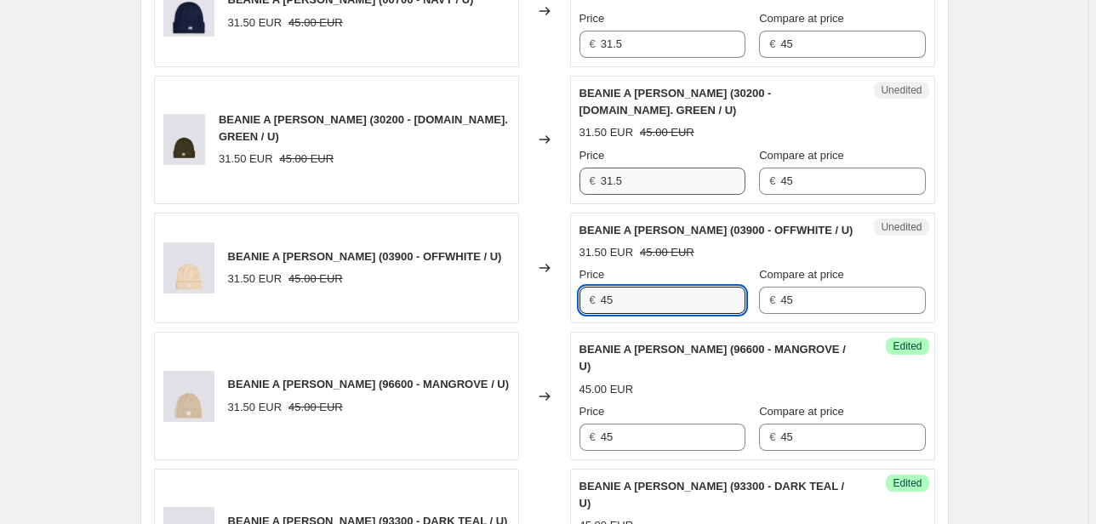
type input "45"
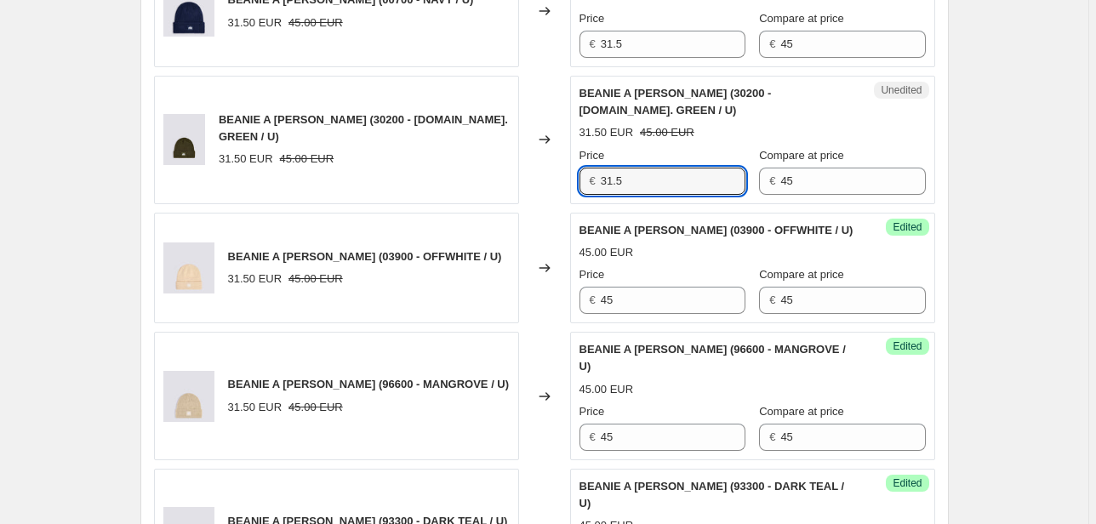
click at [563, 180] on div "BEANIE A [PERSON_NAME] (30200 - [DOMAIN_NAME]. GREEN / U) 31.50 EUR 45.00 EUR C…" at bounding box center [544, 140] width 781 height 128
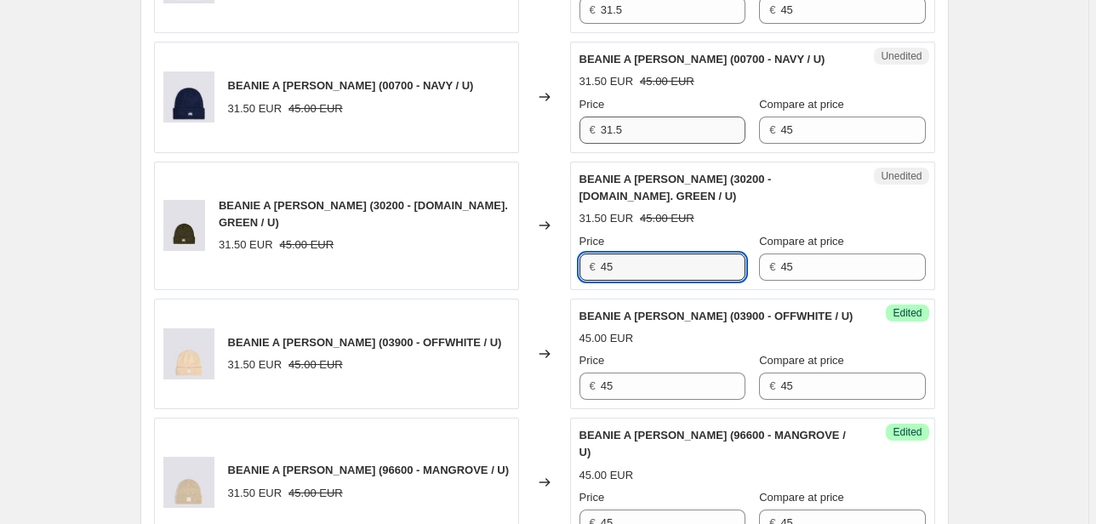
scroll to position [704, 0]
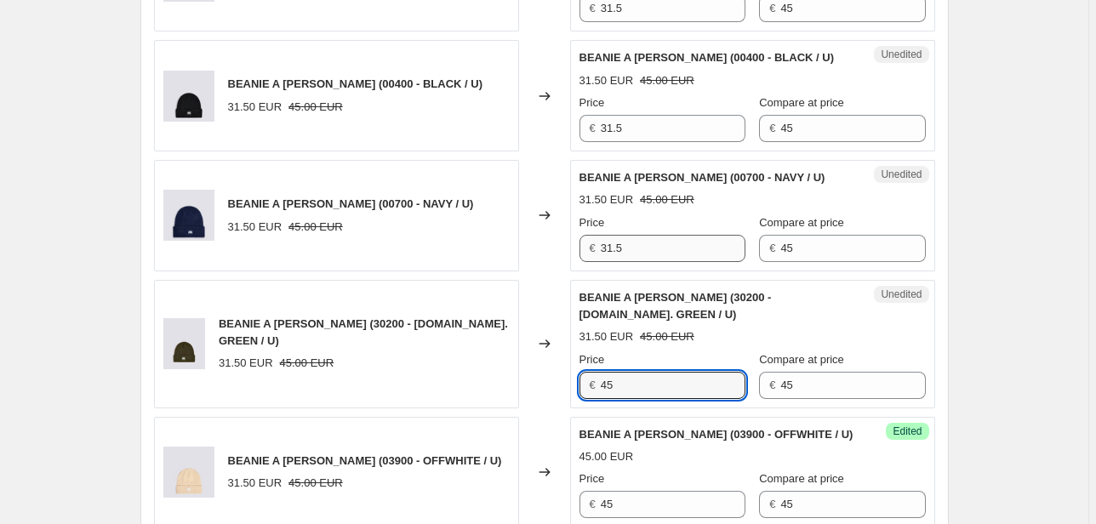
type input "45"
click at [567, 248] on div "BEANIE A [PERSON_NAME] (00700 - NAVY / U) 31.50 EUR 45.00 EUR Changed to Unedit…" at bounding box center [544, 215] width 781 height 111
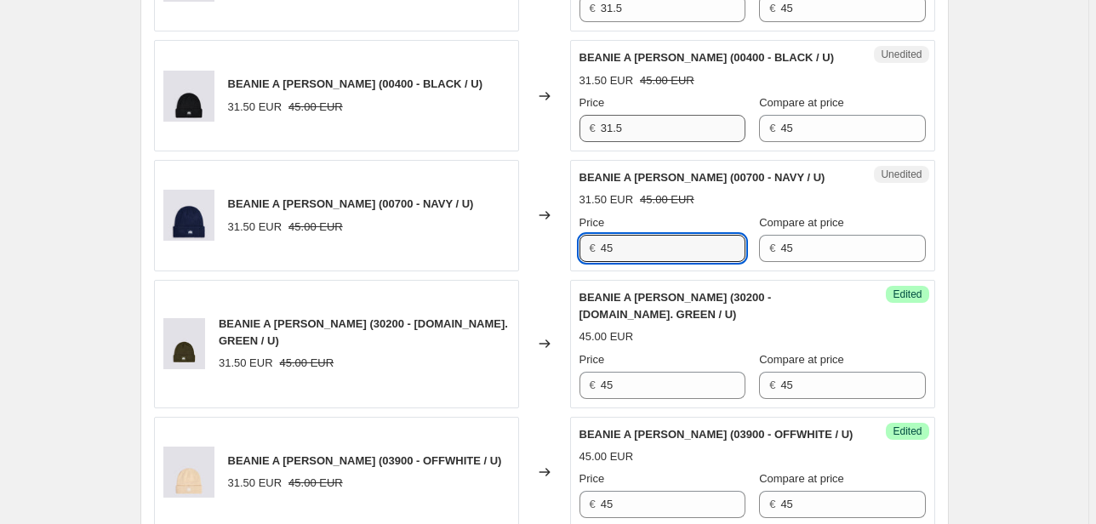
type input "45"
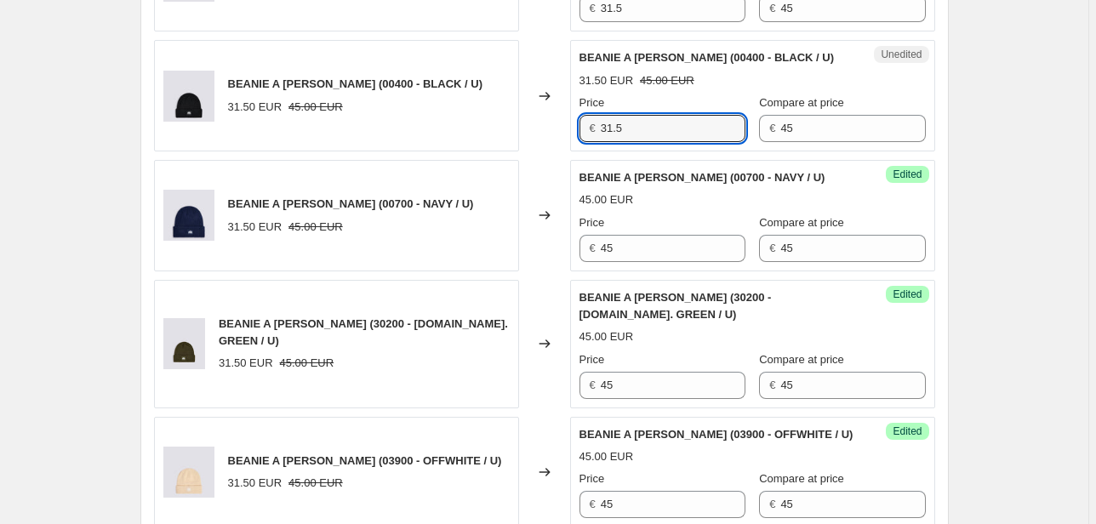
click at [563, 138] on div "BEANIE A [PERSON_NAME] (00400 - BLACK / U) 31.50 EUR 45.00 EUR Changed to Unedi…" at bounding box center [544, 95] width 781 height 111
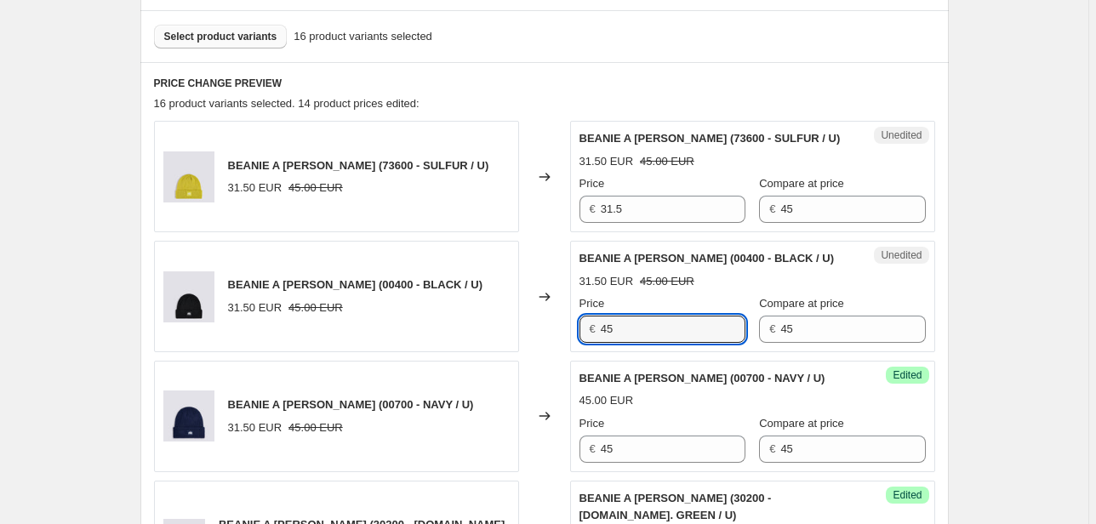
scroll to position [500, 0]
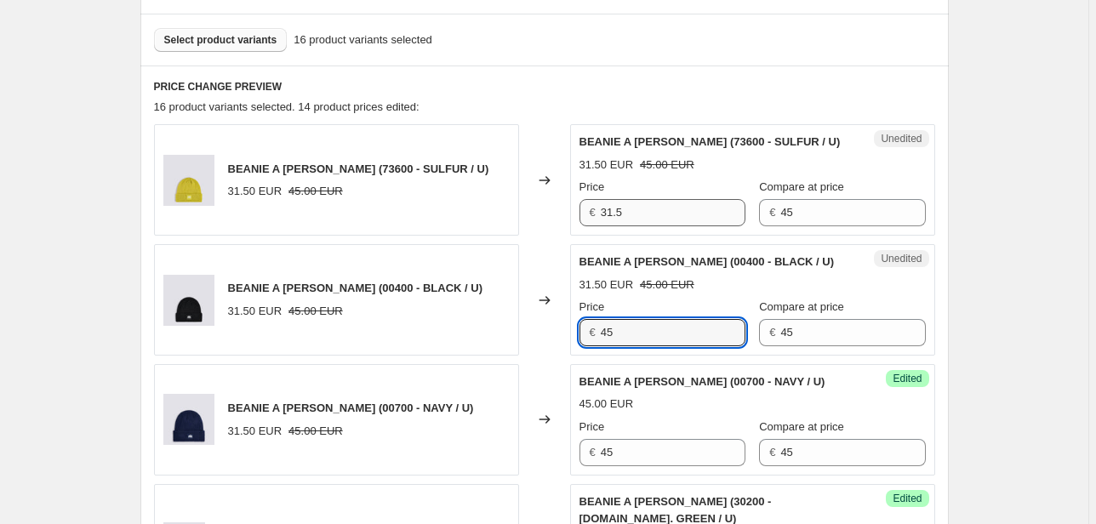
type input "45"
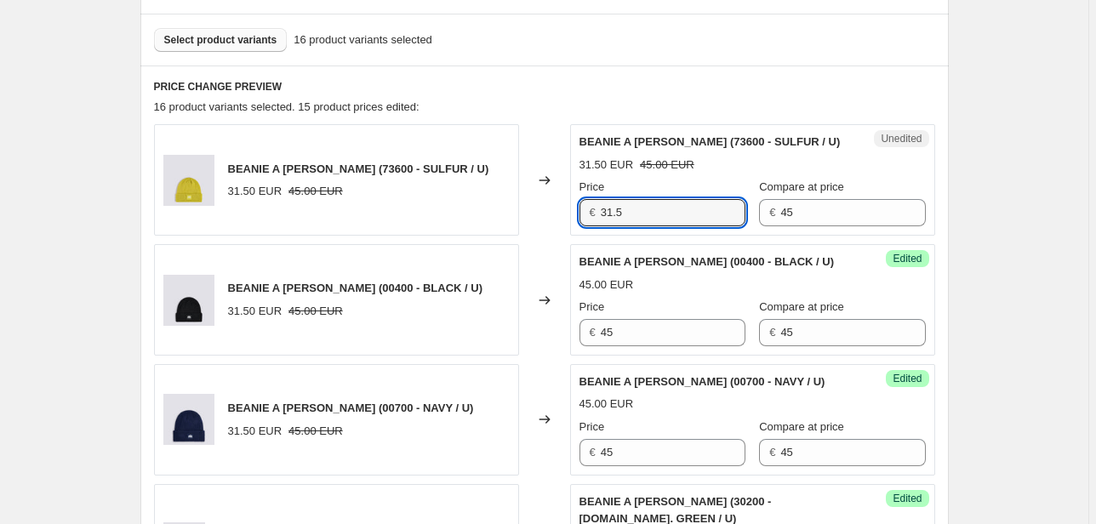
click at [584, 216] on div "€ 31.5" at bounding box center [662, 212] width 166 height 27
type input "45"
click at [715, 226] on div "Unedited BEANIE A [PERSON_NAME] (73600 - SULFUR / U) 31.50 EUR 45.00 EUR Price …" at bounding box center [752, 179] width 365 height 111
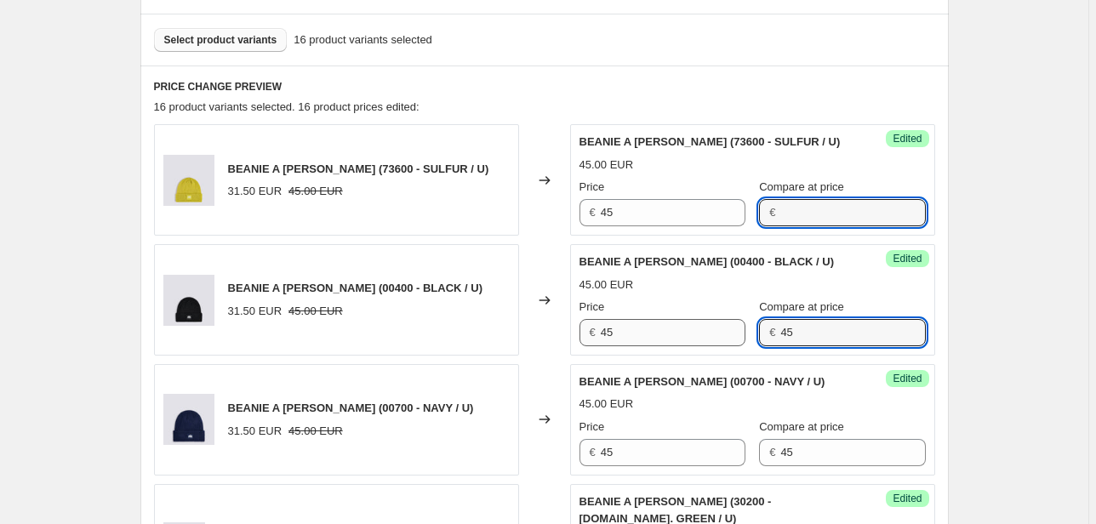
click at [703, 344] on div "Price € 45 Compare at price € 45" at bounding box center [752, 323] width 346 height 48
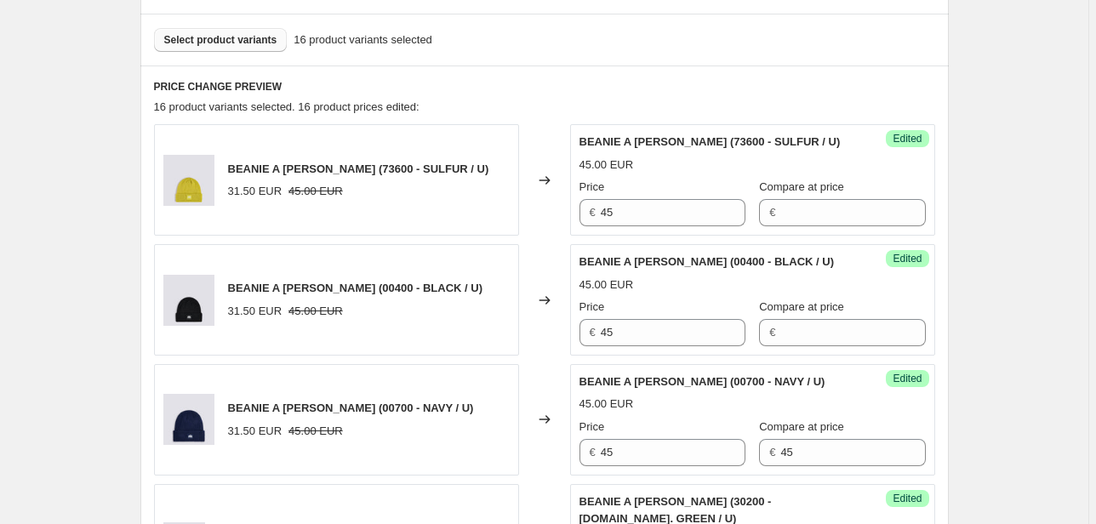
click at [752, 453] on div "Success Edited BEANIE A [PERSON_NAME] (00700 - NAVY / U) 45.00 EUR Price € 45 C…" at bounding box center [752, 419] width 365 height 111
click at [718, 448] on div "Price € 45 Compare at price € 45" at bounding box center [752, 443] width 346 height 48
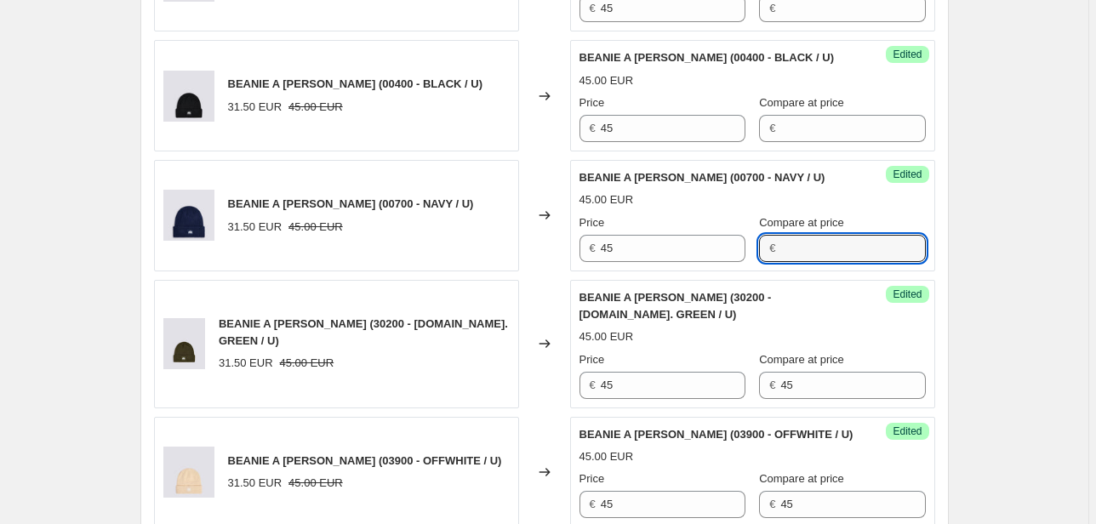
scroll to position [704, 0]
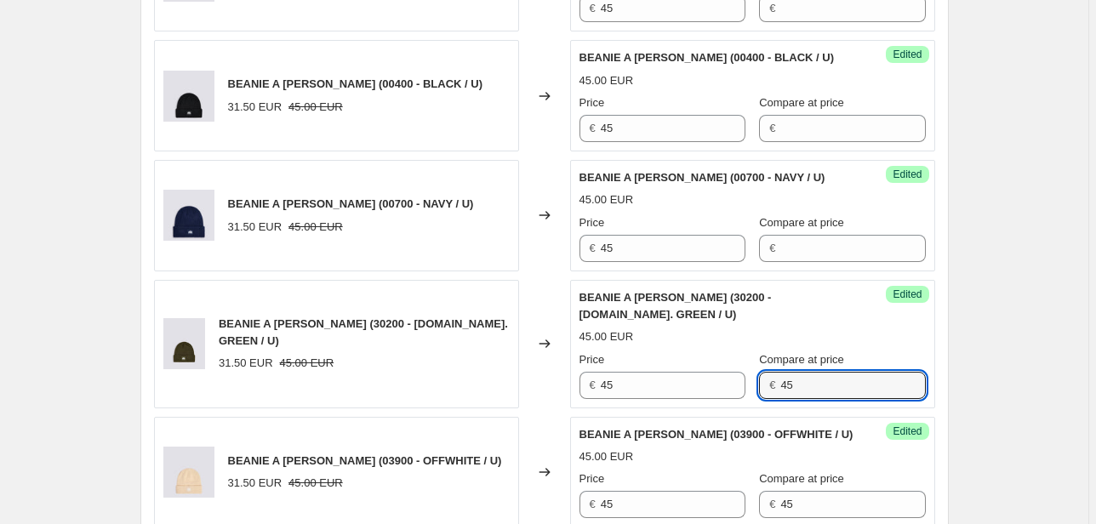
click at [700, 390] on div "Price € 45 Compare at price € 45" at bounding box center [752, 375] width 346 height 48
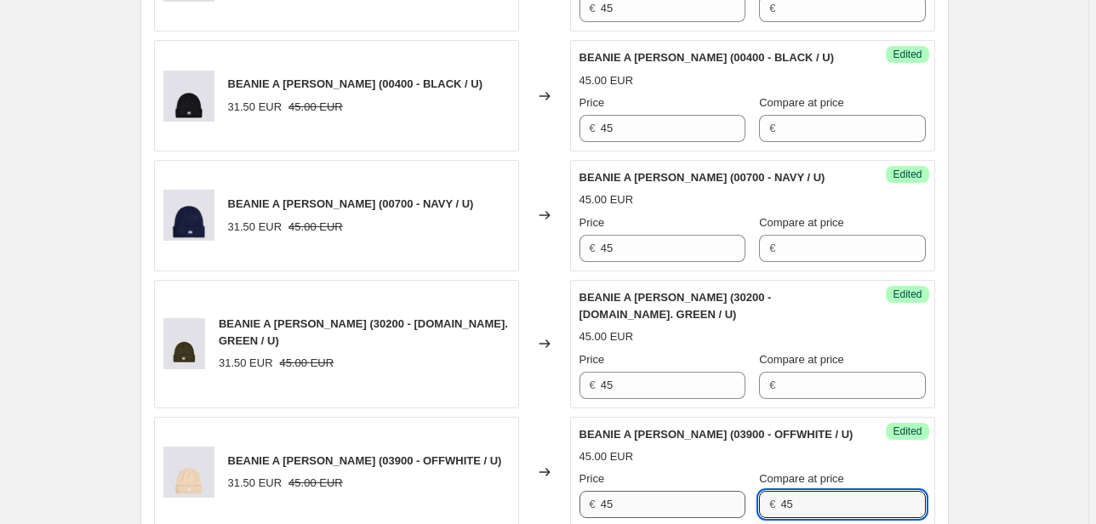
click at [703, 499] on div "Price € 45 Compare at price € 45" at bounding box center [752, 494] width 346 height 48
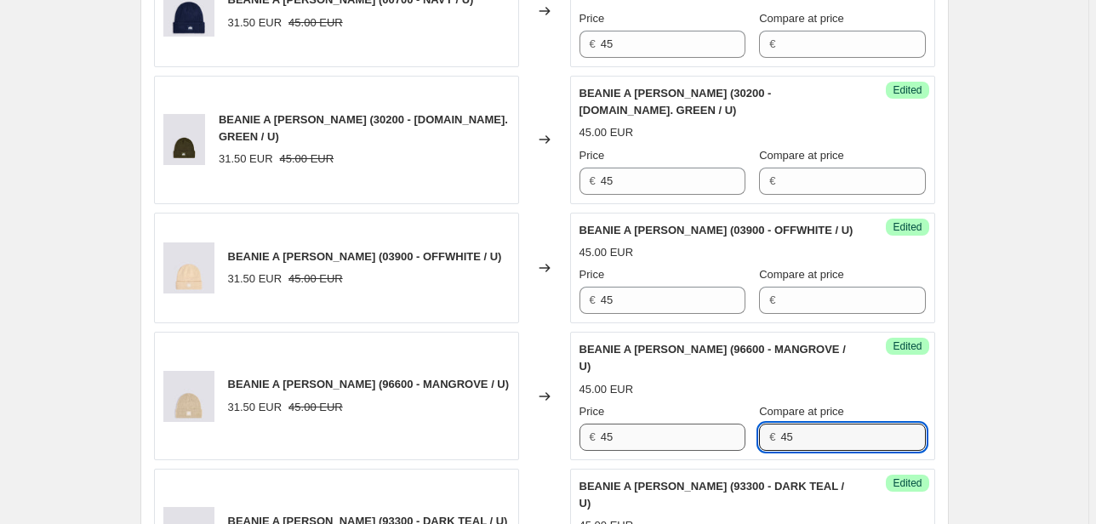
click at [712, 413] on div "Price € 45 Compare at price € 45" at bounding box center [752, 427] width 346 height 48
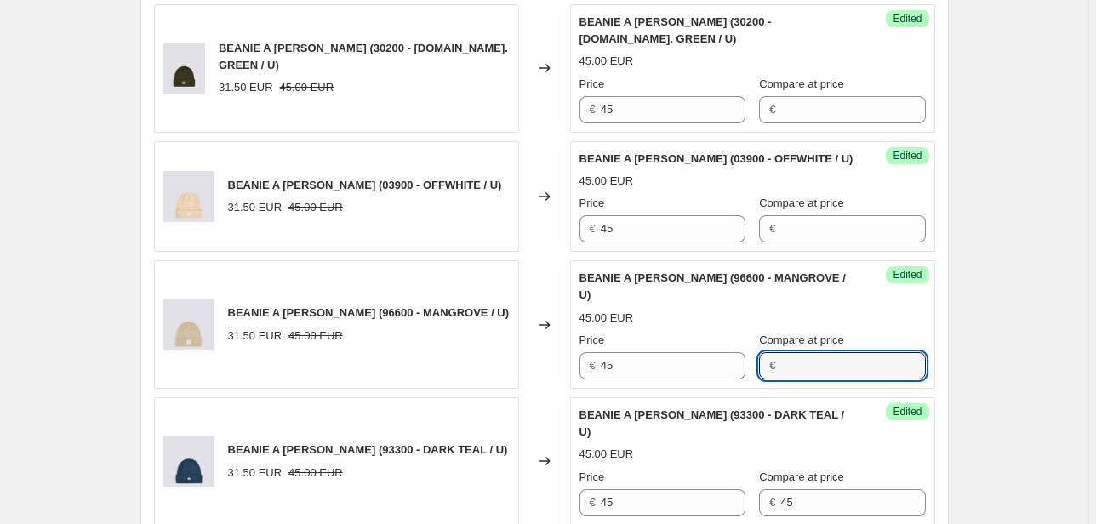
scroll to position [1113, 0]
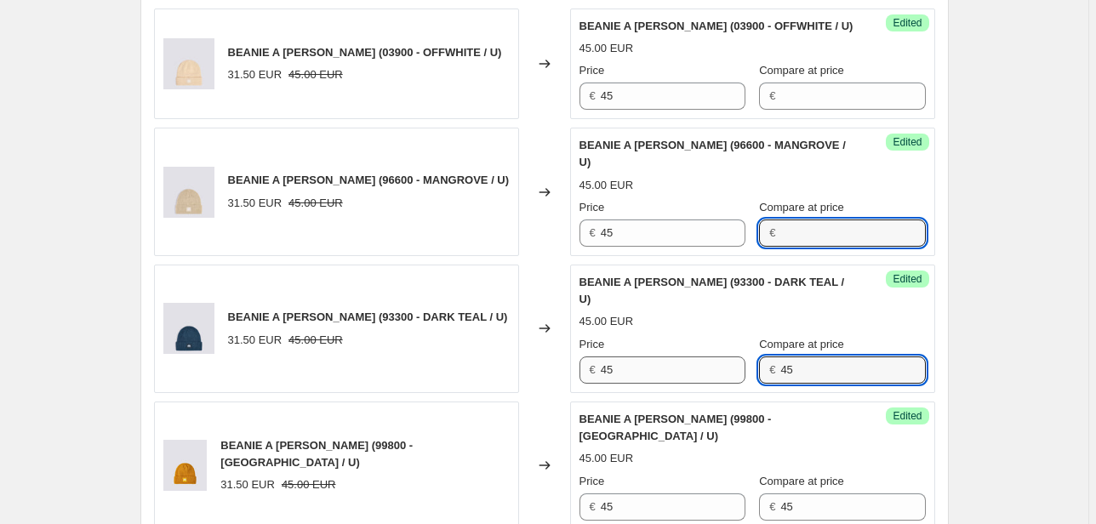
click at [726, 340] on div "Price € 45 Compare at price € 45" at bounding box center [752, 360] width 346 height 48
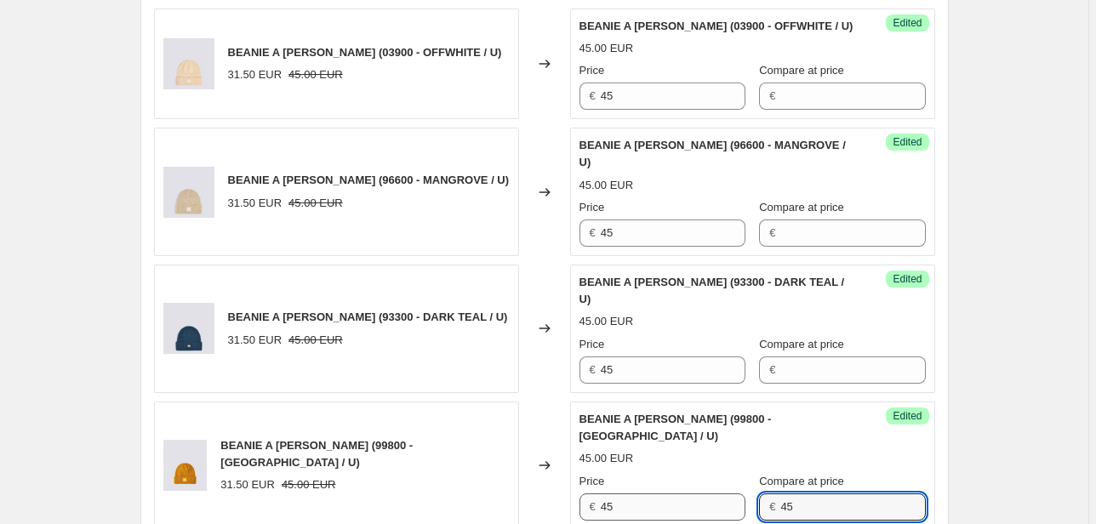
click at [704, 473] on div "Price € 45 Compare at price € 45" at bounding box center [752, 497] width 346 height 48
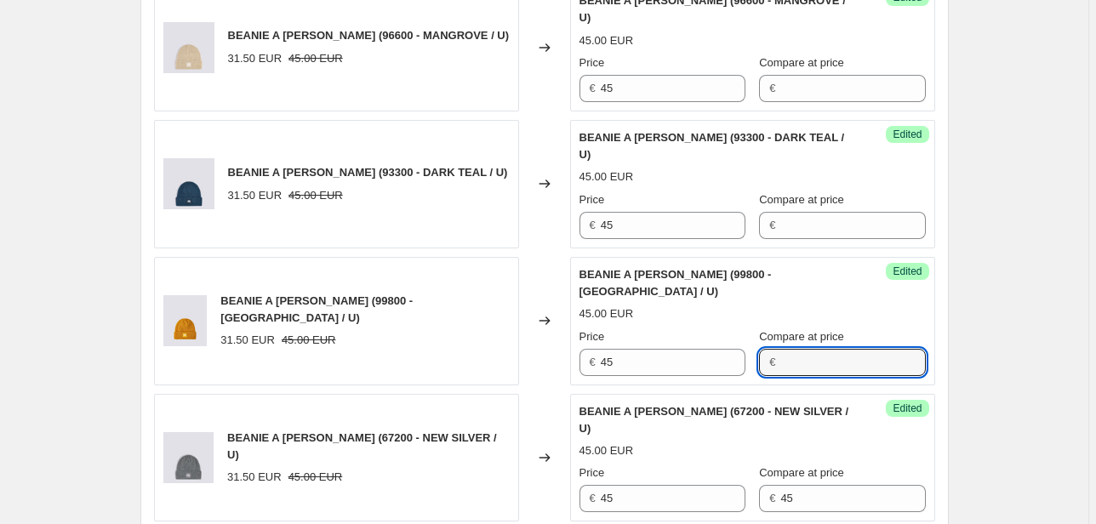
scroll to position [1317, 0]
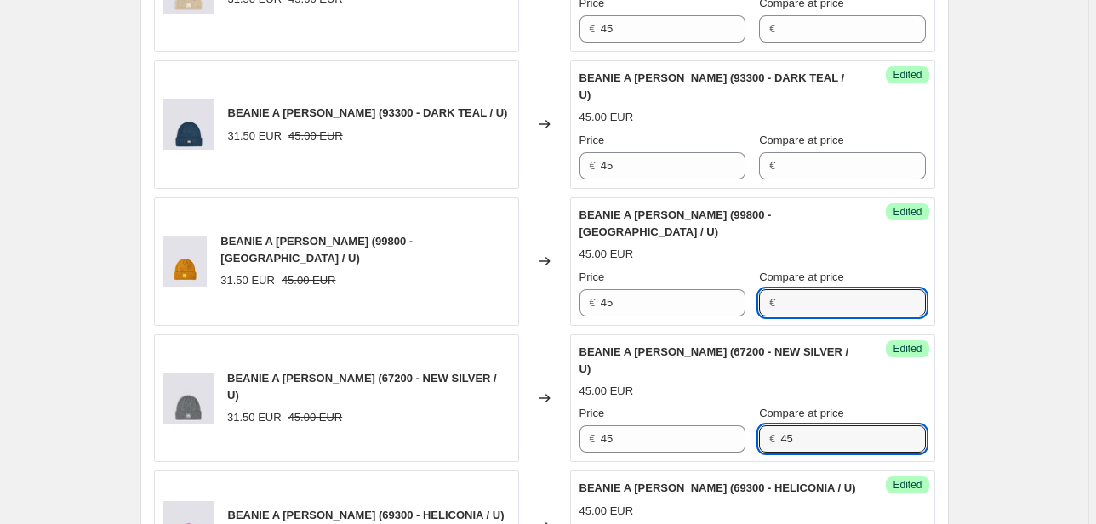
click at [733, 405] on div "Price € 45 Compare at price € 45" at bounding box center [752, 429] width 346 height 48
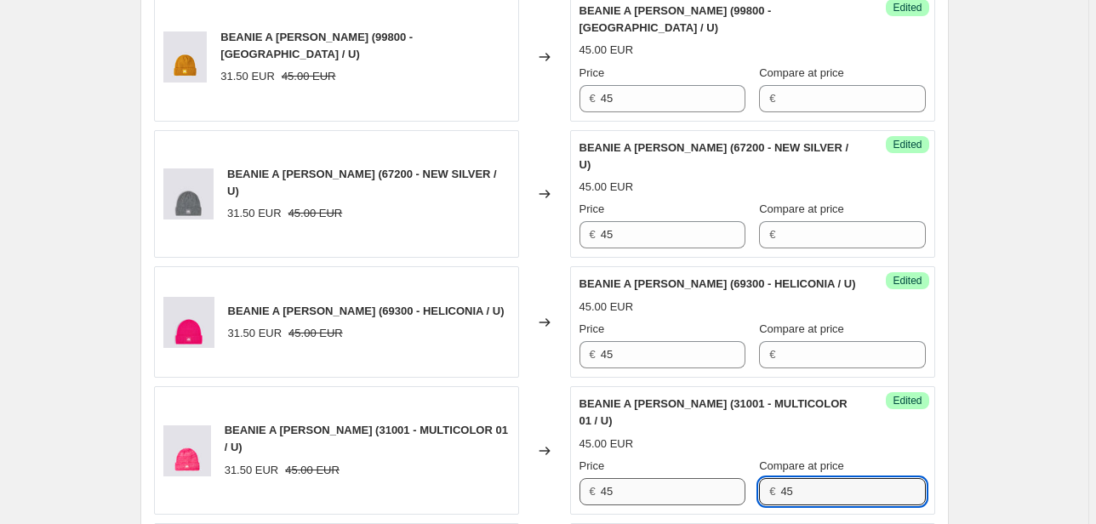
click at [723, 458] on div "Price € 45 Compare at price € 45" at bounding box center [752, 482] width 346 height 48
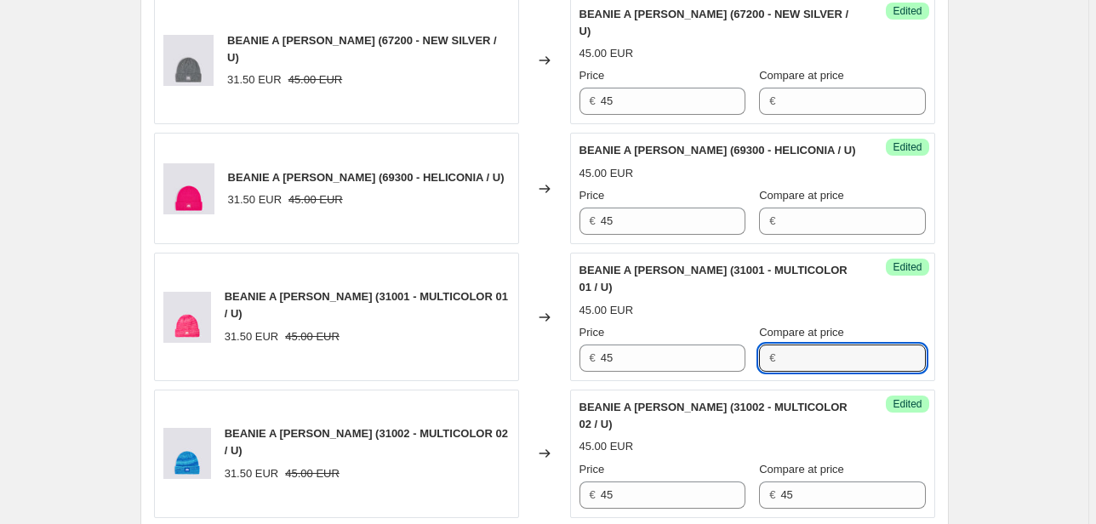
scroll to position [1793, 0]
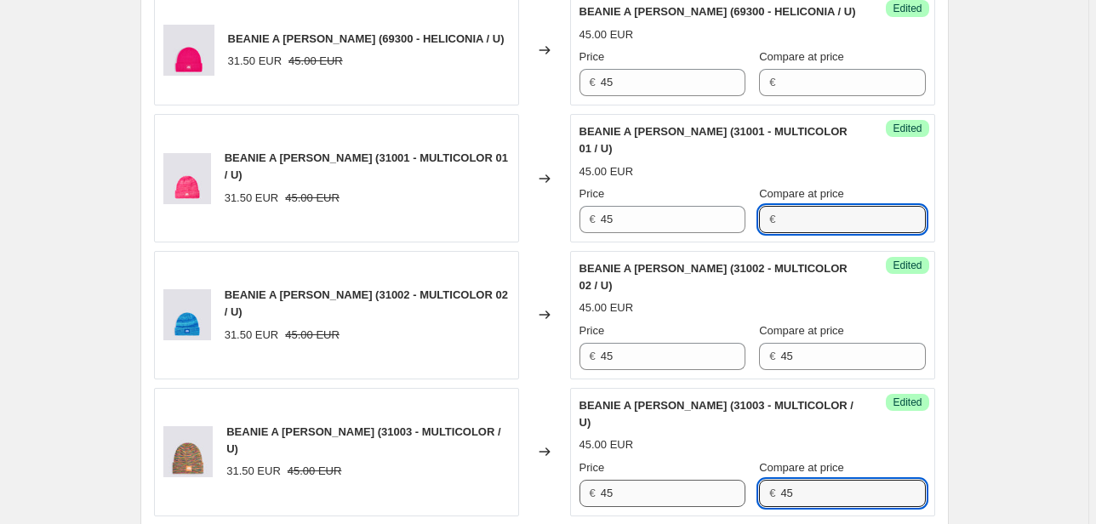
click at [718, 459] on div "Price € 45 Compare at price € 45" at bounding box center [752, 483] width 346 height 48
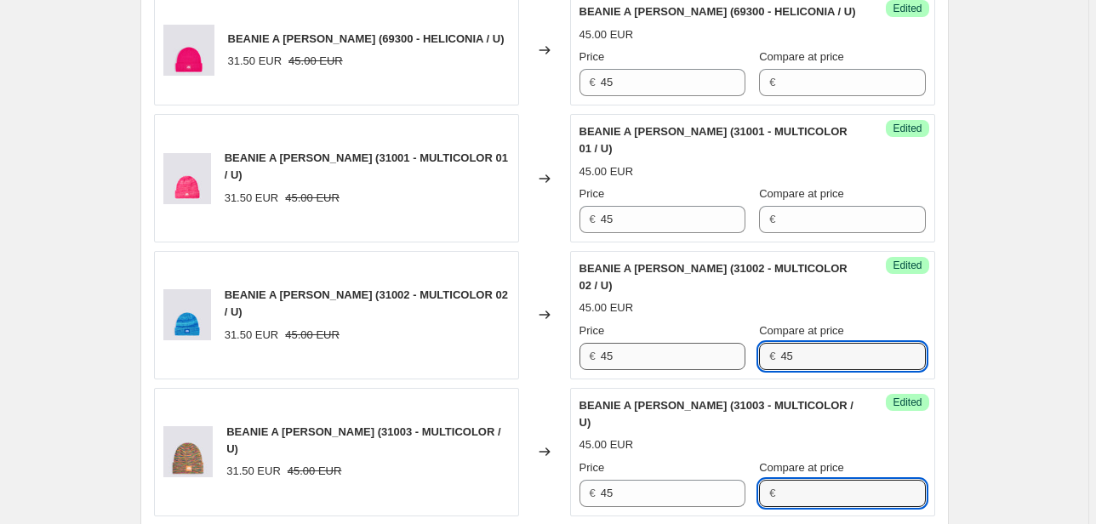
click at [715, 322] on div "Price € 45 Compare at price € 45" at bounding box center [752, 346] width 346 height 48
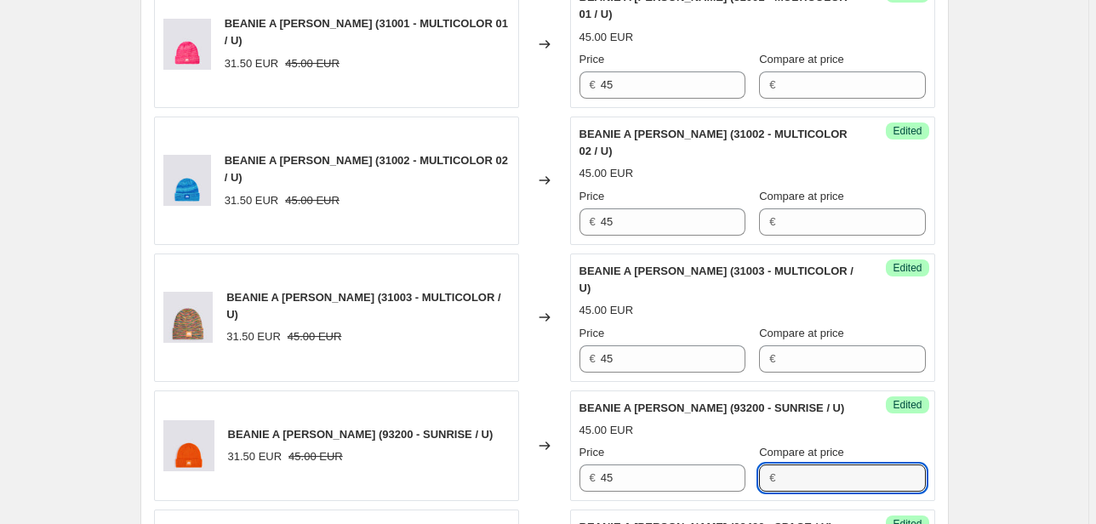
scroll to position [2081, 0]
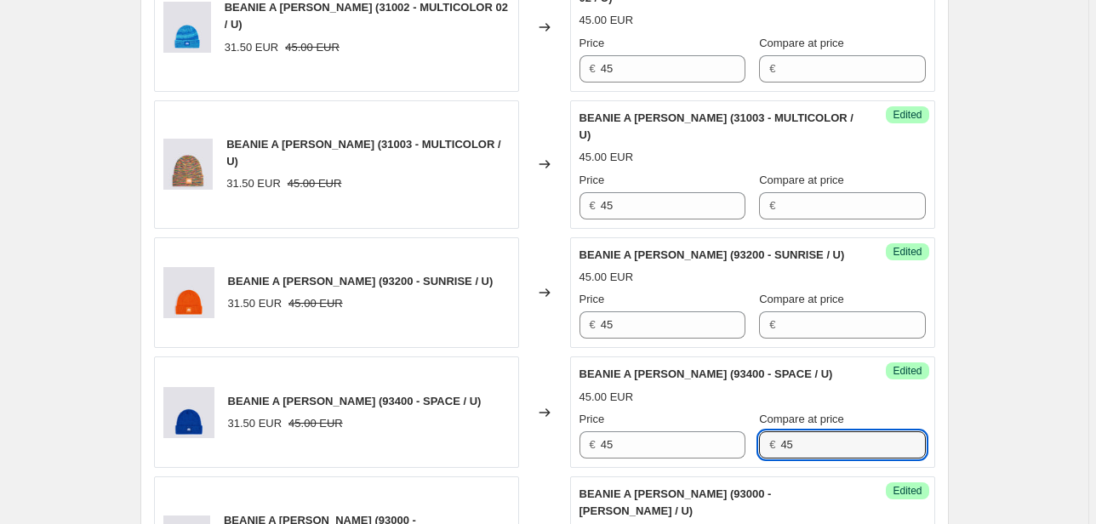
click at [735, 411] on div "Price € 45 Compare at price € 45" at bounding box center [752, 435] width 346 height 48
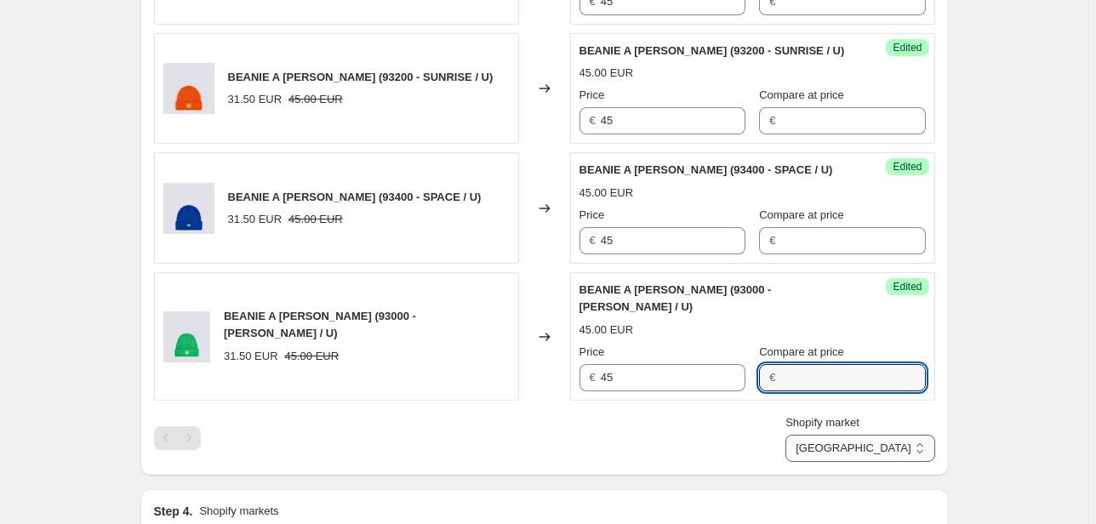
click at [898, 435] on select "Direct prices [GEOGRAPHIC_DATA] EMEA [GEOGRAPHIC_DATA] International [GEOGRAPHI…" at bounding box center [859, 448] width 149 height 27
select select "22555689138"
click at [864, 462] on select "Direct prices [GEOGRAPHIC_DATA] EMEA [GEOGRAPHIC_DATA] International [GEOGRAPHI…" at bounding box center [859, 448] width 149 height 27
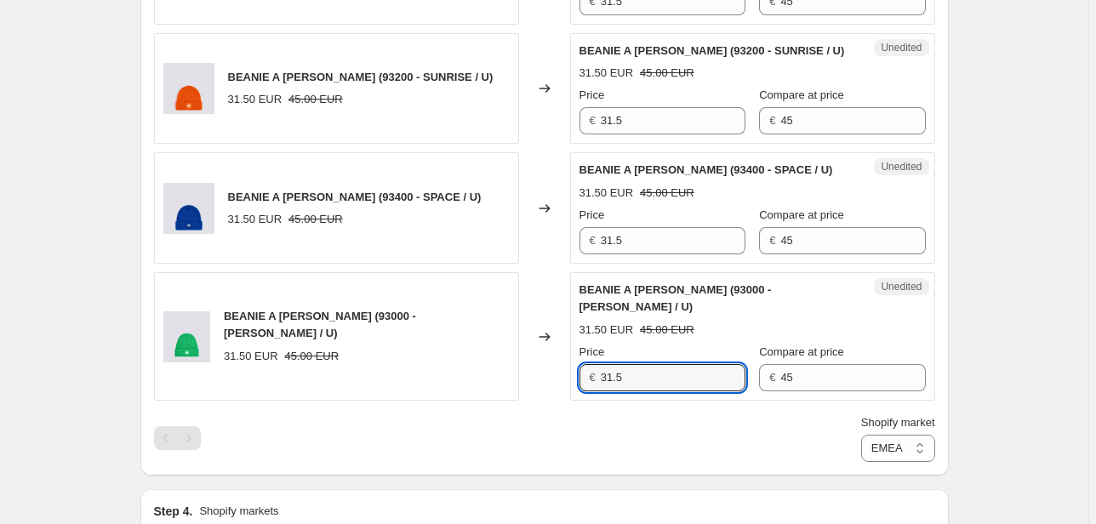
click at [591, 364] on div "€ 31.5" at bounding box center [662, 377] width 166 height 27
type input "45"
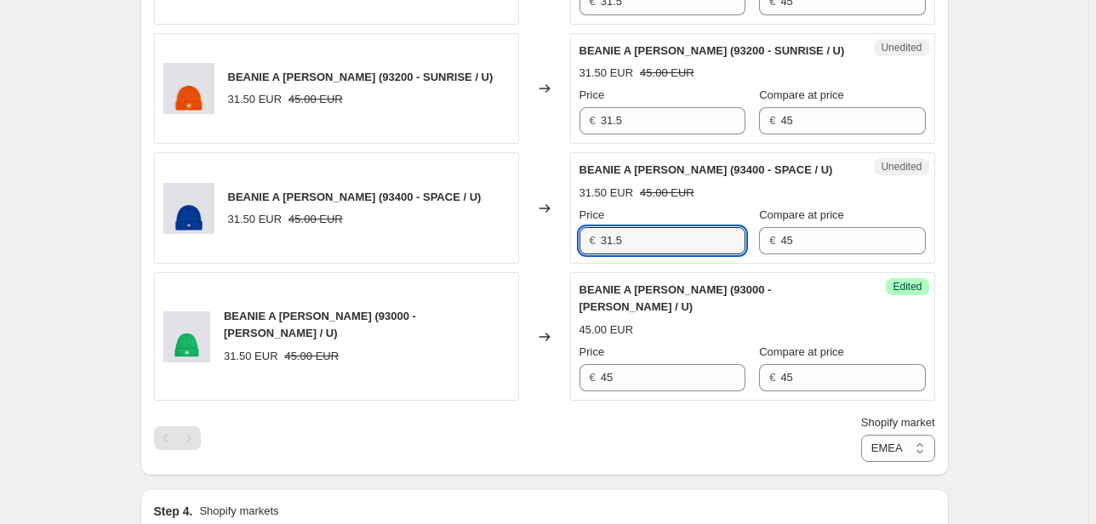
click at [592, 227] on div "€ 31.5" at bounding box center [662, 240] width 166 height 27
type input "45"
click at [601, 107] on div "€ 31.5" at bounding box center [662, 120] width 166 height 27
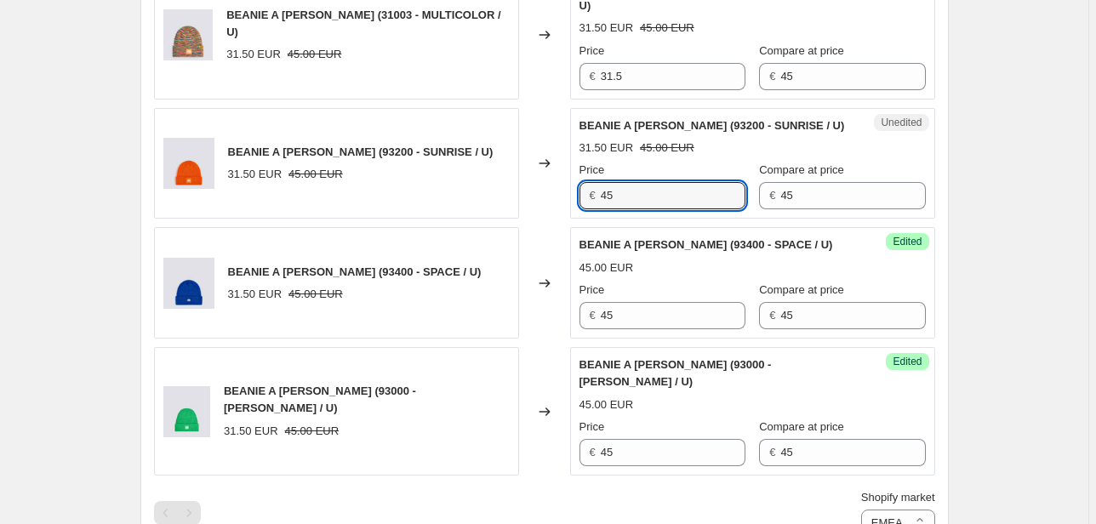
scroll to position [2149, 0]
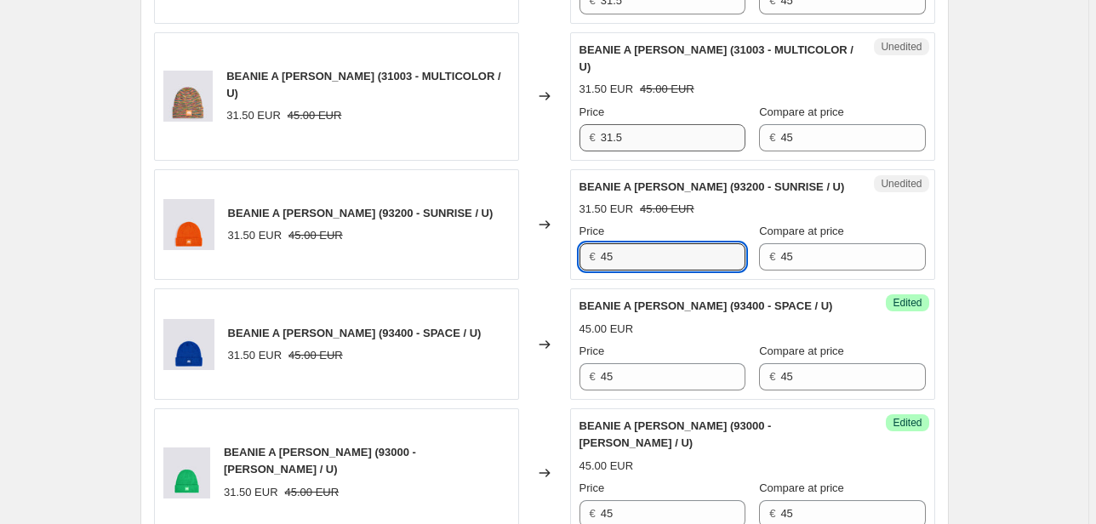
type input "45"
click at [599, 124] on div "€ 31.5" at bounding box center [662, 137] width 166 height 27
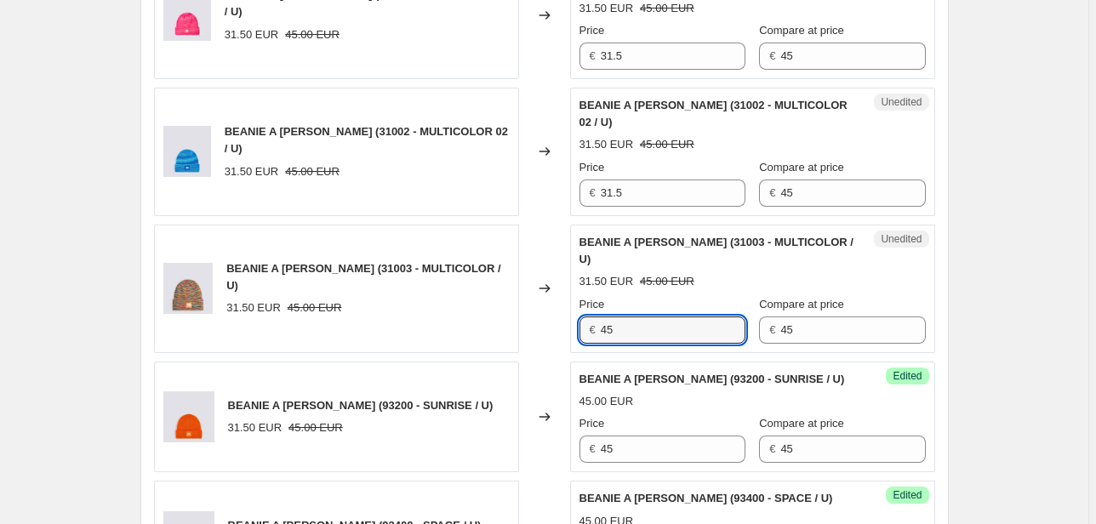
scroll to position [1945, 0]
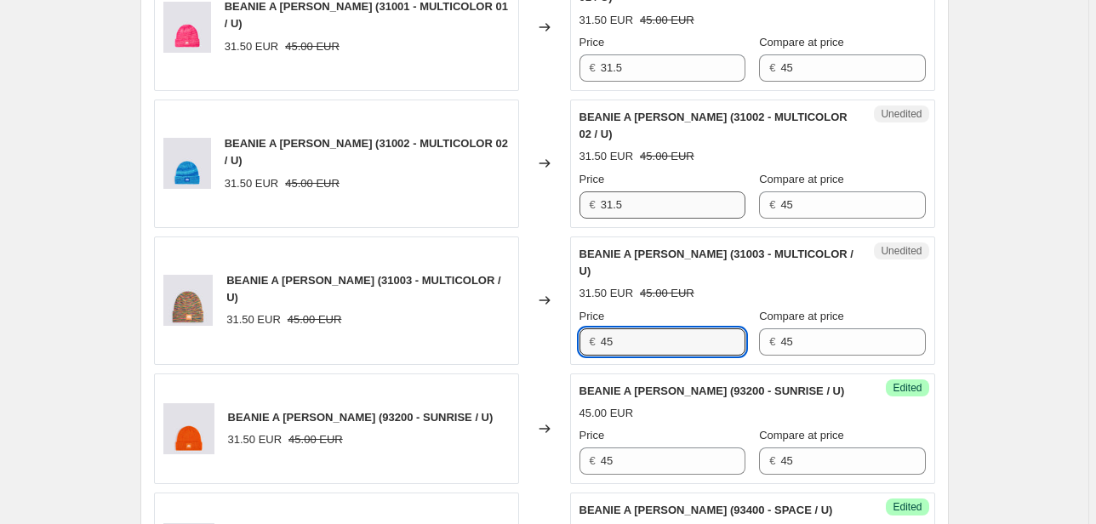
type input "45"
click at [547, 131] on div "BEANIE A [PERSON_NAME] (31002 - MULTICOLOR 02 / U) 31.50 EUR 45.00 EUR Changed …" at bounding box center [544, 164] width 781 height 128
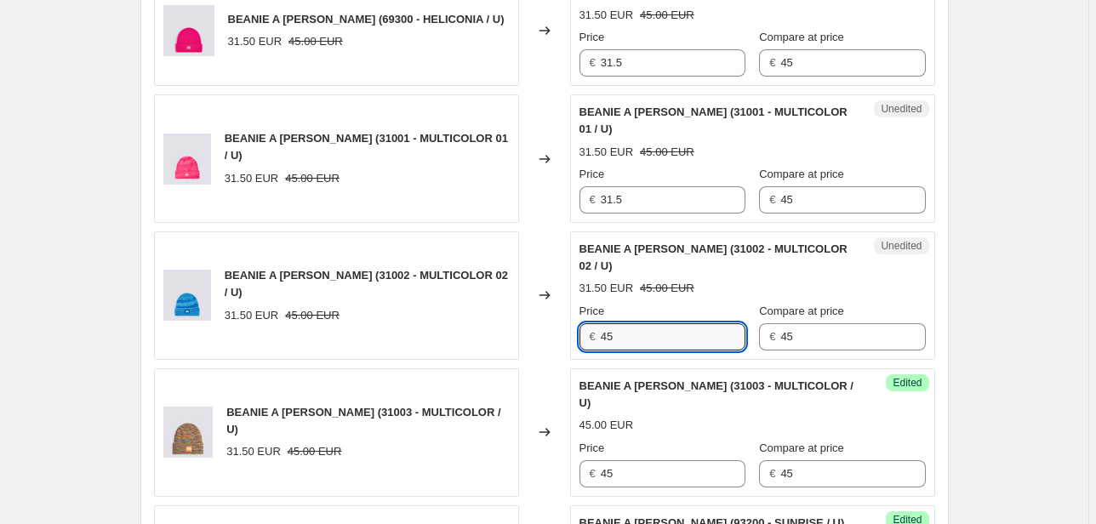
scroll to position [1605, 0]
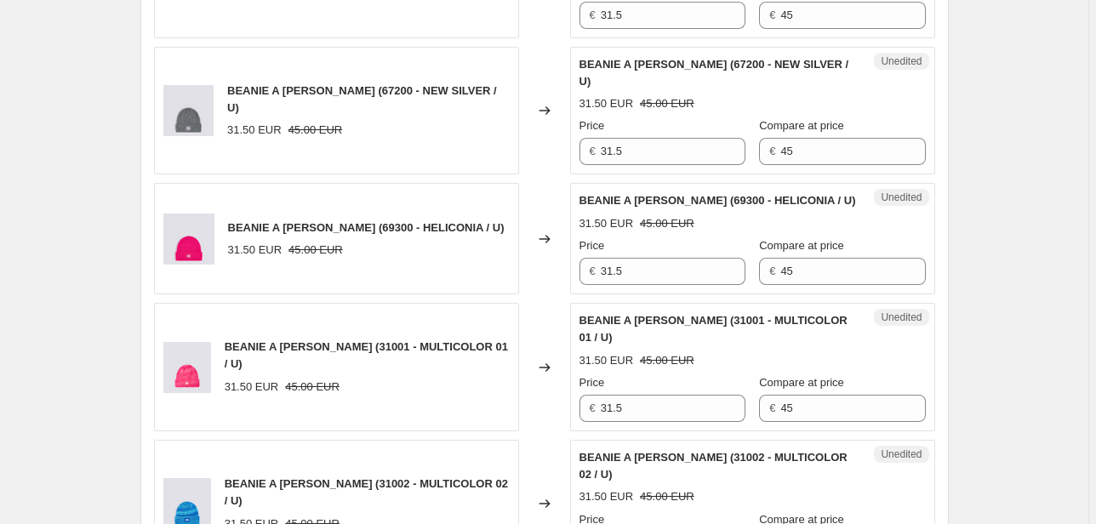
type input "45"
click at [580, 197] on div "Unedited BEANIE A [PERSON_NAME] (69300 - HELICONIA / U) 31.50 EUR 45.00 EUR Pri…" at bounding box center [752, 238] width 365 height 111
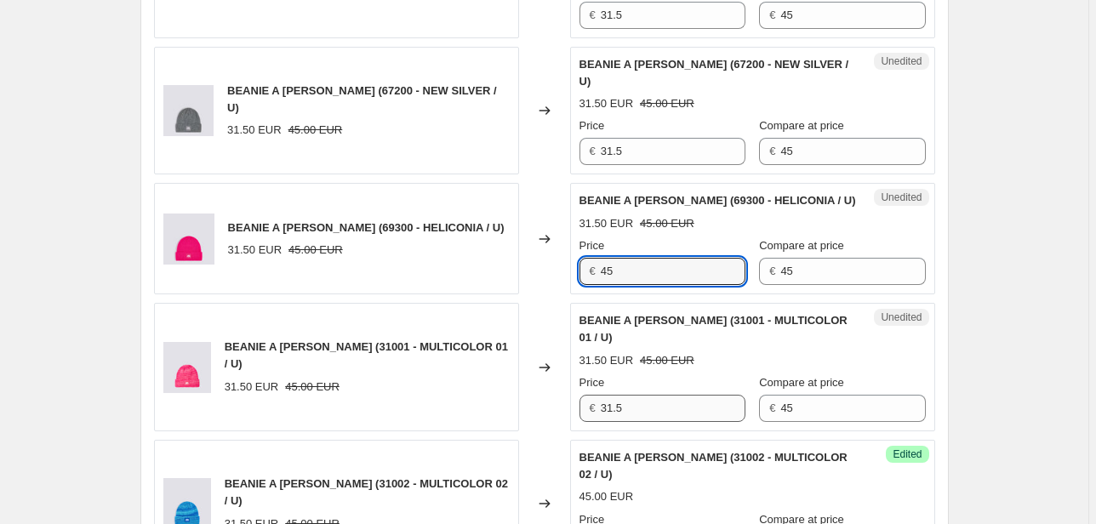
type input "45"
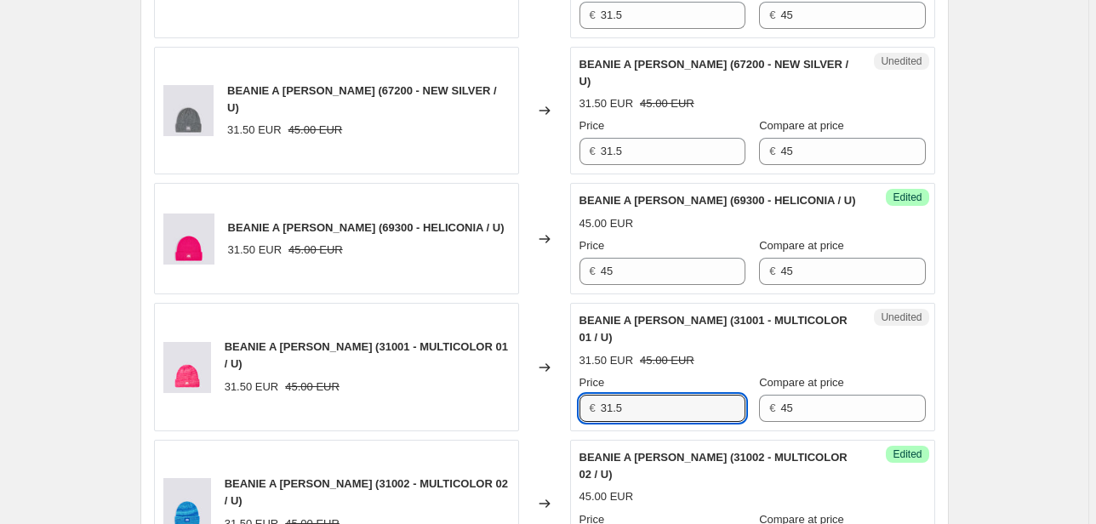
click at [578, 344] on div "Unedited BEANIE A [PERSON_NAME] (31001 - MULTICOLOR 01 / U) 31.50 EUR 45.00 EUR…" at bounding box center [752, 367] width 365 height 128
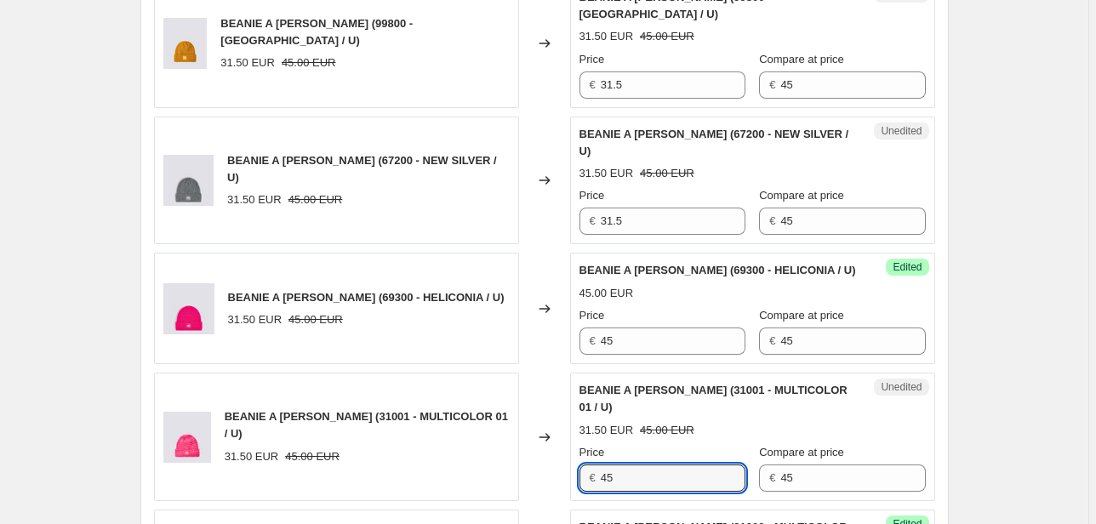
scroll to position [1468, 0]
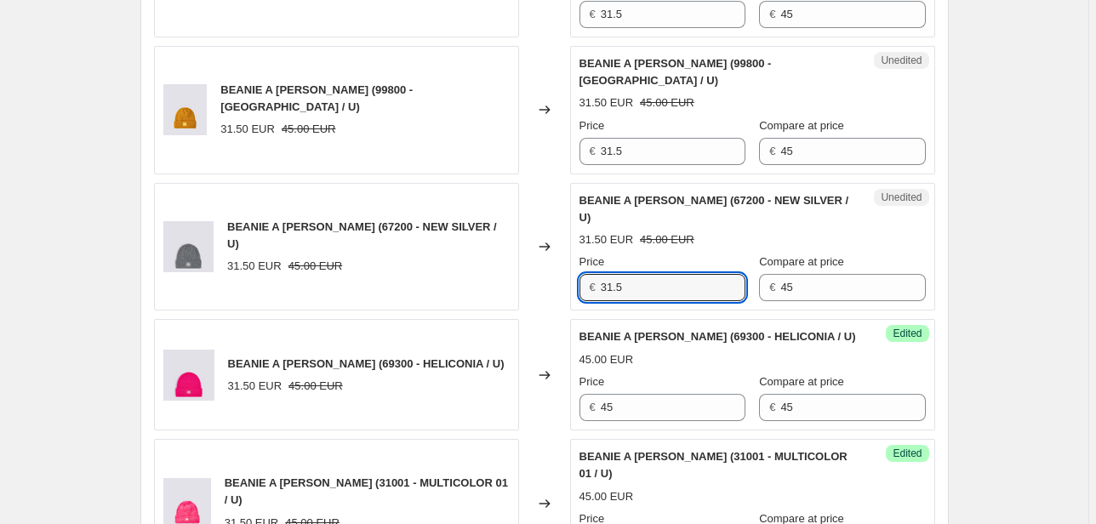
click at [567, 218] on div "BEANIE A [PERSON_NAME] (67200 - NEW SILVER / U) 31.50 EUR 45.00 EUR Changed to …" at bounding box center [544, 247] width 781 height 128
click at [557, 99] on div "BEANIE A [PERSON_NAME] (99800 - [GEOGRAPHIC_DATA] / U) 31.50 EUR 45.00 EUR Chan…" at bounding box center [544, 110] width 781 height 128
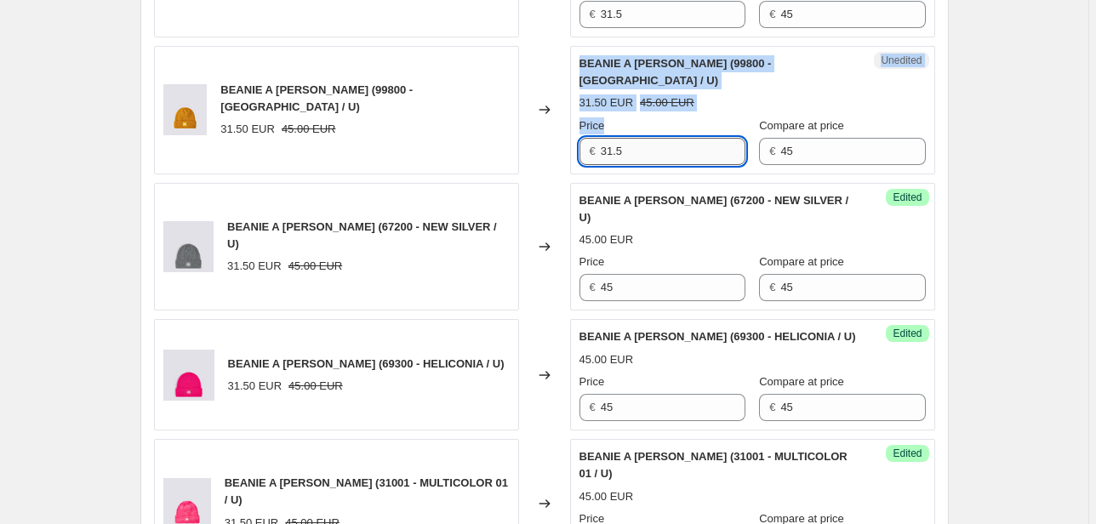
click at [619, 138] on input "31.5" at bounding box center [673, 151] width 145 height 27
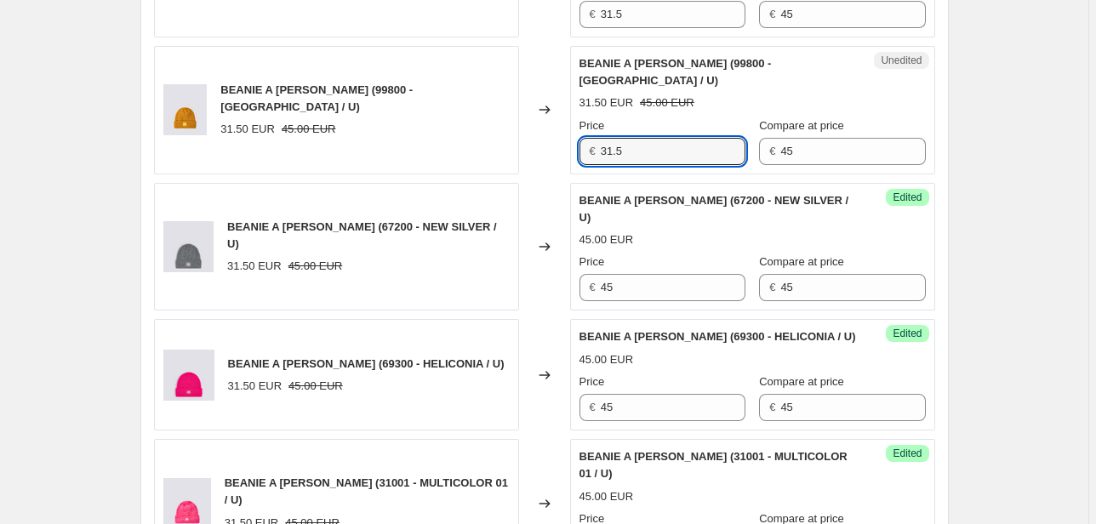
click at [540, 99] on div "BEANIE A [PERSON_NAME] (99800 - [GEOGRAPHIC_DATA] / U) 31.50 EUR 45.00 EUR Chan…" at bounding box center [544, 110] width 781 height 128
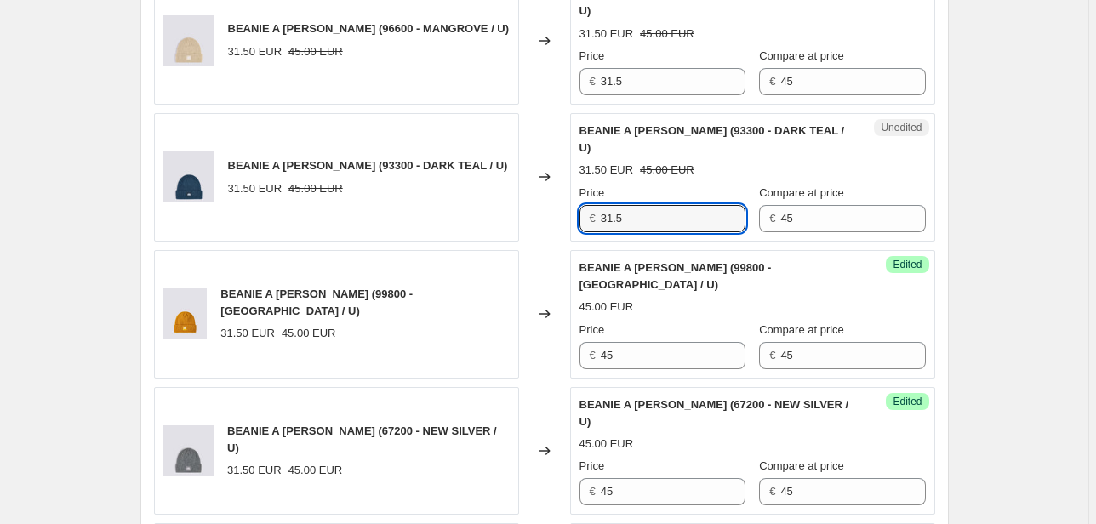
click at [558, 184] on div "BEANIE A [PERSON_NAME] (93300 - DARK TEAL / U) 31.50 EUR 45.00 EUR Changed to U…" at bounding box center [544, 177] width 781 height 128
click at [589, 205] on div "€ 31.5" at bounding box center [662, 218] width 166 height 27
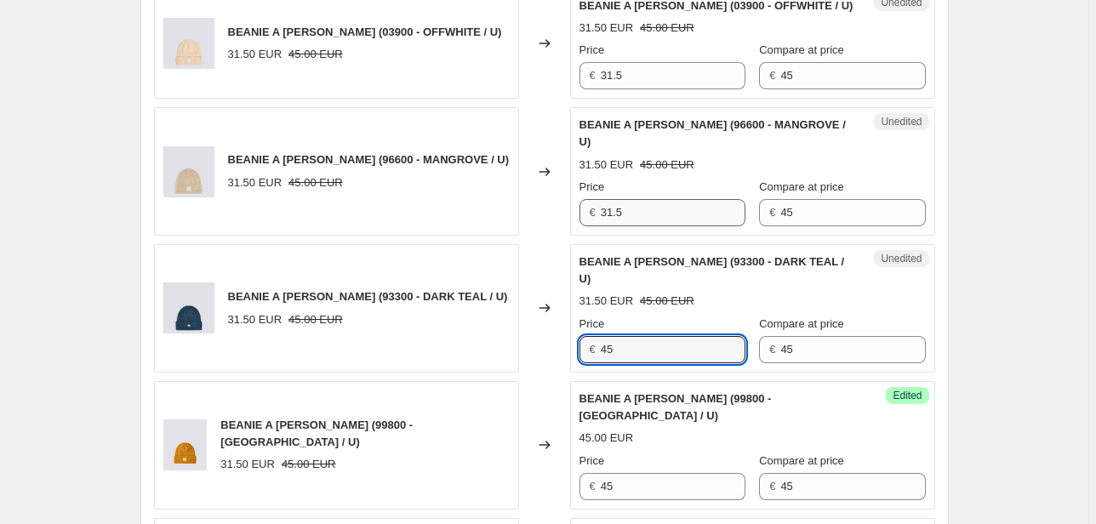
scroll to position [1128, 0]
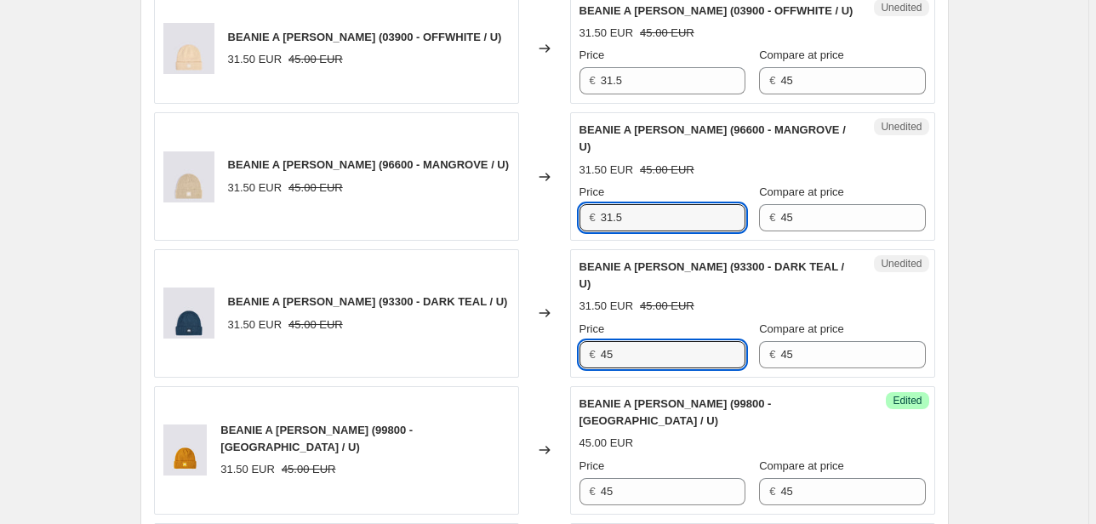
click at [539, 199] on div "BEANIE A [PERSON_NAME] (96600 - MANGROVE / U) 31.50 EUR 45.00 EUR Changed to Un…" at bounding box center [544, 176] width 781 height 128
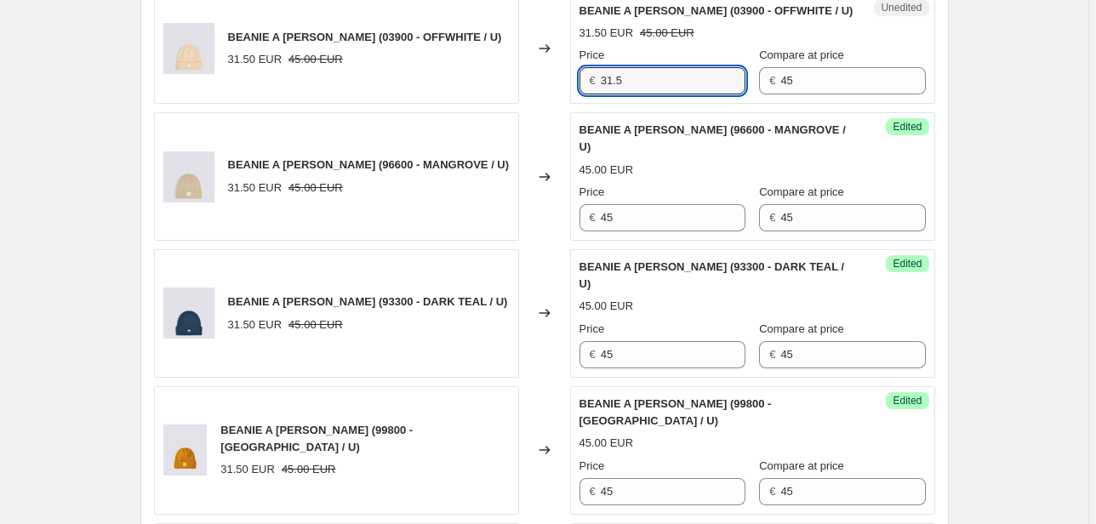
click at [546, 81] on div "BEANIE A [PERSON_NAME] (03900 - OFFWHITE / U) 31.50 EUR 45.00 EUR Changed to Un…" at bounding box center [544, 48] width 781 height 111
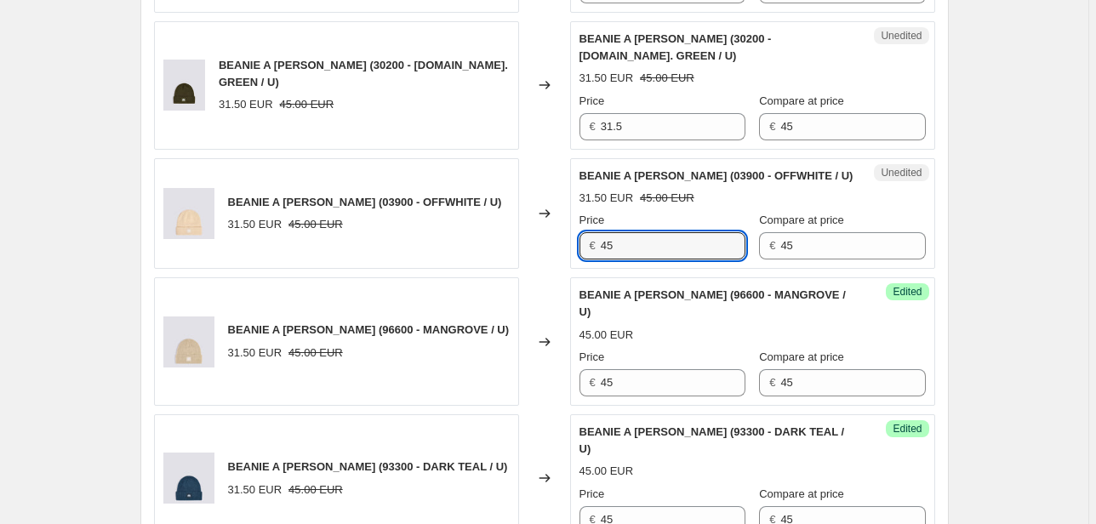
scroll to position [924, 0]
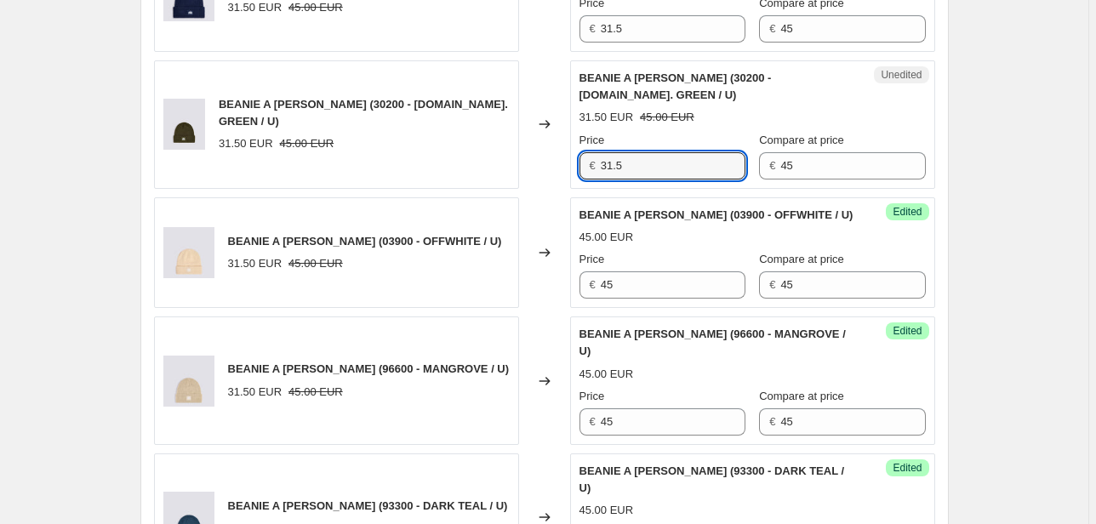
click at [520, 170] on div "BEANIE A [PERSON_NAME] (30200 - [DOMAIN_NAME]. GREEN / U) 31.50 EUR 45.00 EUR C…" at bounding box center [544, 124] width 781 height 128
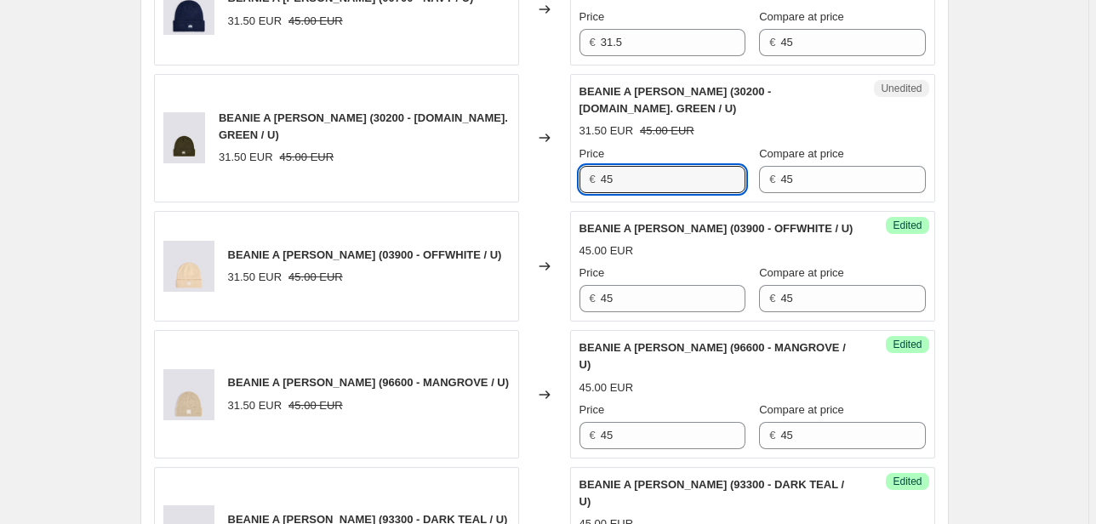
scroll to position [720, 0]
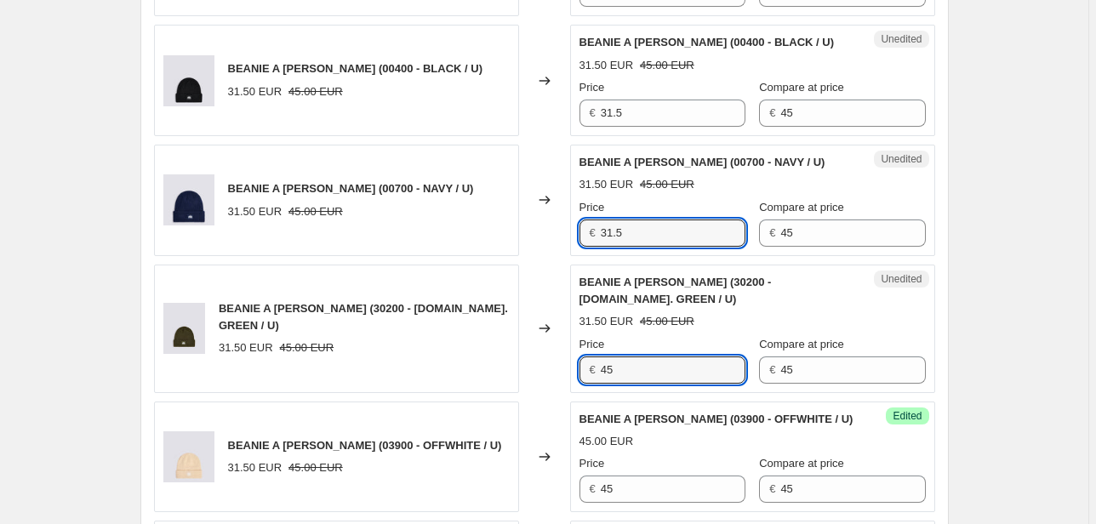
click at [513, 231] on div "BEANIE A [PERSON_NAME] (00700 - NAVY / U) 31.50 EUR 45.00 EUR Changed to Unedit…" at bounding box center [544, 200] width 781 height 111
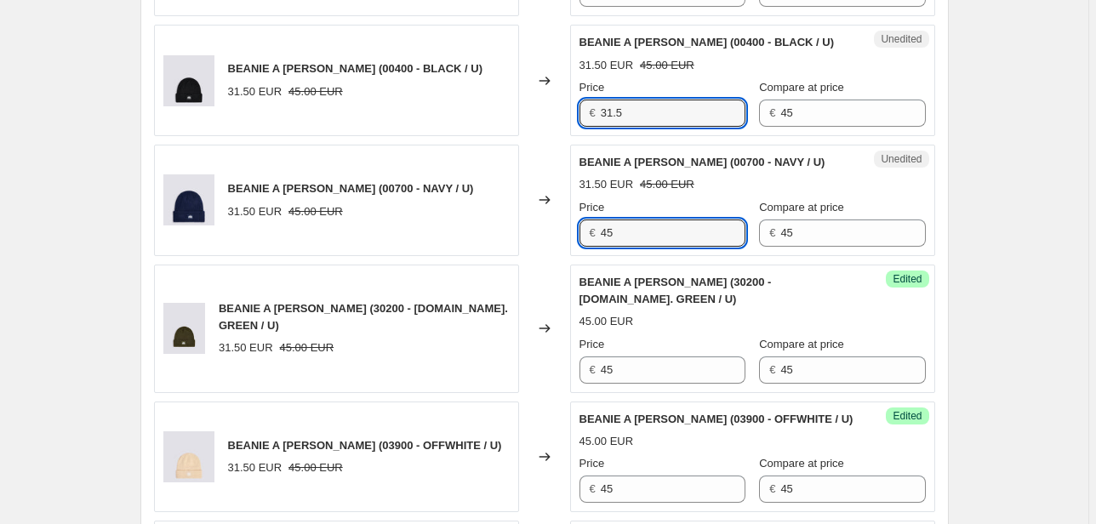
click at [548, 117] on div "BEANIE A [PERSON_NAME] (00400 - BLACK / U) 31.50 EUR 45.00 EUR Changed to Unedi…" at bounding box center [544, 80] width 781 height 111
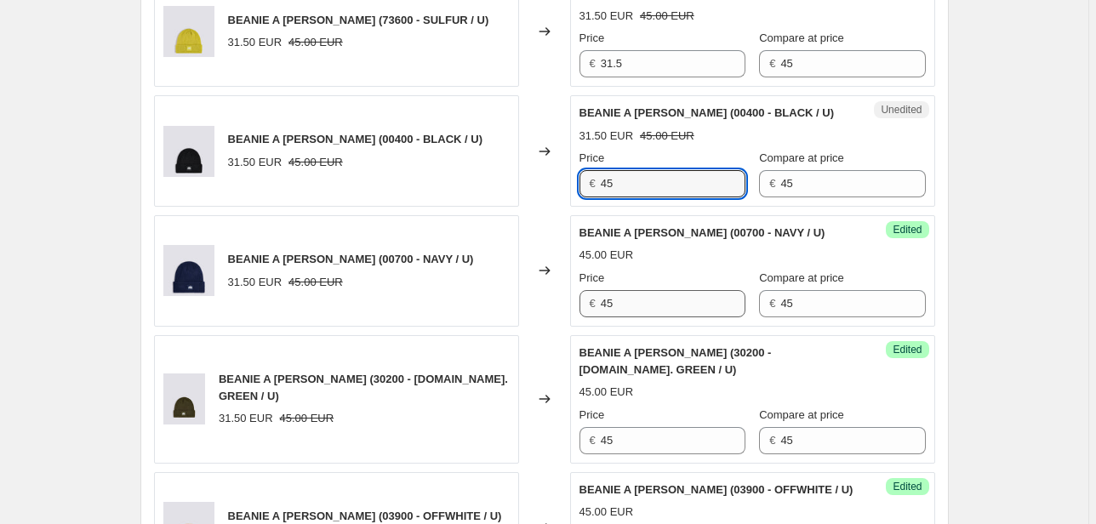
scroll to position [516, 0]
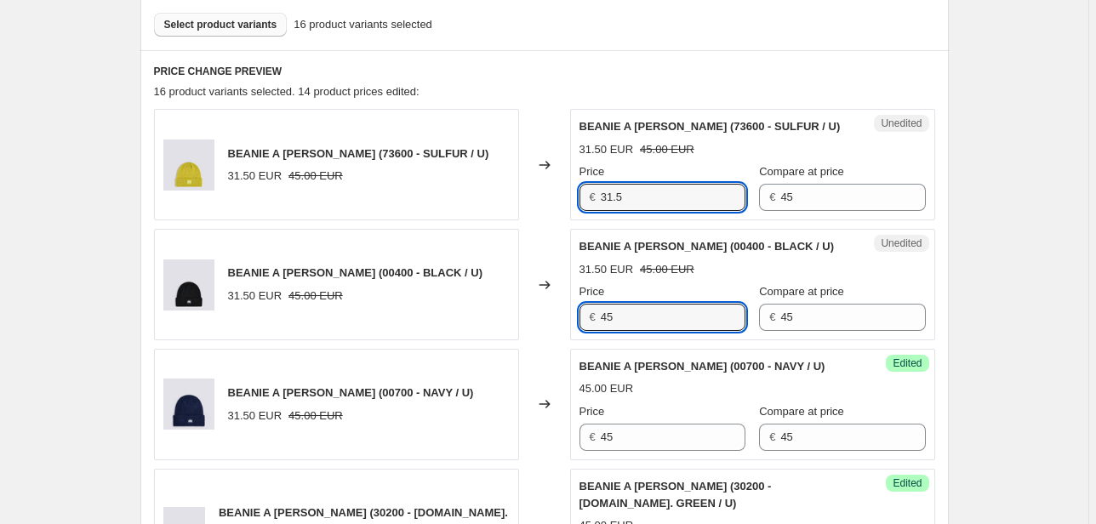
click at [534, 197] on div "BEANIE A [PERSON_NAME] (73600 - SULFUR / U) 31.50 EUR 45.00 EUR Changed to Uned…" at bounding box center [544, 164] width 781 height 111
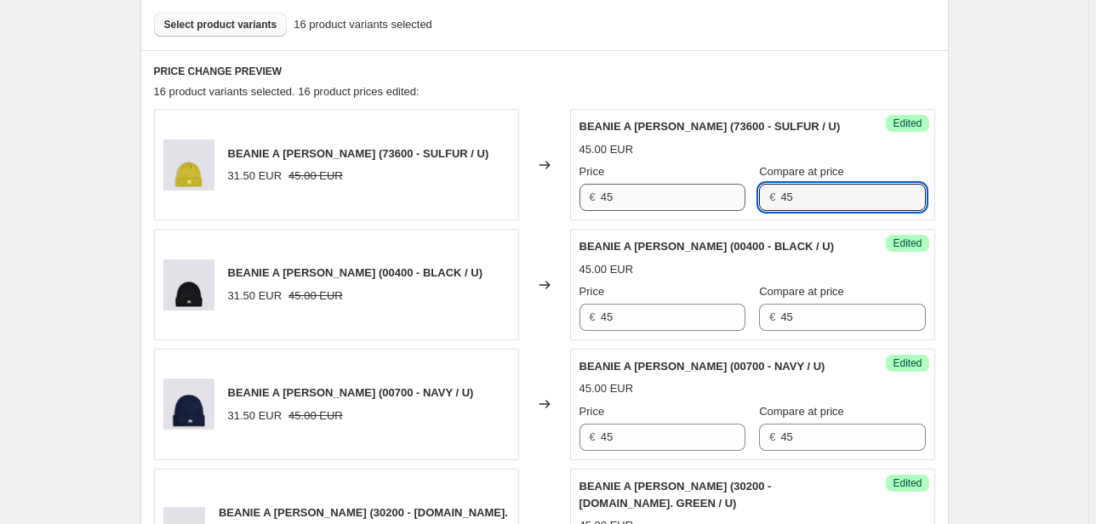
click at [693, 209] on div "Price € 45 Compare at price € 45" at bounding box center [752, 187] width 346 height 48
click at [699, 320] on div "Price € 45 Compare at price € 45" at bounding box center [752, 307] width 346 height 48
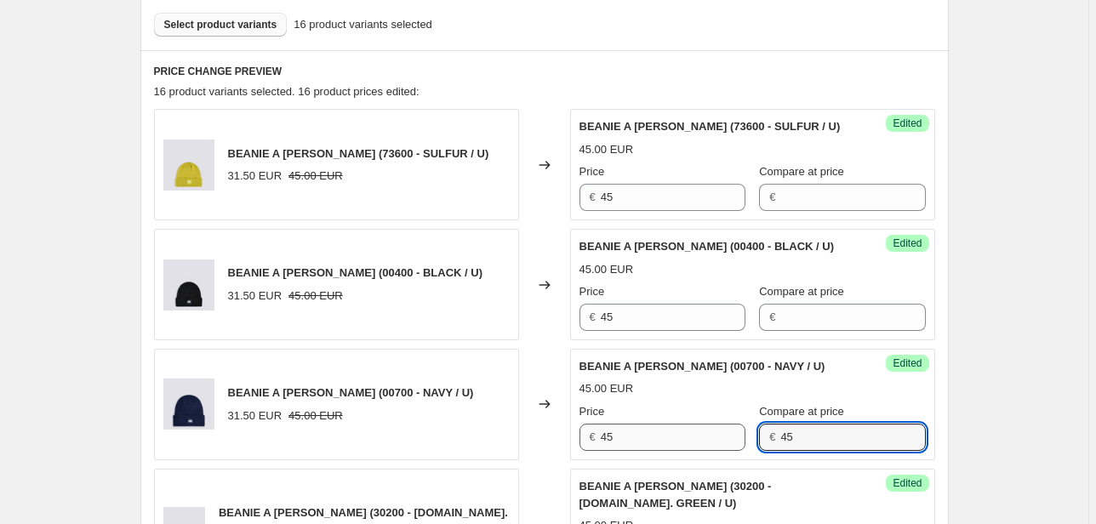
click at [759, 437] on div "€ 45" at bounding box center [842, 437] width 166 height 27
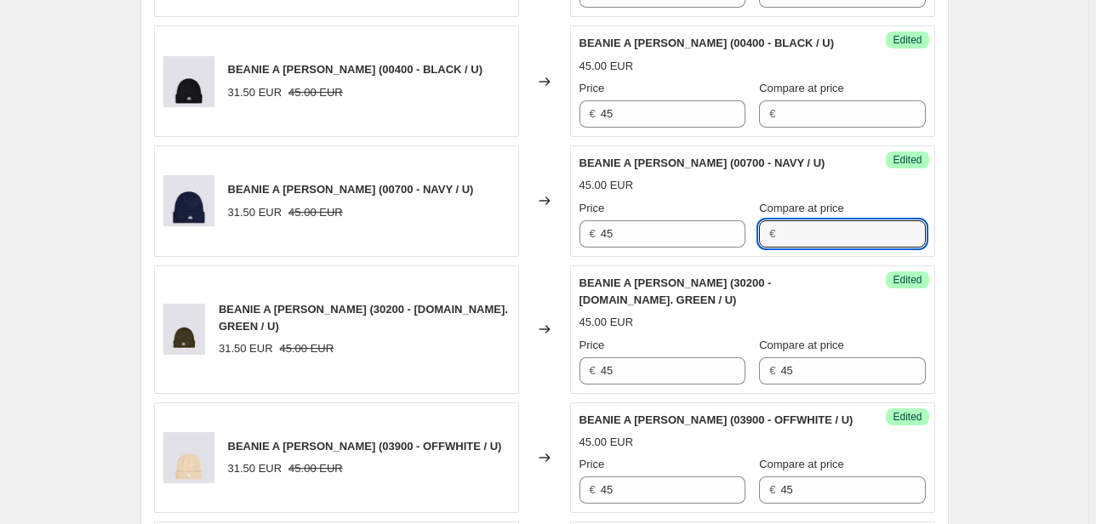
scroll to position [720, 0]
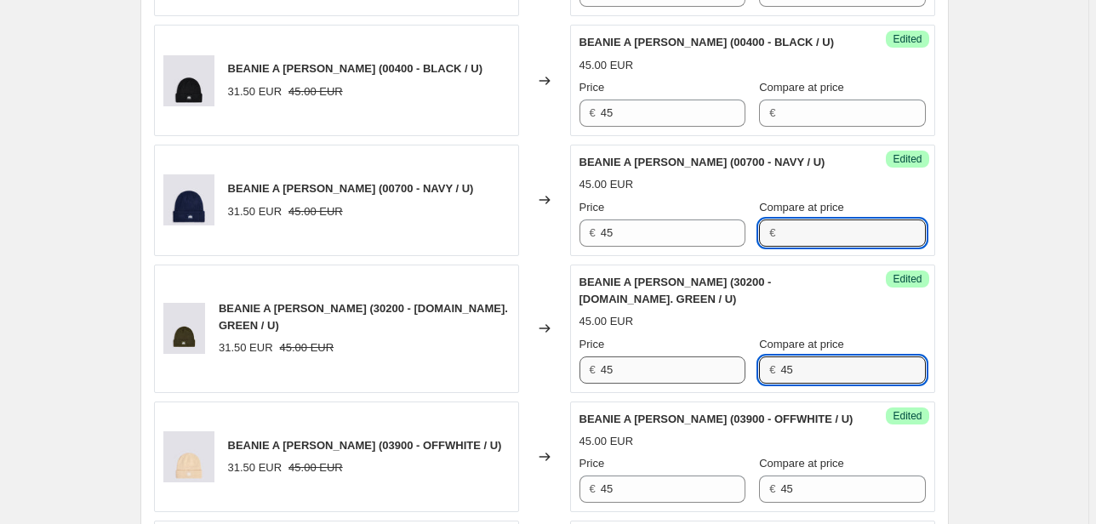
click at [686, 370] on div "Price € 45 Compare at price € 45" at bounding box center [752, 360] width 346 height 48
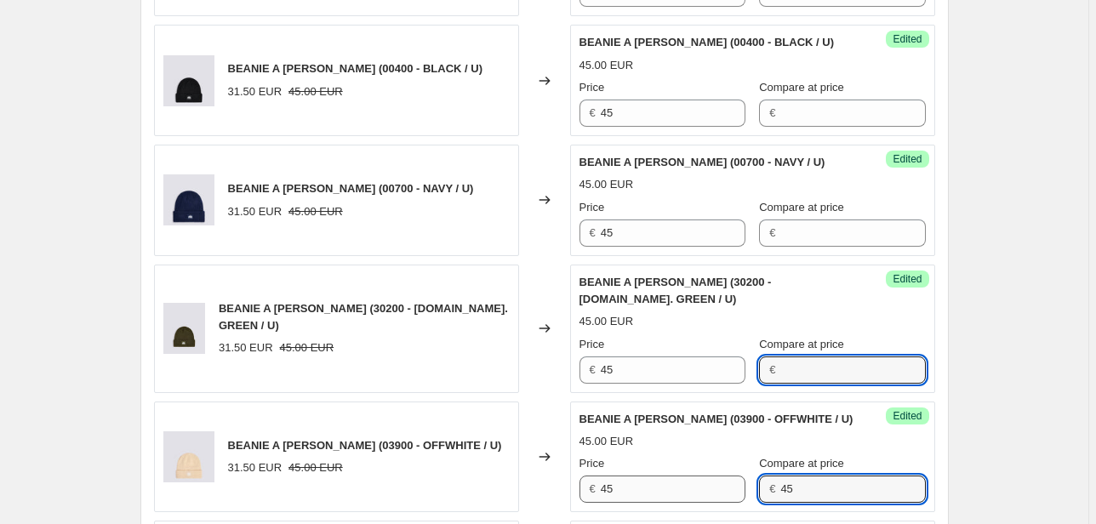
click at [693, 480] on div "Price € 45 Compare at price € 45" at bounding box center [752, 479] width 346 height 48
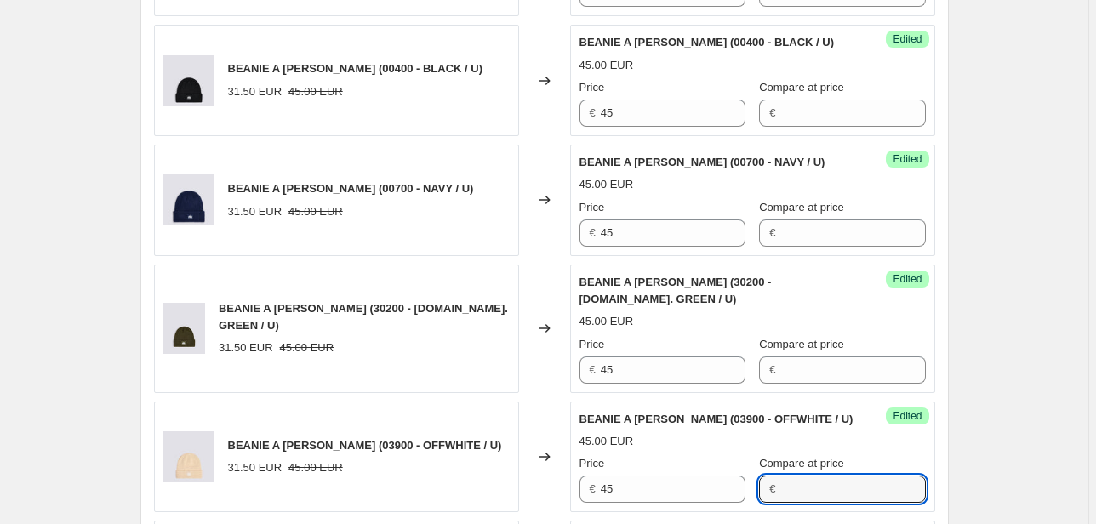
scroll to position [856, 0]
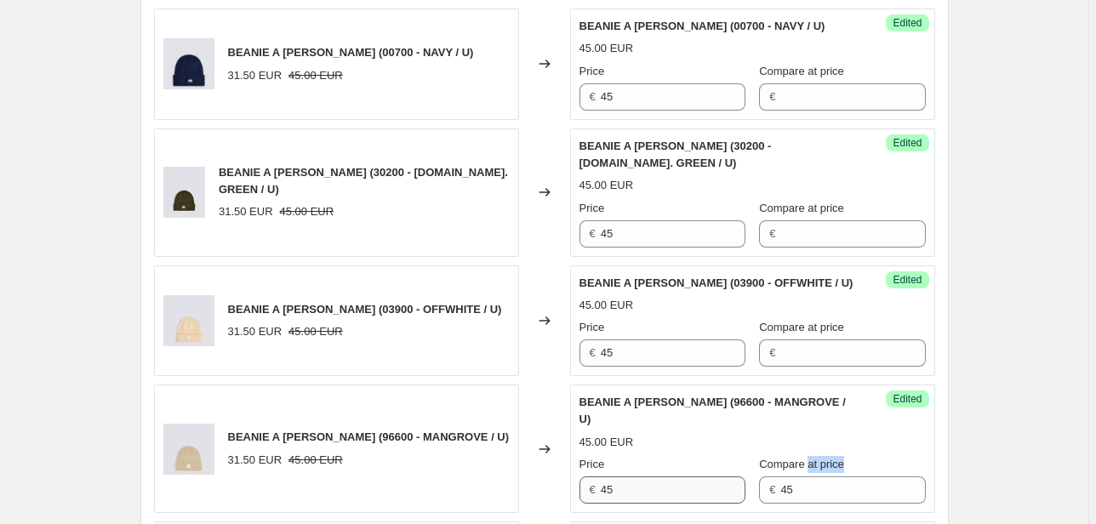
click at [716, 466] on div "Price € 45 Compare at price € 45" at bounding box center [752, 480] width 346 height 48
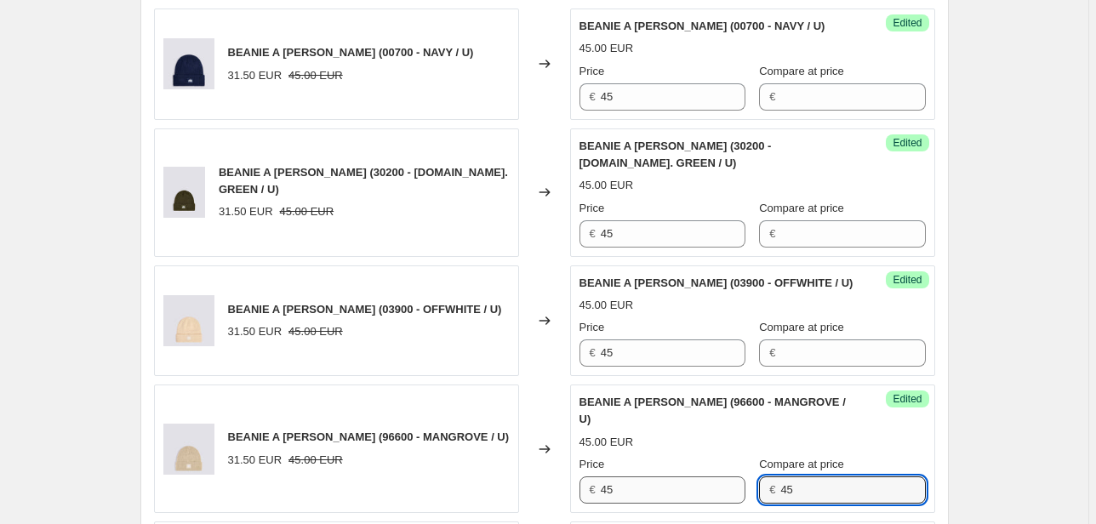
click at [686, 470] on div "Price € 45 Compare at price € 45" at bounding box center [752, 480] width 346 height 48
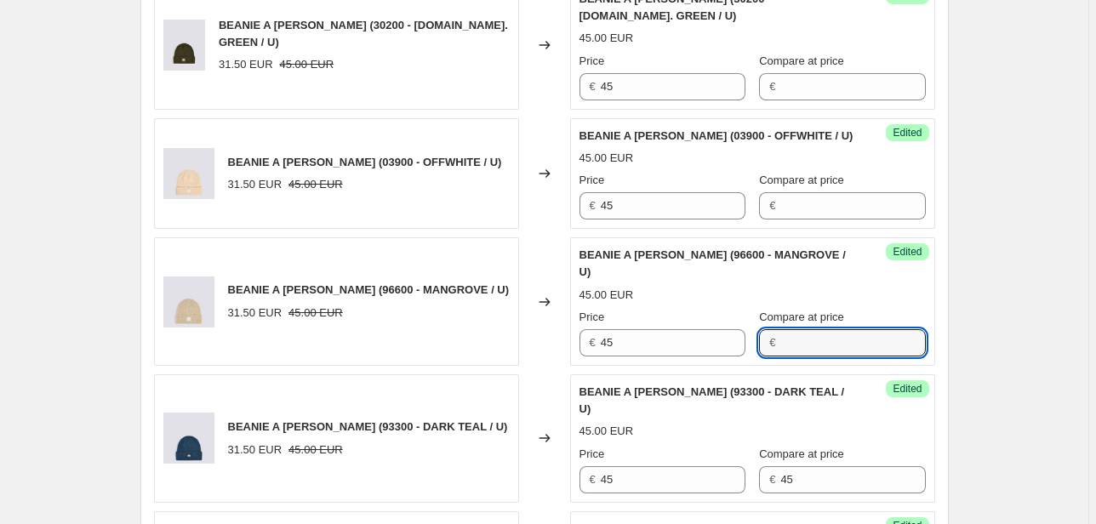
scroll to position [1128, 0]
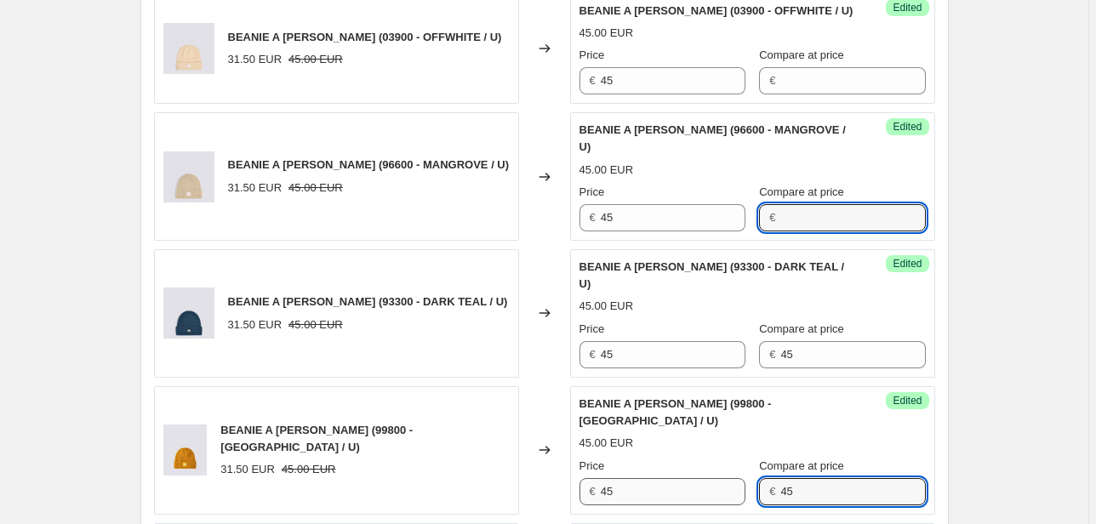
click at [704, 458] on div "Price € 45 Compare at price € 45" at bounding box center [752, 482] width 346 height 48
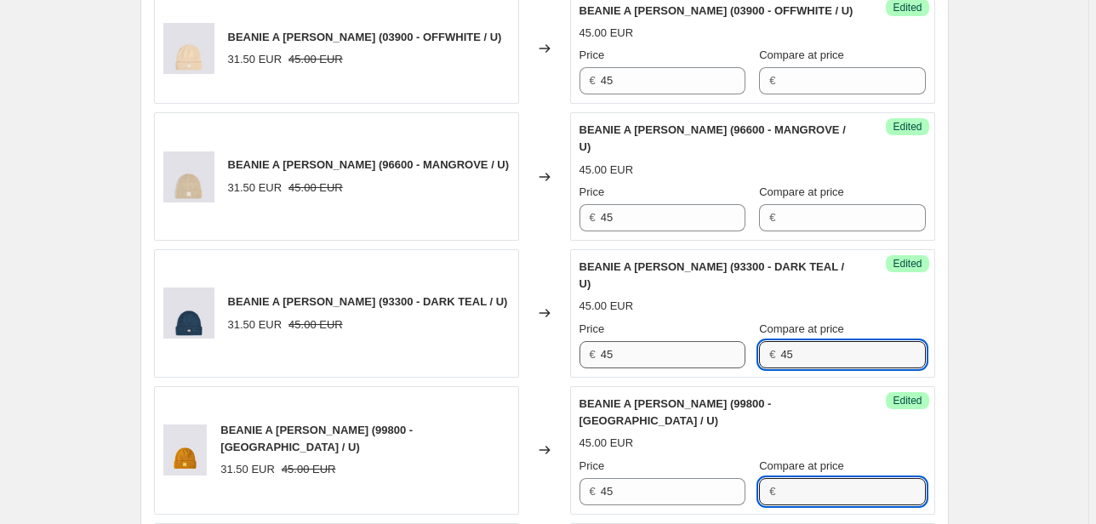
click at [704, 327] on div "Price € 45 Compare at price € 45" at bounding box center [752, 345] width 346 height 48
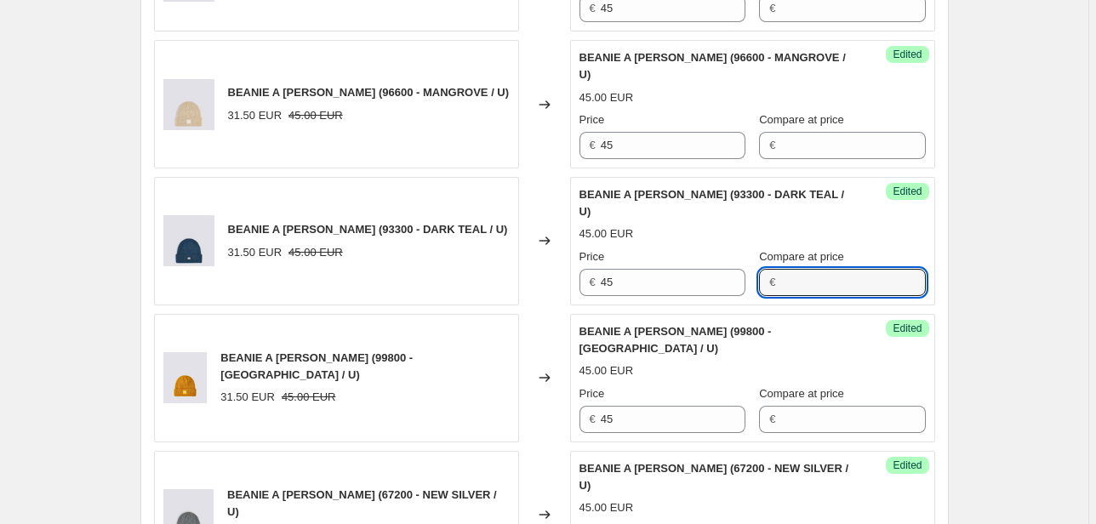
scroll to position [1264, 0]
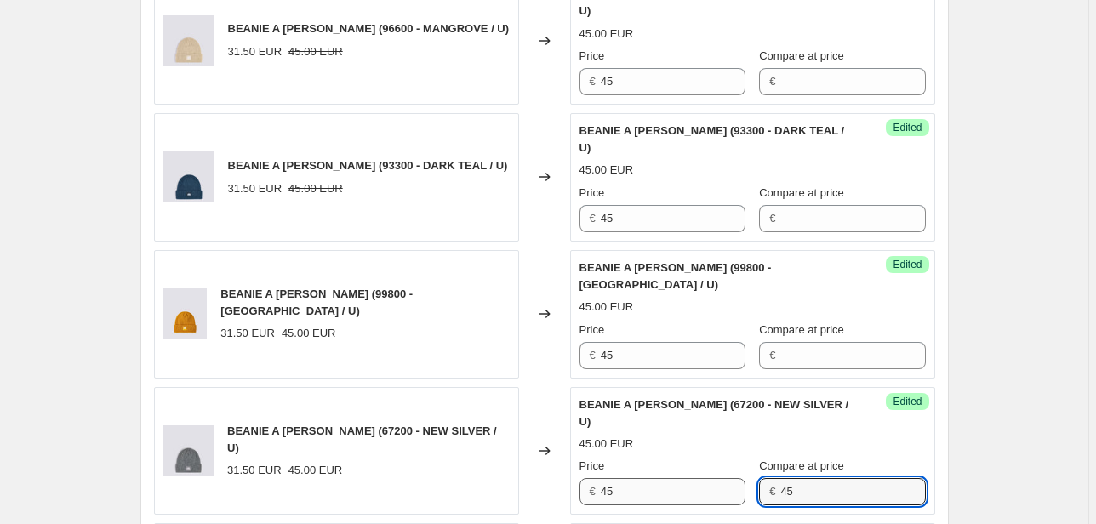
click at [689, 458] on div "Price € 45 Compare at price € 45" at bounding box center [752, 482] width 346 height 48
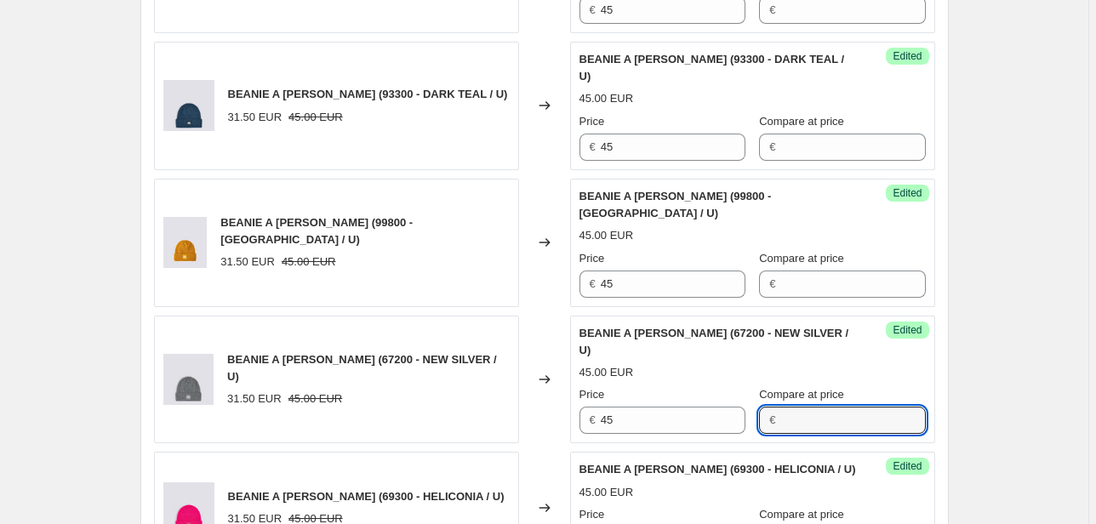
scroll to position [1468, 0]
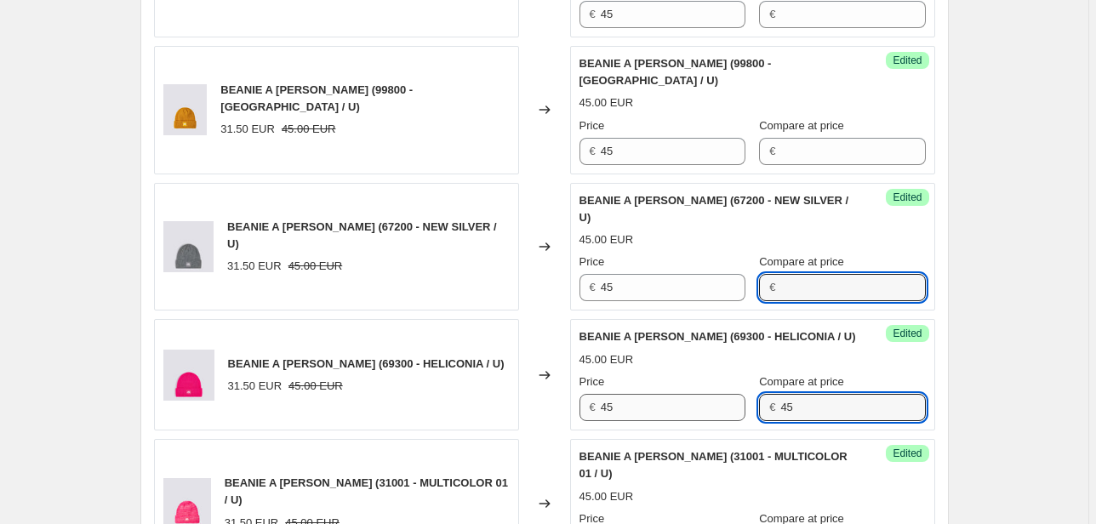
click at [730, 373] on div "Price € 45 Compare at price € 45" at bounding box center [752, 397] width 346 height 48
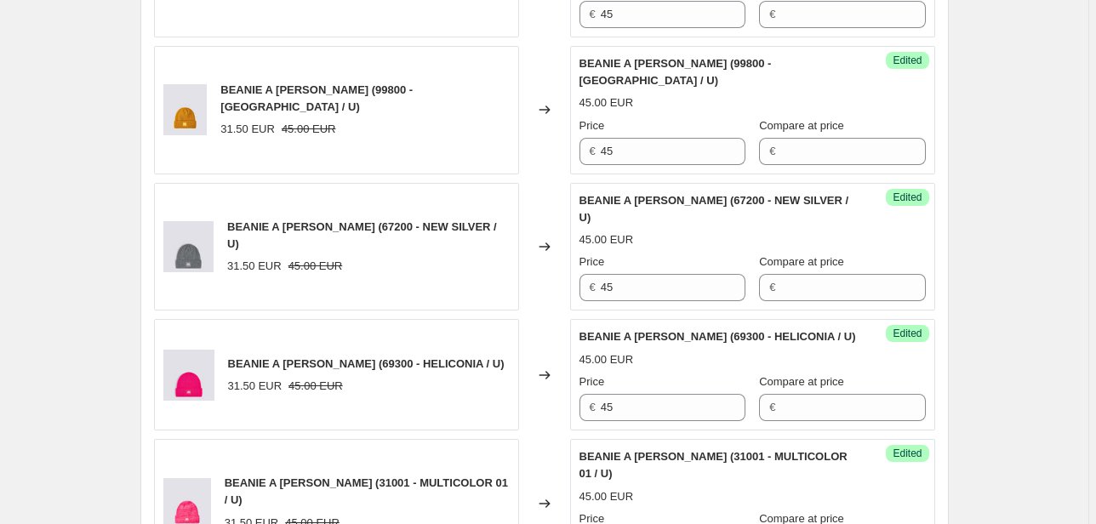
click at [725, 510] on div "Price € 45 Compare at price € 45" at bounding box center [752, 534] width 346 height 48
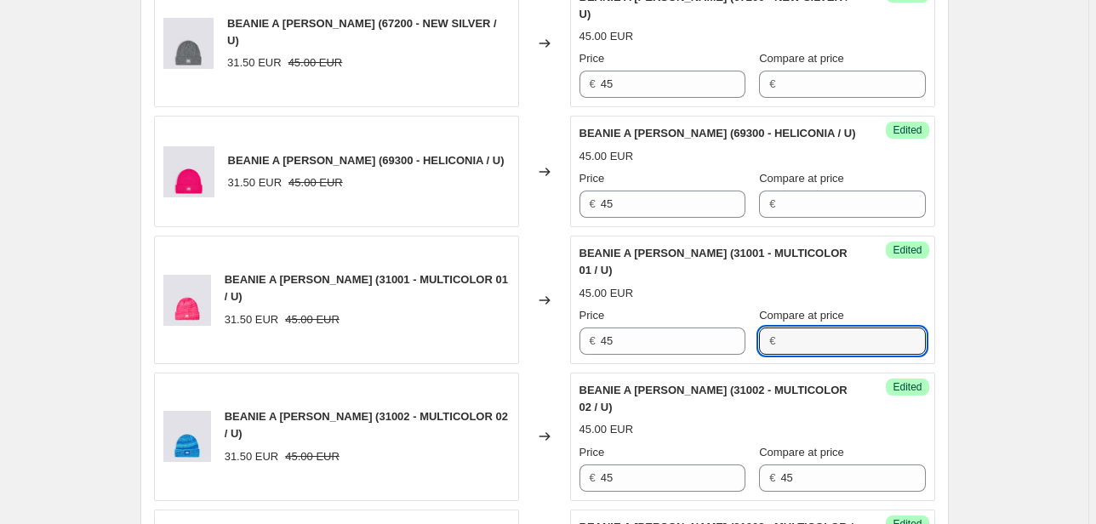
scroll to position [1673, 0]
click at [723, 443] on div "Price € 45 Compare at price € 45" at bounding box center [752, 467] width 346 height 48
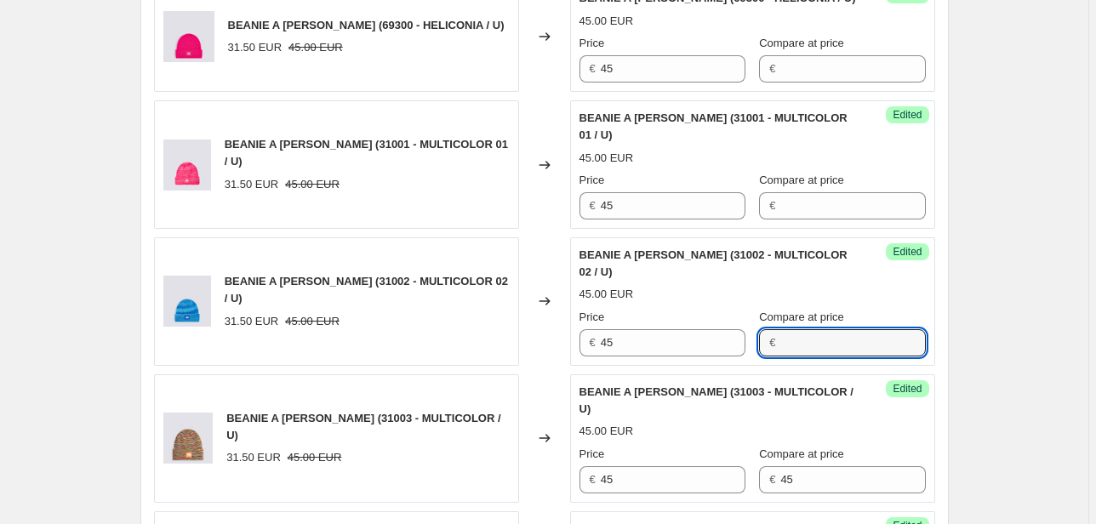
scroll to position [1809, 0]
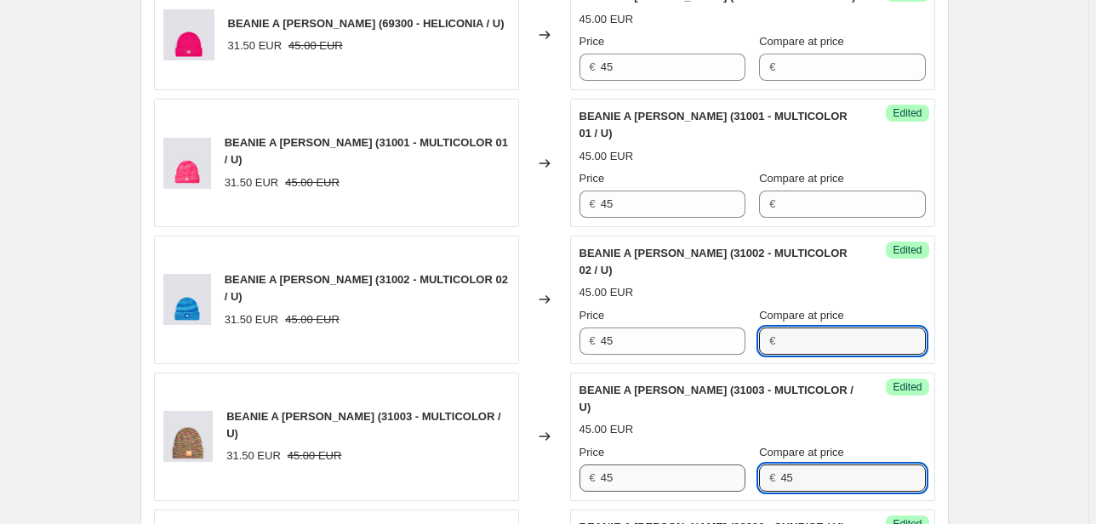
click at [722, 444] on div "Price € 45 Compare at price € 45" at bounding box center [752, 468] width 346 height 48
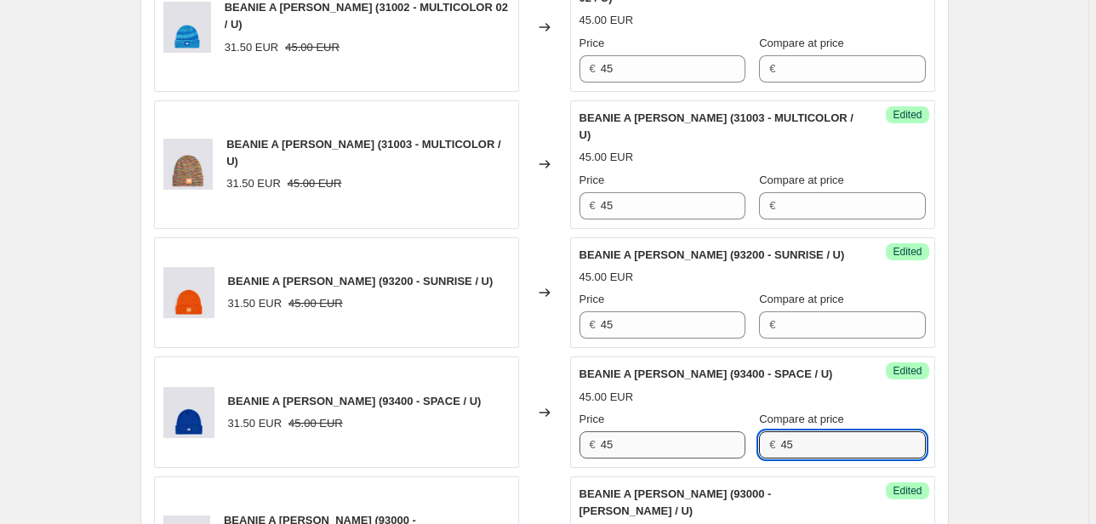
click at [715, 411] on div "Price € 45 Compare at price € 45" at bounding box center [752, 435] width 346 height 48
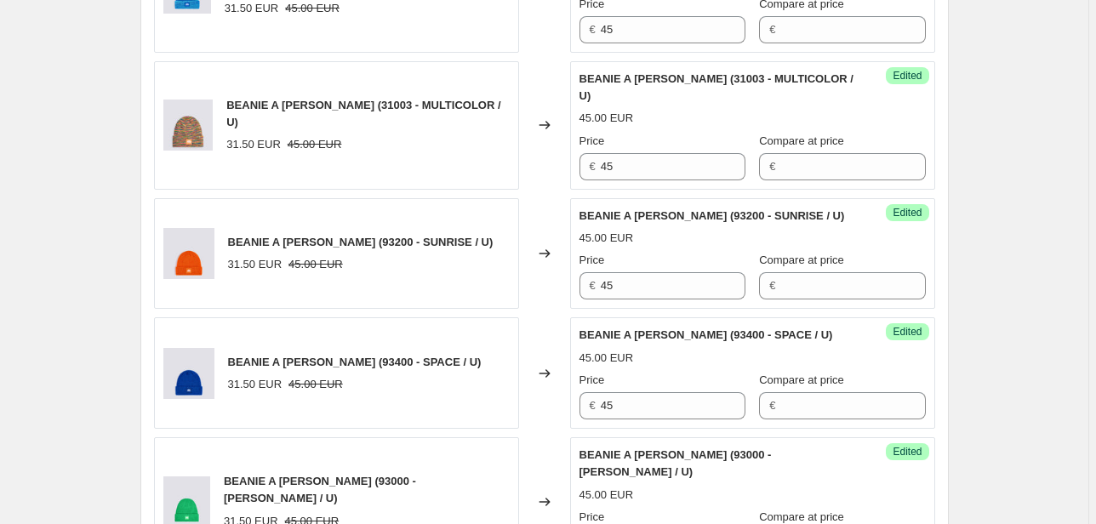
scroll to position [2217, 0]
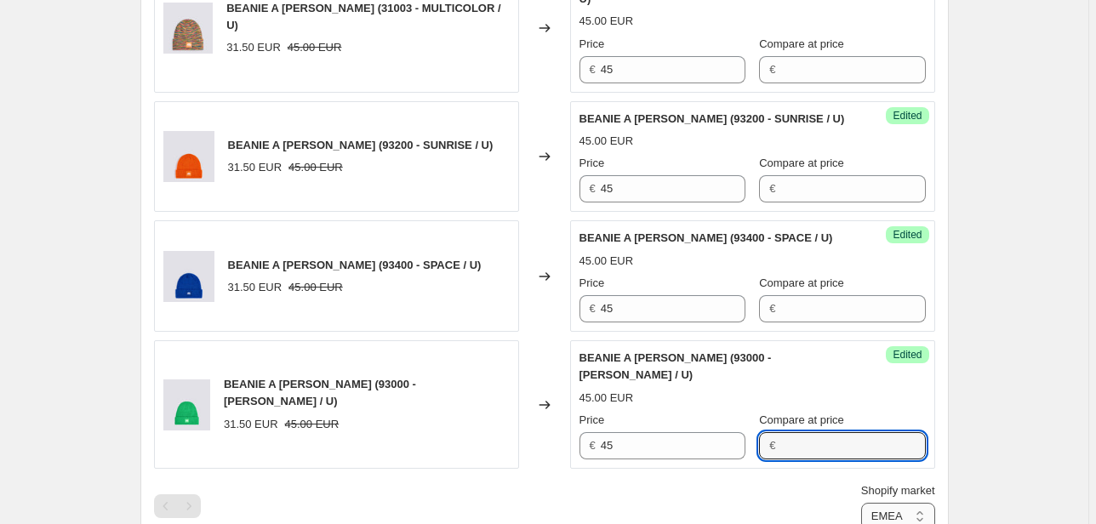
click at [896, 503] on select "Direct prices [GEOGRAPHIC_DATA] EMEA [GEOGRAPHIC_DATA] International [GEOGRAPHI…" at bounding box center [898, 516] width 74 height 27
click at [861, 523] on select "Direct prices [GEOGRAPHIC_DATA] EMEA [GEOGRAPHIC_DATA] International [GEOGRAPHI…" at bounding box center [898, 516] width 74 height 27
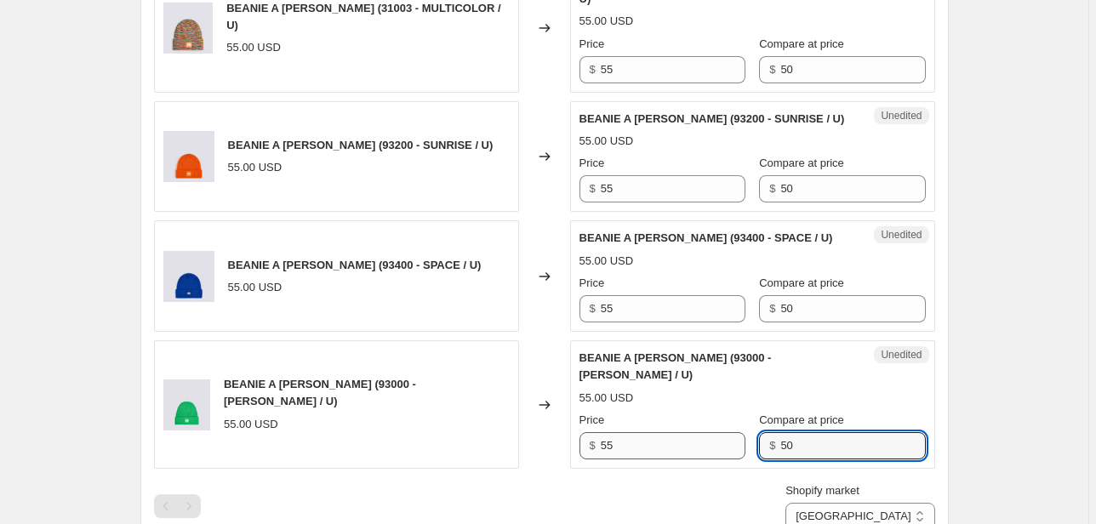
click at [727, 412] on div "Price $ 55 Compare at price $ 50" at bounding box center [752, 436] width 346 height 48
click at [731, 275] on div "Price $ 55 Compare at price $ 50" at bounding box center [752, 299] width 346 height 48
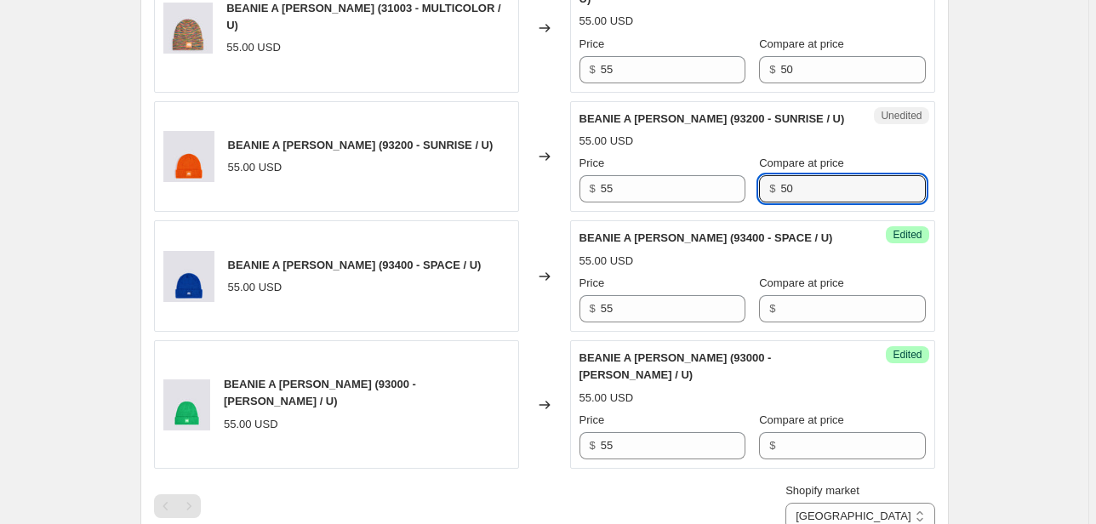
click at [727, 155] on div "Price $ 55 Compare at price $ 50" at bounding box center [752, 179] width 346 height 48
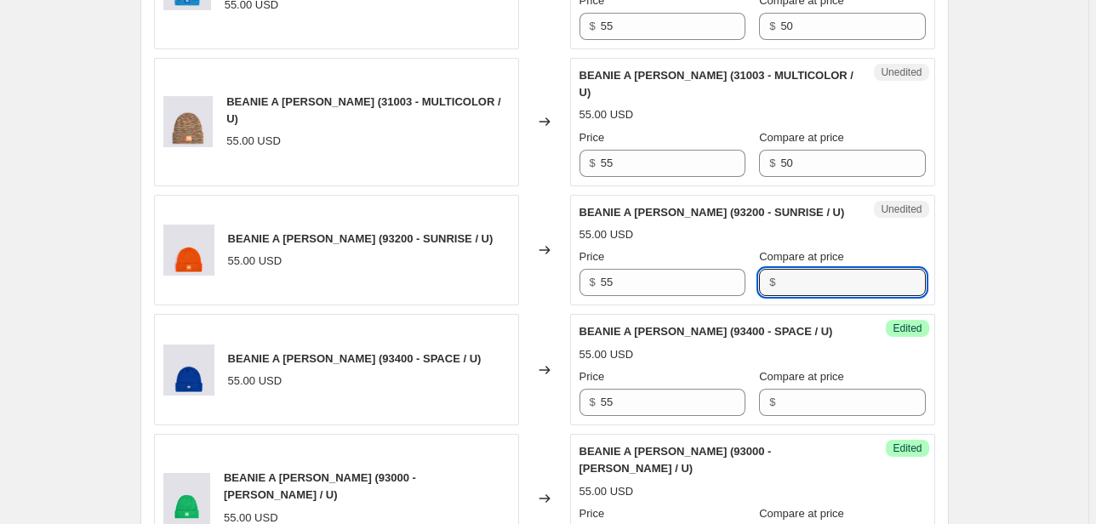
scroll to position [2013, 0]
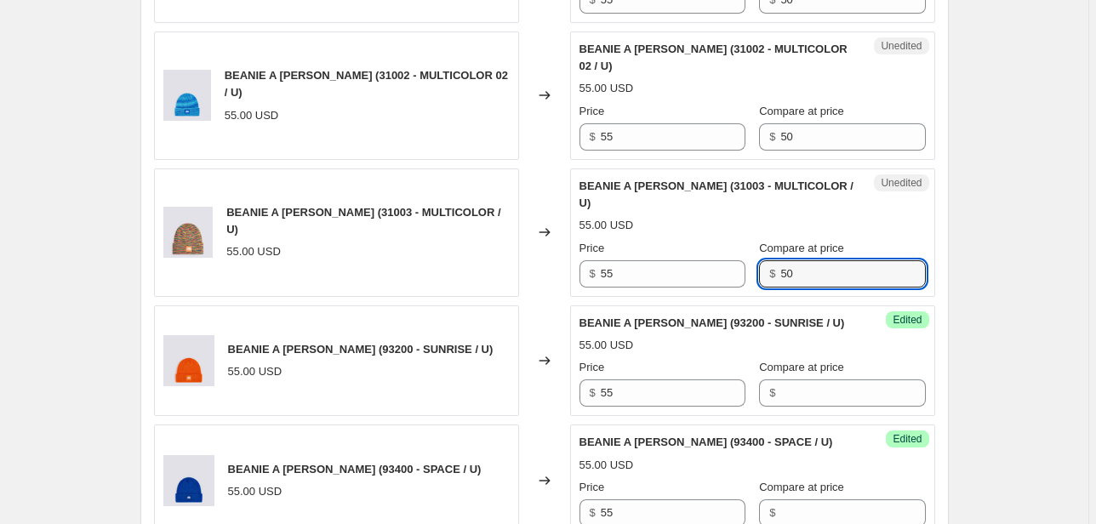
click at [720, 240] on div "Price $ 55 Compare at price $ 50" at bounding box center [752, 264] width 346 height 48
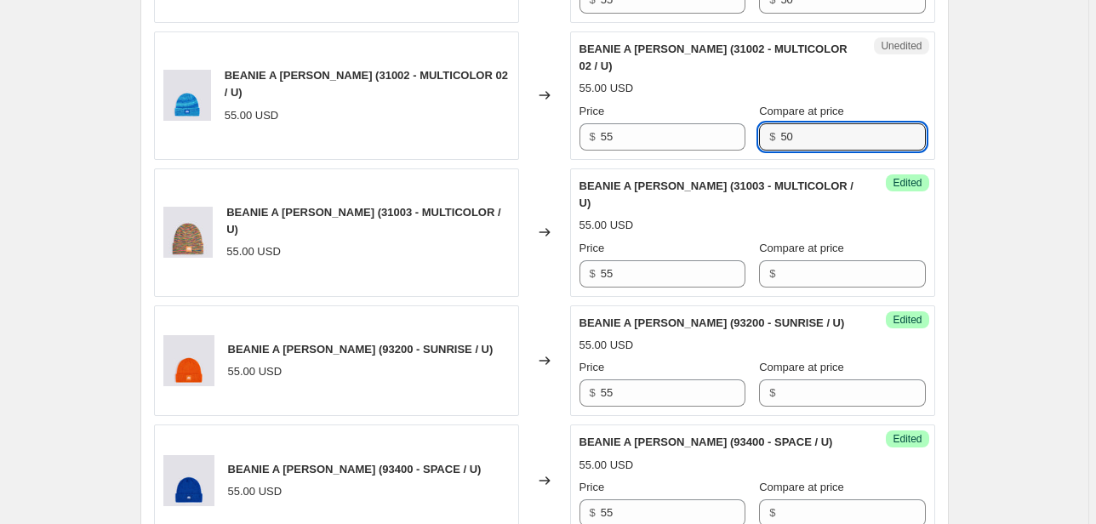
click at [742, 103] on div "Price $ 55 Compare at price $ 50" at bounding box center [752, 127] width 346 height 48
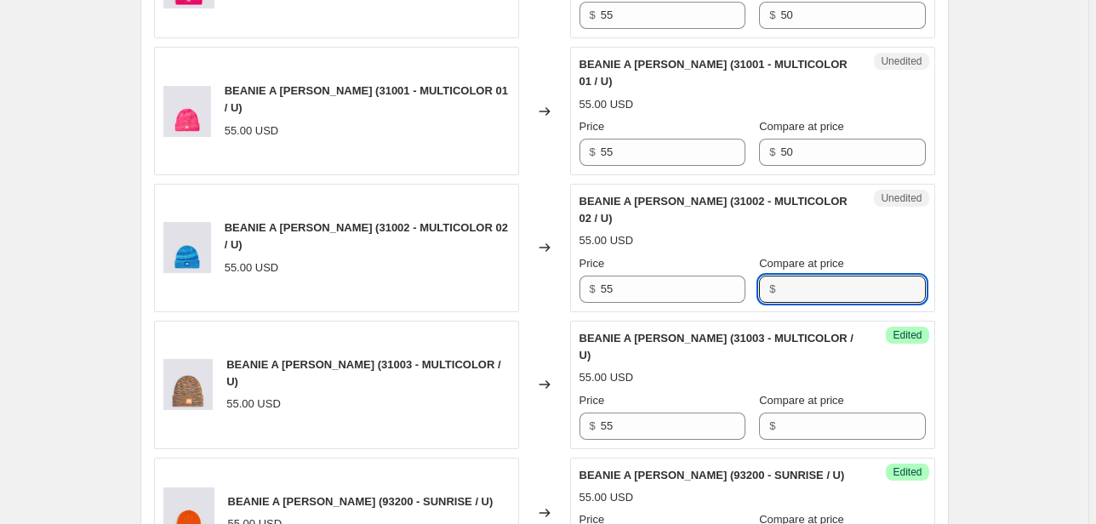
scroll to position [1809, 0]
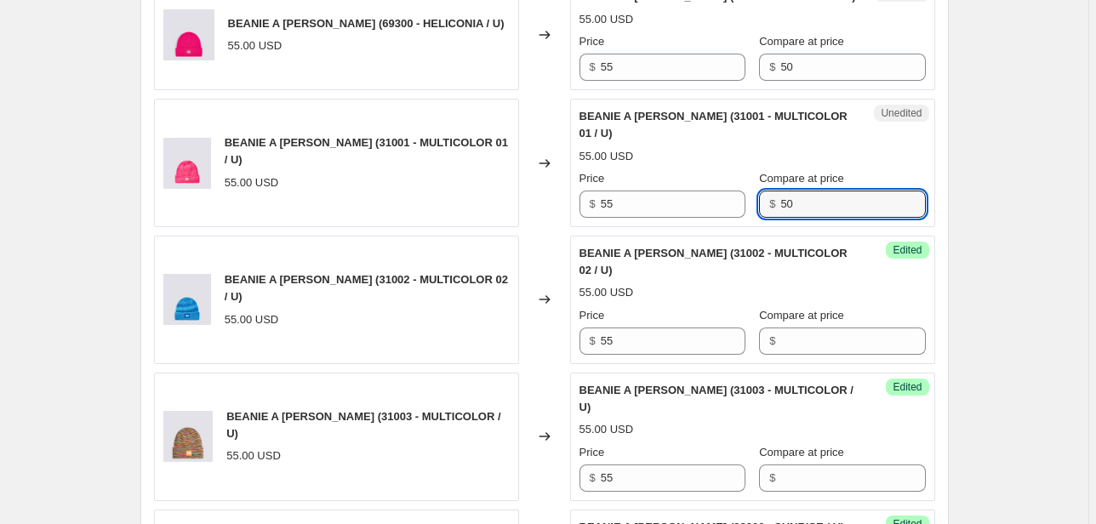
click at [736, 170] on div "Price $ 55 Compare at price $ 50" at bounding box center [752, 194] width 346 height 48
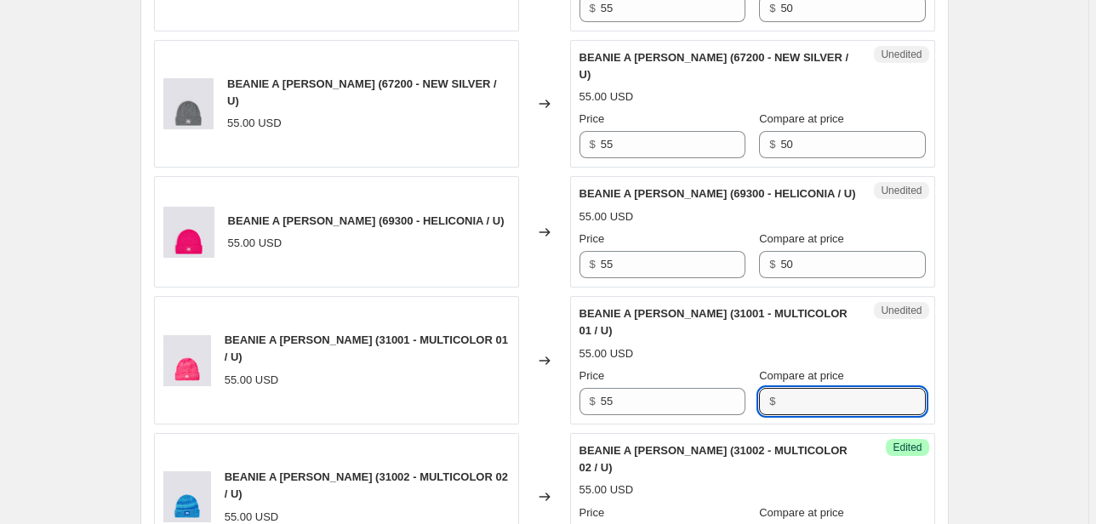
scroll to position [1605, 0]
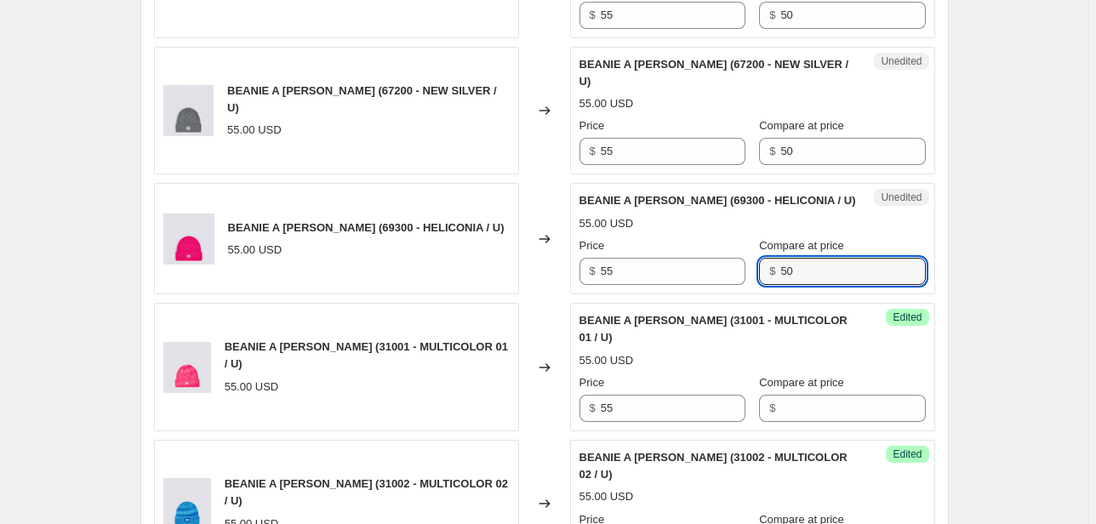
click at [759, 258] on div "$ 50" at bounding box center [842, 271] width 166 height 27
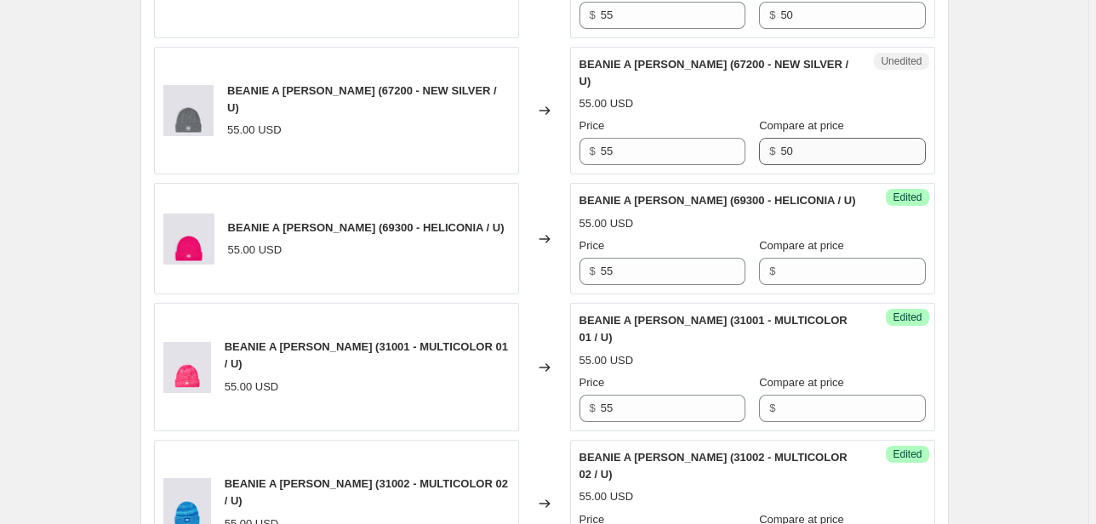
click at [750, 88] on div "Unedited BEANIE A [PERSON_NAME] (67200 - NEW SILVER / U) 55.00 USD Price $ 55 C…" at bounding box center [752, 111] width 365 height 128
click at [713, 117] on div "Price $ 55 Compare at price $ 50" at bounding box center [752, 141] width 346 height 48
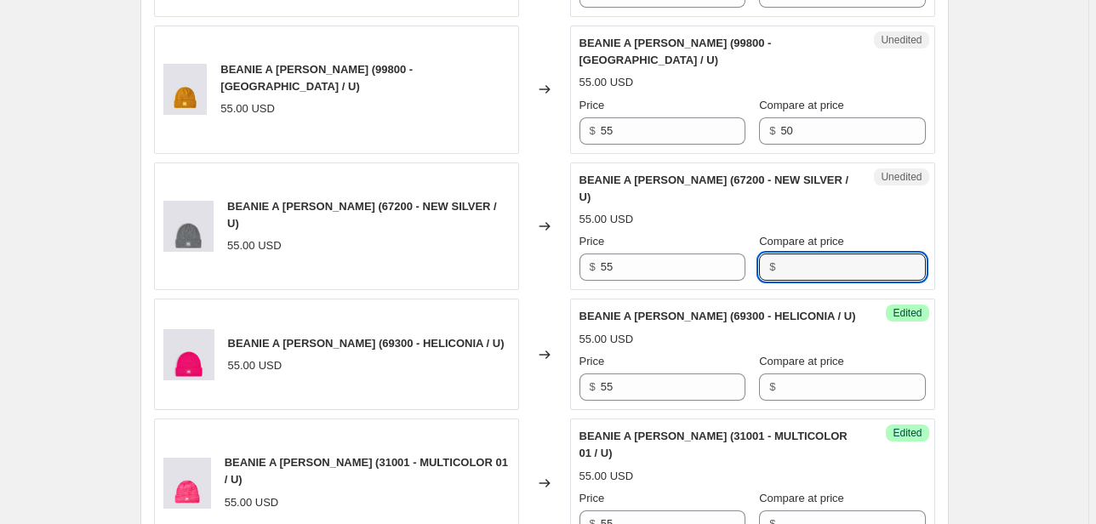
scroll to position [1400, 0]
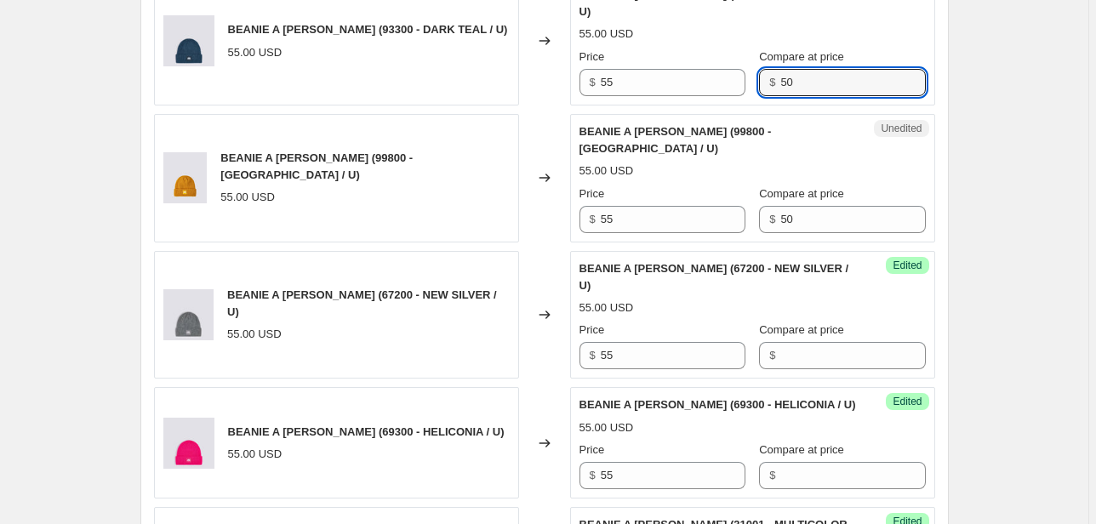
click at [759, 69] on div "$ 50" at bounding box center [842, 82] width 166 height 27
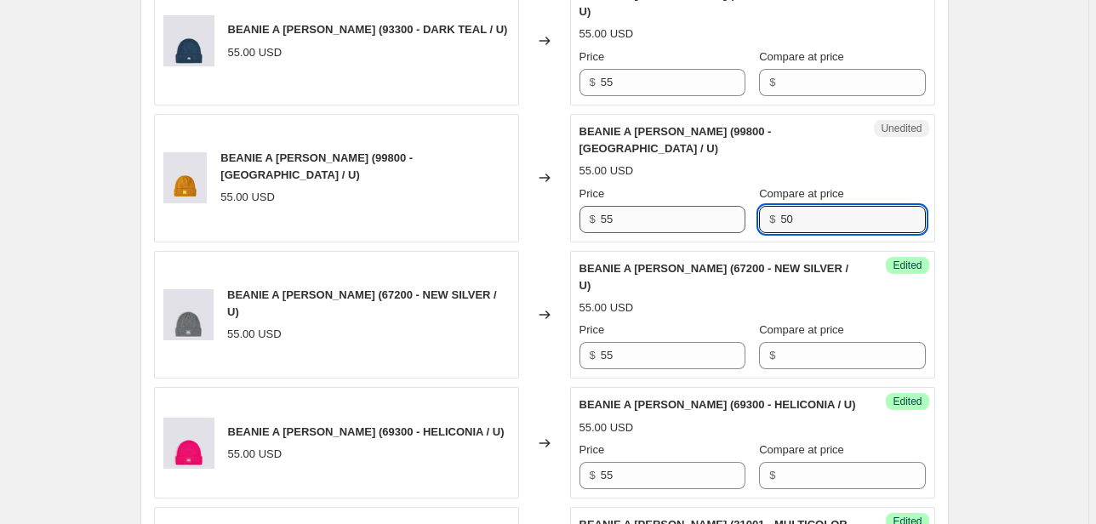
click at [713, 185] on div "Price $ 55 Compare at price $ 50" at bounding box center [752, 209] width 346 height 48
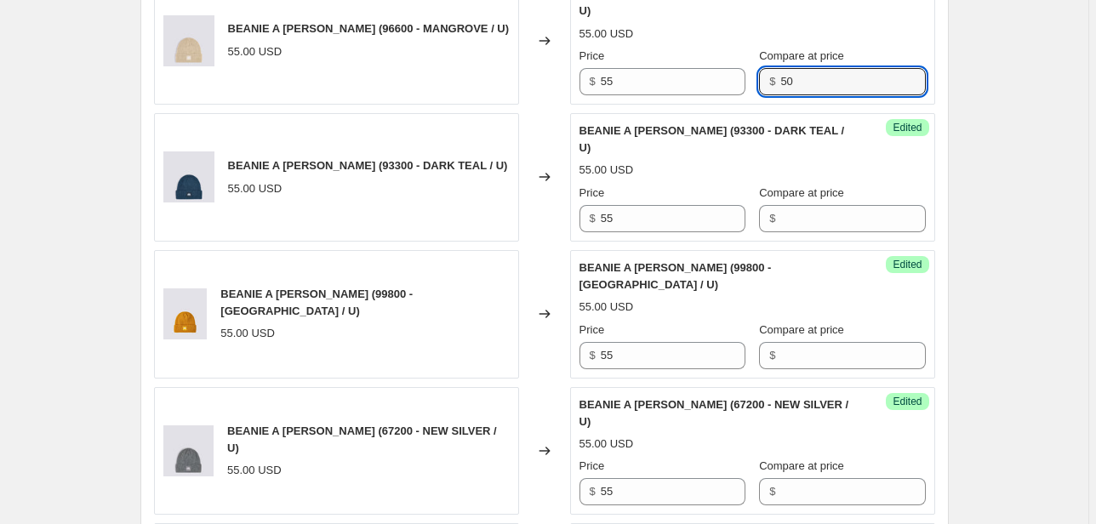
click at [700, 71] on div "Price $ 55 Compare at price $ 50" at bounding box center [752, 72] width 346 height 48
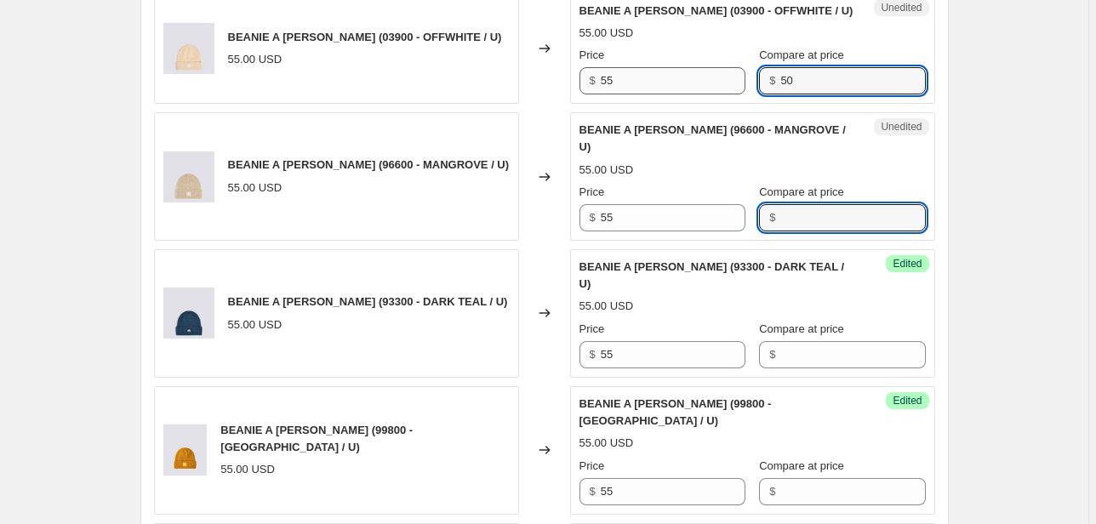
click at [692, 82] on div "Price $ 55 Compare at price $ 50" at bounding box center [752, 71] width 346 height 48
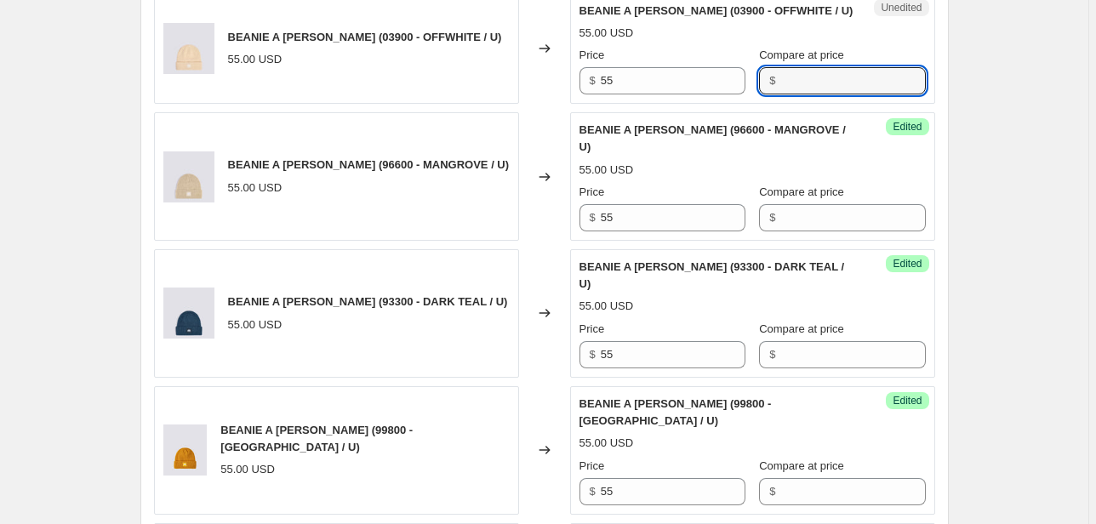
scroll to position [992, 0]
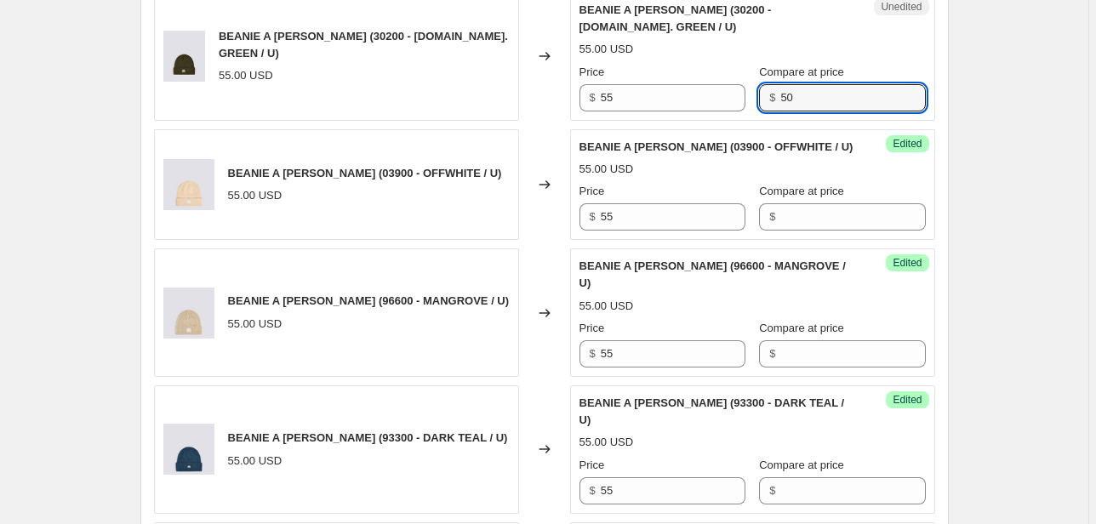
click at [741, 94] on div "Price $ 55 Compare at price $ 50" at bounding box center [752, 88] width 346 height 48
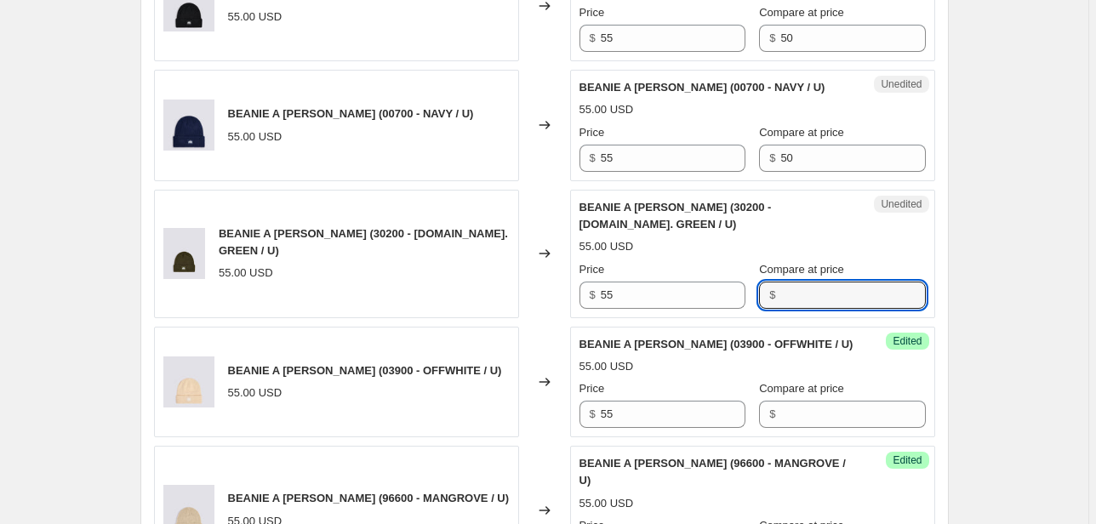
scroll to position [788, 0]
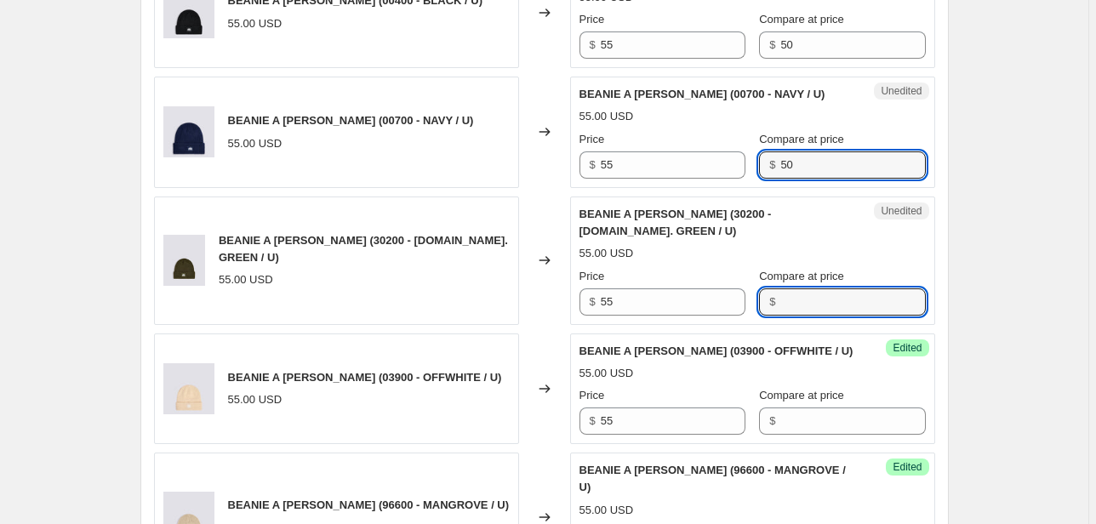
click at [719, 167] on div "Price $ 55 Compare at price $ 50" at bounding box center [752, 155] width 346 height 48
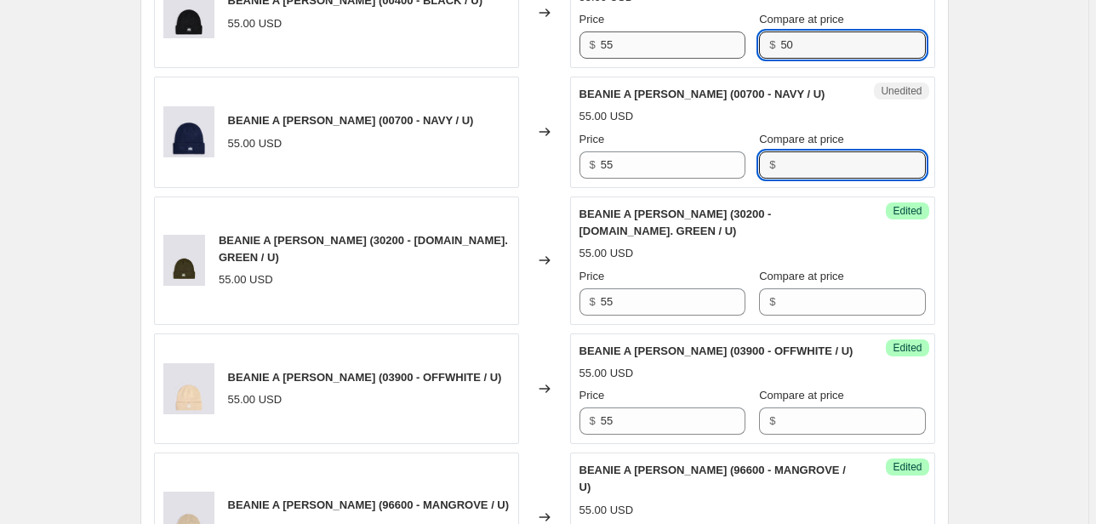
click at [713, 51] on div "Price $ 55 Compare at price $ 50" at bounding box center [752, 35] width 346 height 48
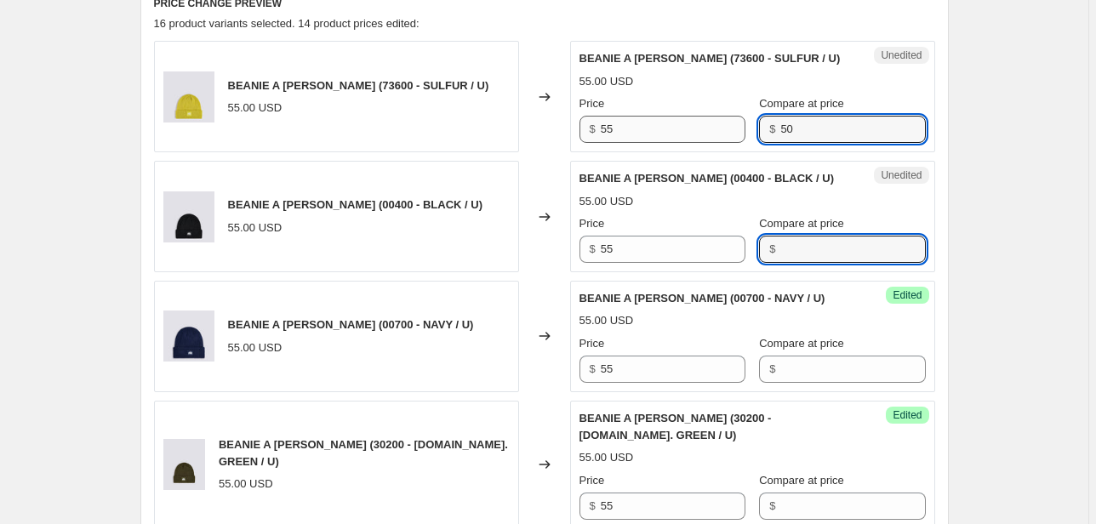
click at [724, 132] on div "Price $ 55 Compare at price $ 50" at bounding box center [752, 119] width 346 height 48
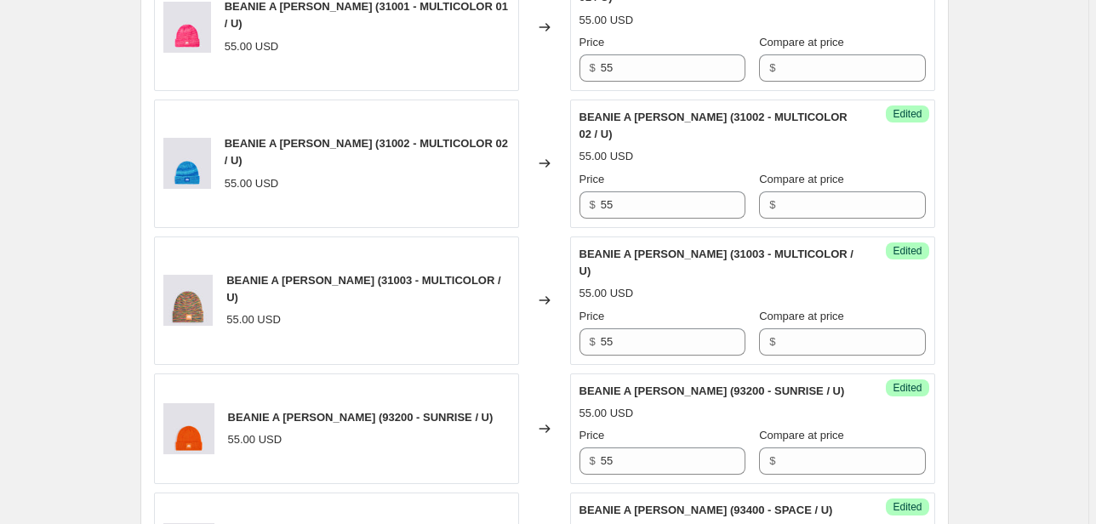
scroll to position [2285, 0]
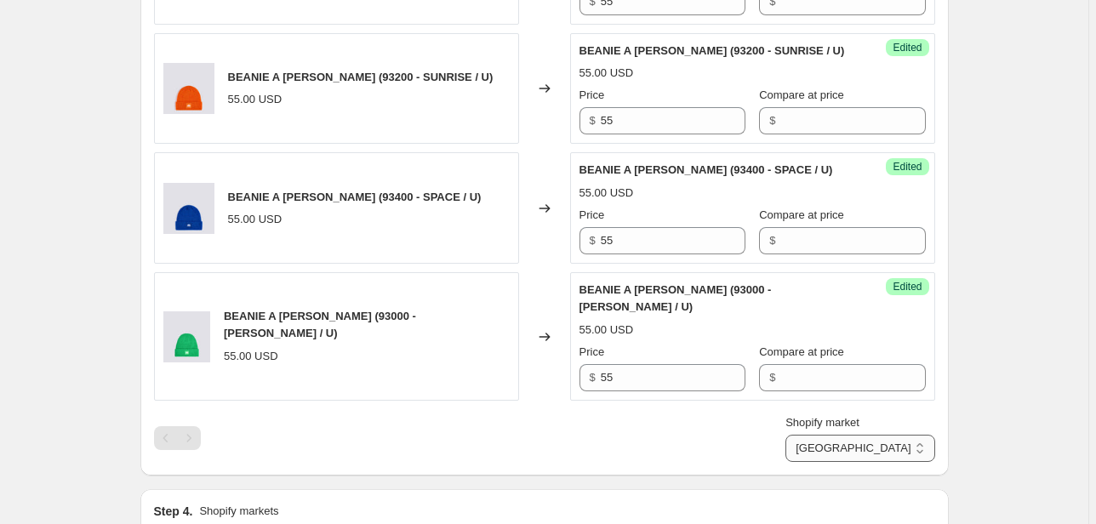
click at [864, 435] on select "Direct prices [GEOGRAPHIC_DATA] EMEA [GEOGRAPHIC_DATA] International [GEOGRAPHI…" at bounding box center [859, 448] width 149 height 27
click at [841, 462] on select "Direct prices [GEOGRAPHIC_DATA] EMEA [GEOGRAPHIC_DATA] International [GEOGRAPHI…" at bounding box center [859, 448] width 149 height 27
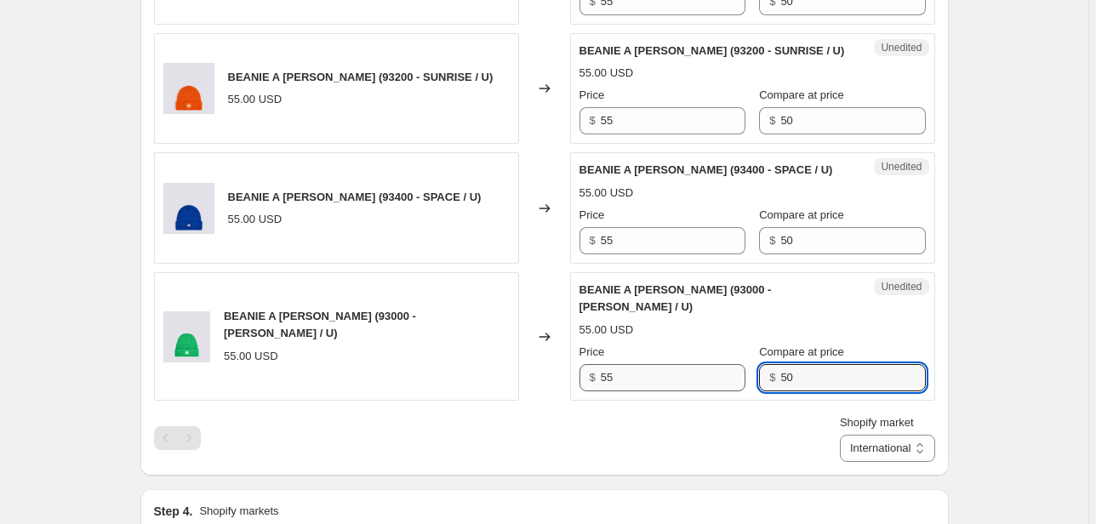
click at [650, 344] on div "Price $ 55 Compare at price $ 50" at bounding box center [752, 368] width 346 height 48
click at [734, 207] on div "Price $ 55 Compare at price $ 50" at bounding box center [752, 231] width 346 height 48
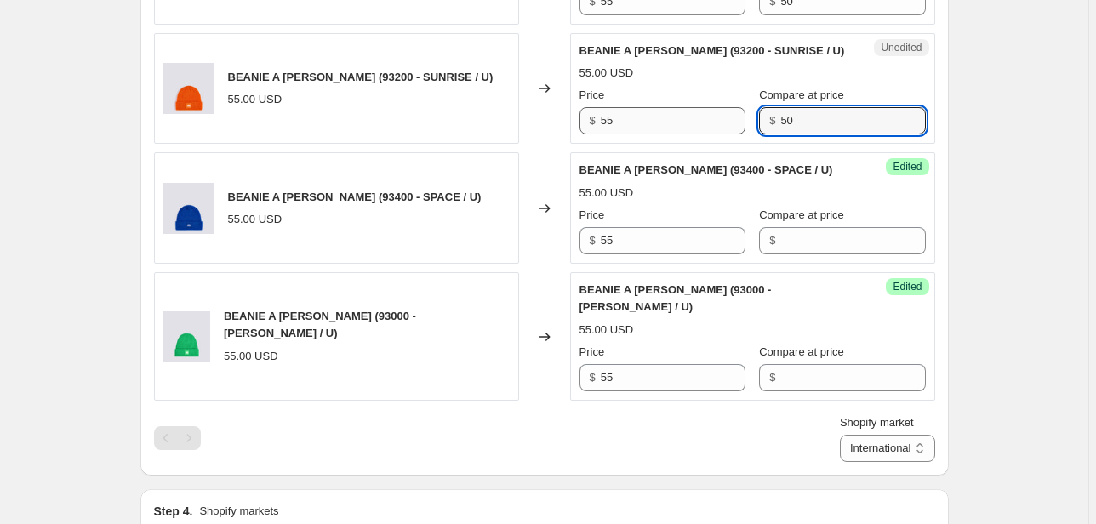
click at [728, 87] on div "Price $ 55 Compare at price $ 50" at bounding box center [752, 111] width 346 height 48
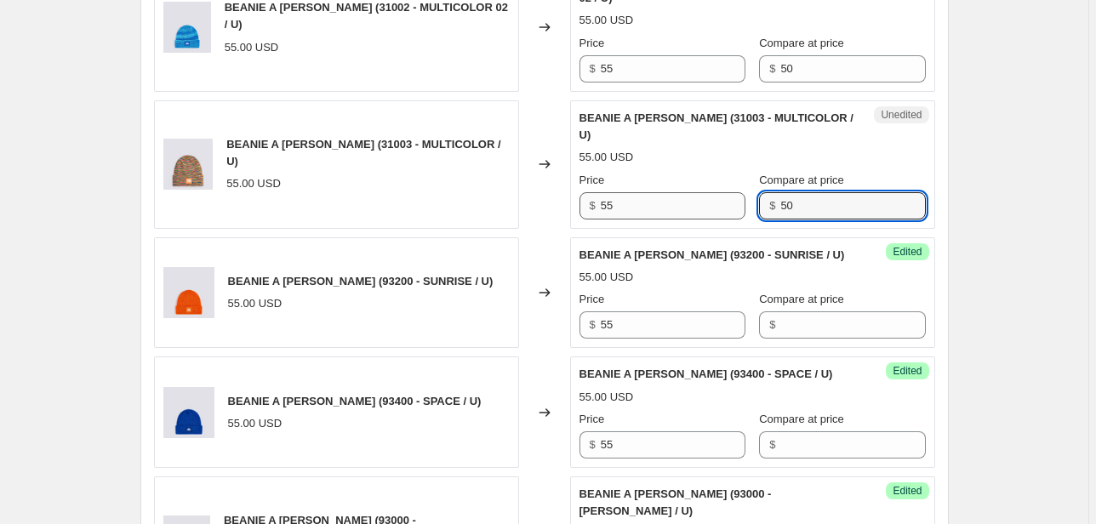
click at [743, 172] on div "Price $ 55 Compare at price $ 50" at bounding box center [752, 196] width 346 height 48
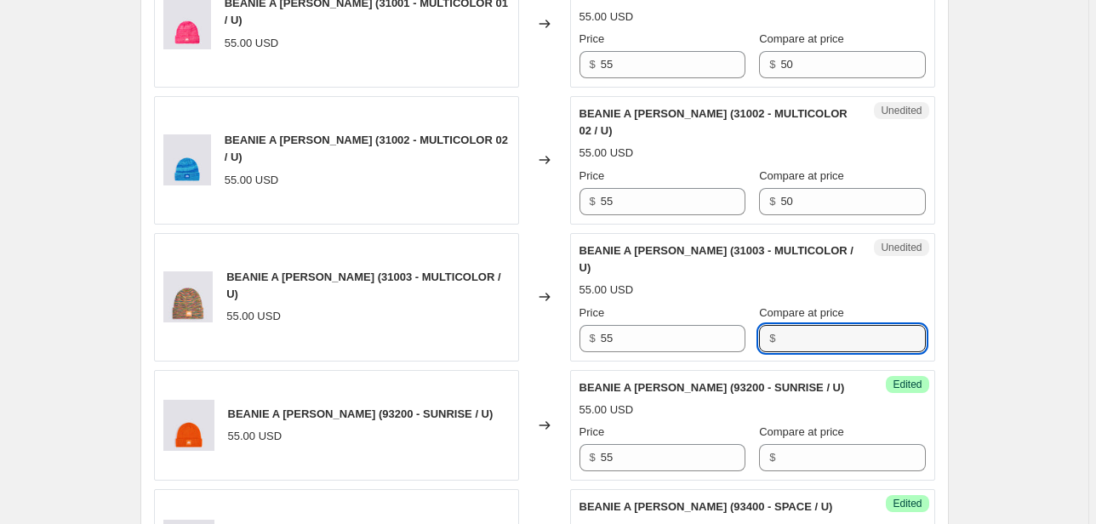
scroll to position [1877, 0]
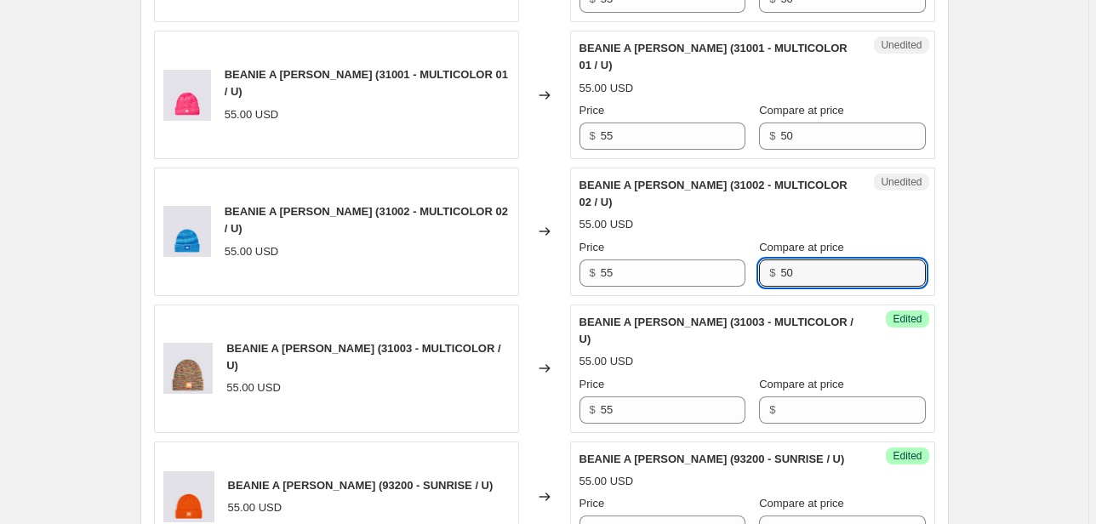
click at [702, 239] on div "Price $ 55 Compare at price $ 50" at bounding box center [752, 263] width 346 height 48
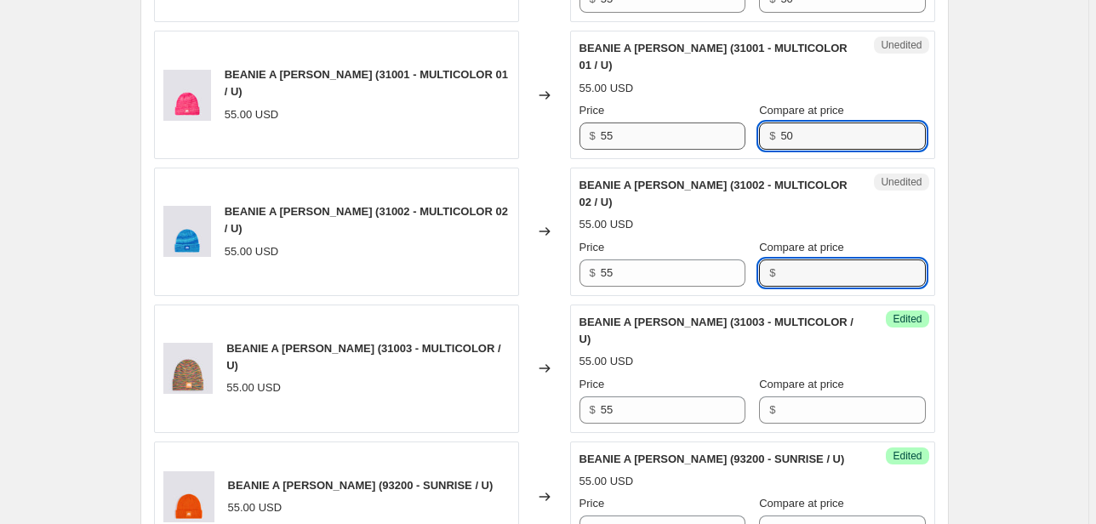
click at [726, 102] on div "Price $ 55 Compare at price $ 50" at bounding box center [752, 126] width 346 height 48
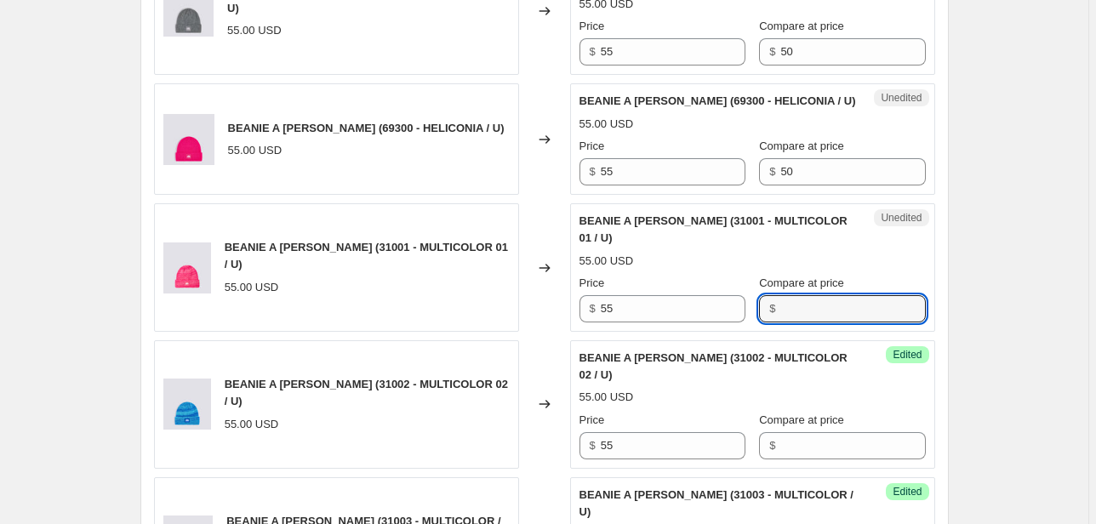
scroll to position [1673, 0]
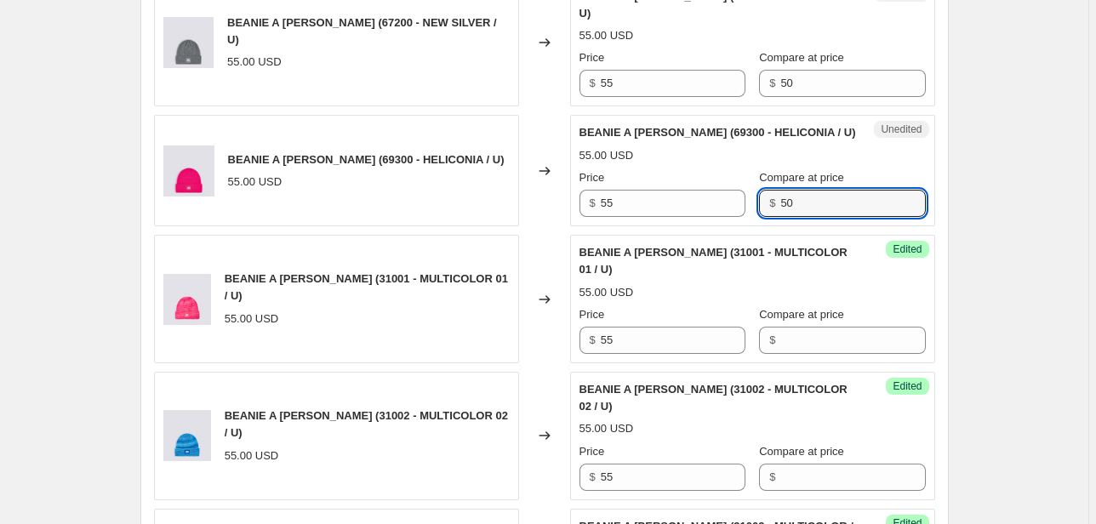
click at [742, 169] on div "Price $ 55 Compare at price $ 50" at bounding box center [752, 193] width 346 height 48
click at [738, 49] on div "Price $ 55 Compare at price $ 50" at bounding box center [752, 73] width 346 height 48
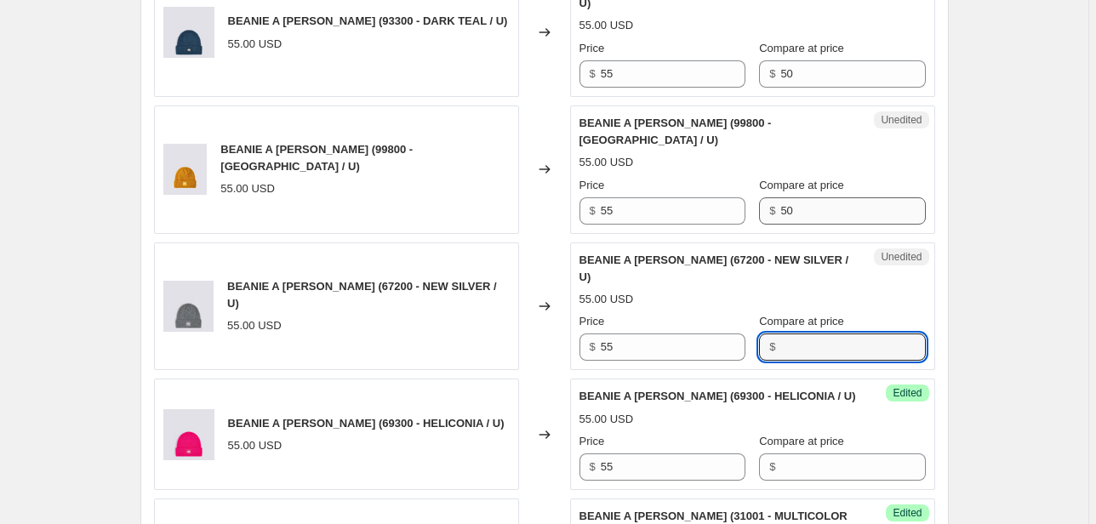
scroll to position [1400, 0]
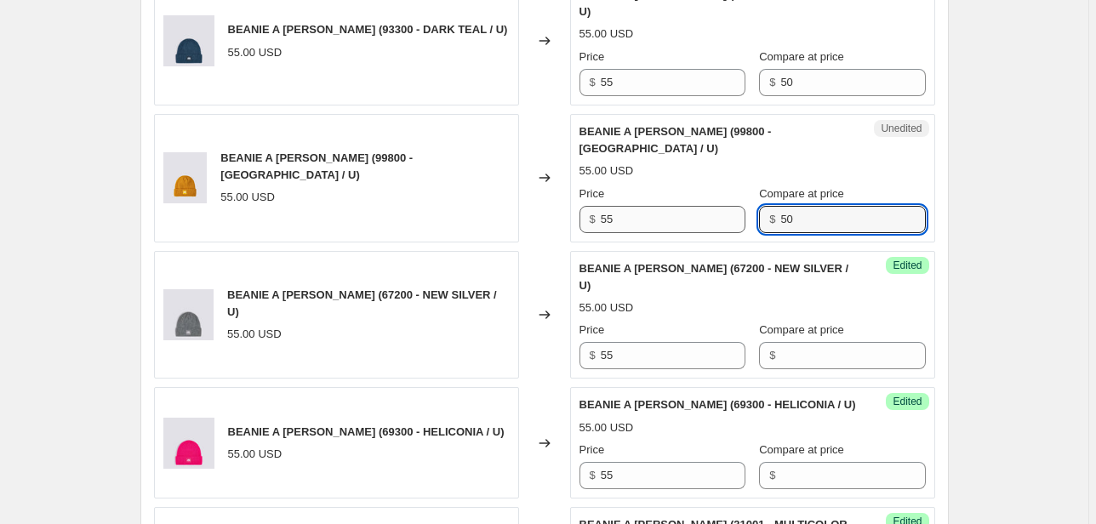
click at [722, 185] on div "Price $ 55 Compare at price $ 50" at bounding box center [752, 209] width 346 height 48
click at [759, 69] on div "$ 50" at bounding box center [842, 82] width 166 height 27
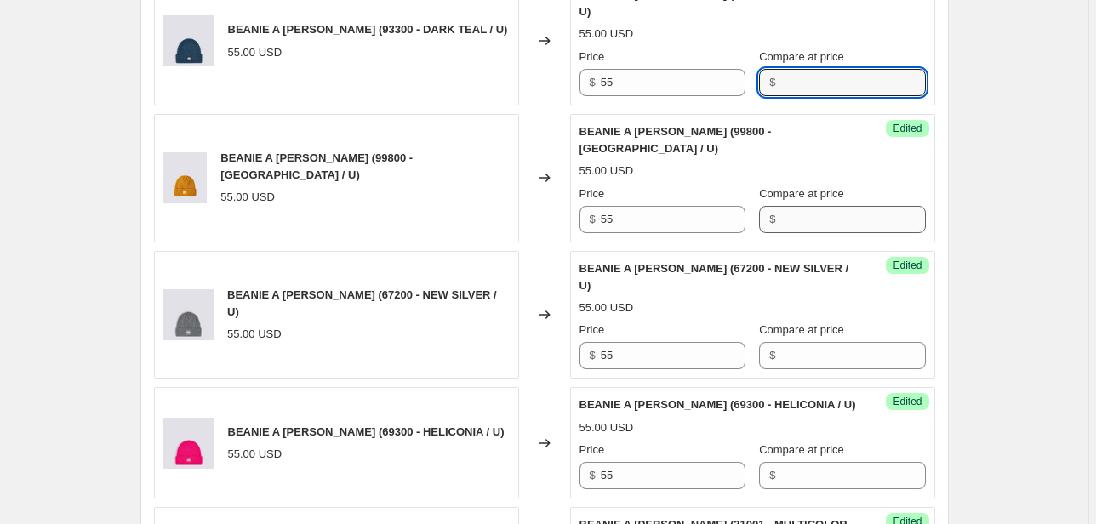
scroll to position [1196, 0]
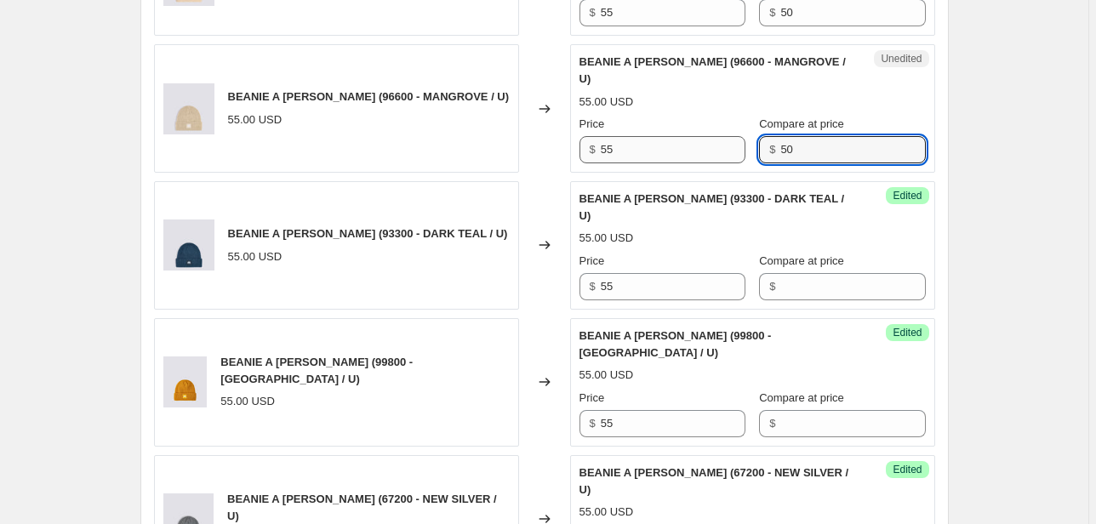
click at [742, 133] on div "Price $ 55 Compare at price $ 50" at bounding box center [752, 140] width 346 height 48
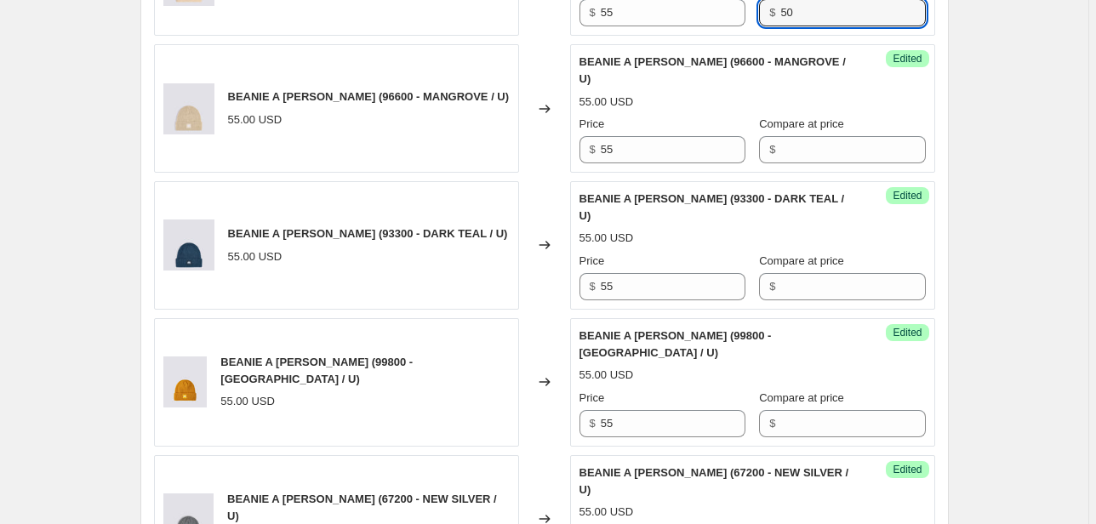
click at [742, 17] on div "Price $ 55 Compare at price $ 50" at bounding box center [752, 3] width 346 height 48
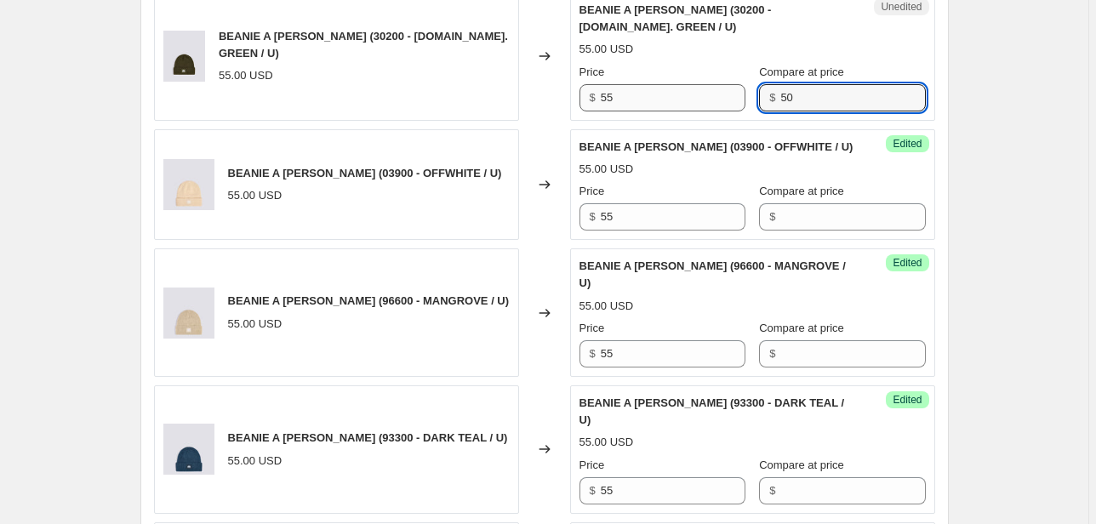
click at [742, 101] on div "Price $ 55 Compare at price $ 50" at bounding box center [752, 88] width 346 height 48
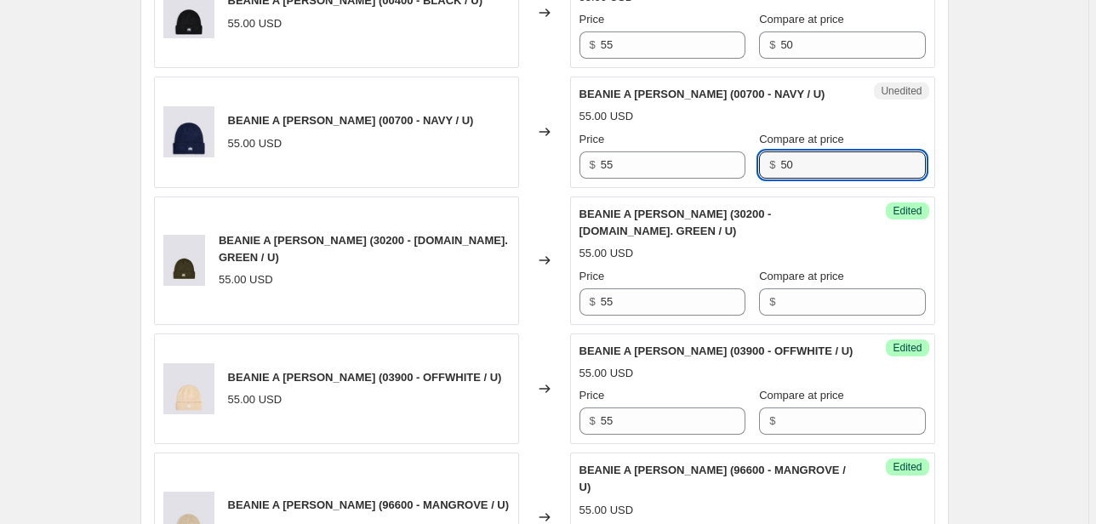
click at [732, 165] on div "Price $ 55 Compare at price $ 50" at bounding box center [752, 155] width 346 height 48
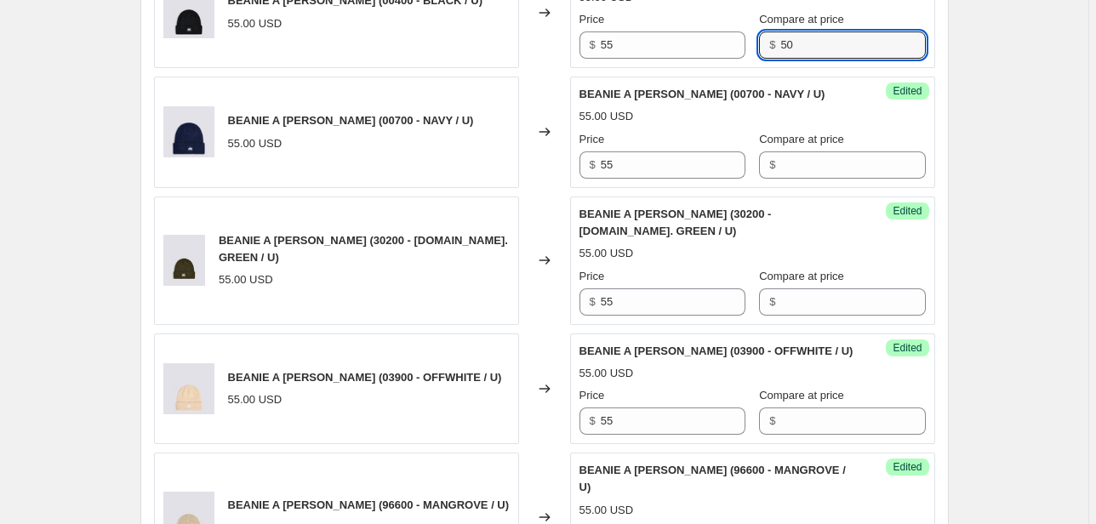
click at [728, 50] on div "Price $ 55 Compare at price $ 50" at bounding box center [752, 35] width 346 height 48
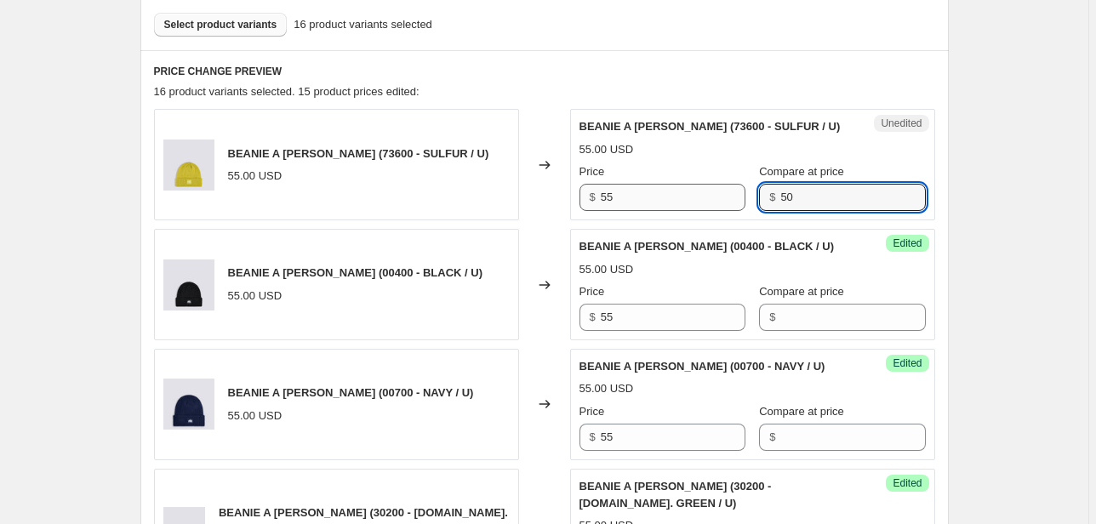
click at [720, 201] on div "Price $ 55 Compare at price $ 50" at bounding box center [752, 187] width 346 height 48
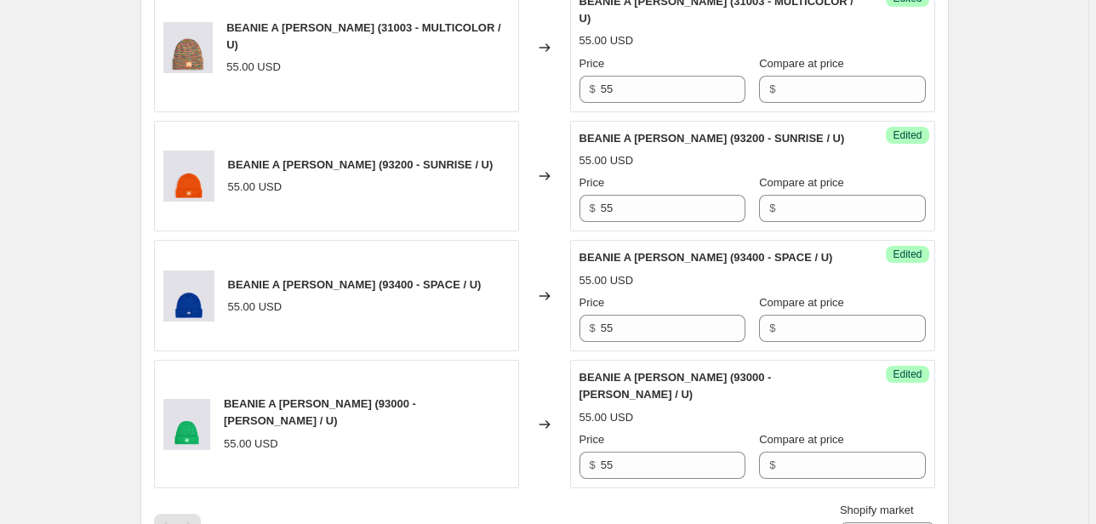
scroll to position [2421, 0]
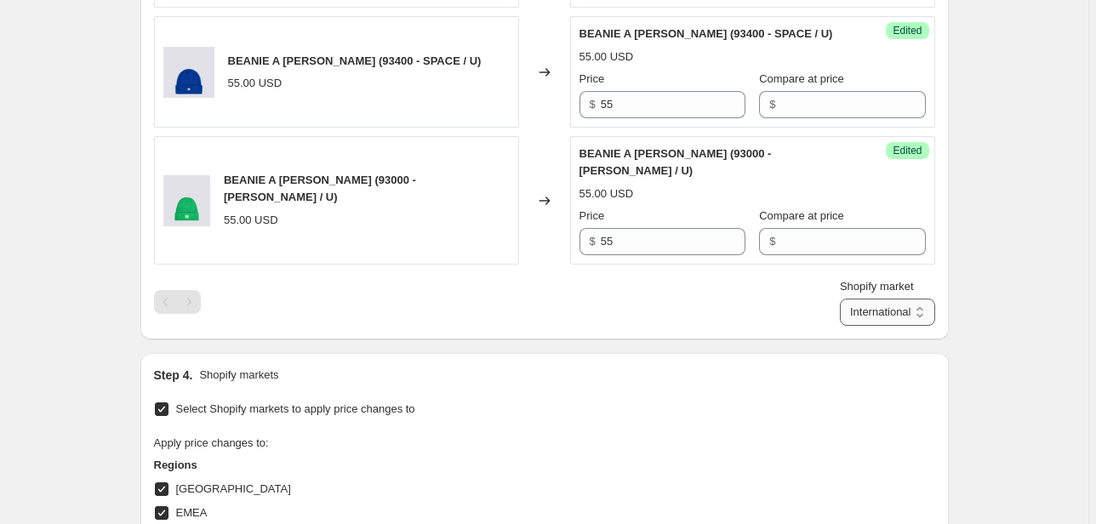
click at [884, 299] on select "Direct prices [GEOGRAPHIC_DATA] EMEA [GEOGRAPHIC_DATA] International [GEOGRAPHI…" at bounding box center [887, 312] width 95 height 27
click at [864, 326] on select "Direct prices [GEOGRAPHIC_DATA] EMEA [GEOGRAPHIC_DATA] International [GEOGRAPHI…" at bounding box center [887, 312] width 95 height 27
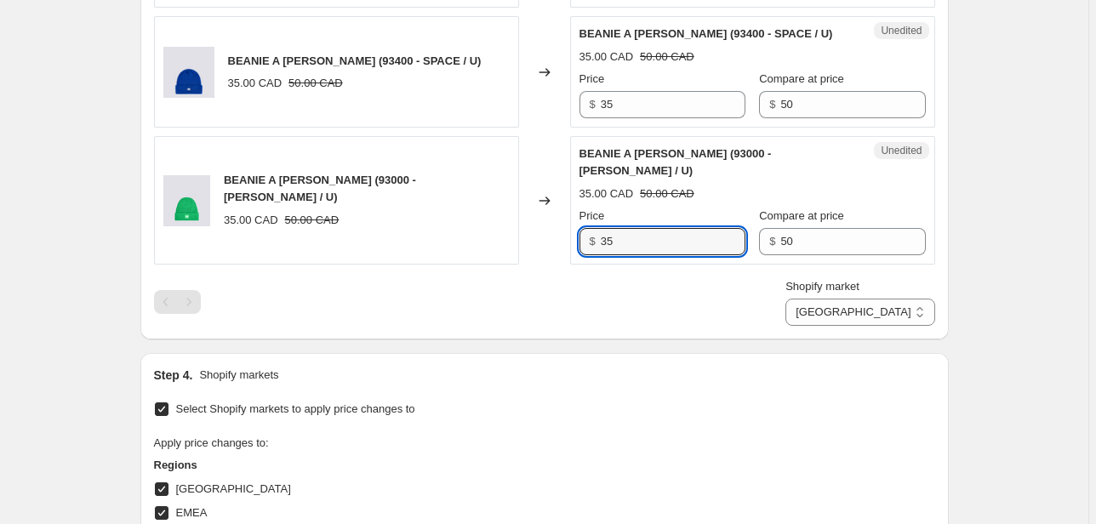
click at [572, 140] on div "BEANIE A [PERSON_NAME] (93000 - [PERSON_NAME] / U) 35.00 CAD 50.00 CAD Changed …" at bounding box center [544, 200] width 781 height 128
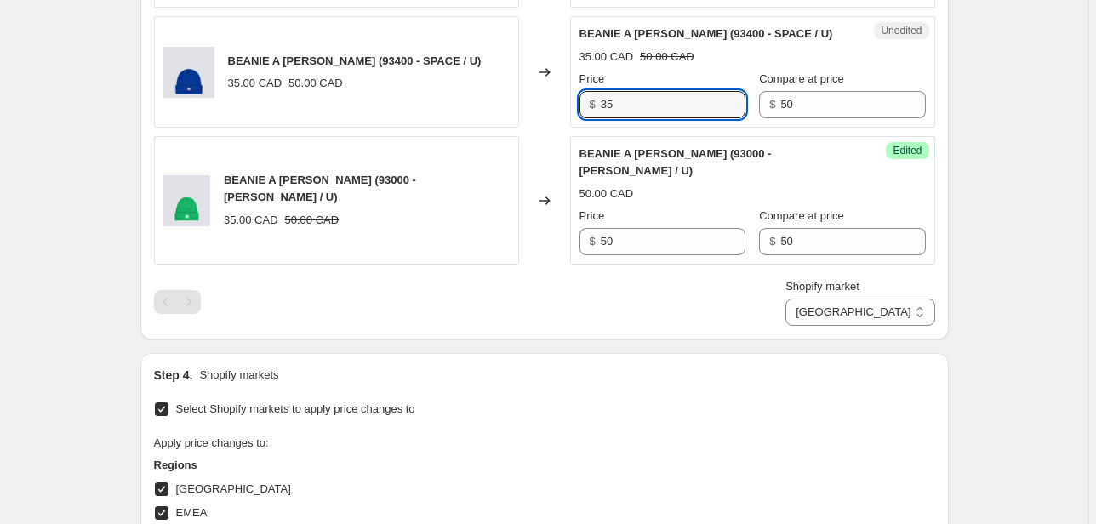
click at [558, 20] on div "BEANIE A [PERSON_NAME] (93400 - SPACE / U) 35.00 CAD 50.00 CAD Changed to Unedi…" at bounding box center [544, 71] width 781 height 111
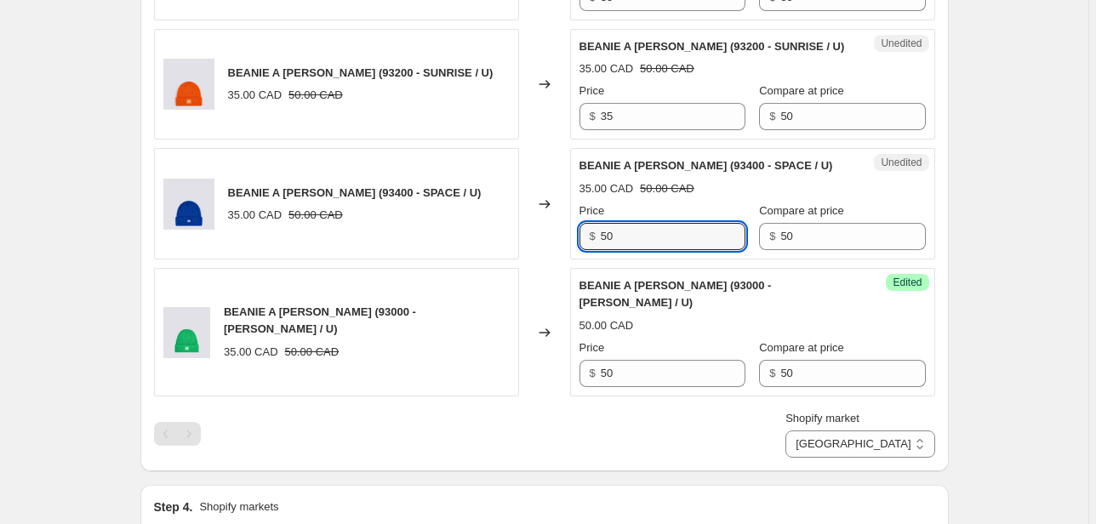
scroll to position [2149, 0]
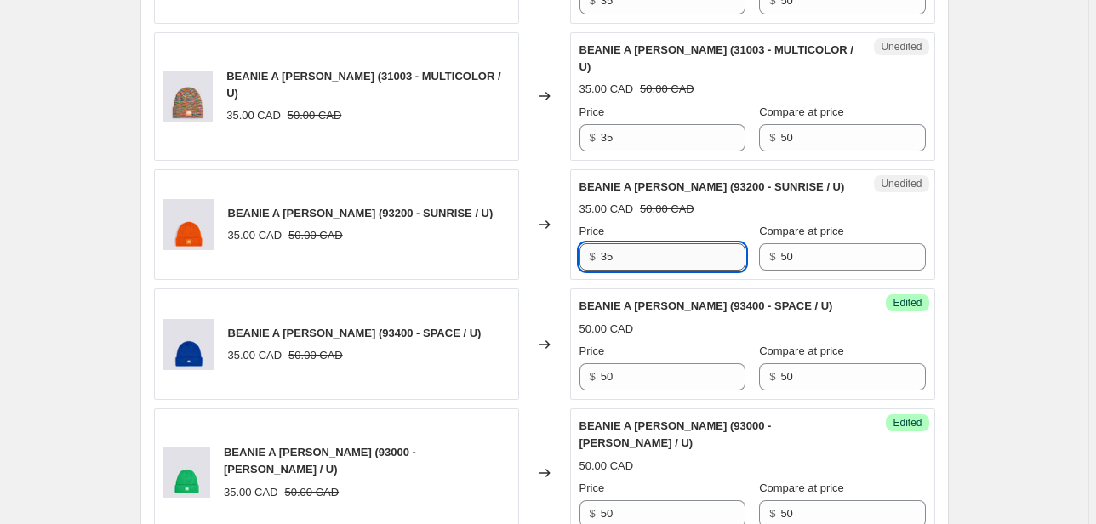
click at [610, 243] on input "35" at bounding box center [673, 256] width 145 height 27
click at [581, 408] on div "Success Edited BEANIE A [PERSON_NAME] (93000 - [PERSON_NAME] / U) 50.00 CAD Pri…" at bounding box center [752, 472] width 365 height 128
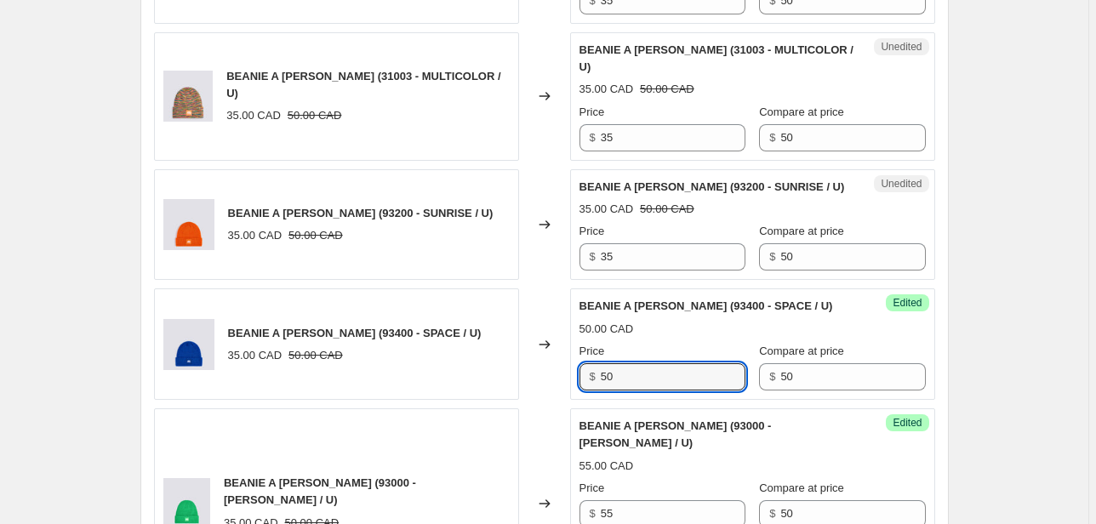
click at [559, 298] on div "BEANIE A [PERSON_NAME] (93400 - SPACE / U) 35.00 CAD 50.00 CAD Changed to Succe…" at bounding box center [544, 343] width 781 height 111
click at [693, 418] on div "BEANIE A [PERSON_NAME] (93000 - [PERSON_NAME] / U) 55.00 CAD Price $ 55 Compare…" at bounding box center [752, 503] width 346 height 171
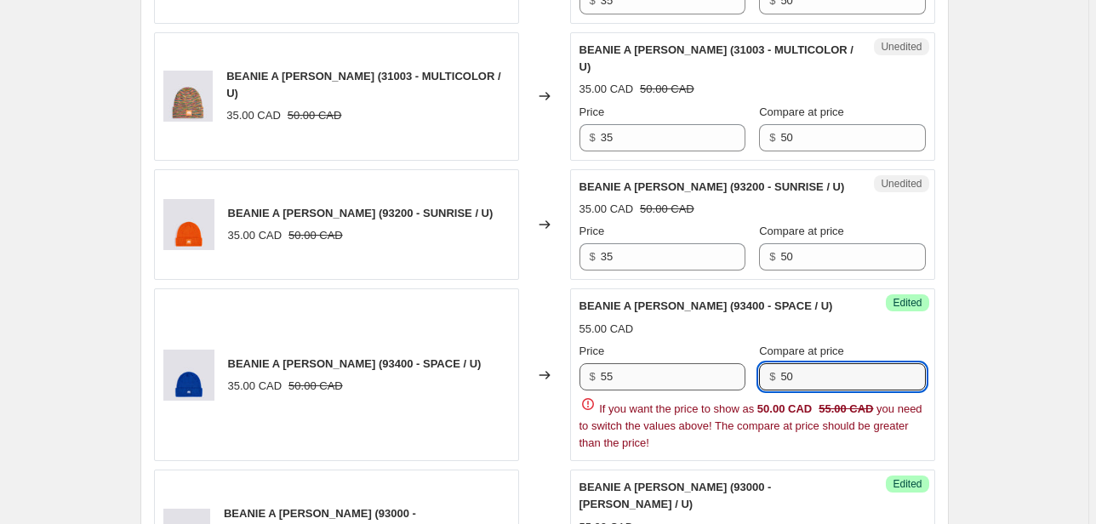
click at [711, 343] on div "Price $ 55 Compare at price $ 50" at bounding box center [752, 367] width 346 height 48
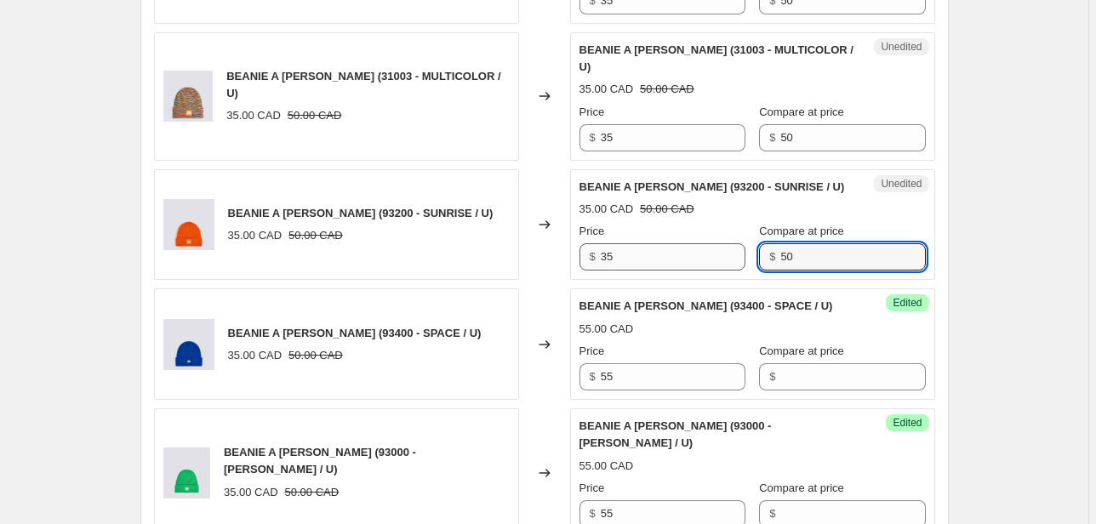
click at [717, 223] on div "Price $ 35 Compare at price $ 50" at bounding box center [752, 247] width 346 height 48
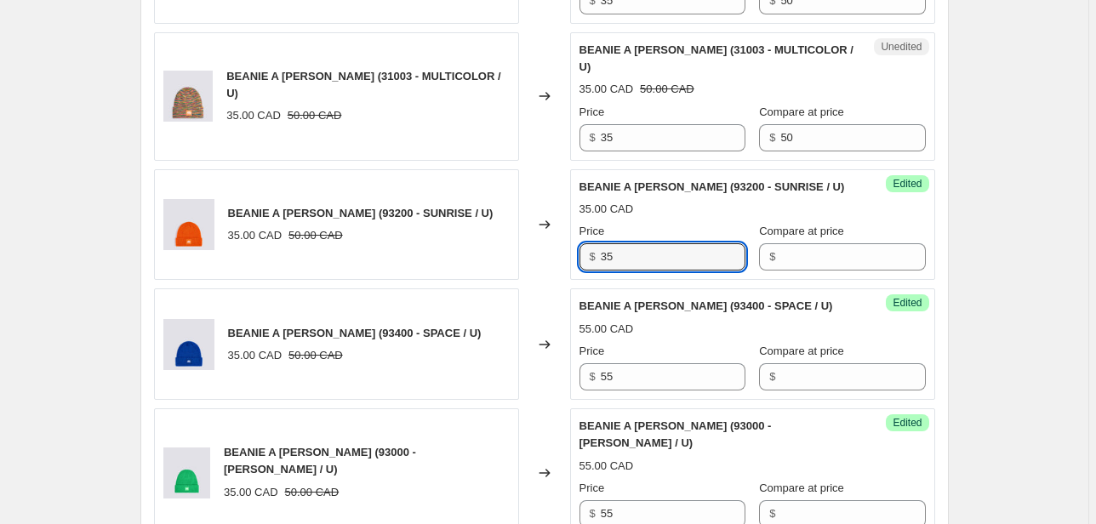
click at [556, 170] on div "BEANIE A [PERSON_NAME] (93200 - SUNRISE / U) 35.00 CAD 50.00 CAD Changed to Suc…" at bounding box center [544, 224] width 781 height 111
click at [601, 124] on div "$ 35" at bounding box center [662, 137] width 166 height 27
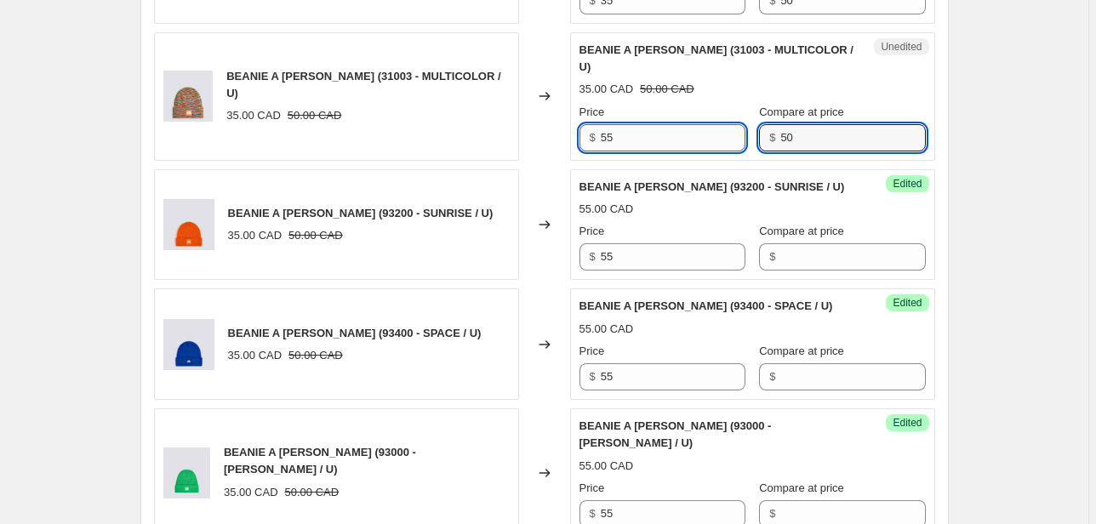
click at [712, 104] on div "Price $ 55 Compare at price $ 50" at bounding box center [752, 128] width 346 height 48
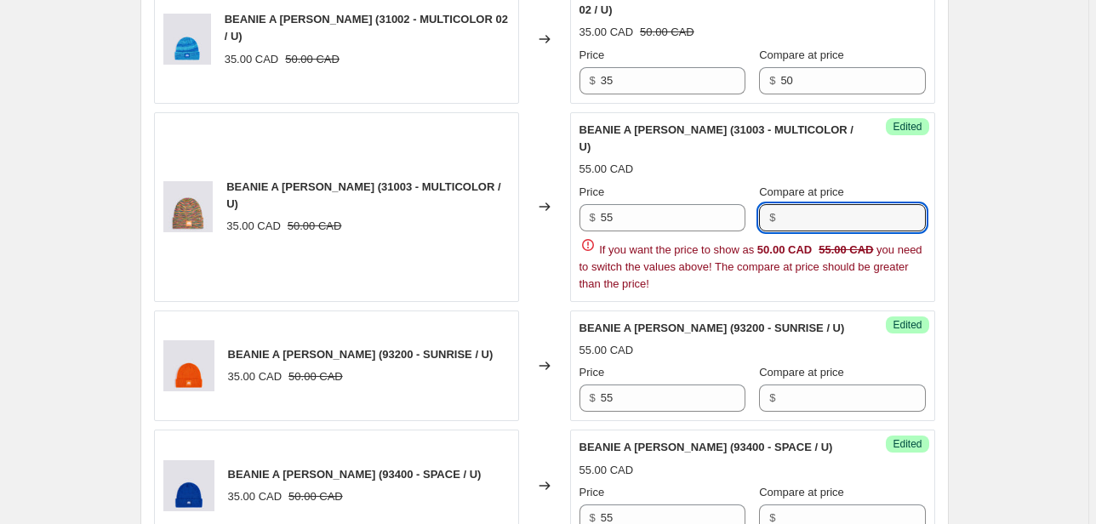
scroll to position [1945, 0]
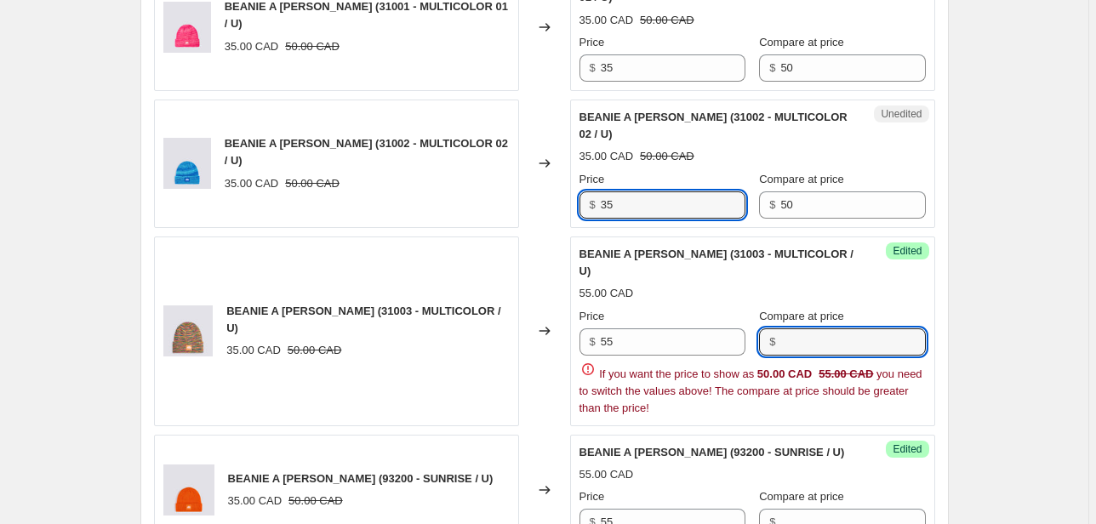
click at [584, 191] on div "$ 35" at bounding box center [662, 204] width 166 height 27
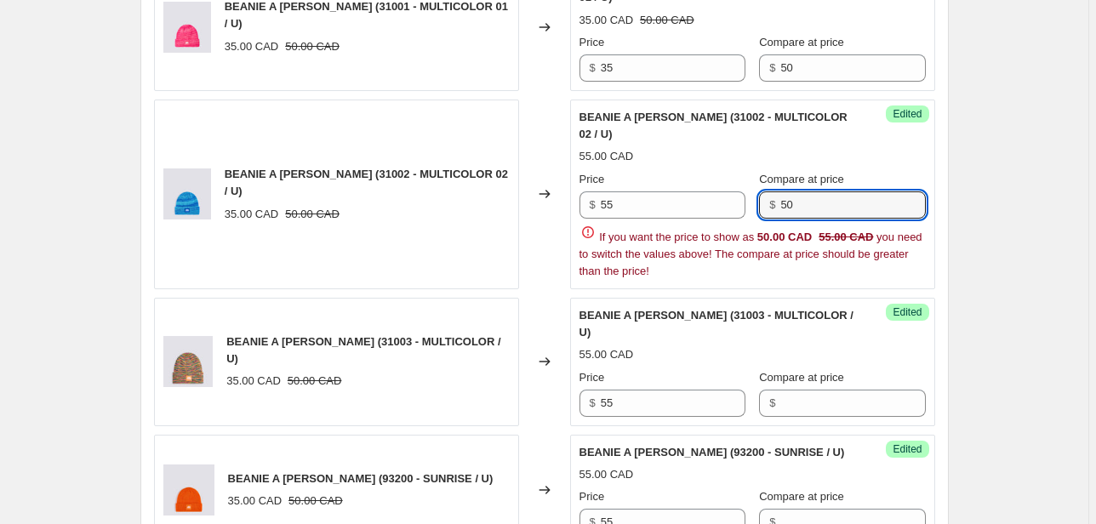
click at [721, 171] on div "Price $ 55 Compare at price $ 50 If you want the price to show as 50.00 CAD 55.…" at bounding box center [752, 225] width 346 height 109
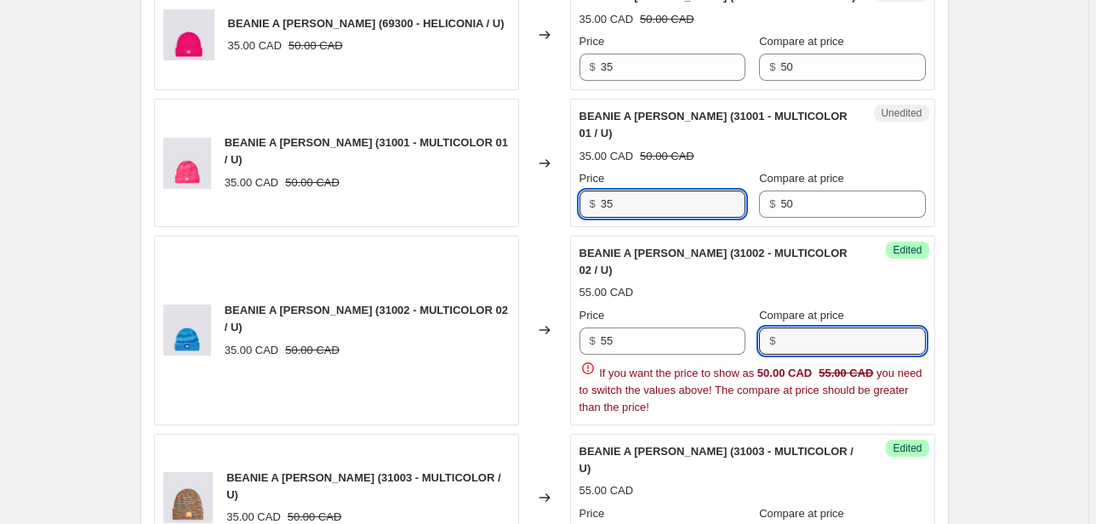
click at [557, 130] on div "BEANIE A [PERSON_NAME] (31001 - MULTICOLOR 01 / U) 35.00 CAD 50.00 CAD Changed …" at bounding box center [544, 163] width 781 height 128
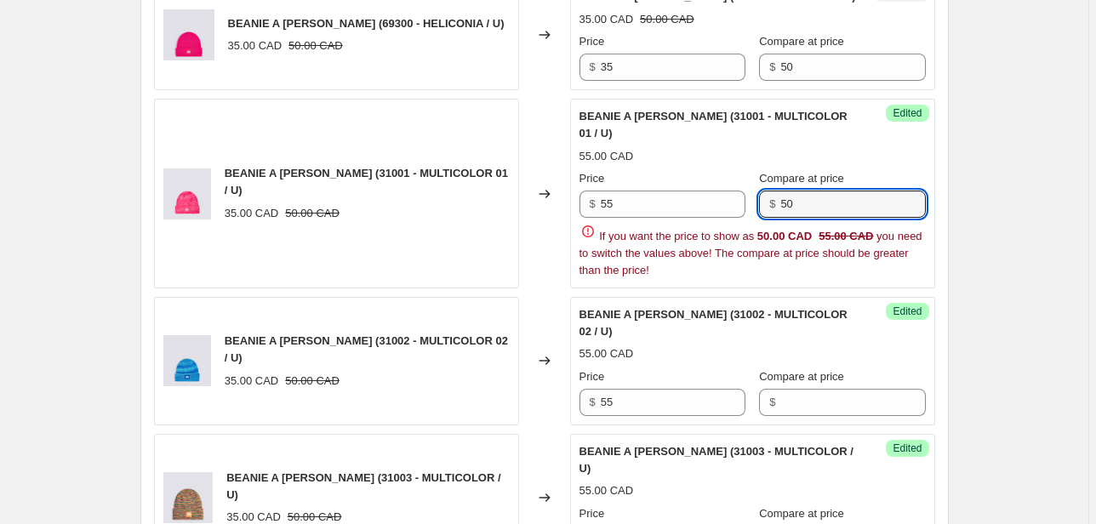
click at [726, 170] on div "Price $ 55 Compare at price $ 50 If you want the price to show as 50.00 CAD 55.…" at bounding box center [752, 224] width 346 height 109
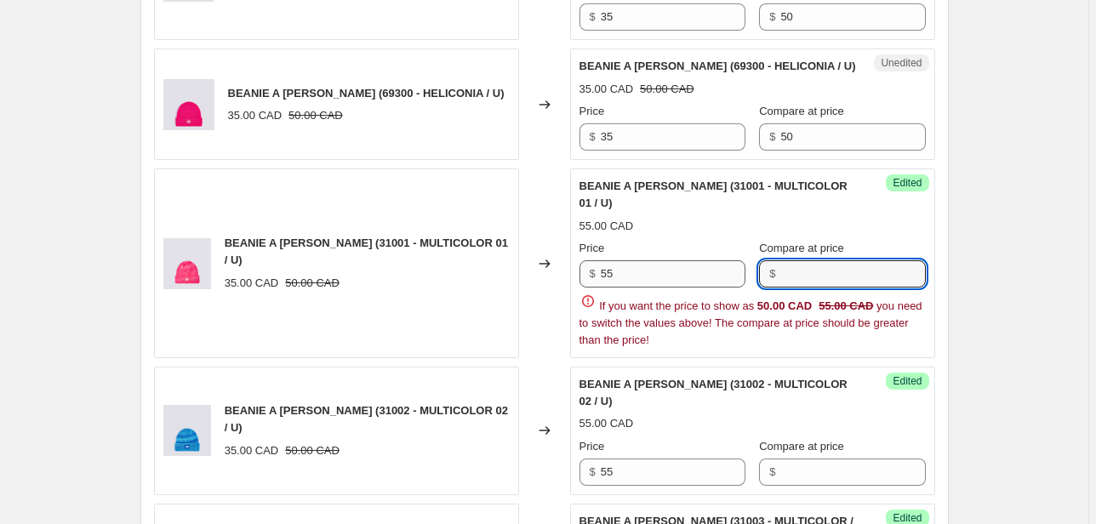
scroll to position [1673, 0]
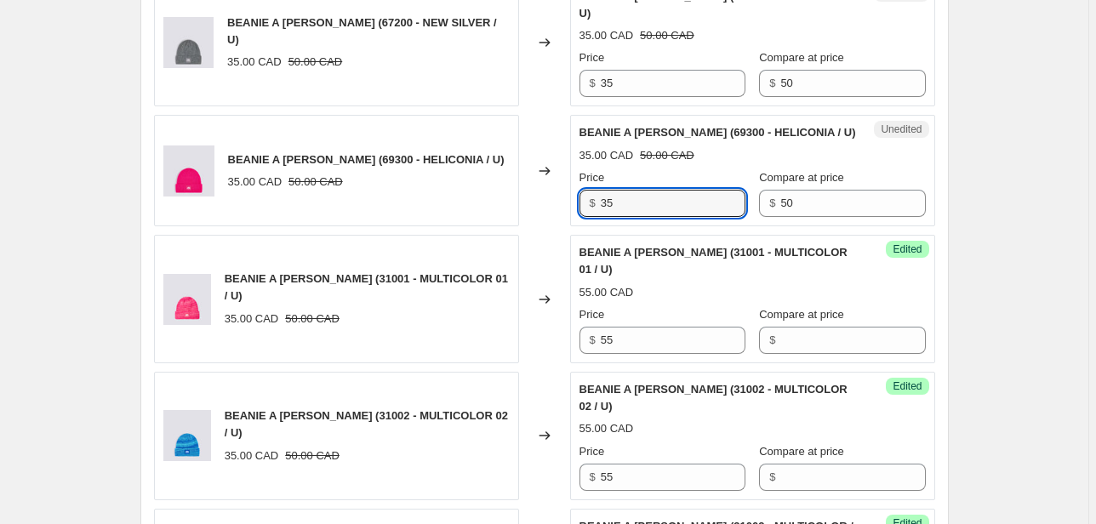
click at [536, 138] on div "BEANIE A [PERSON_NAME] (69300 - HELICONIA / U) 35.00 CAD 50.00 CAD Changed to U…" at bounding box center [544, 170] width 781 height 111
click at [704, 169] on div "Price $ 55 Compare at price $ 50" at bounding box center [752, 193] width 346 height 48
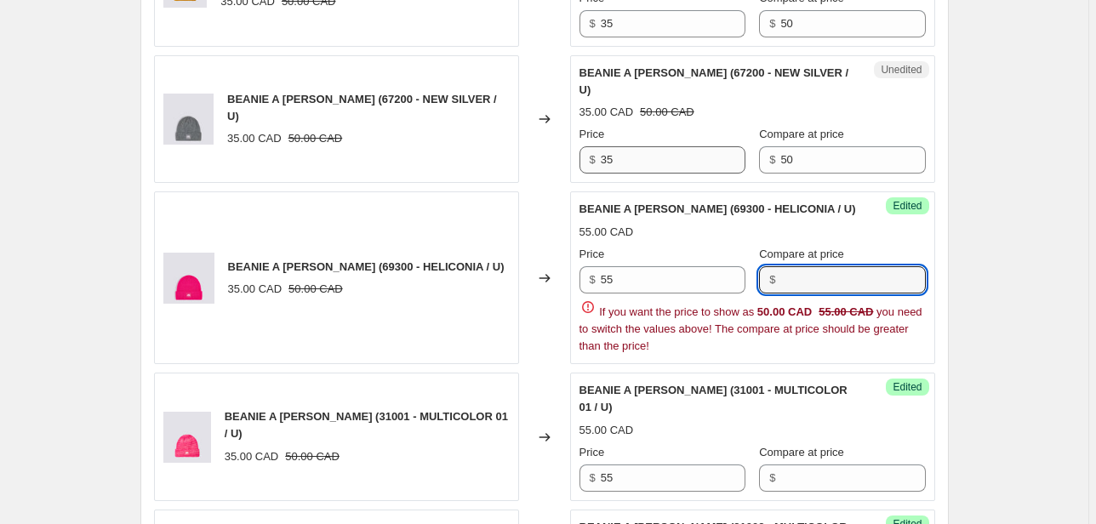
scroll to position [1536, 0]
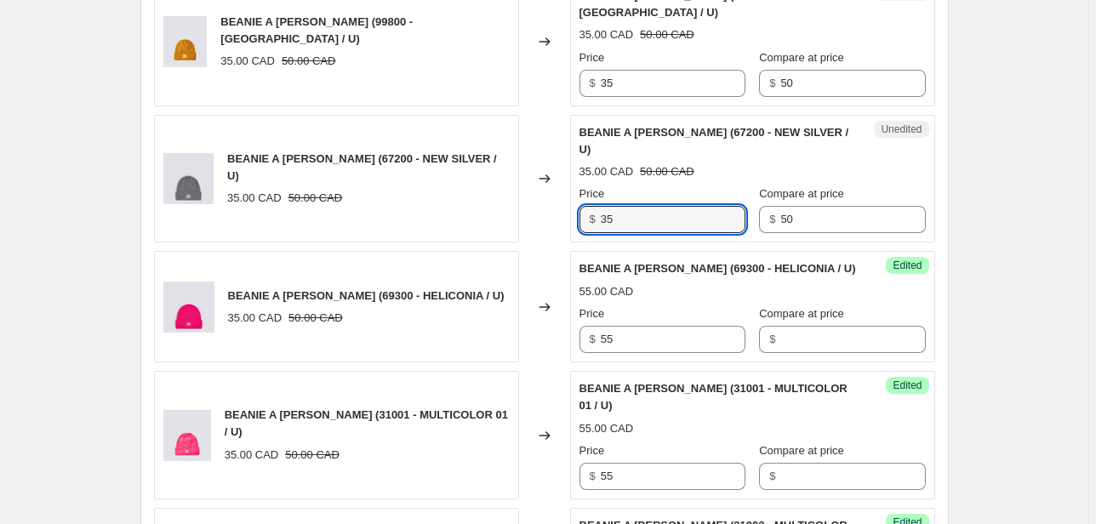
click at [510, 163] on div "BEANIE A [PERSON_NAME] (67200 - NEW SILVER / U) 35.00 CAD 50.00 CAD Changed to …" at bounding box center [544, 179] width 781 height 128
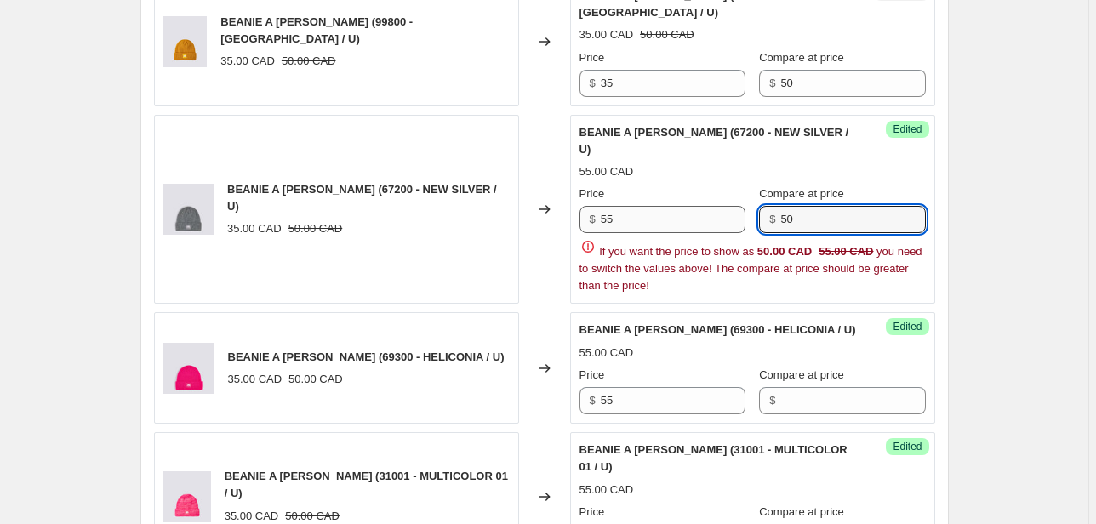
click at [733, 185] on div "Price $ 55 Compare at price $ 50" at bounding box center [752, 209] width 346 height 48
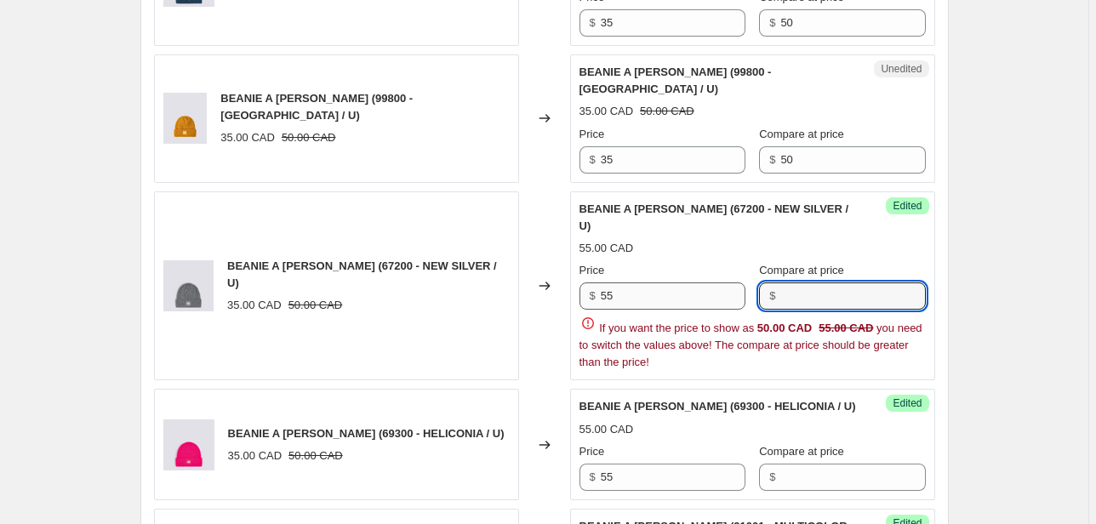
scroll to position [1400, 0]
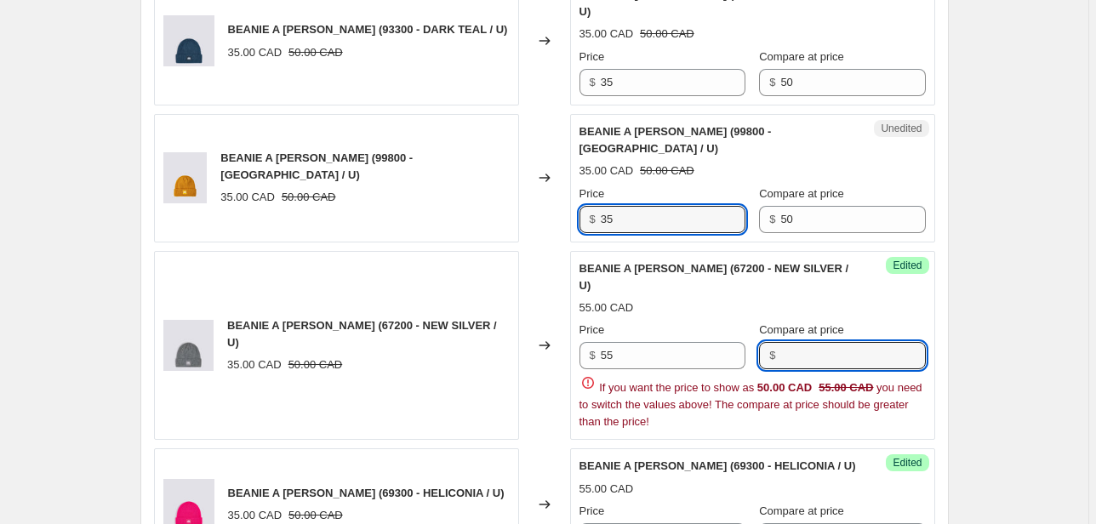
click at [567, 169] on div "BEANIE A [PERSON_NAME] (99800 - [GEOGRAPHIC_DATA] / U) 35.00 CAD 50.00 CAD Chan…" at bounding box center [544, 178] width 781 height 128
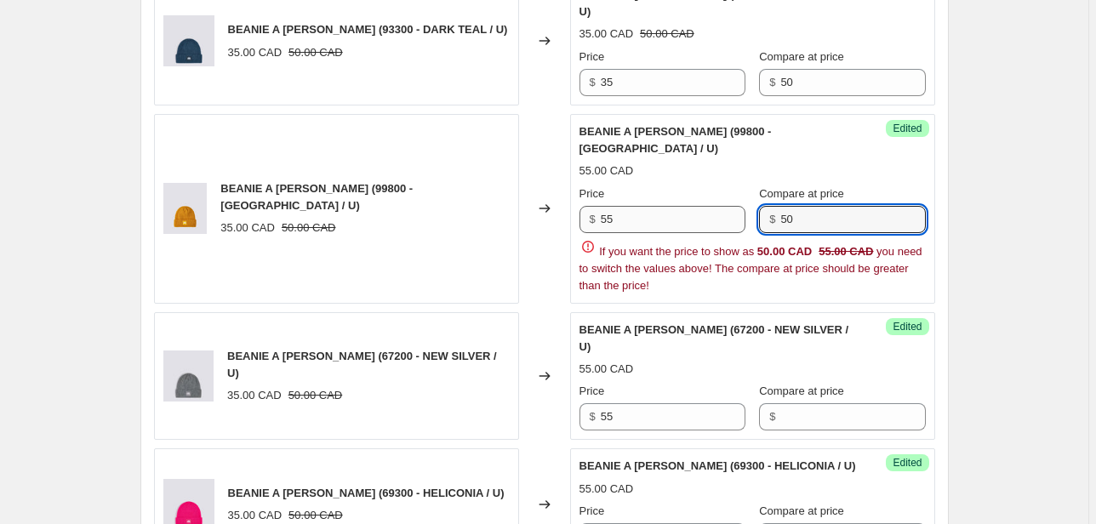
click at [738, 185] on div "Price $ 55 Compare at price $ 50" at bounding box center [752, 209] width 346 height 48
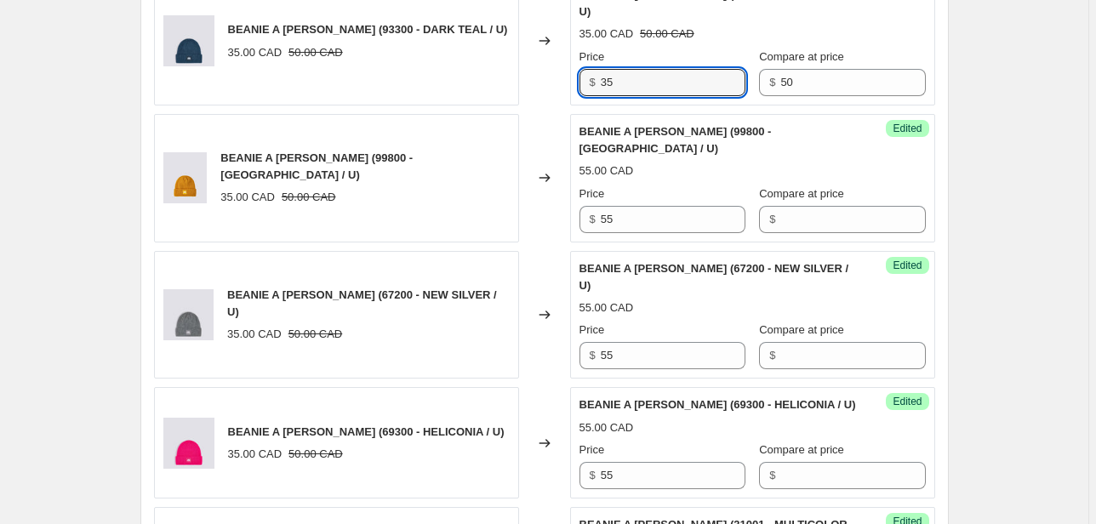
click at [550, 51] on div "BEANIE A [PERSON_NAME] (93300 - DARK TEAL / U) 35.00 CAD 50.00 CAD Changed to U…" at bounding box center [544, 41] width 781 height 128
click at [691, 61] on div "Price $ 55 Compare at price $ 50" at bounding box center [752, 72] width 346 height 48
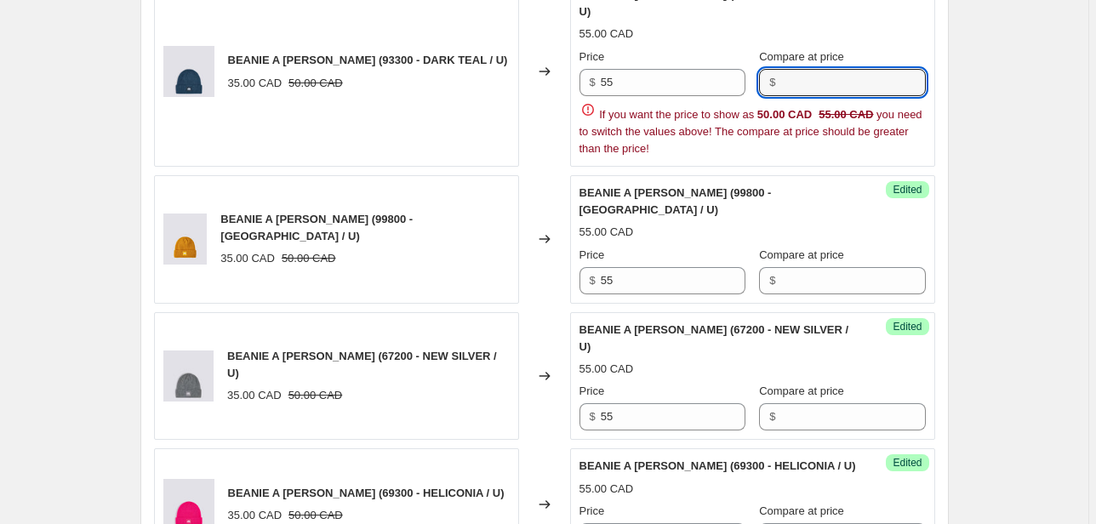
scroll to position [1264, 0]
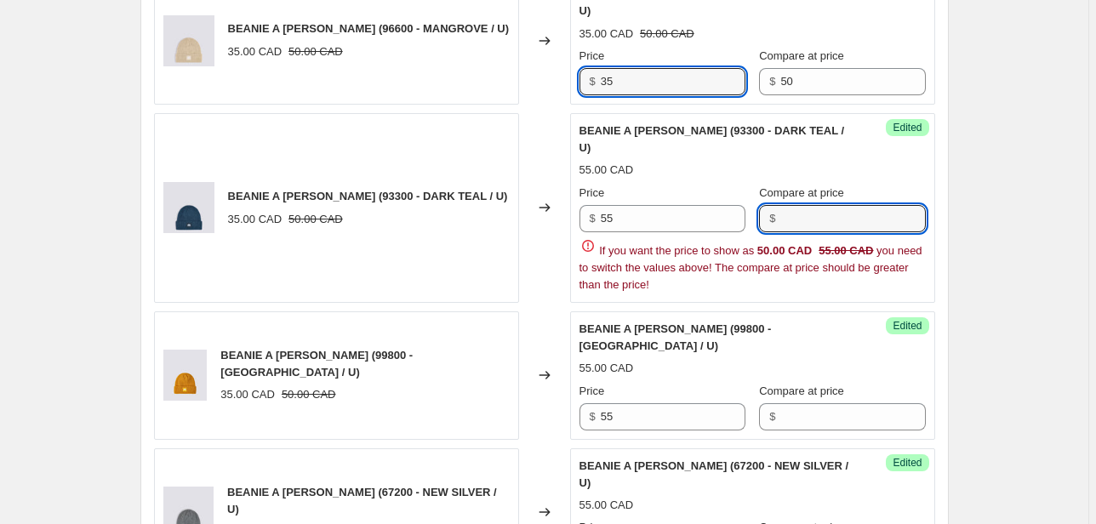
click at [557, 61] on div "BEANIE A [PERSON_NAME] (96600 - MANGROVE / U) 35.00 CAD 50.00 CAD Changed to Un…" at bounding box center [544, 40] width 781 height 128
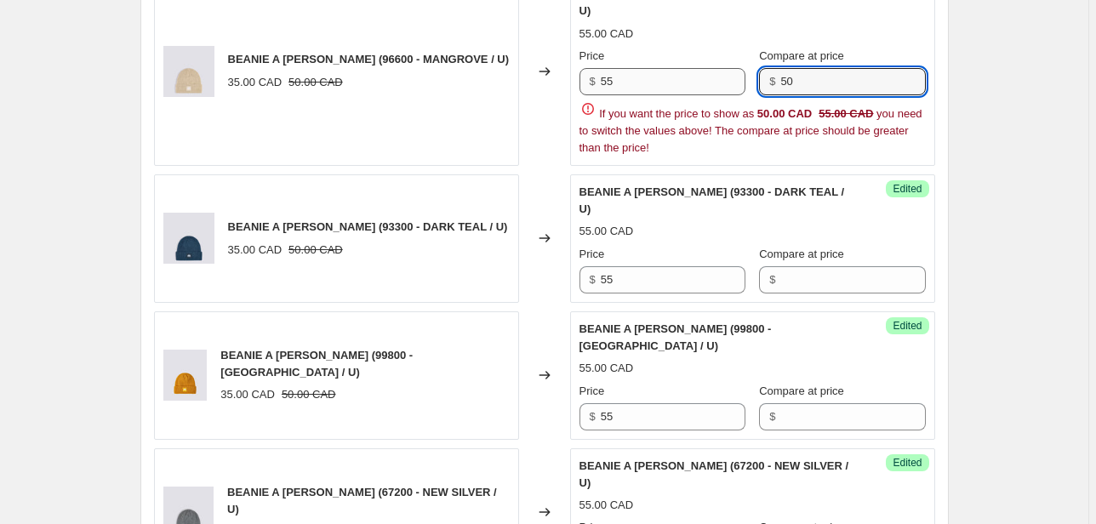
click at [703, 75] on div "Price $ 55 Compare at price $ 50" at bounding box center [752, 72] width 346 height 48
click at [751, 66] on div "Price $ 55 Compare at price $ 50" at bounding box center [752, 72] width 346 height 48
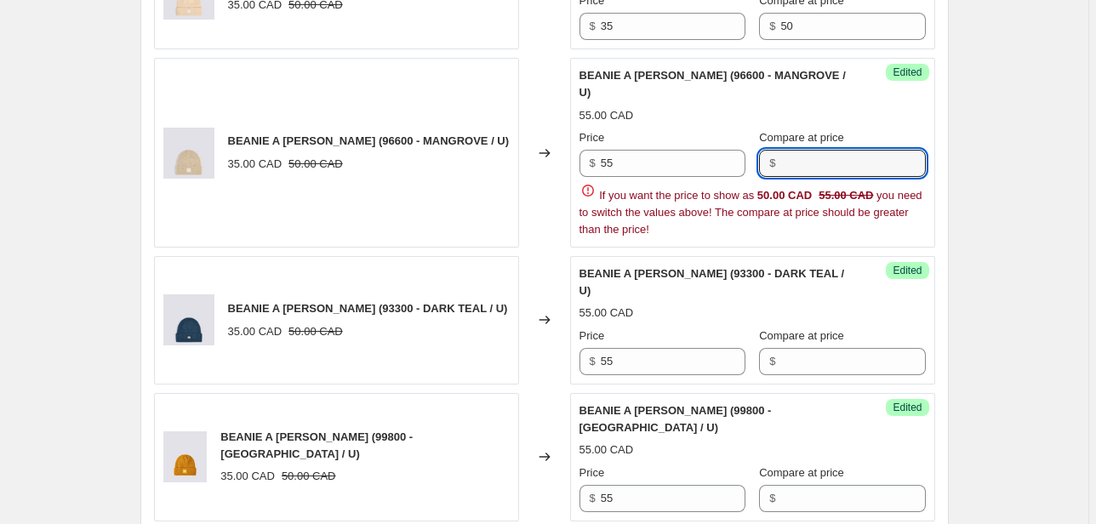
scroll to position [1060, 0]
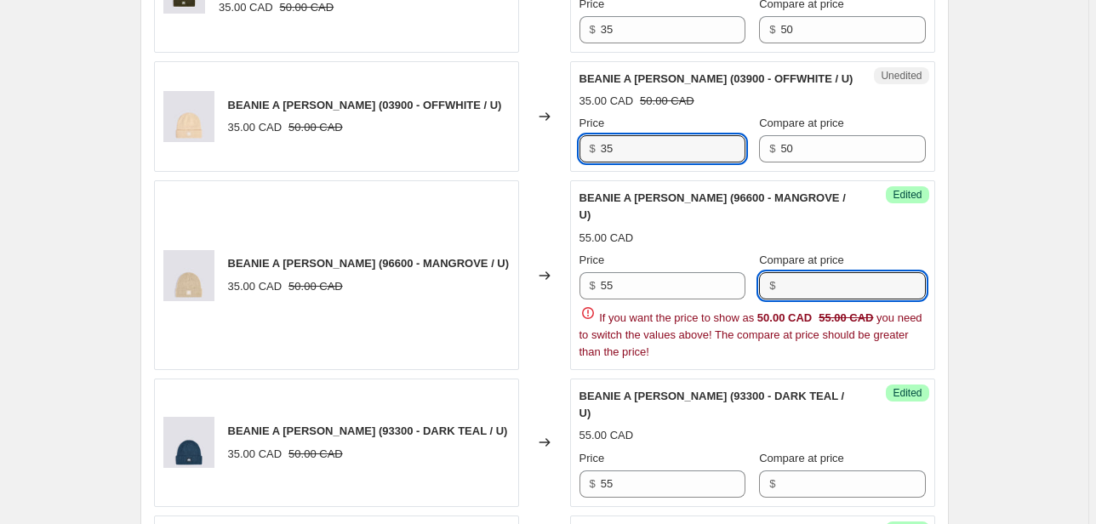
click at [544, 142] on div "BEANIE A [PERSON_NAME] (03900 - OFFWHITE / U) 35.00 CAD 50.00 CAD Changed to Un…" at bounding box center [544, 116] width 781 height 111
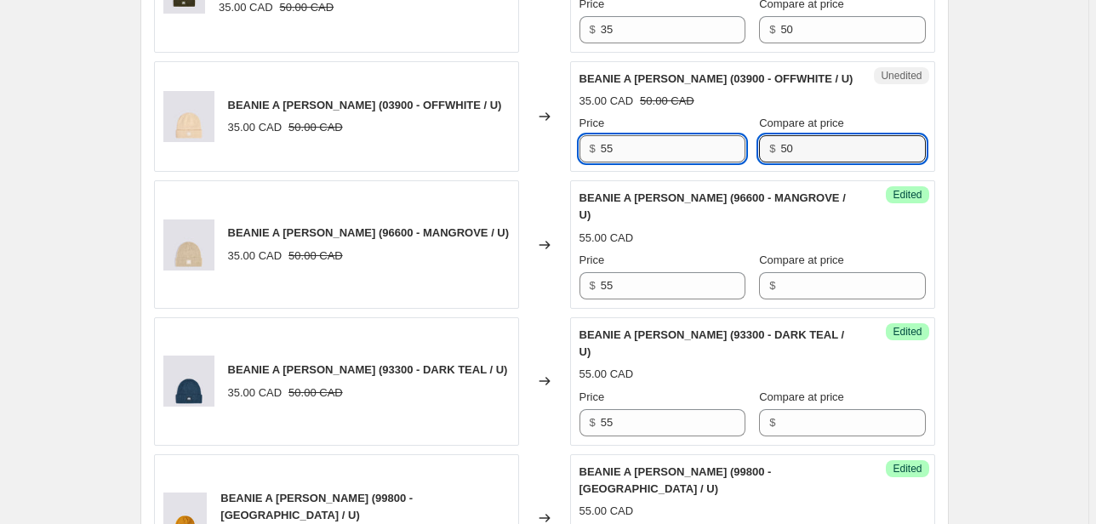
click at [716, 158] on div "Price $ 55 Compare at price $ 50" at bounding box center [752, 139] width 346 height 48
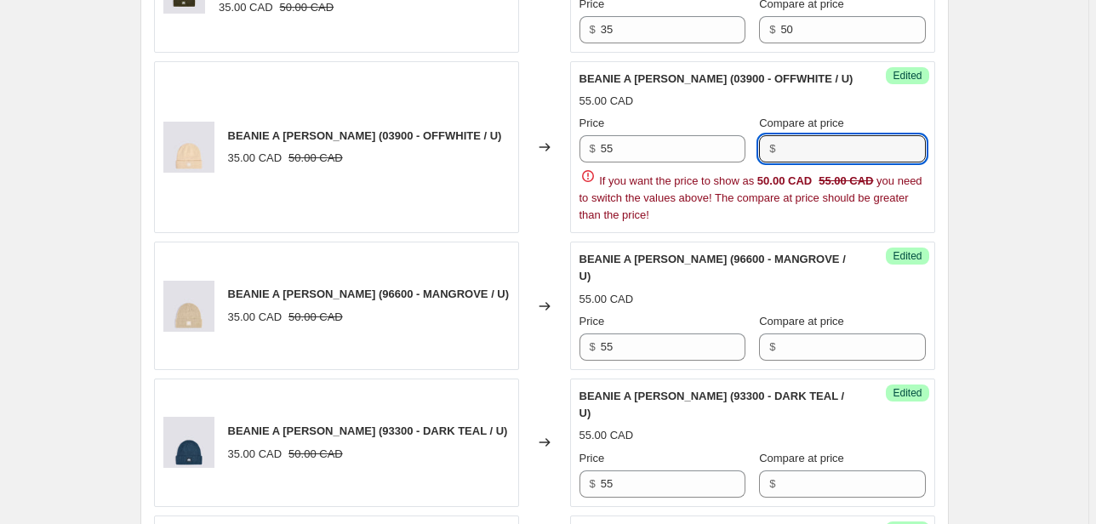
scroll to position [856, 0]
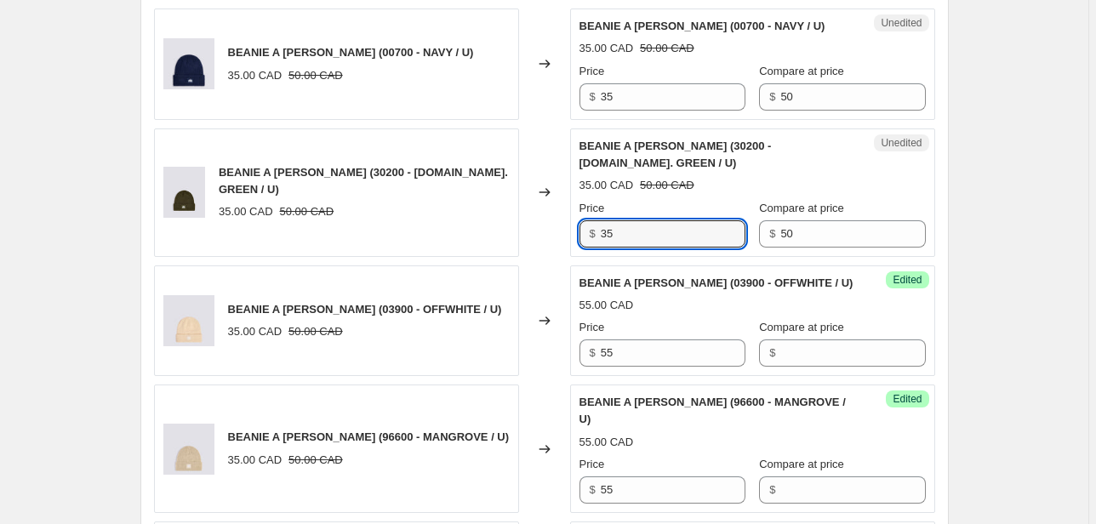
click at [491, 227] on div "BEANIE A [PERSON_NAME] (30200 - [DOMAIN_NAME]. GREEN / U) 35.00 CAD 50.00 CAD C…" at bounding box center [544, 192] width 781 height 128
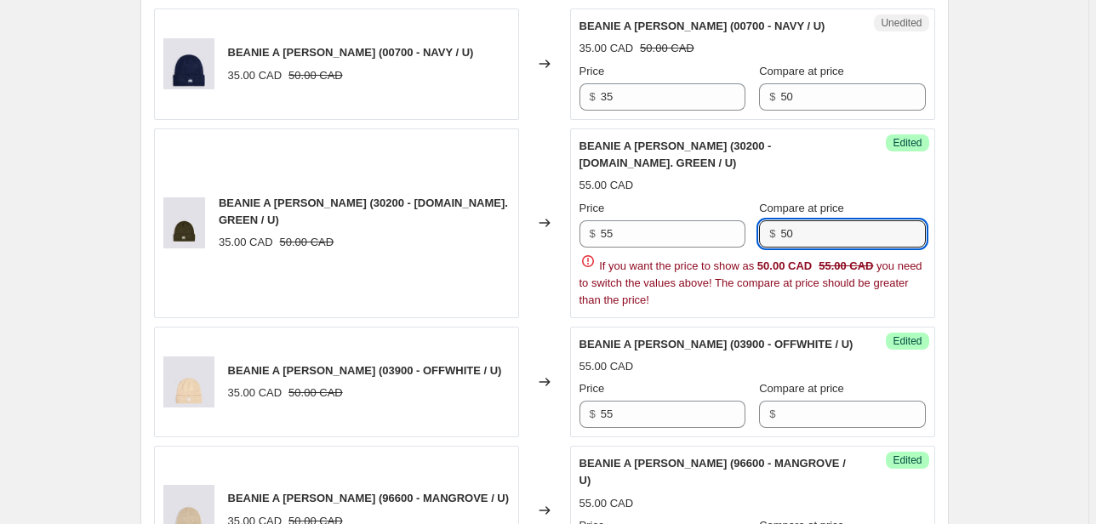
click at [665, 238] on div "Price $ 55 Compare at price $ 50 If you want the price to show as 50.00 CAD 55.…" at bounding box center [752, 254] width 346 height 109
click at [541, 99] on div "BEANIE A [PERSON_NAME] (00700 - NAVY / U) 35.00 CAD 50.00 CAD Changed to Unedit…" at bounding box center [544, 64] width 781 height 111
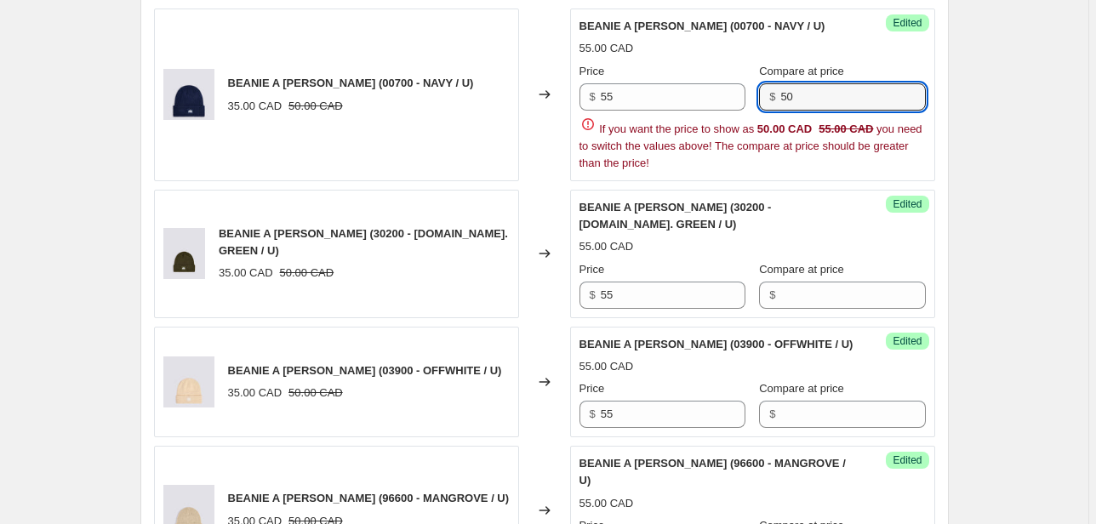
click at [603, 110] on div "Price $ 55 Compare at price $ 50 If you want the price to show as 50.00 CAD 55.…" at bounding box center [752, 117] width 346 height 109
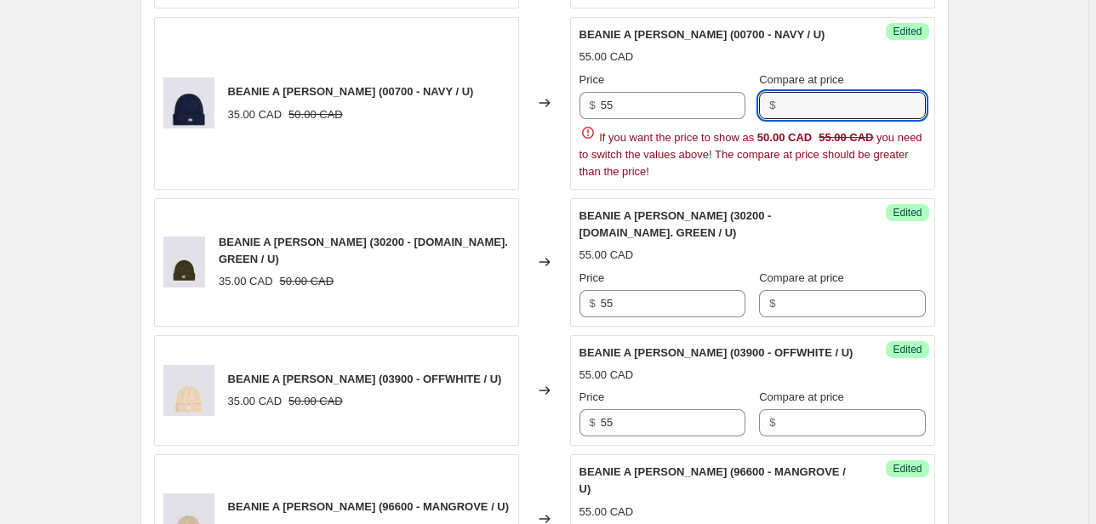
scroll to position [788, 0]
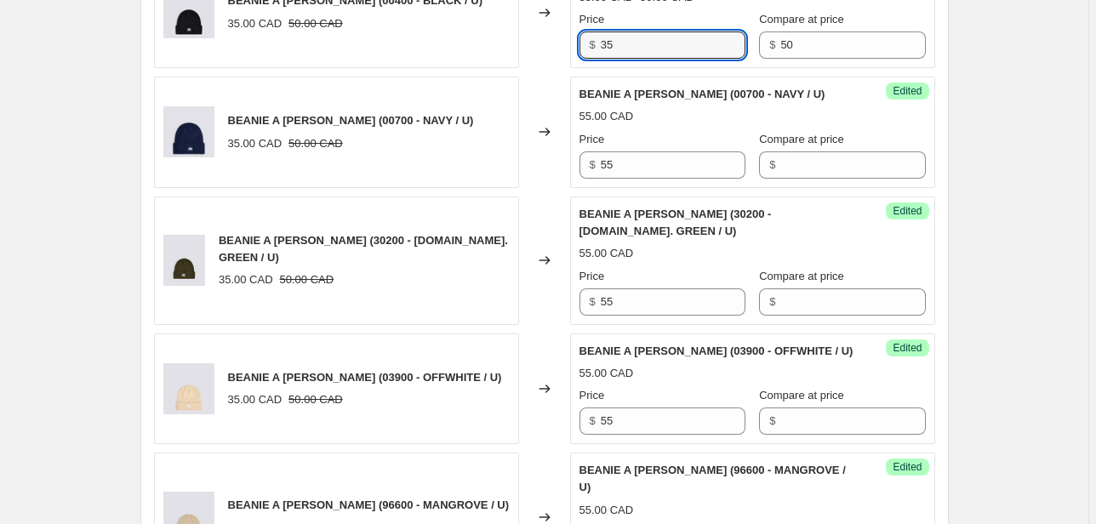
click at [584, 46] on div "$ 35" at bounding box center [662, 44] width 166 height 27
click at [722, 48] on div "Price $ 55 Compare at price $ 50" at bounding box center [752, 35] width 346 height 48
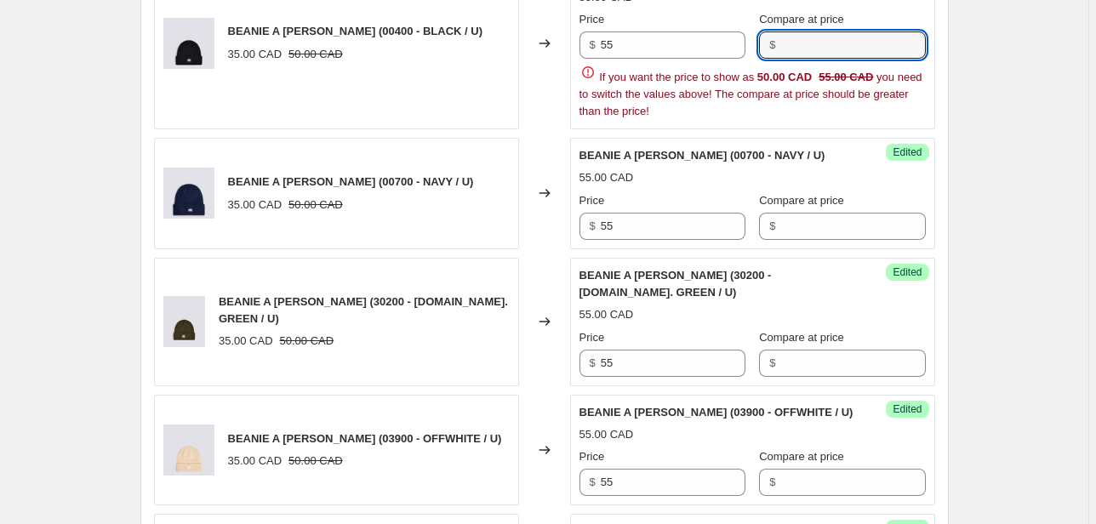
scroll to position [584, 0]
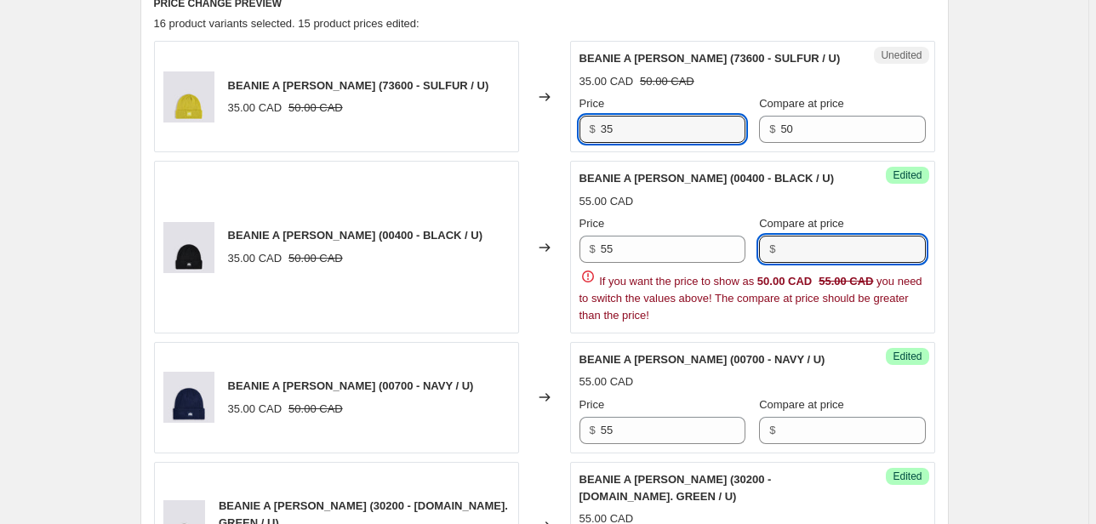
click at [510, 140] on div "BEANIE A [PERSON_NAME] (73600 - SULFUR / U) 35.00 CAD 50.00 CAD Changed to Uned…" at bounding box center [544, 96] width 781 height 111
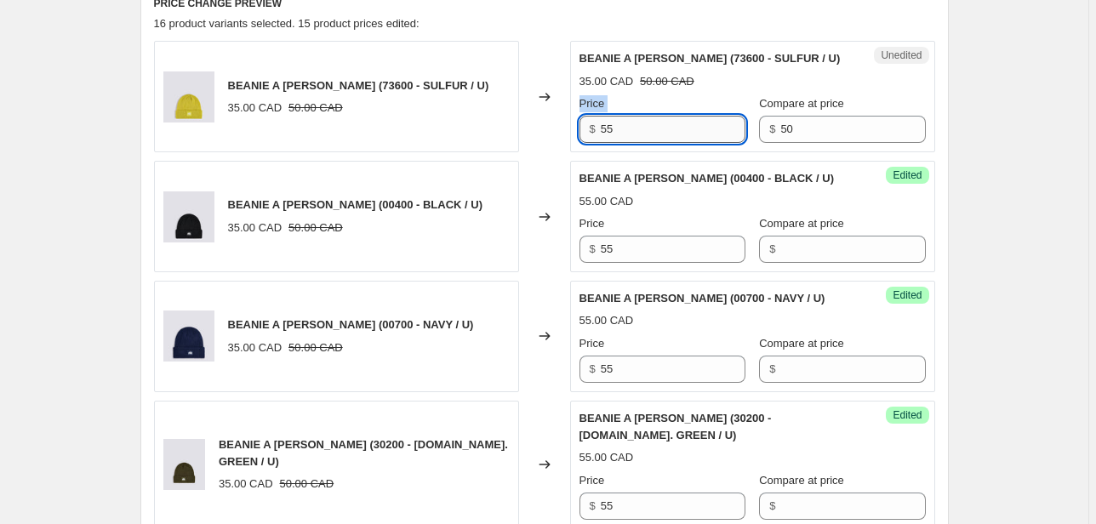
click at [655, 127] on div "Unedited BEANIE A [PERSON_NAME] (73600 - SULFUR / U) 35.00 CAD 50.00 CAD Price …" at bounding box center [752, 96] width 365 height 111
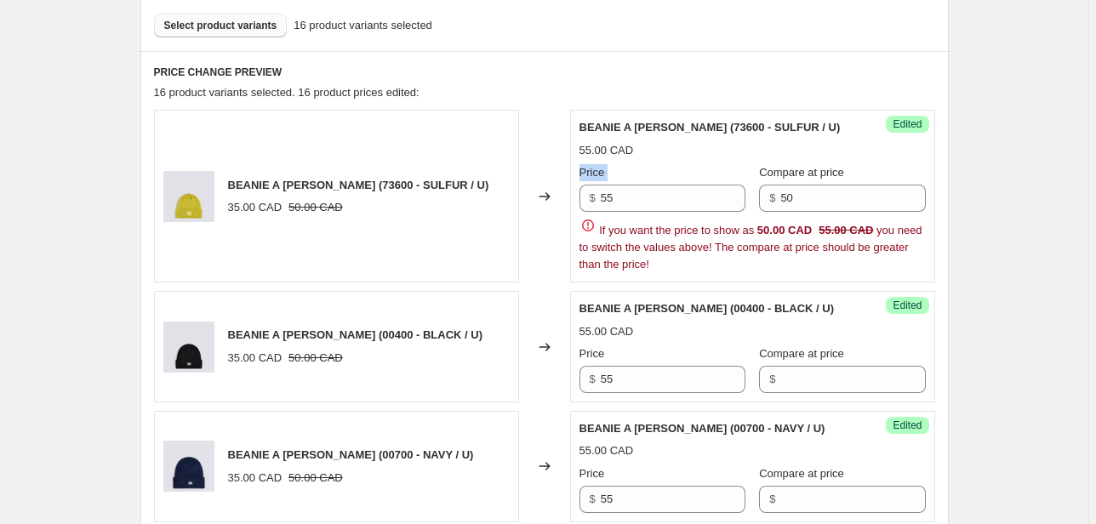
scroll to position [379, 0]
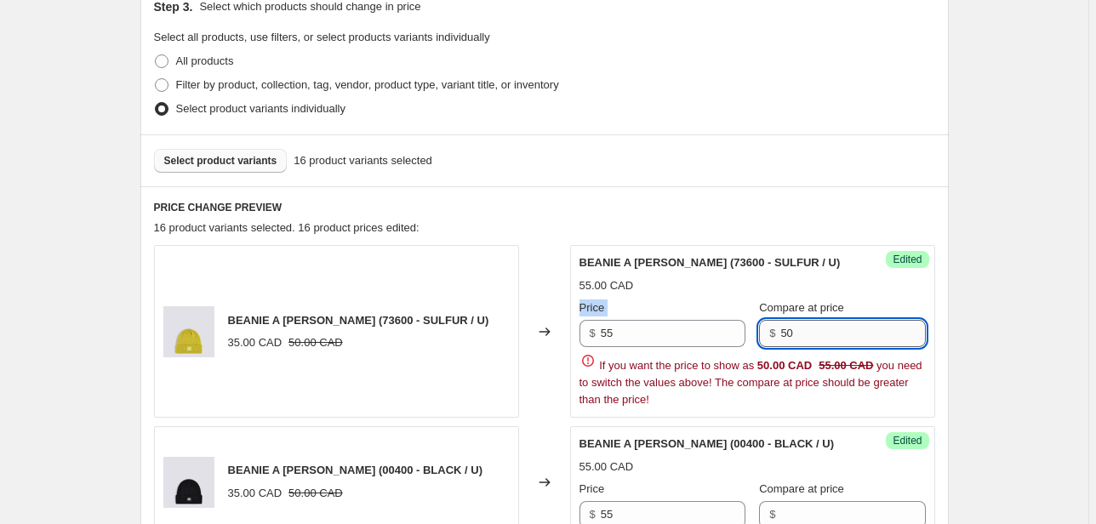
click at [803, 323] on input "50" at bounding box center [852, 333] width 145 height 27
click at [643, 330] on div "Price $ 55 Compare at price $ 50" at bounding box center [752, 323] width 346 height 48
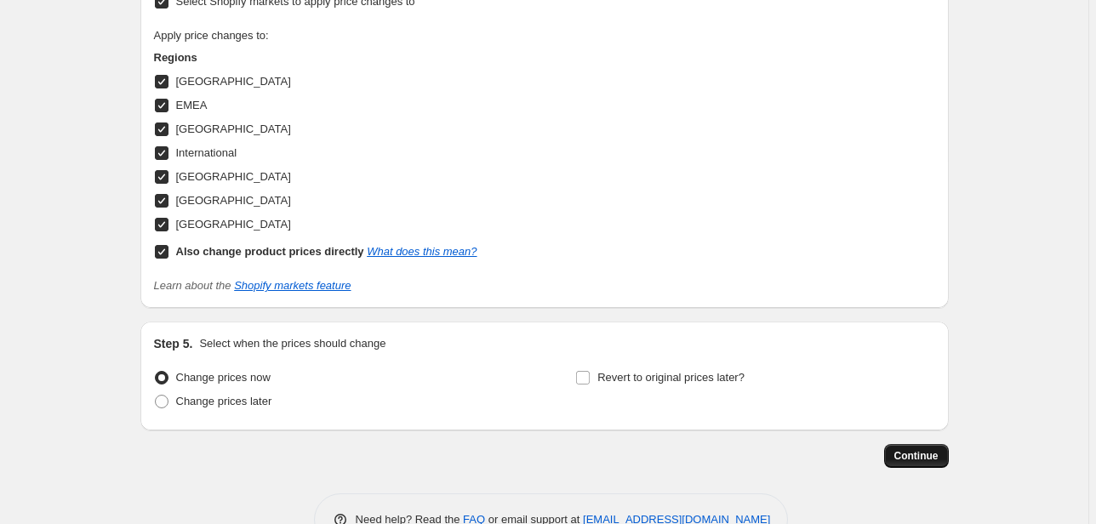
scroll to position [0, 0]
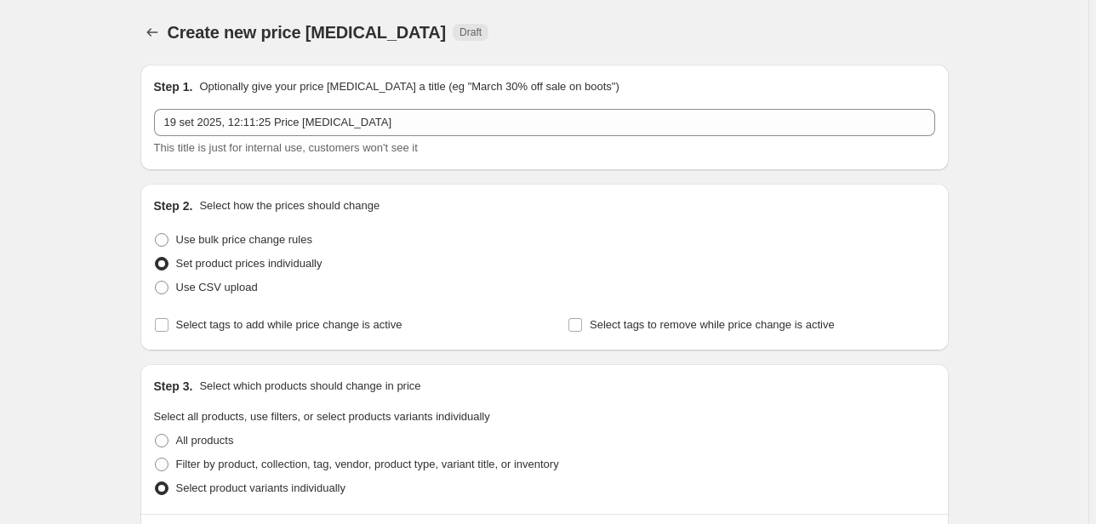
scroll to position [2768, 0]
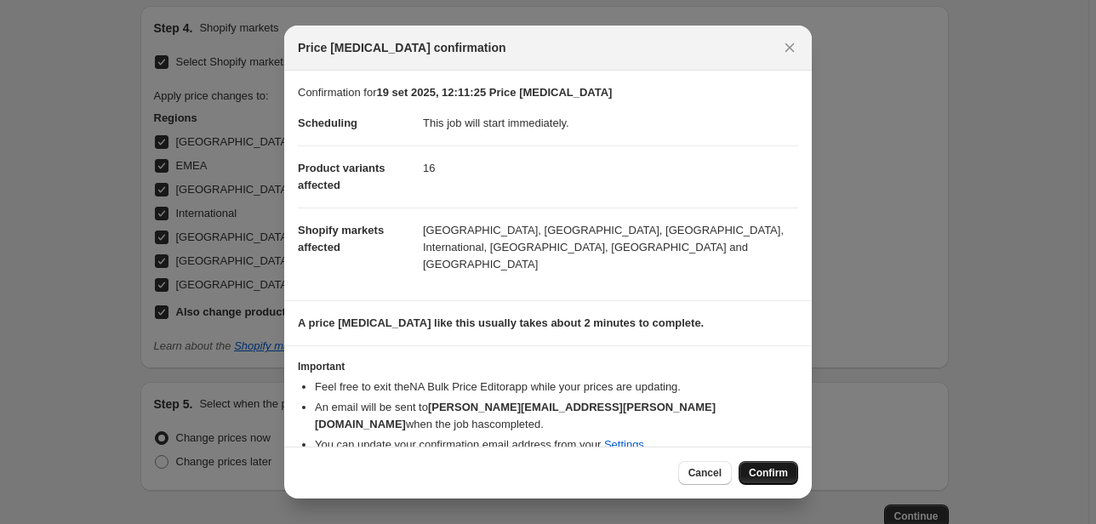
click at [776, 476] on button "Confirm" at bounding box center [768, 473] width 60 height 24
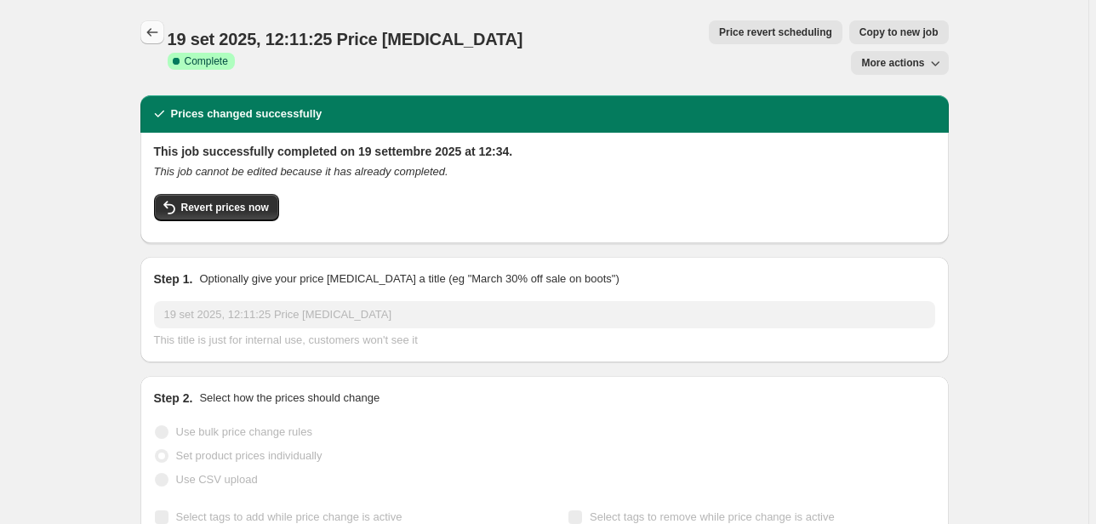
click at [157, 32] on icon "Price change jobs" at bounding box center [151, 32] width 11 height 9
